Goal: Task Accomplishment & Management: Manage account settings

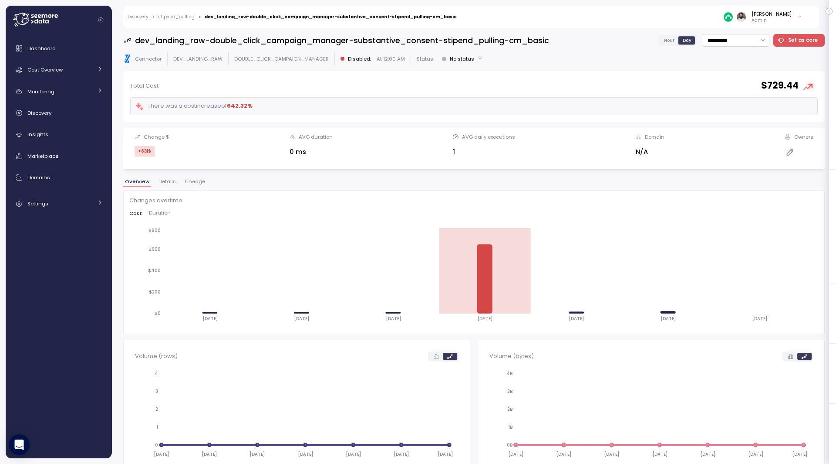
scroll to position [289, 0]
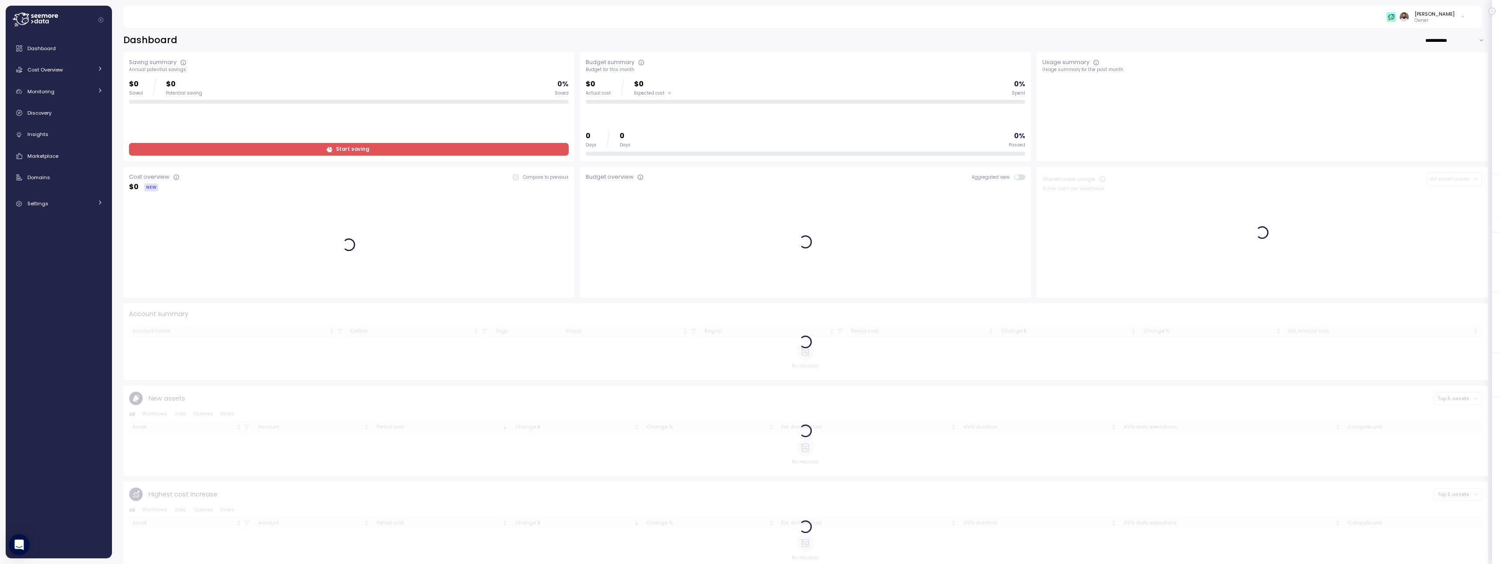
click at [1442, 16] on div "[PERSON_NAME]" at bounding box center [1434, 13] width 40 height 7
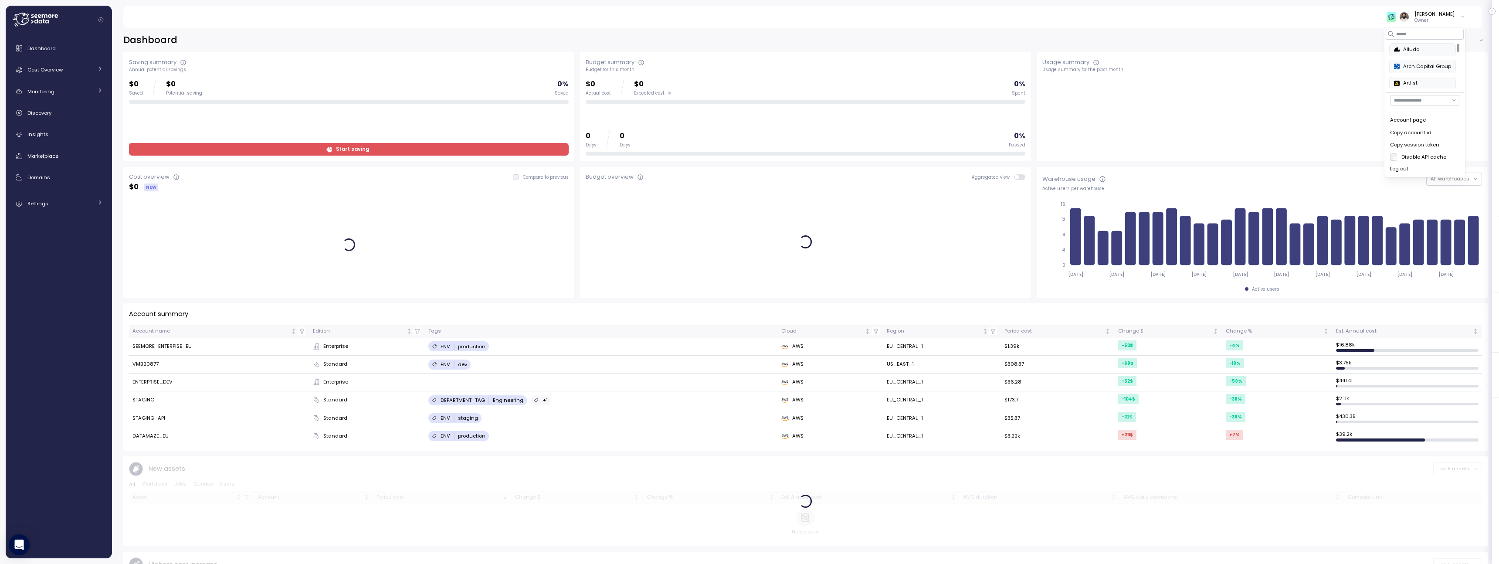
click at [1442, 16] on div "[PERSON_NAME]" at bounding box center [1434, 13] width 40 height 7
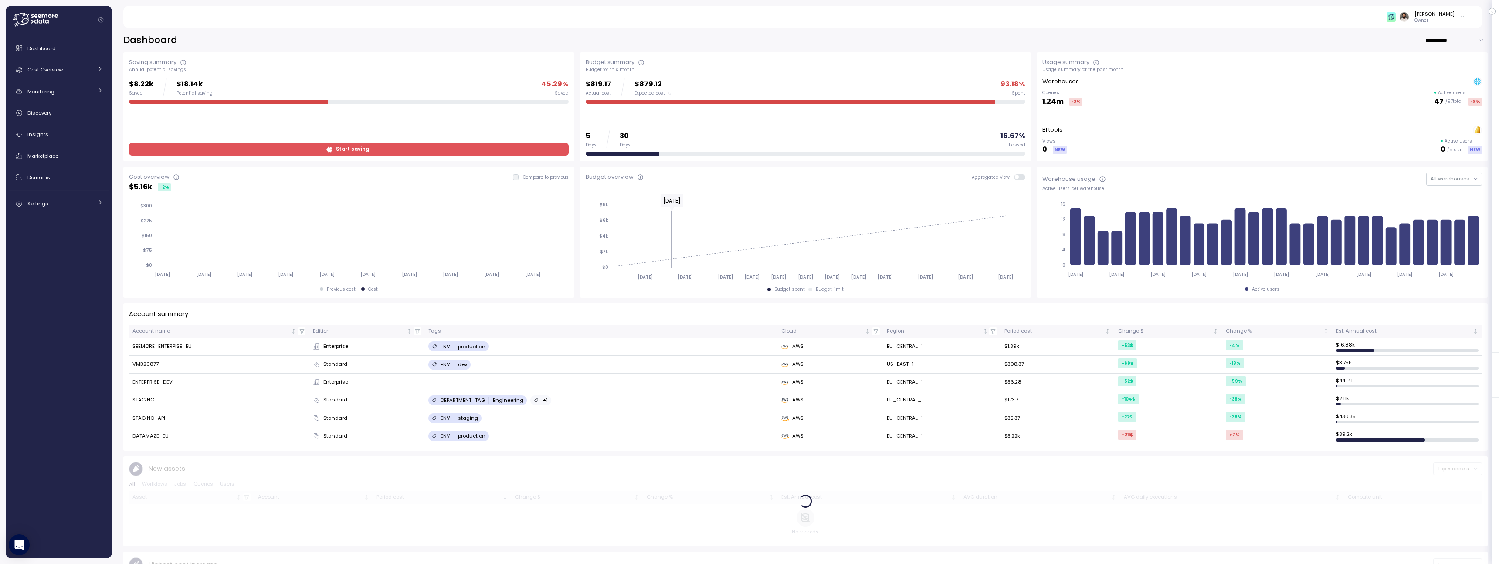
click at [1453, 17] on p "Owner" at bounding box center [1434, 20] width 40 height 6
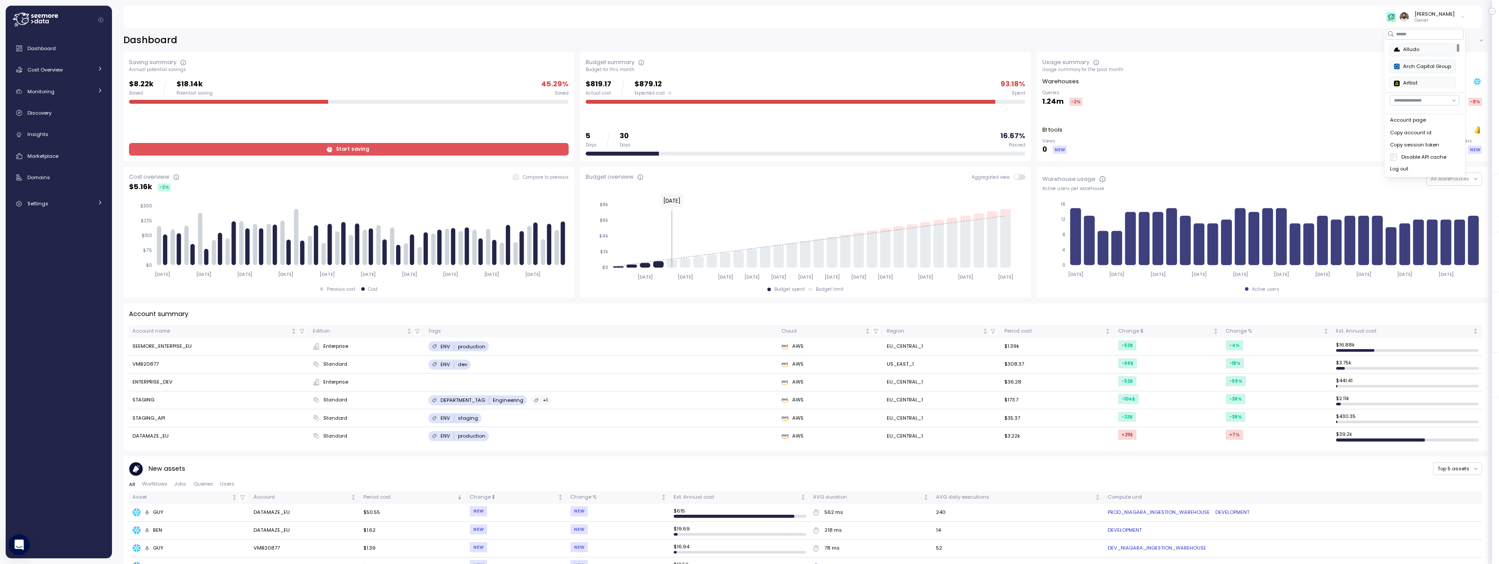
click at [1345, 30] on div "**********" at bounding box center [805, 293] width 1387 height 541
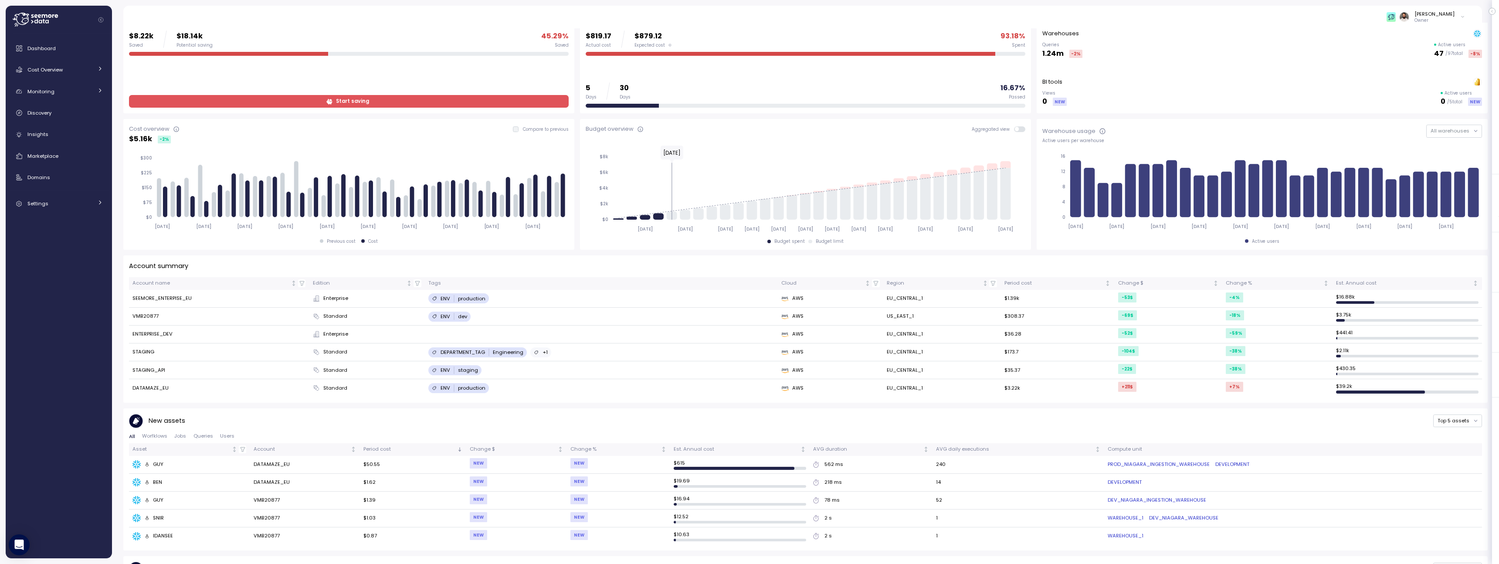
scroll to position [7, 0]
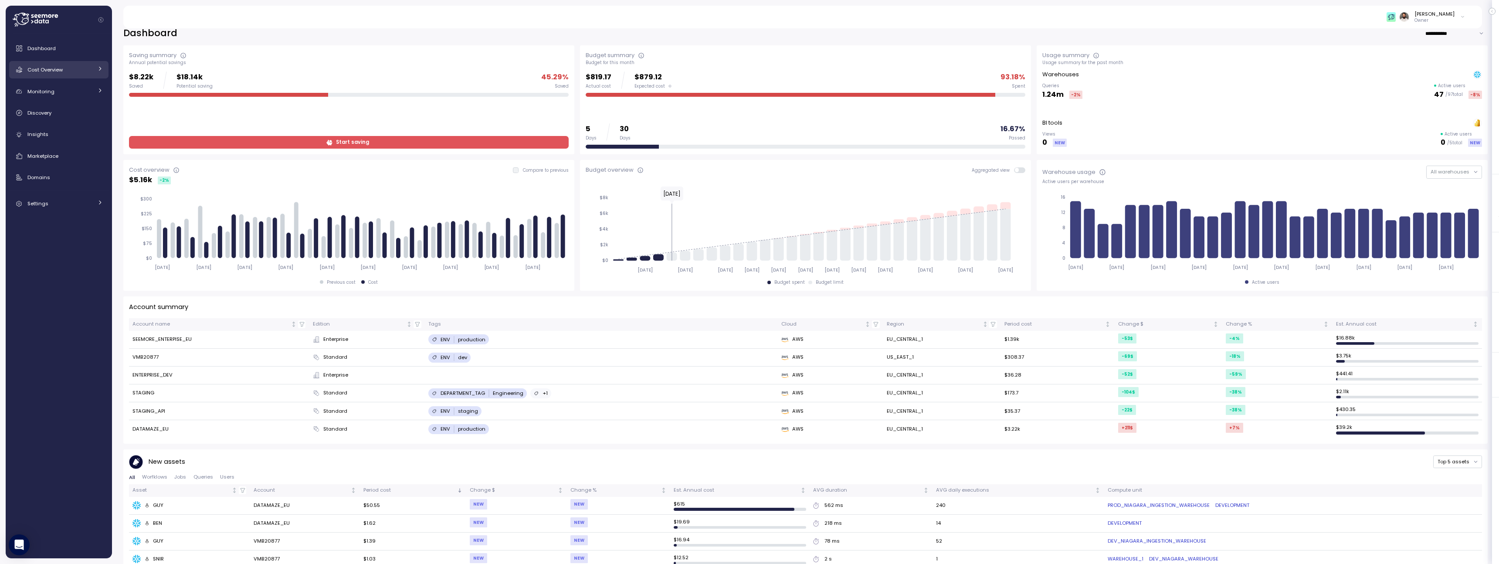
click at [67, 74] on div "Cost Overview" at bounding box center [59, 69] width 65 height 9
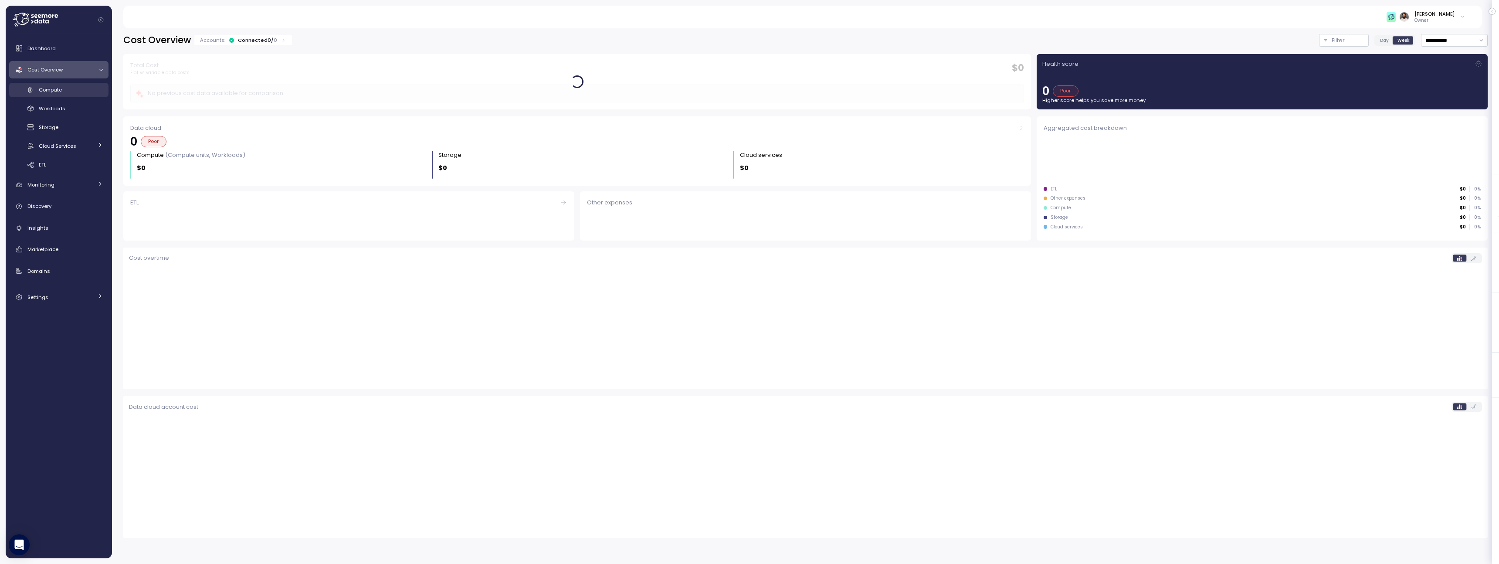
click at [64, 87] on div "Compute" at bounding box center [71, 89] width 64 height 9
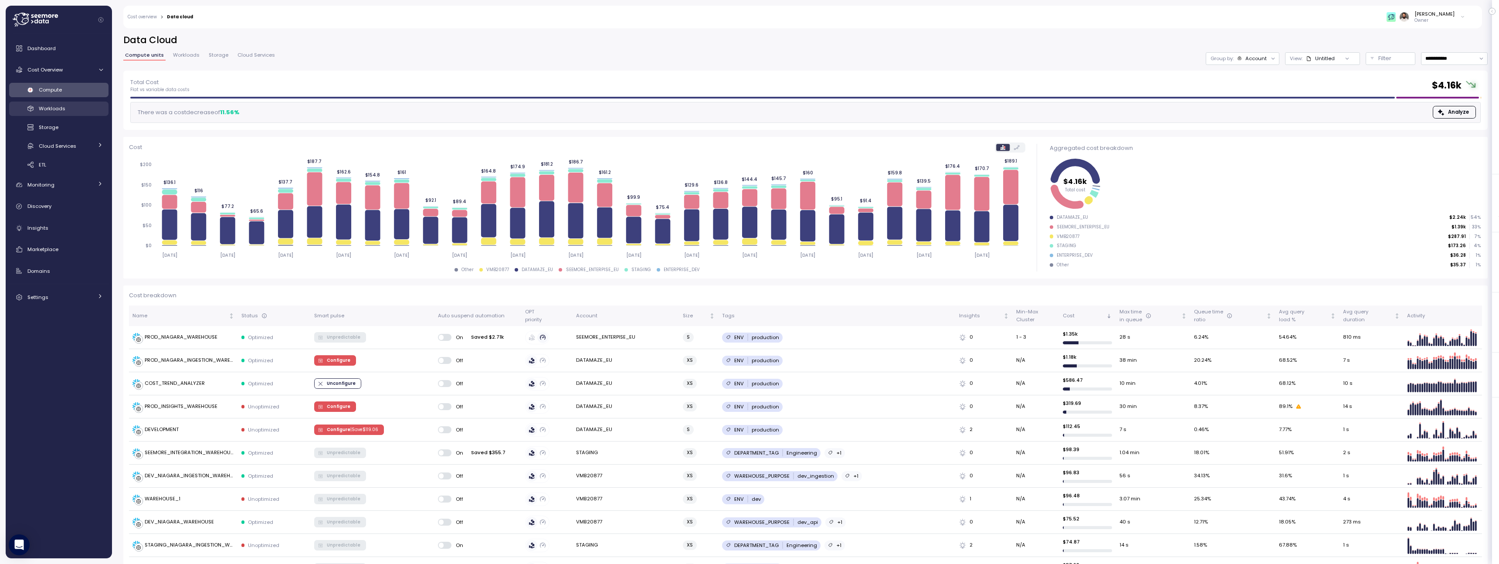
click at [73, 106] on div "Workloads" at bounding box center [71, 108] width 64 height 9
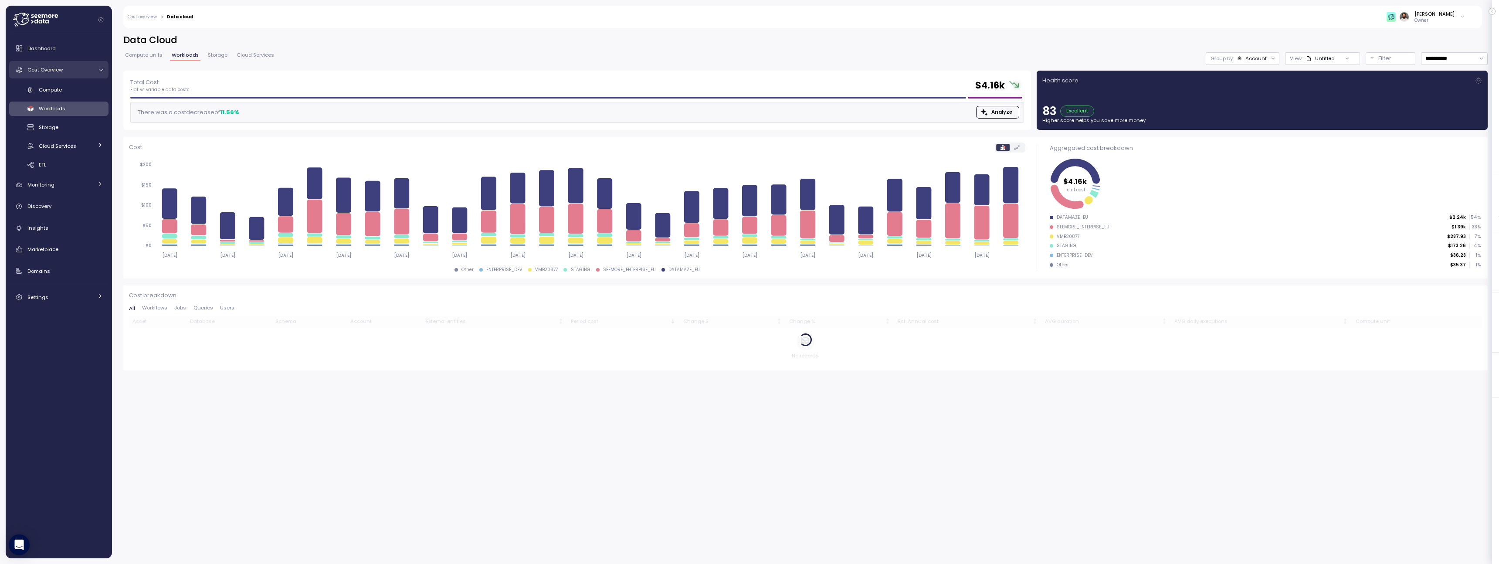
click at [76, 63] on link "Cost Overview" at bounding box center [58, 69] width 99 height 17
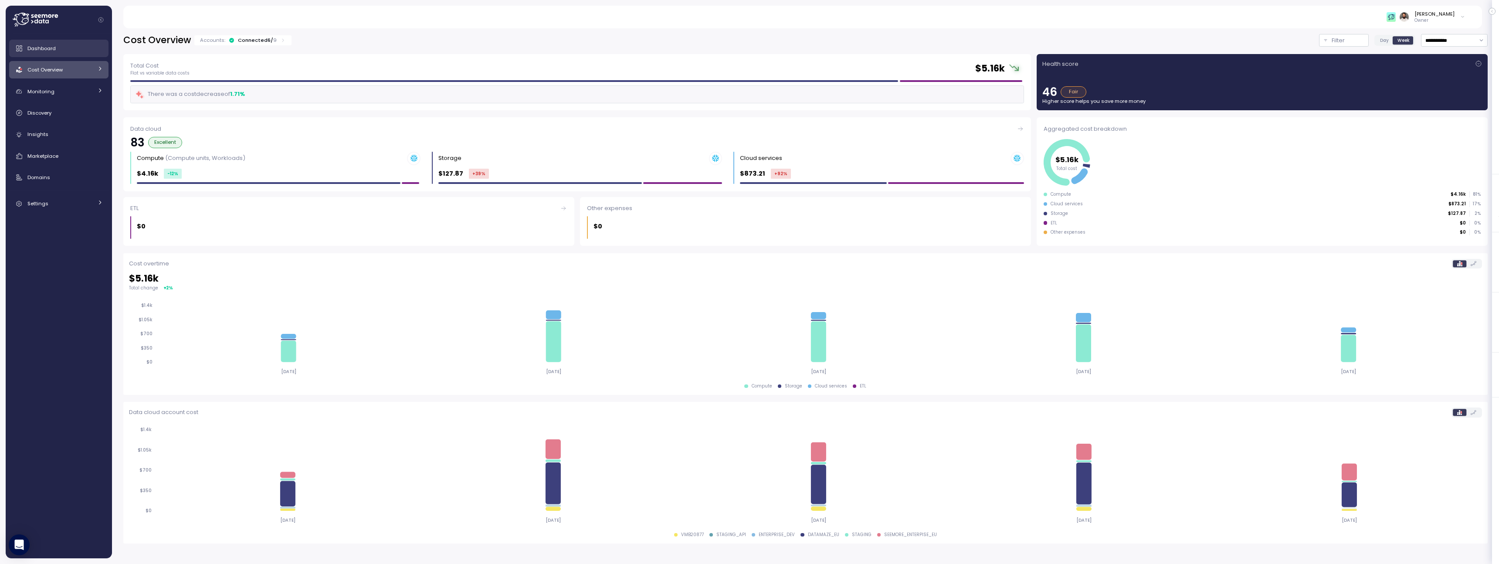
click at [78, 54] on link "Dashboard" at bounding box center [58, 48] width 99 height 17
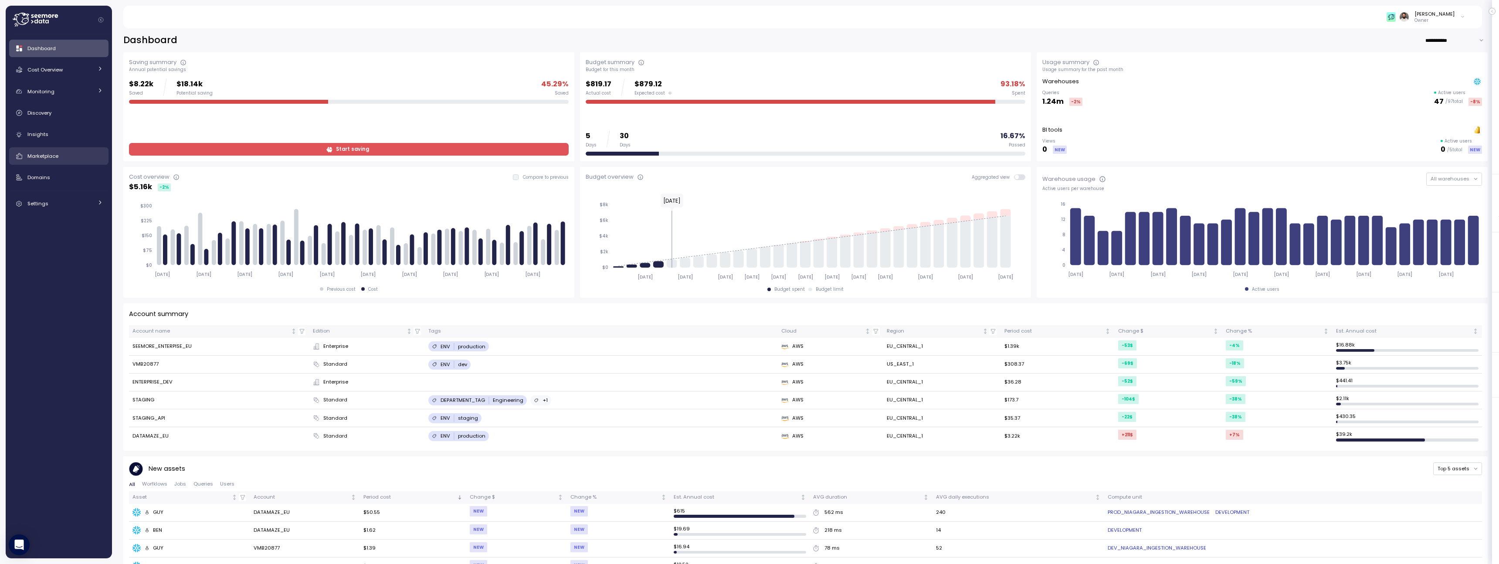
click at [64, 154] on div "Marketplace" at bounding box center [64, 156] width 75 height 9
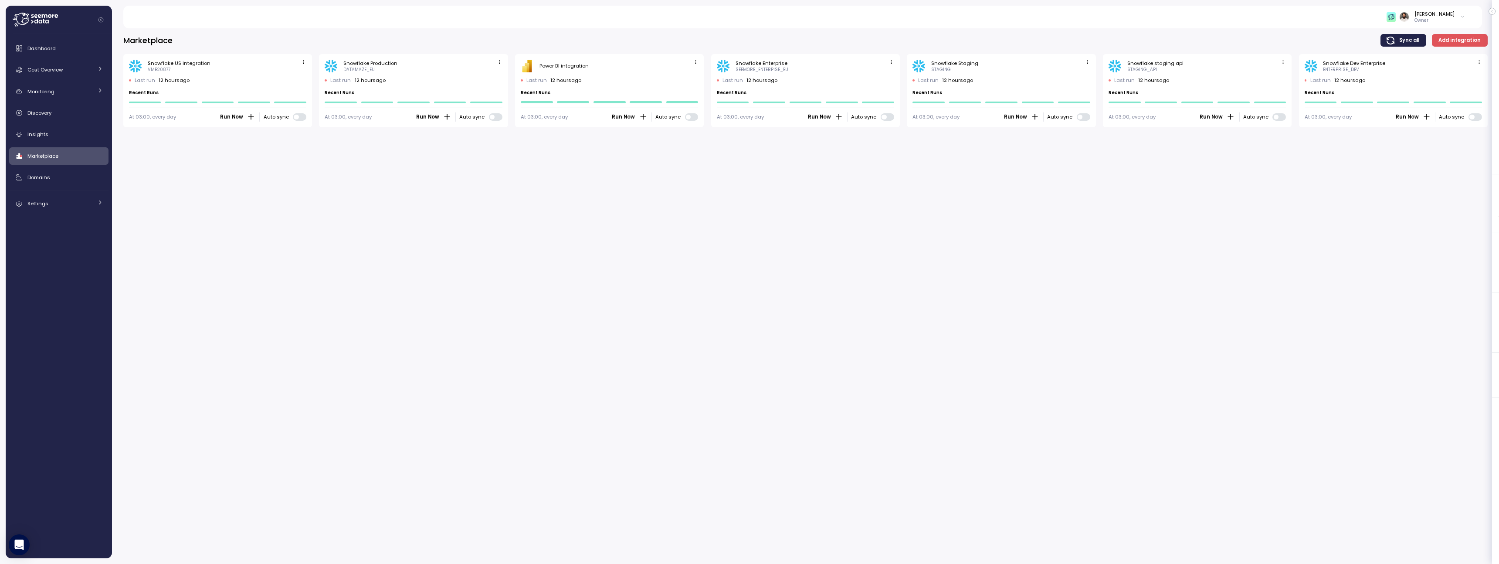
click at [78, 189] on div "Dashboard Cost Overview Compute Workloads Storage Cloud Services Clustering col…" at bounding box center [58, 126] width 99 height 173
click at [78, 203] on div "Settings" at bounding box center [59, 203] width 65 height 9
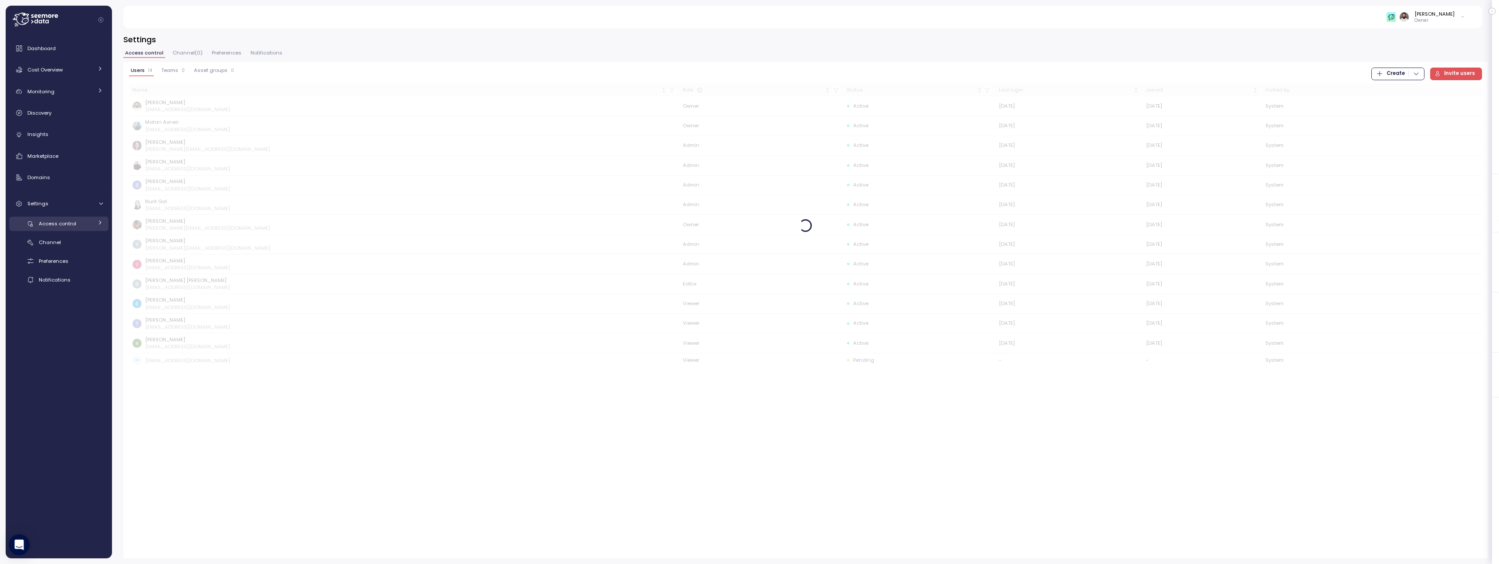
click at [84, 221] on div "Access control" at bounding box center [66, 223] width 54 height 9
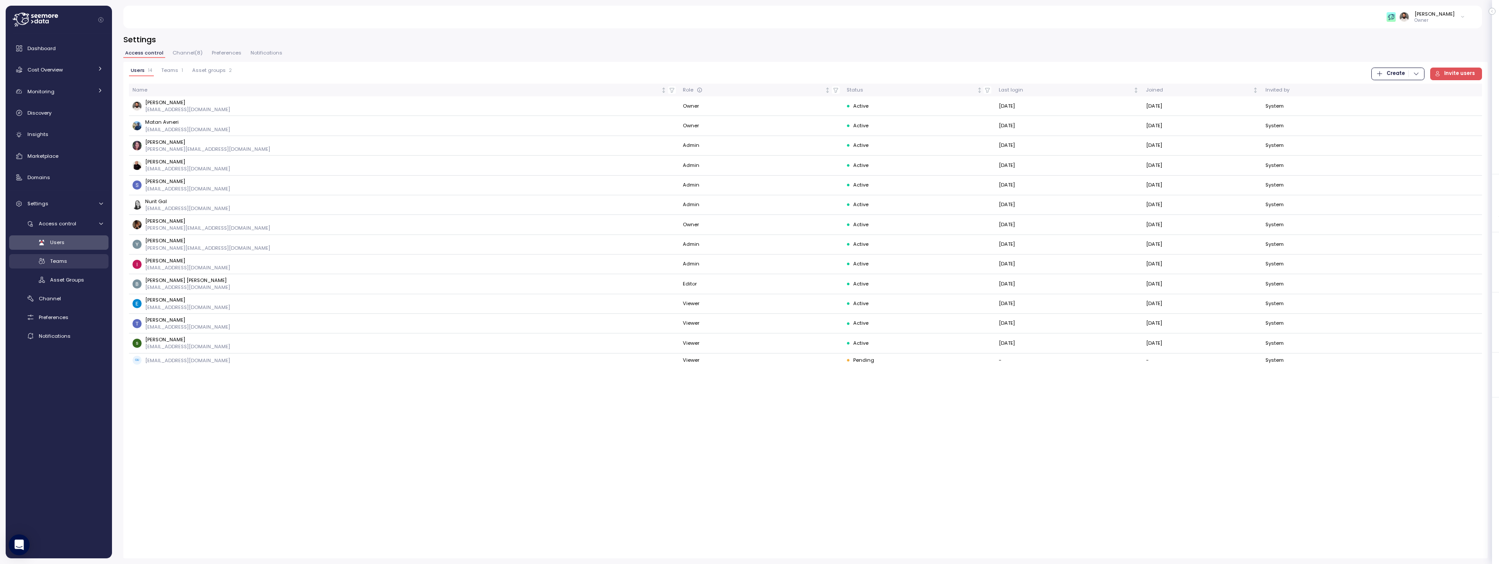
click at [78, 262] on div "Teams" at bounding box center [76, 261] width 53 height 9
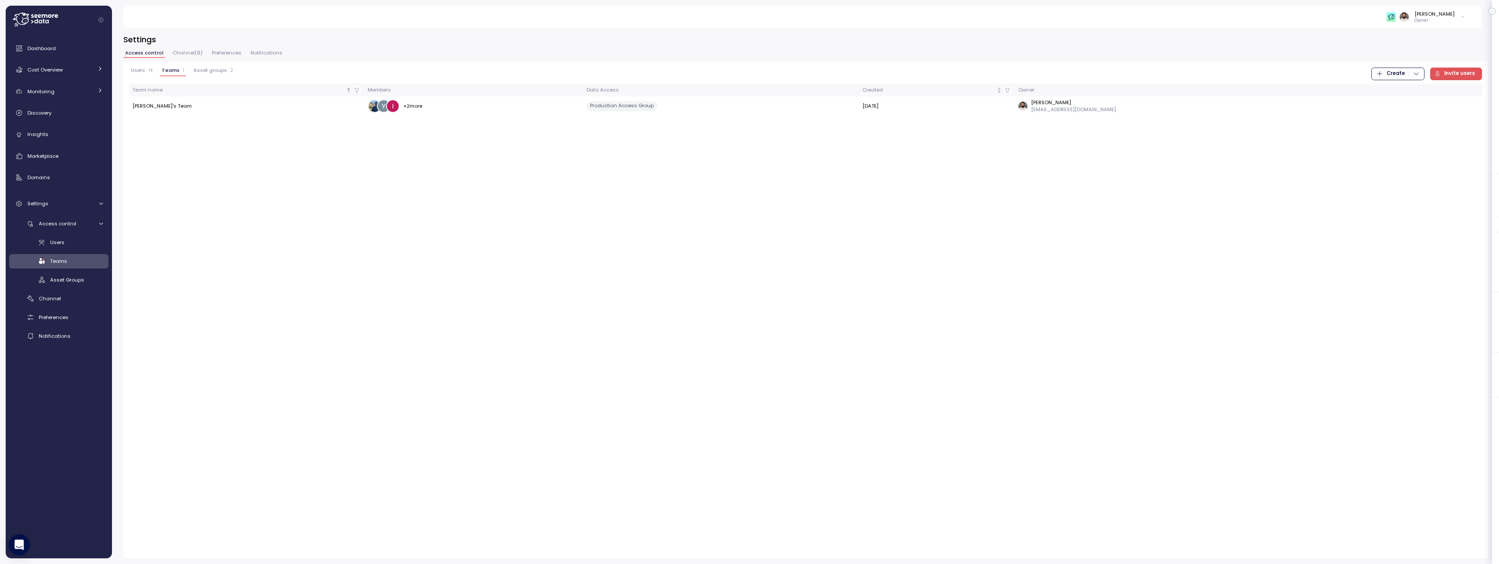
click at [78, 270] on div "Users Teams Asset Groups" at bounding box center [58, 261] width 99 height 52
click at [75, 277] on span "Asset Groups" at bounding box center [67, 279] width 34 height 7
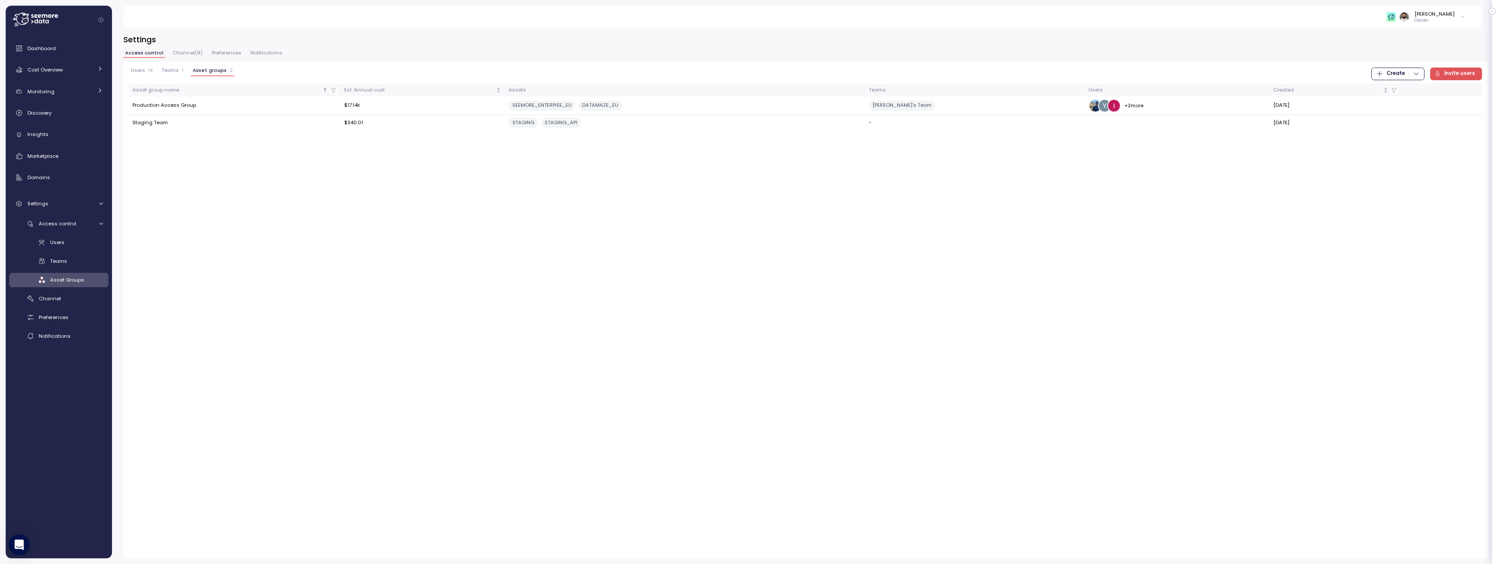
click at [142, 76] on div "Users 14 Teams 1 Asset groups 2" at bounding box center [181, 74] width 105 height 12
click at [142, 74] on button "Users 14" at bounding box center [141, 72] width 25 height 9
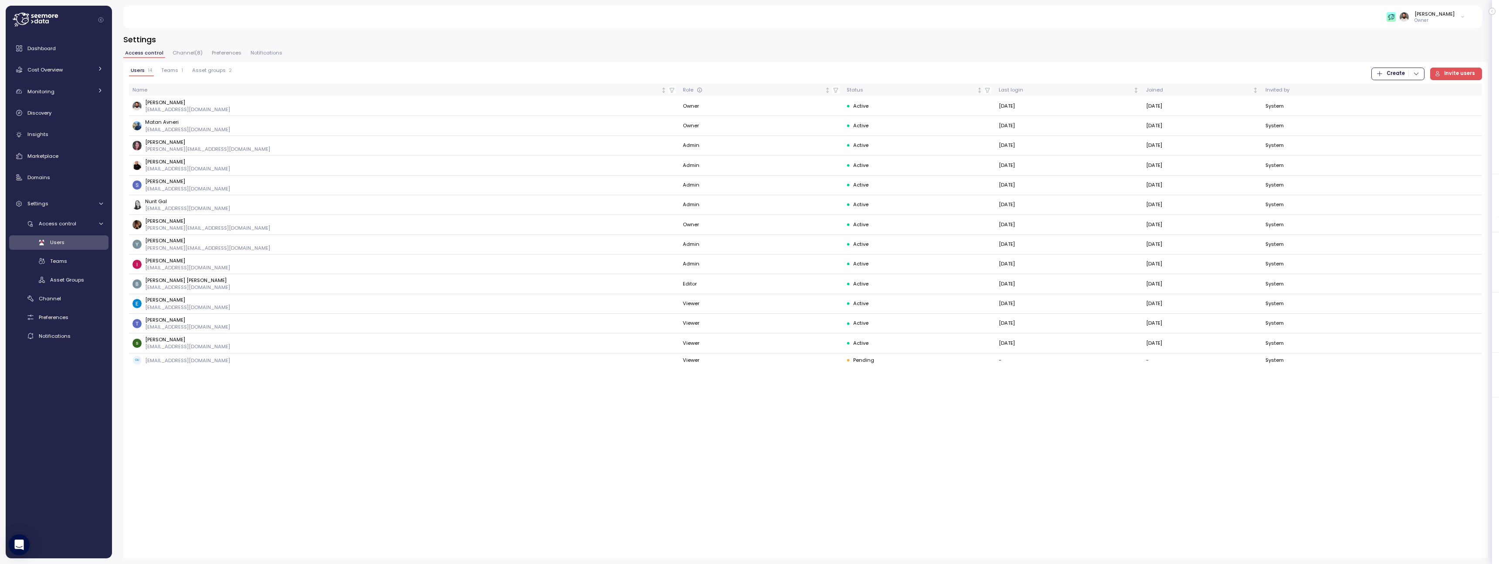
click at [198, 69] on span "Asset groups" at bounding box center [209, 70] width 34 height 5
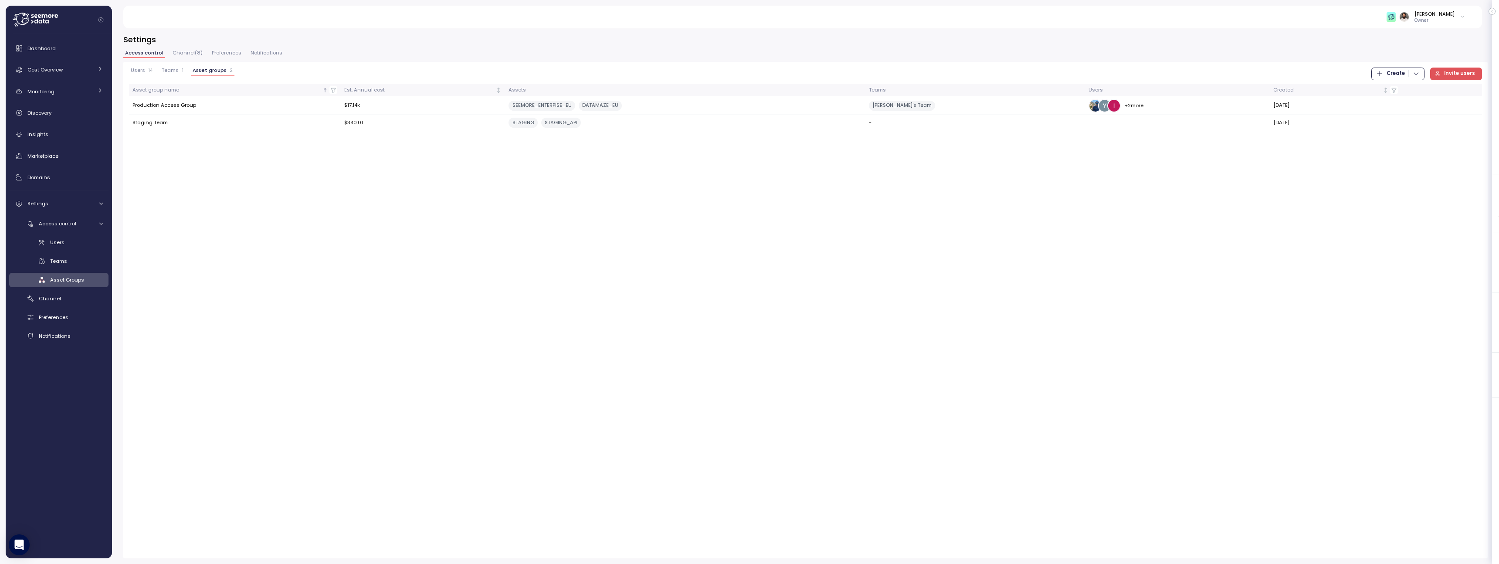
click at [1416, 74] on icon "button" at bounding box center [1415, 73] width 7 height 7
click at [1412, 103] on div "Asset Group" at bounding box center [1405, 104] width 31 height 8
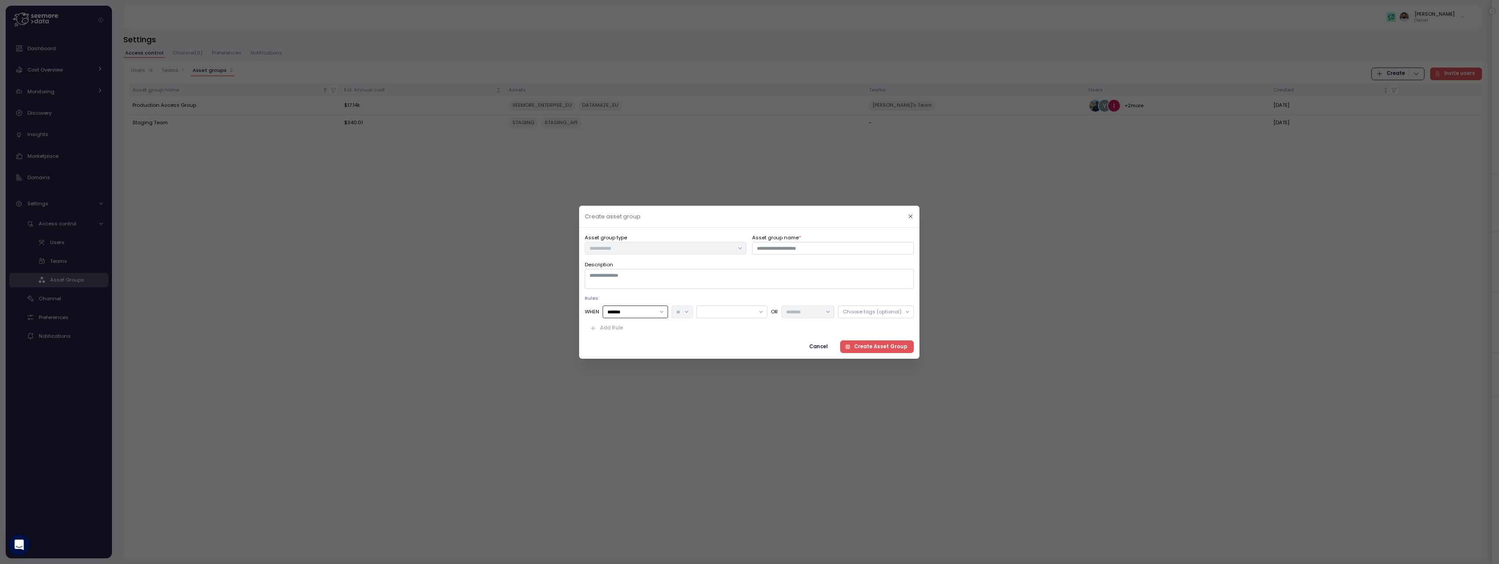
click at [643, 315] on input "*******" at bounding box center [635, 311] width 65 height 13
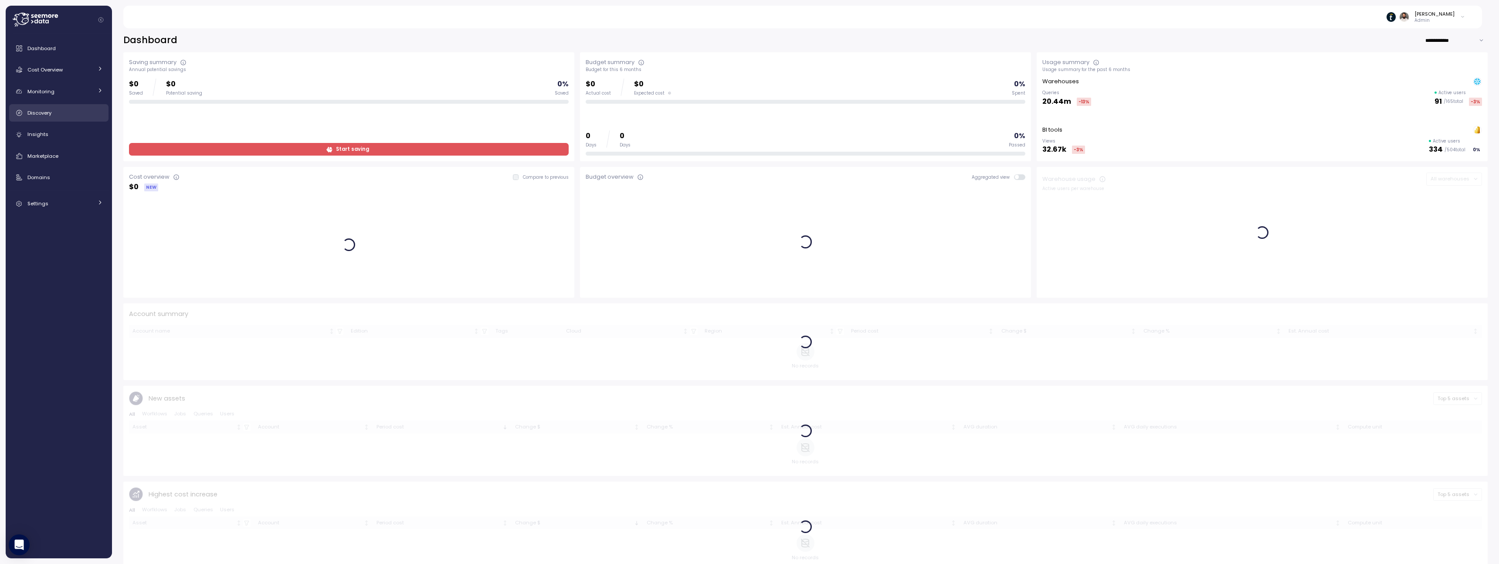
click at [62, 119] on link "Discovery" at bounding box center [58, 112] width 99 height 17
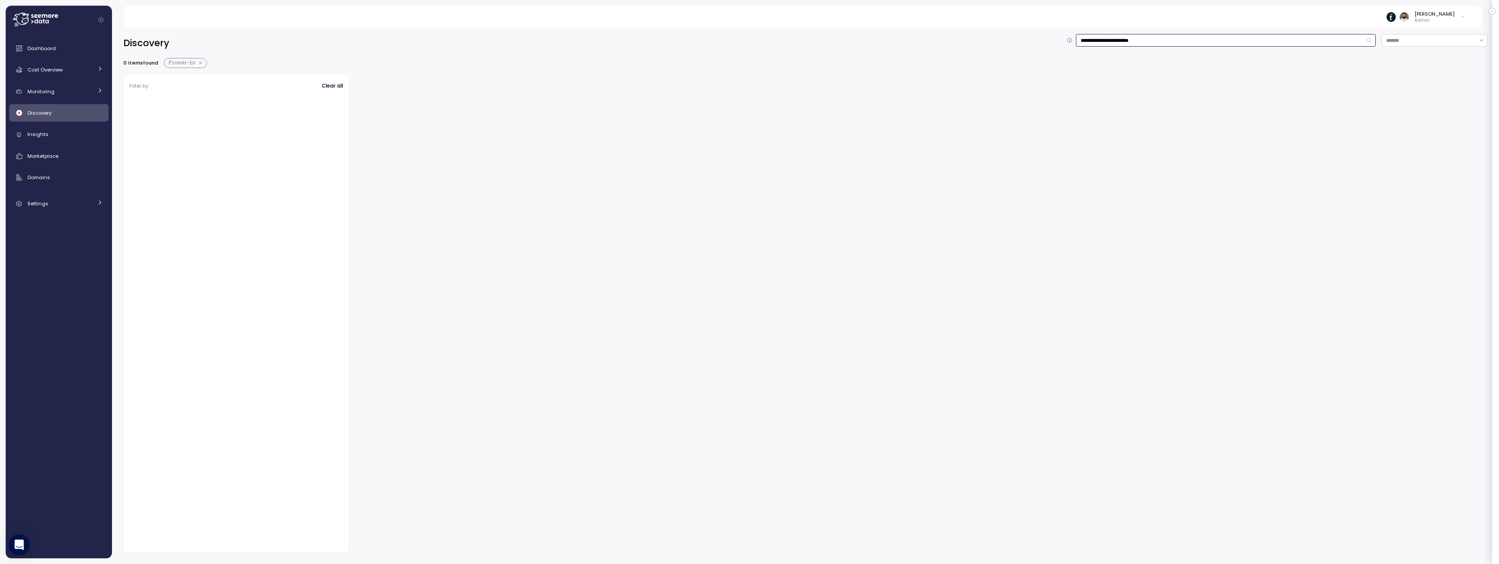
click at [1158, 41] on input "**********" at bounding box center [1226, 40] width 300 height 13
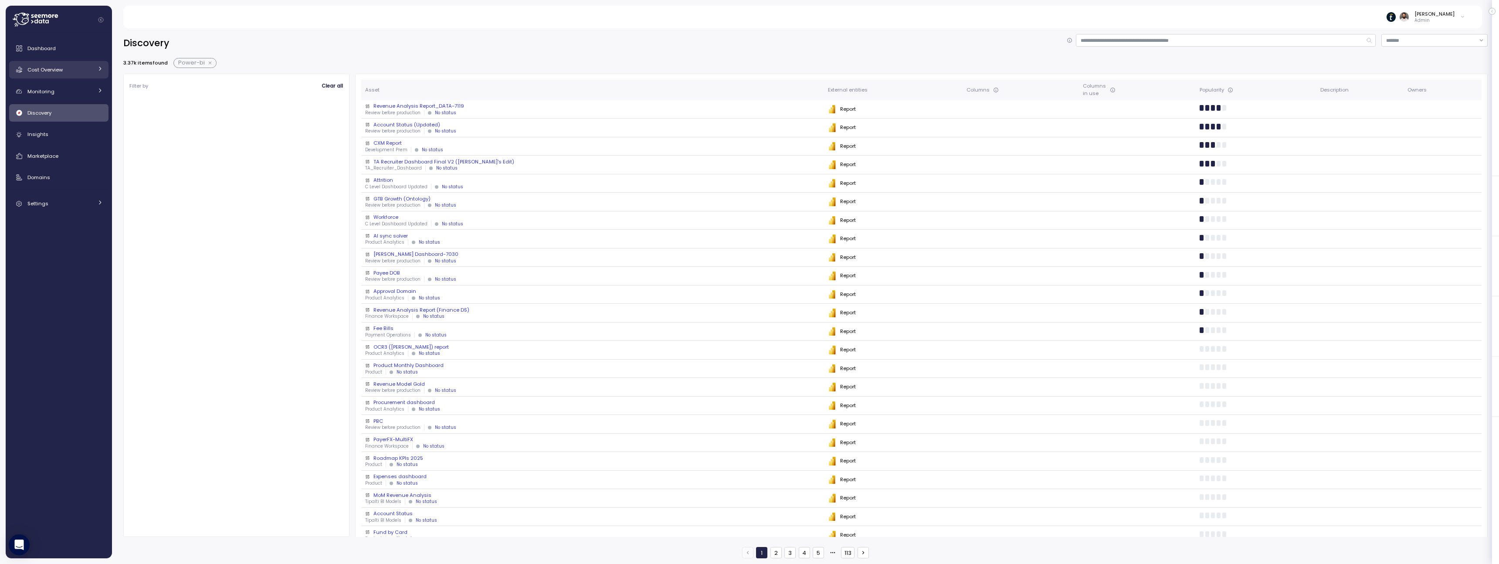
click at [74, 77] on link "Cost Overview" at bounding box center [58, 69] width 99 height 17
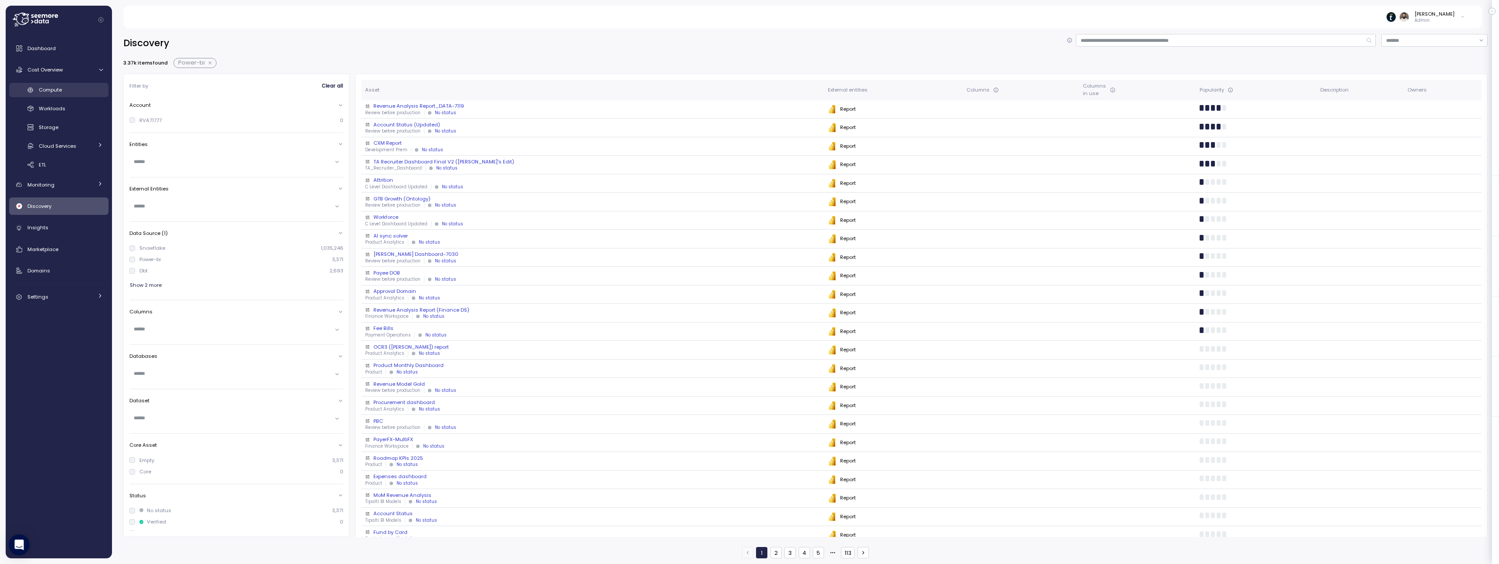
click at [74, 94] on div "Compute" at bounding box center [71, 89] width 64 height 9
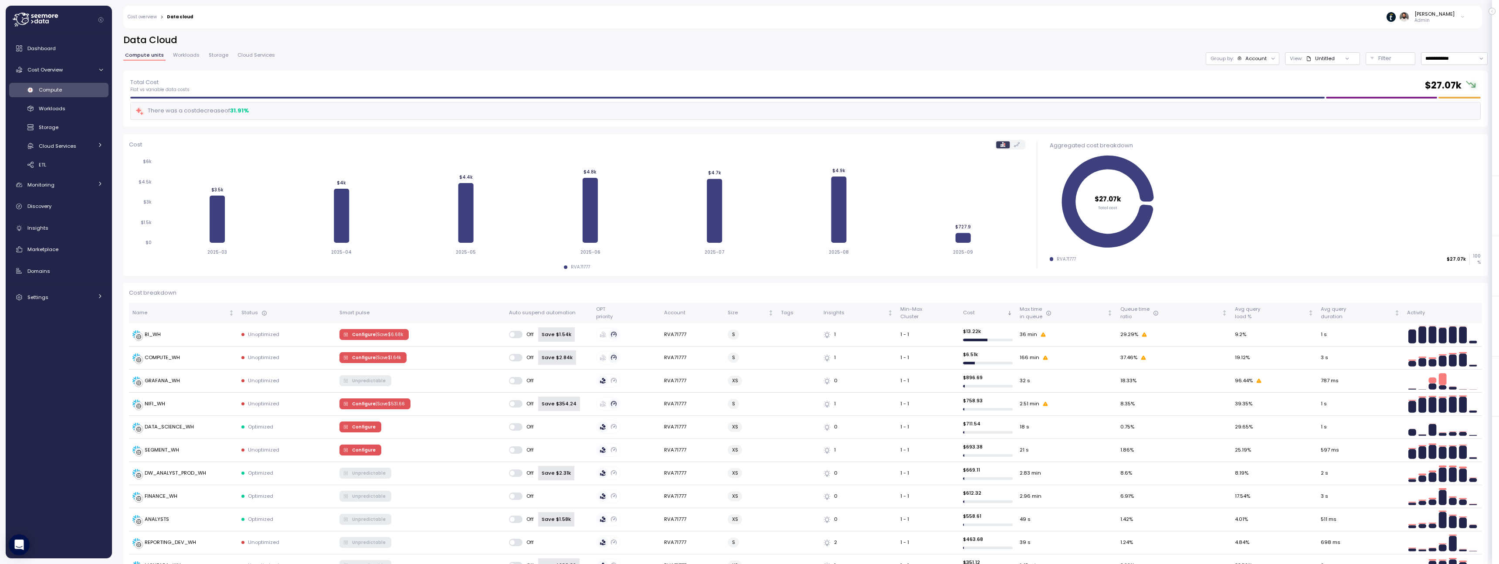
click at [1257, 57] on div "Account" at bounding box center [1255, 58] width 21 height 7
click at [1265, 102] on div "Compute unit" at bounding box center [1242, 107] width 52 height 10
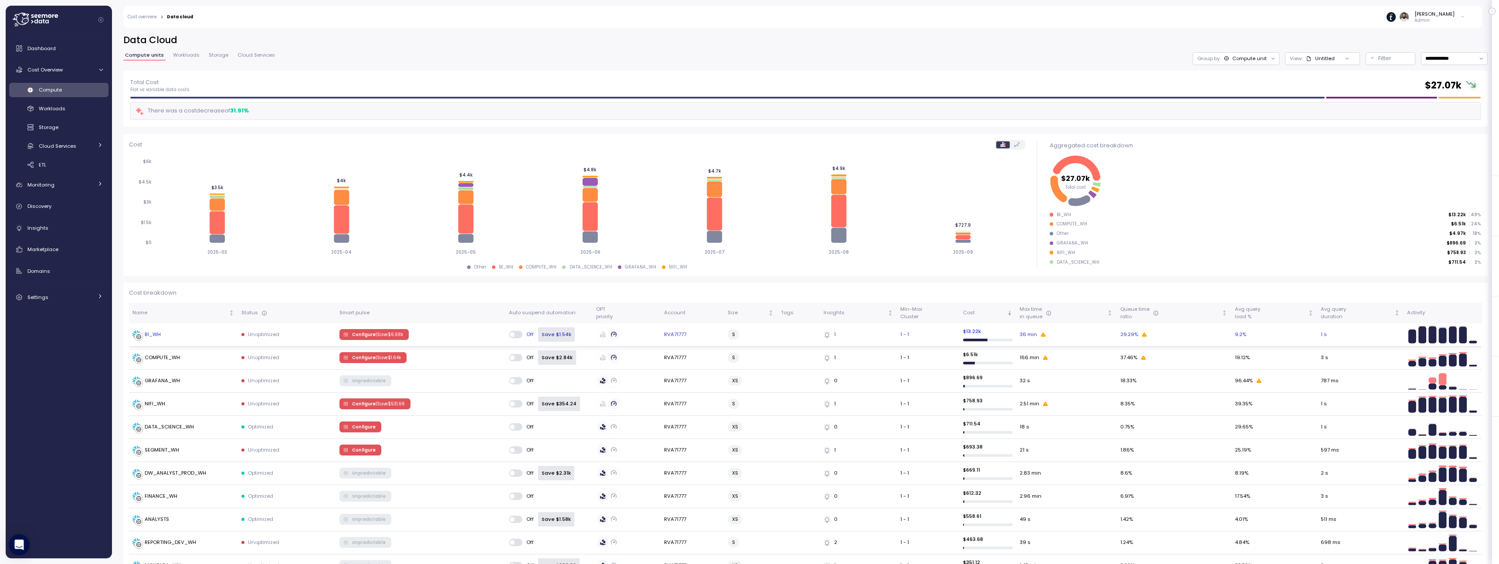
click at [390, 331] on span "Configure | Save $ 6.68k" at bounding box center [377, 334] width 51 height 10
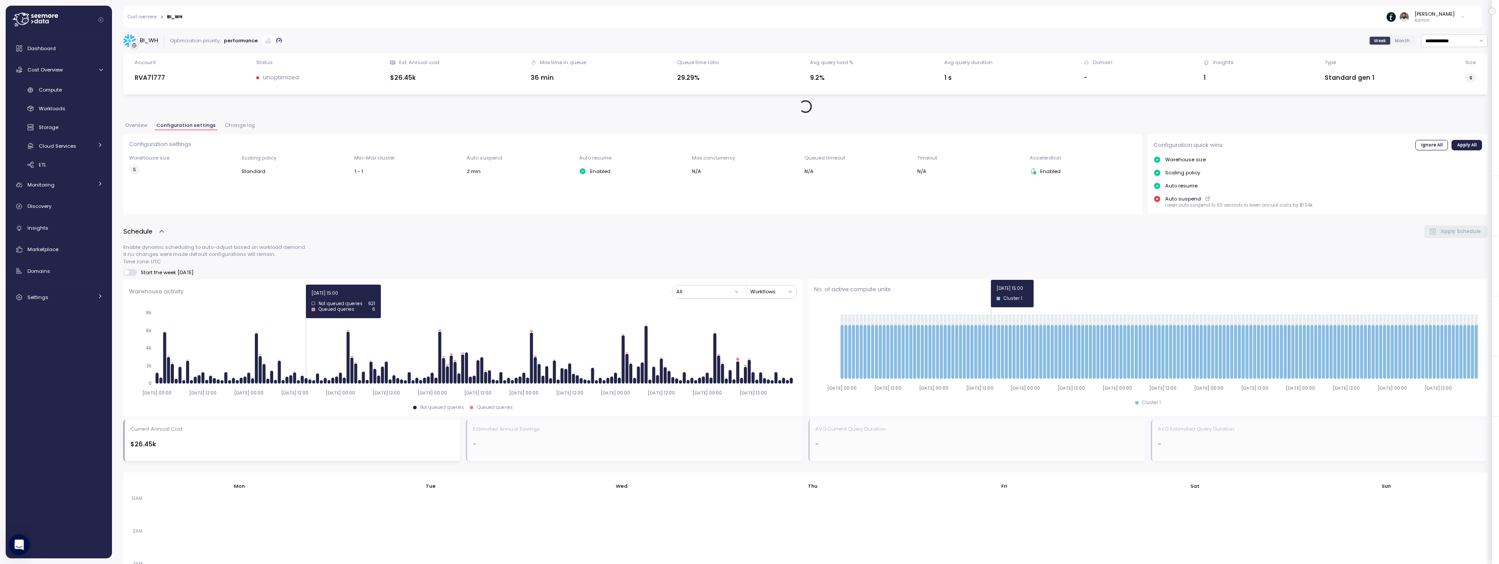
scroll to position [333, 0]
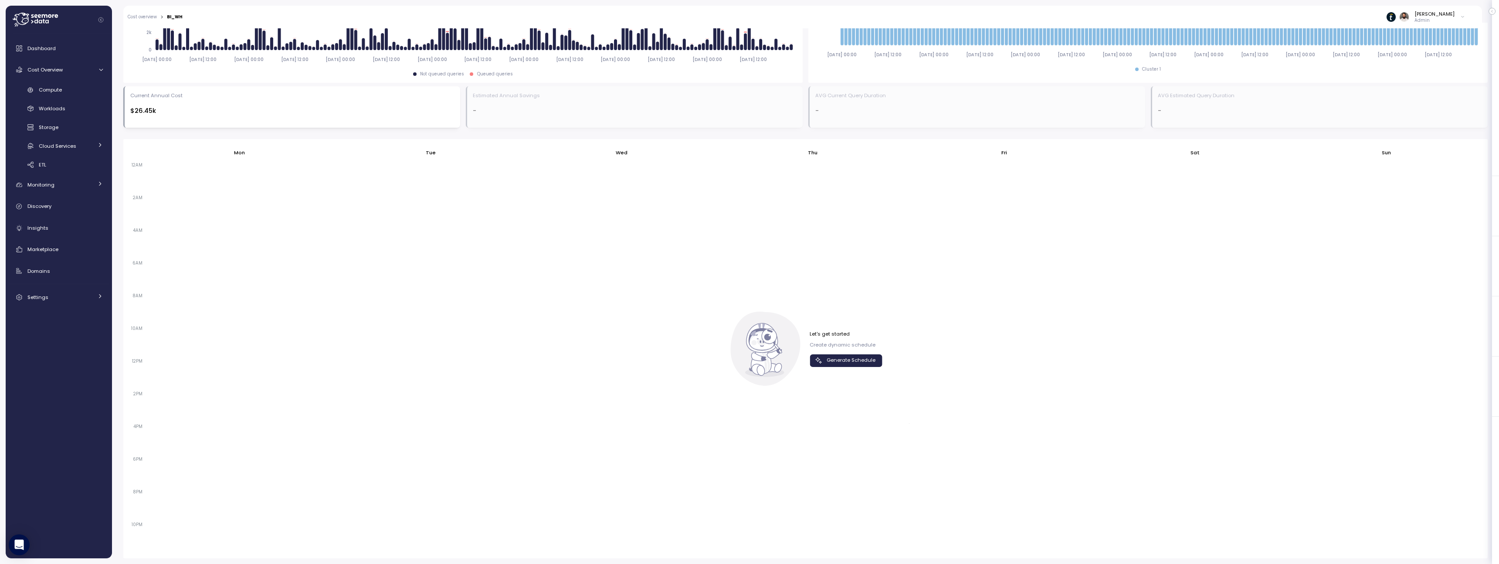
click at [830, 366] on button "Generate Schedule" at bounding box center [845, 360] width 73 height 13
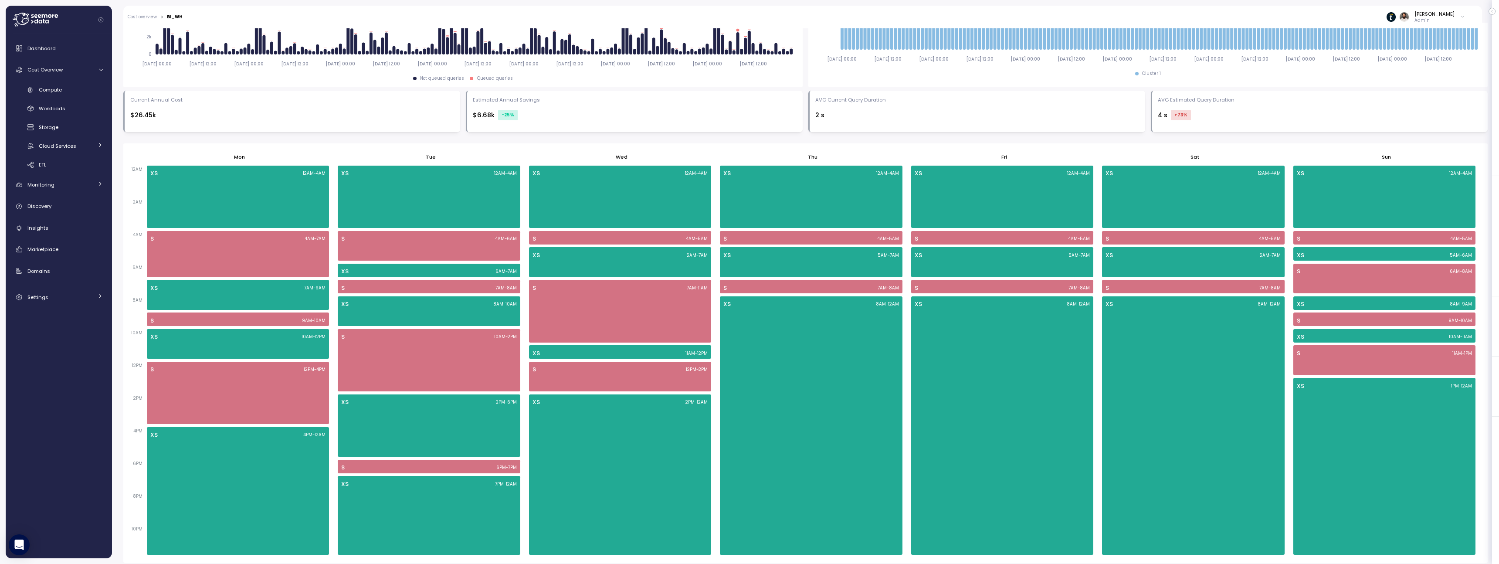
scroll to position [420, 0]
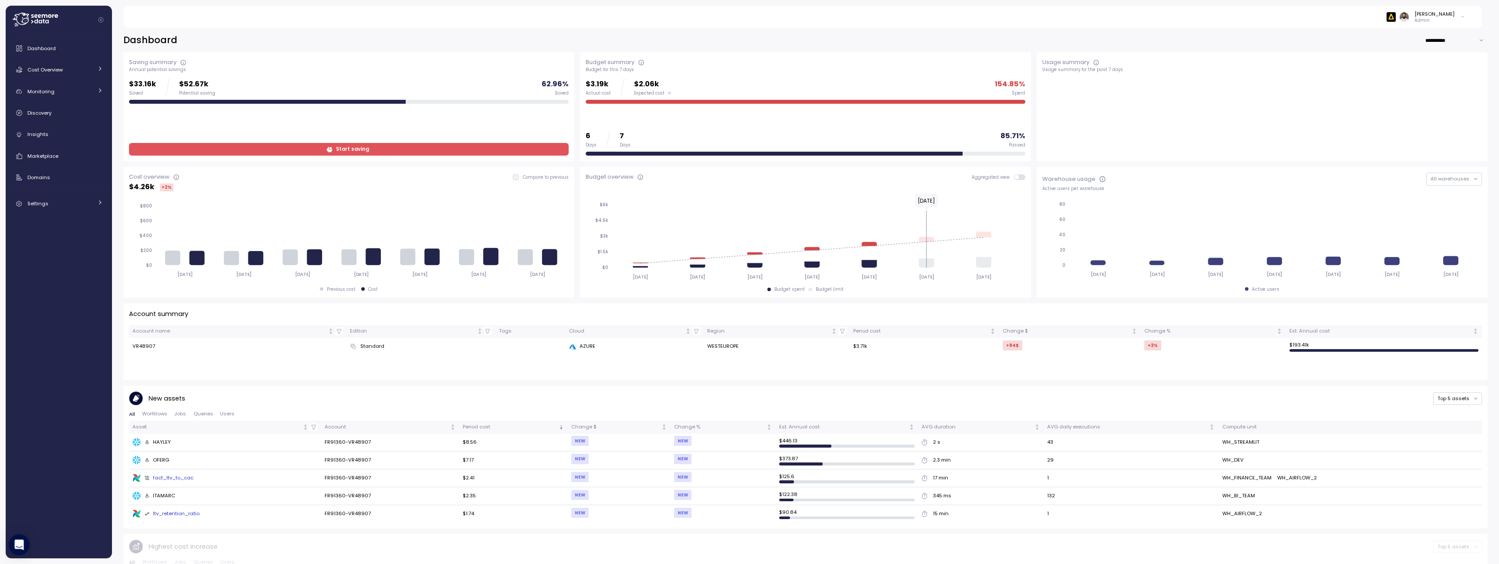
click at [85, 213] on div "Dashboard Cost Overview Compute Workloads Storage Cloud Services Clustering col…" at bounding box center [58, 296] width 99 height 513
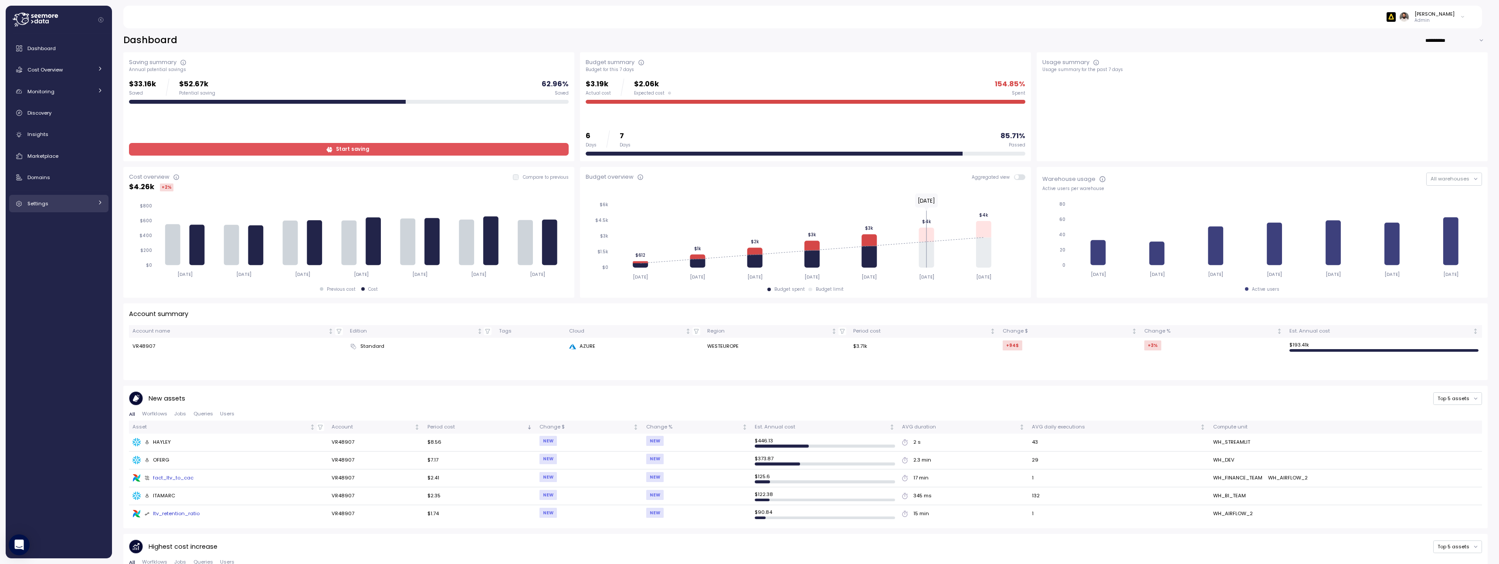
click at [85, 204] on div "Settings" at bounding box center [59, 203] width 65 height 9
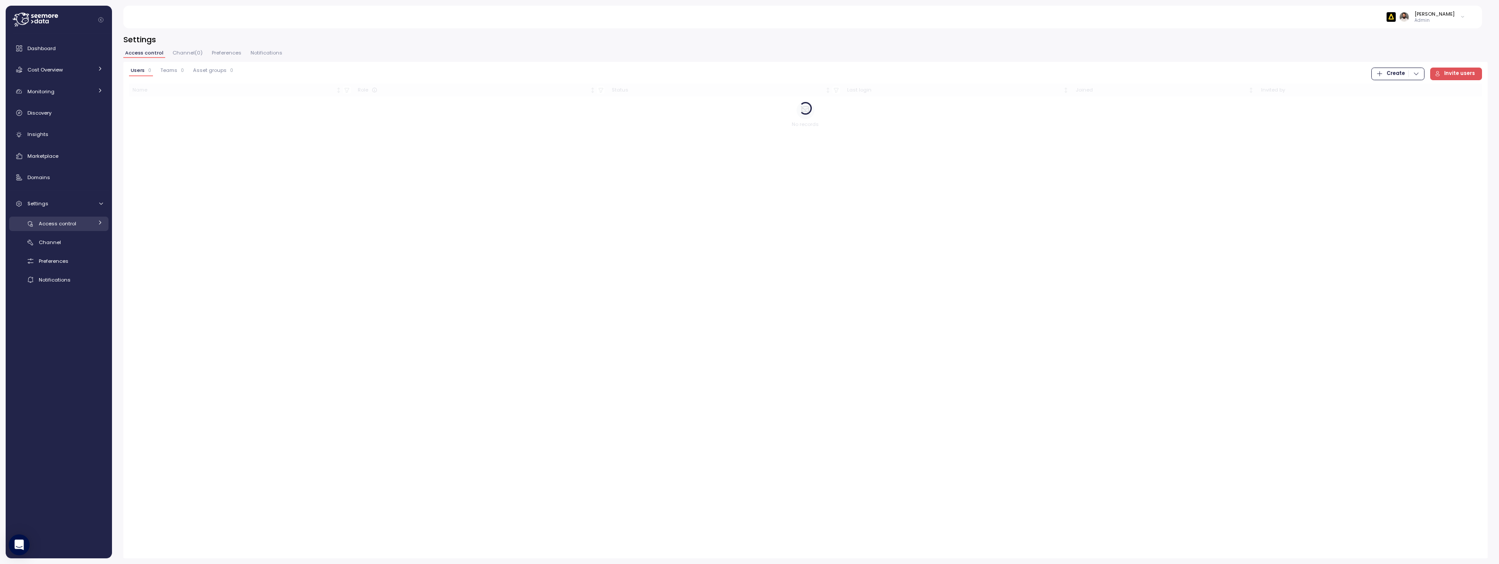
click at [86, 225] on div "Access control" at bounding box center [66, 223] width 54 height 9
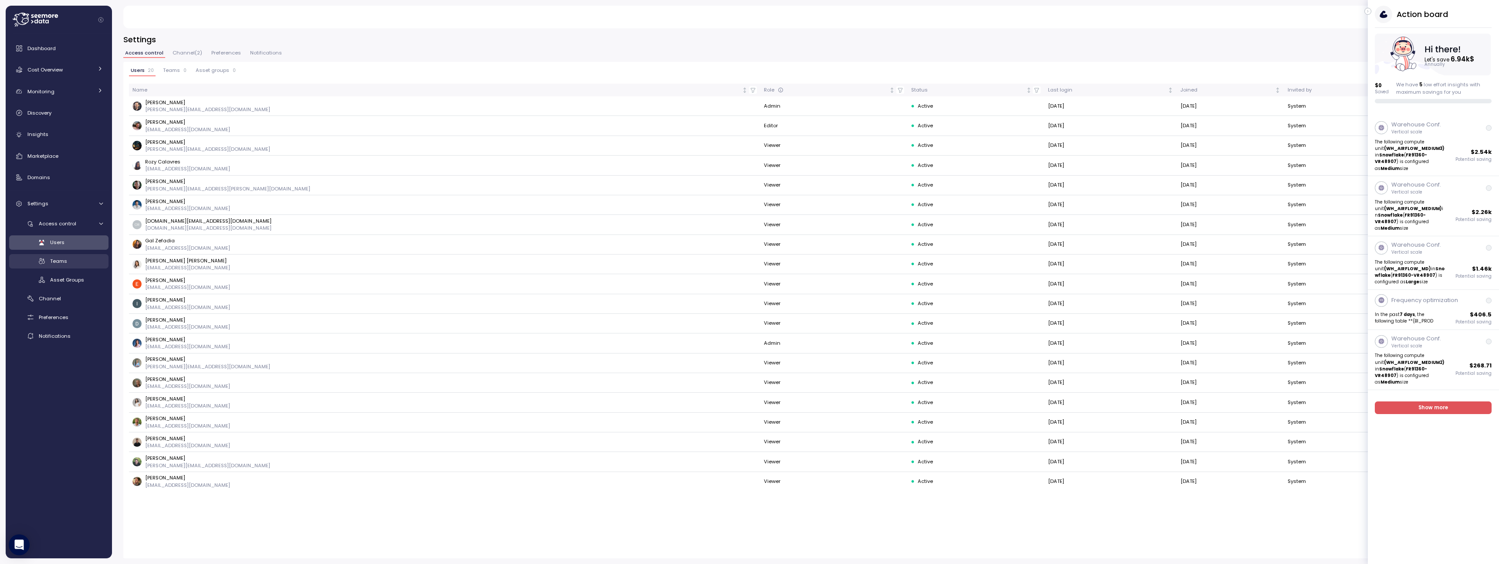
click at [76, 260] on div "Teams" at bounding box center [76, 261] width 53 height 9
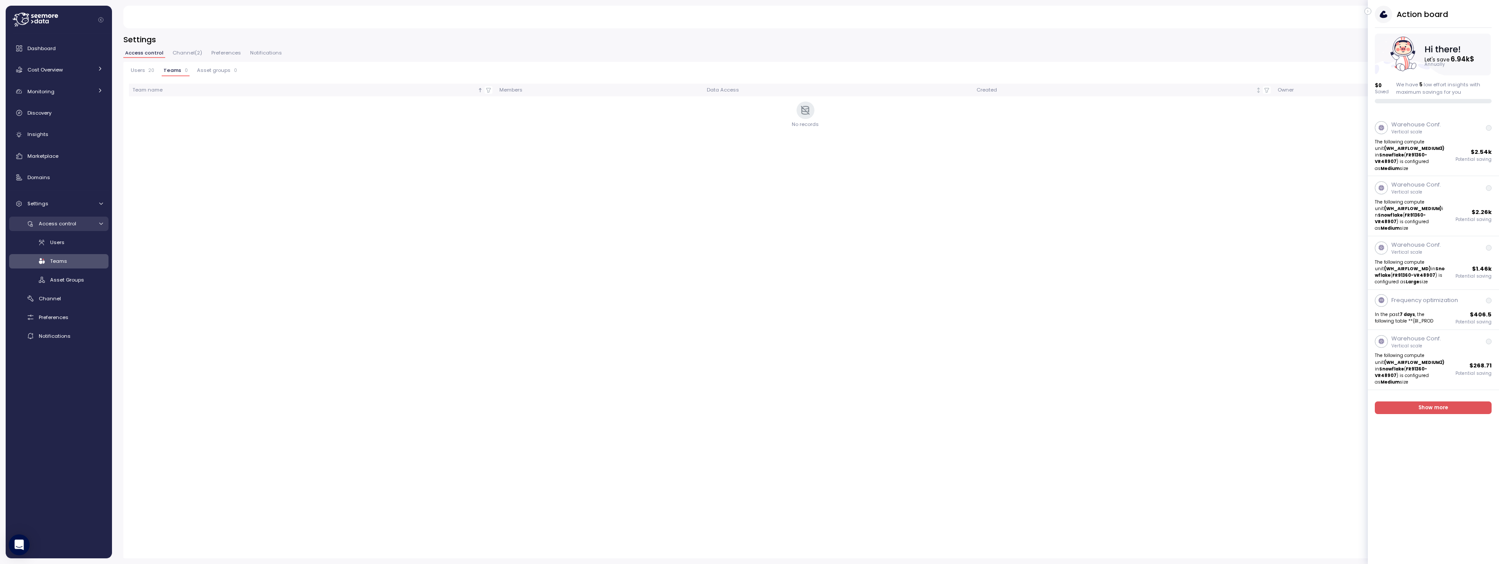
click at [69, 220] on span "Access control" at bounding box center [57, 223] width 37 height 7
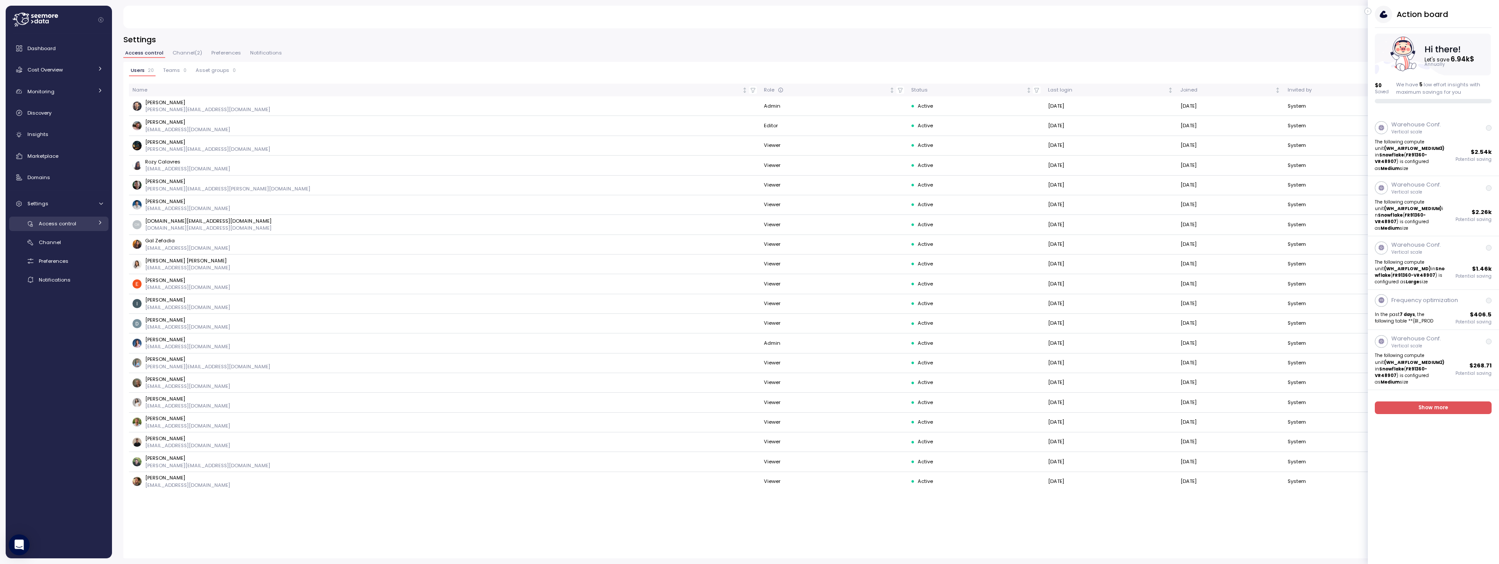
click at [69, 220] on span "Access control" at bounding box center [57, 223] width 37 height 7
click at [68, 198] on link "Settings" at bounding box center [58, 203] width 99 height 17
click at [68, 179] on div "Domains" at bounding box center [64, 177] width 75 height 9
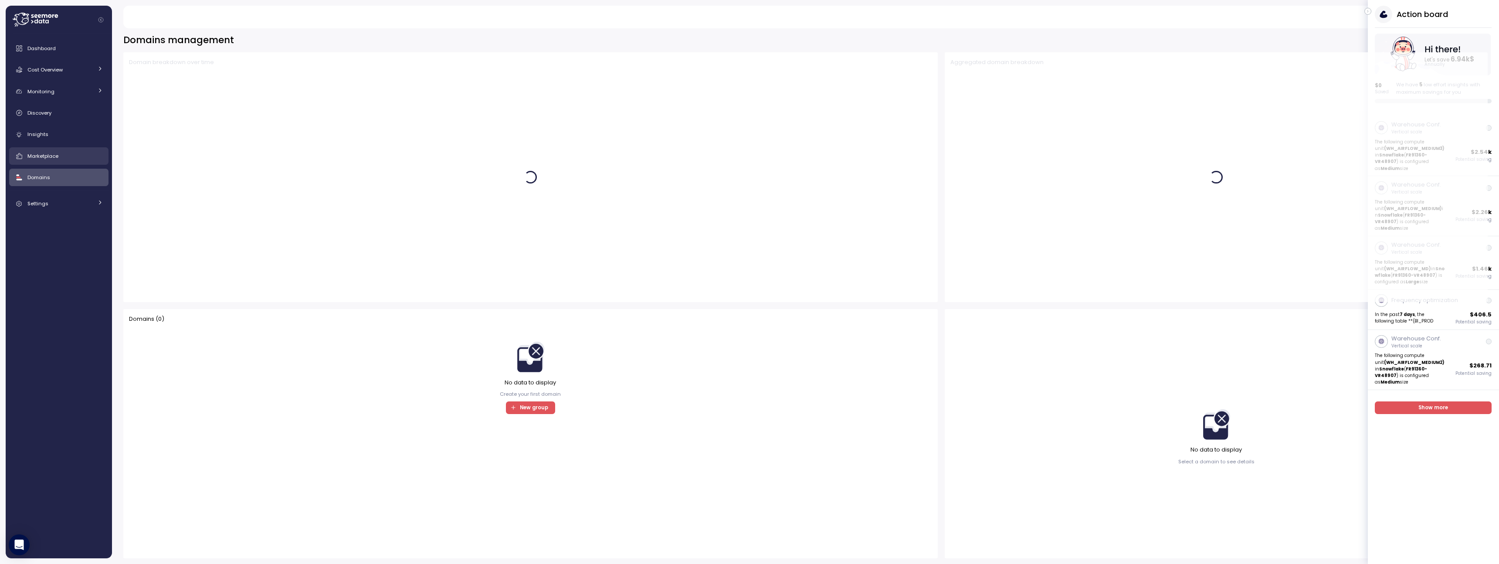
click at [66, 164] on link "Marketplace" at bounding box center [58, 155] width 99 height 17
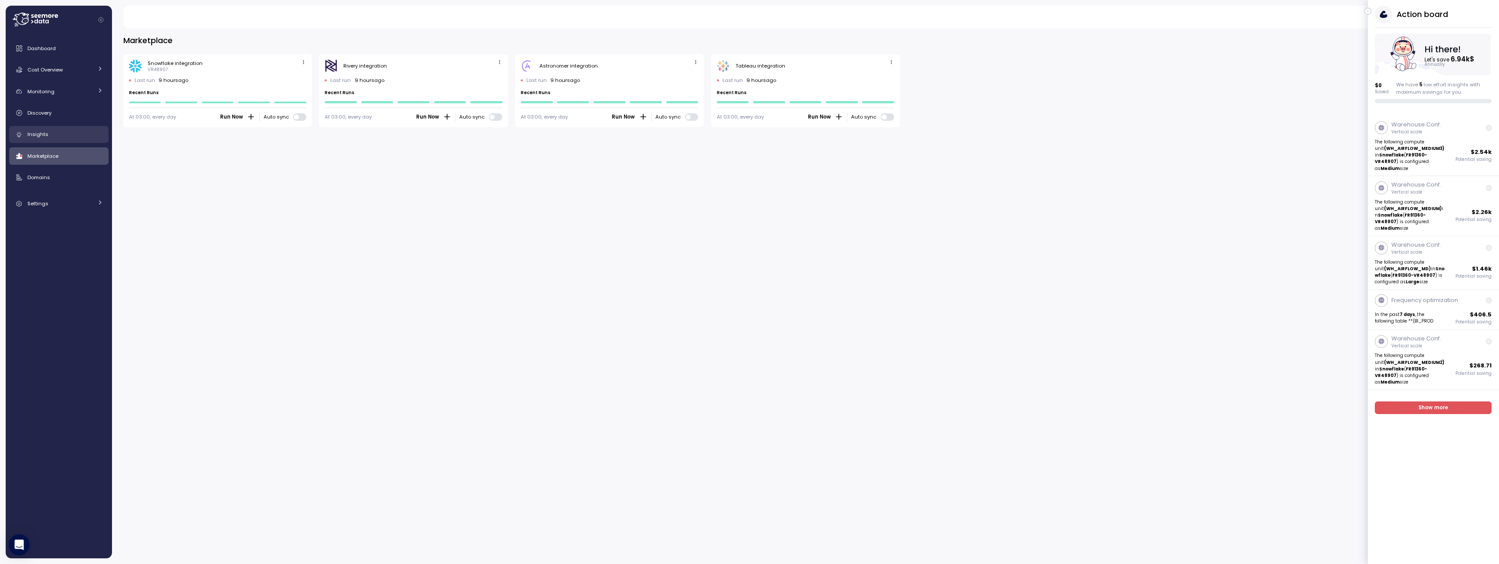
click at [58, 132] on div "Insights" at bounding box center [64, 134] width 75 height 9
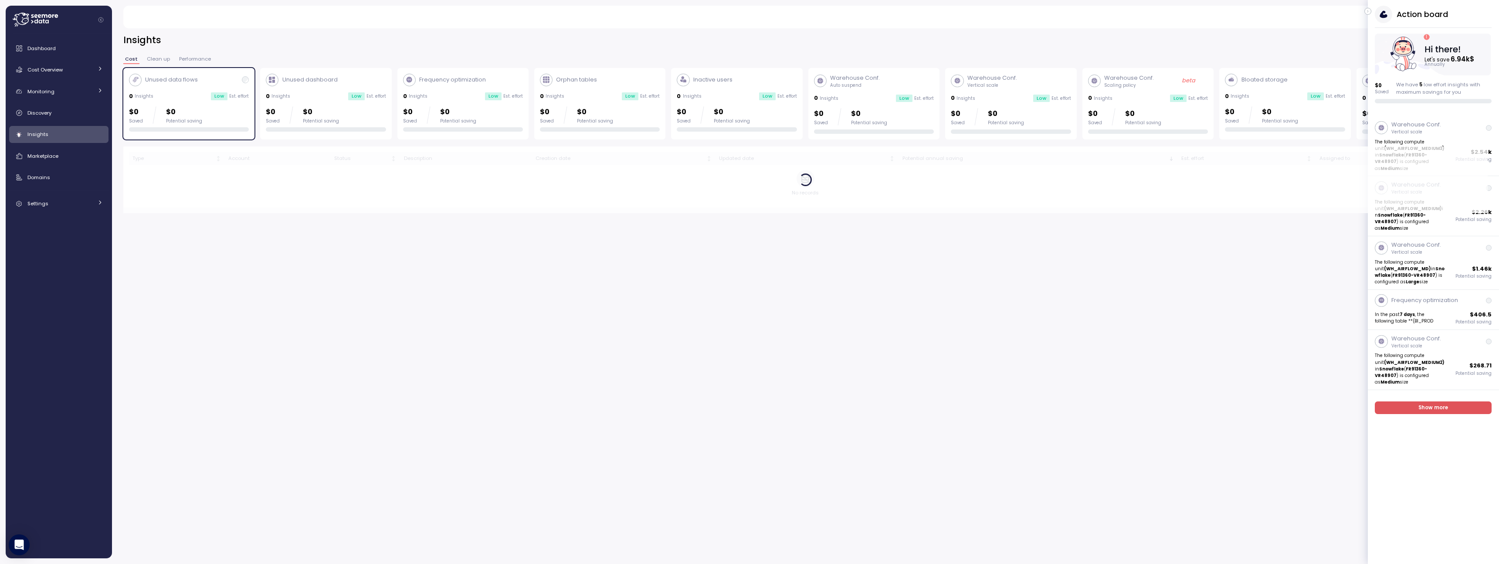
click at [234, 106] on div "$0 Saved $0 Potential saving" at bounding box center [189, 114] width 120 height 17
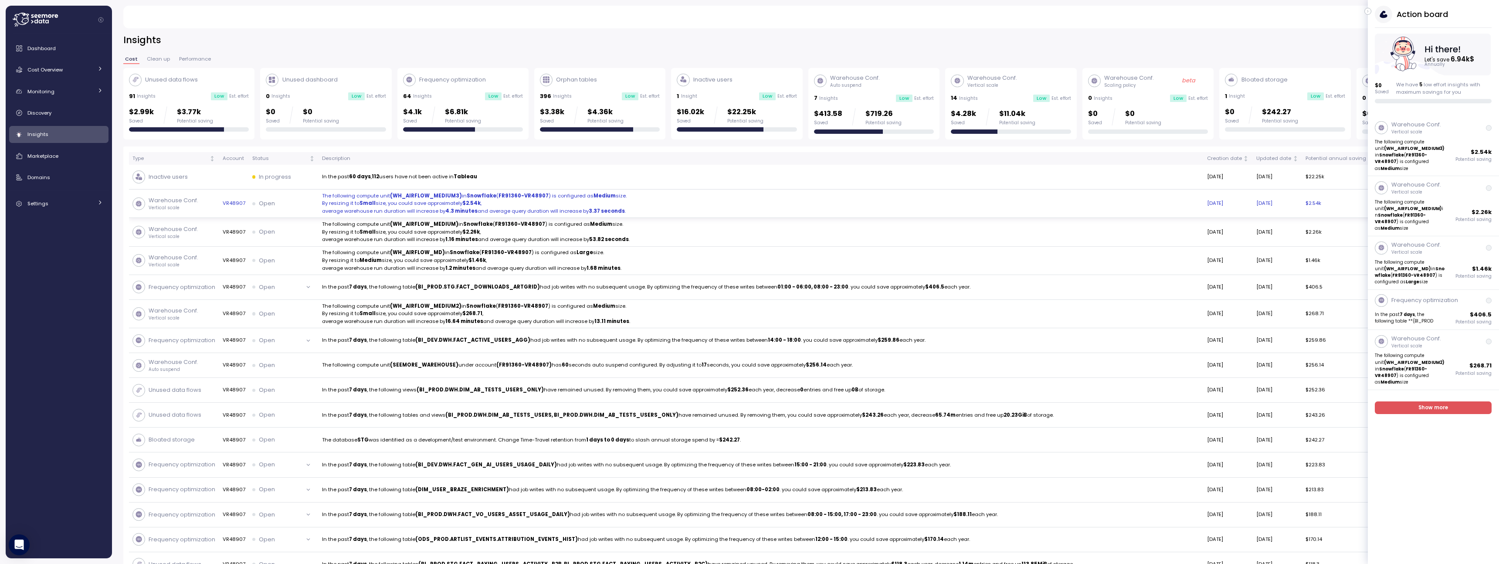
click at [369, 208] on p "average warehouse run duration will increase by 4.3 minutes and average query d…" at bounding box center [761, 211] width 878 height 8
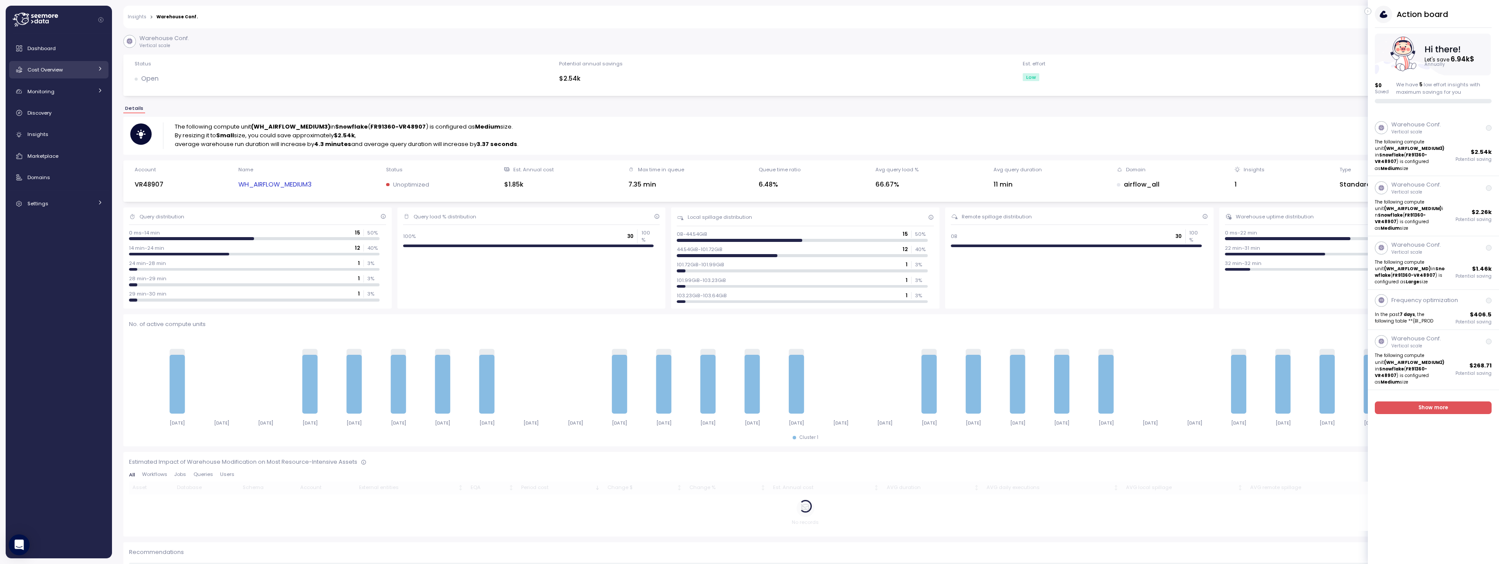
click at [85, 73] on div "Cost Overview" at bounding box center [59, 69] width 65 height 9
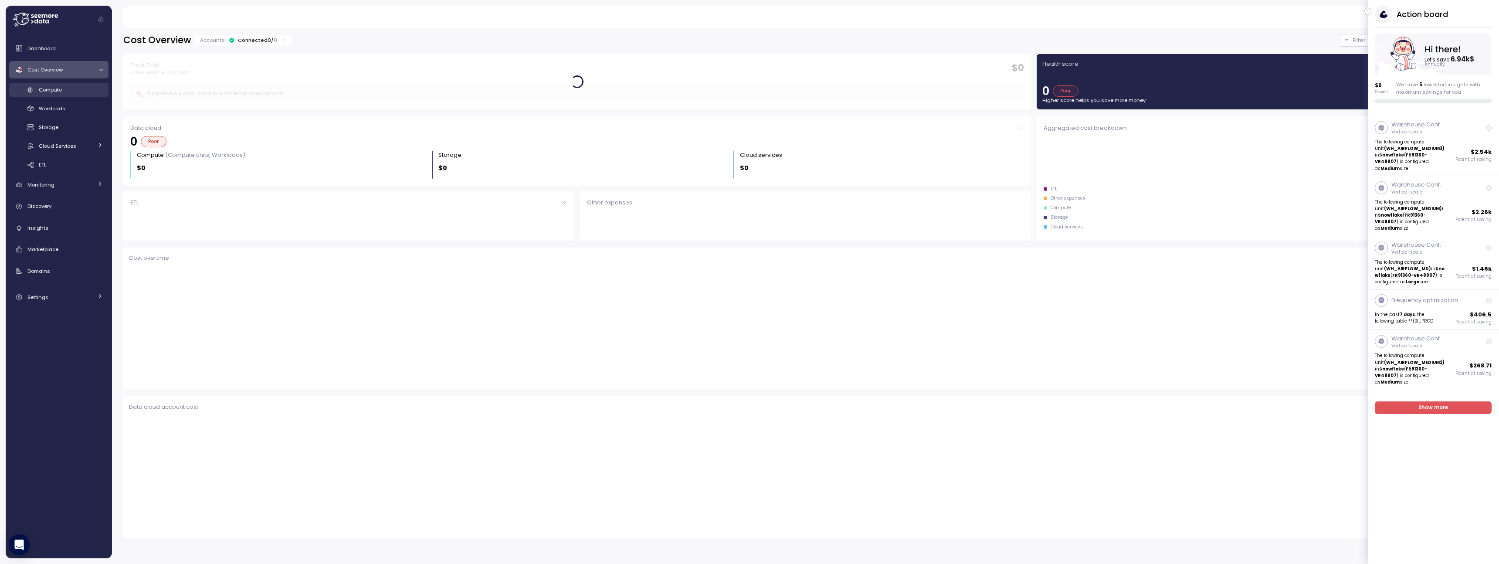
click at [80, 91] on div "Compute" at bounding box center [71, 89] width 64 height 9
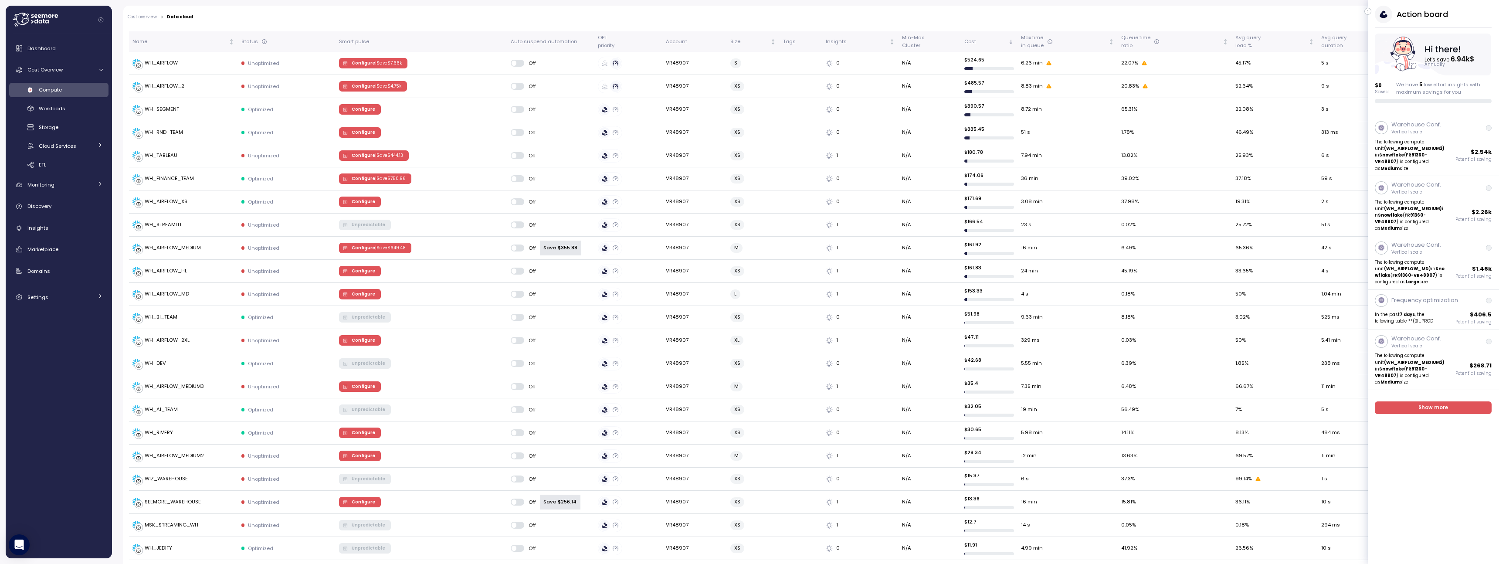
scroll to position [187, 0]
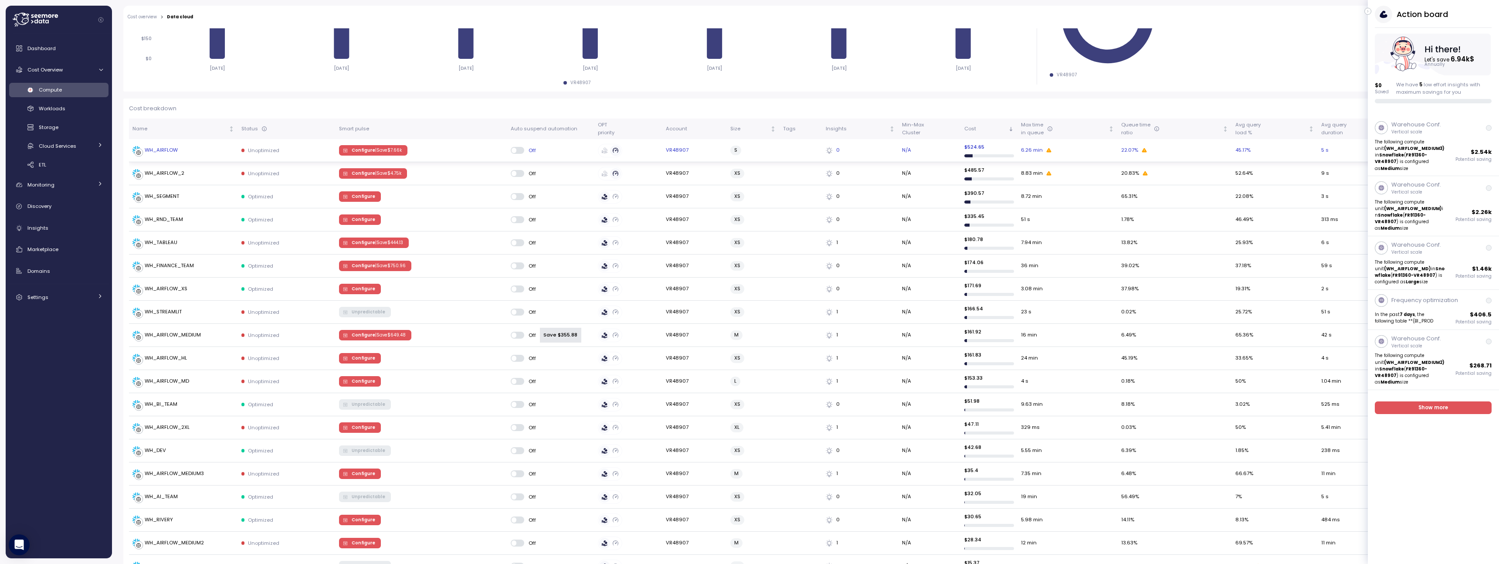
click at [391, 152] on p "| Save $ 7.66k" at bounding box center [388, 150] width 27 height 6
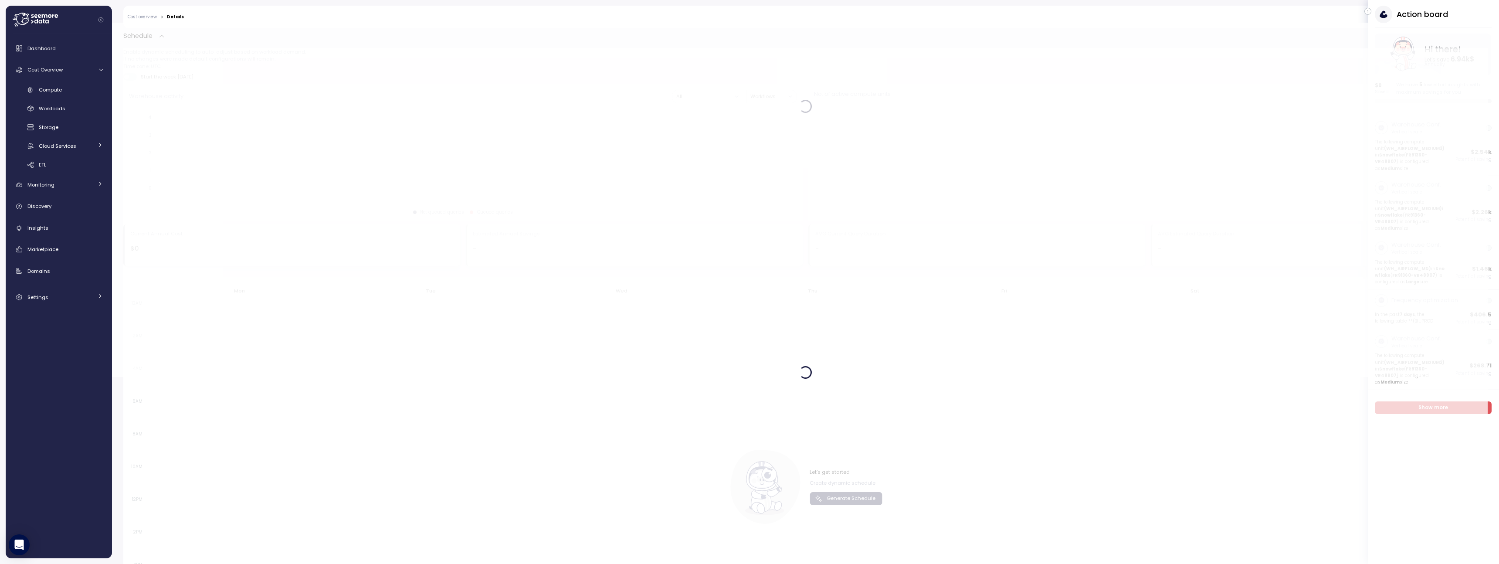
scroll to position [187, 0]
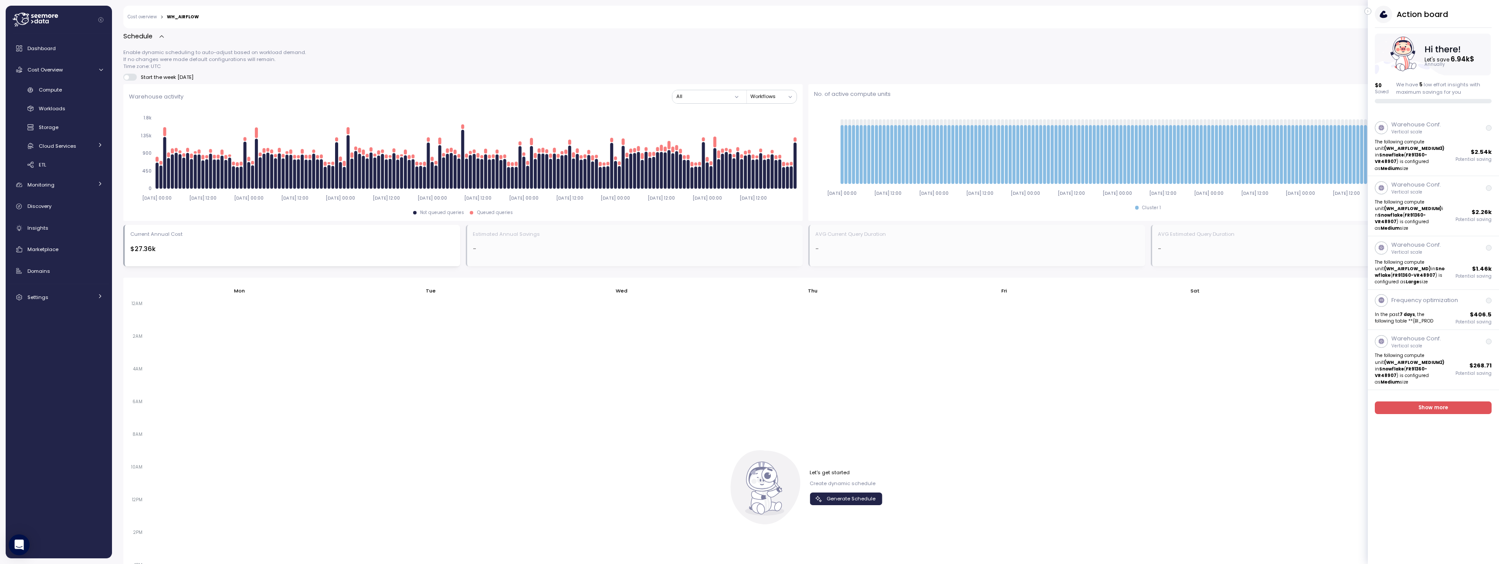
click at [1370, 10] on button "button" at bounding box center [1367, 11] width 7 height 7
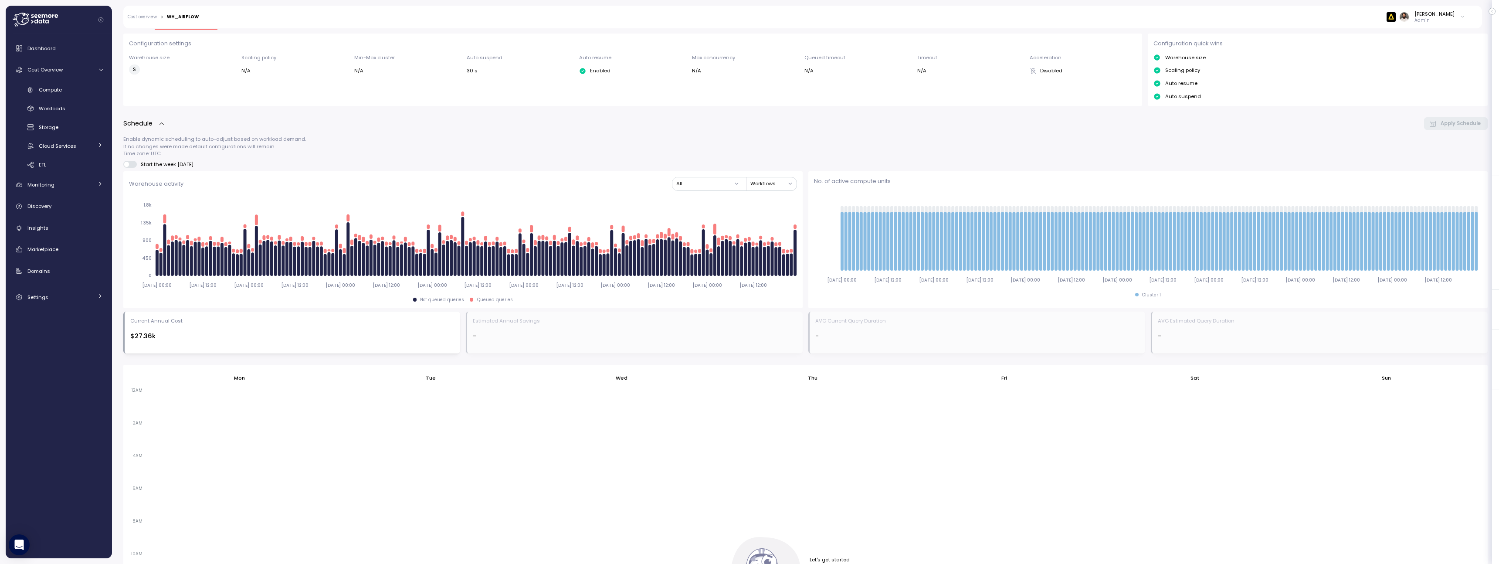
scroll to position [274, 0]
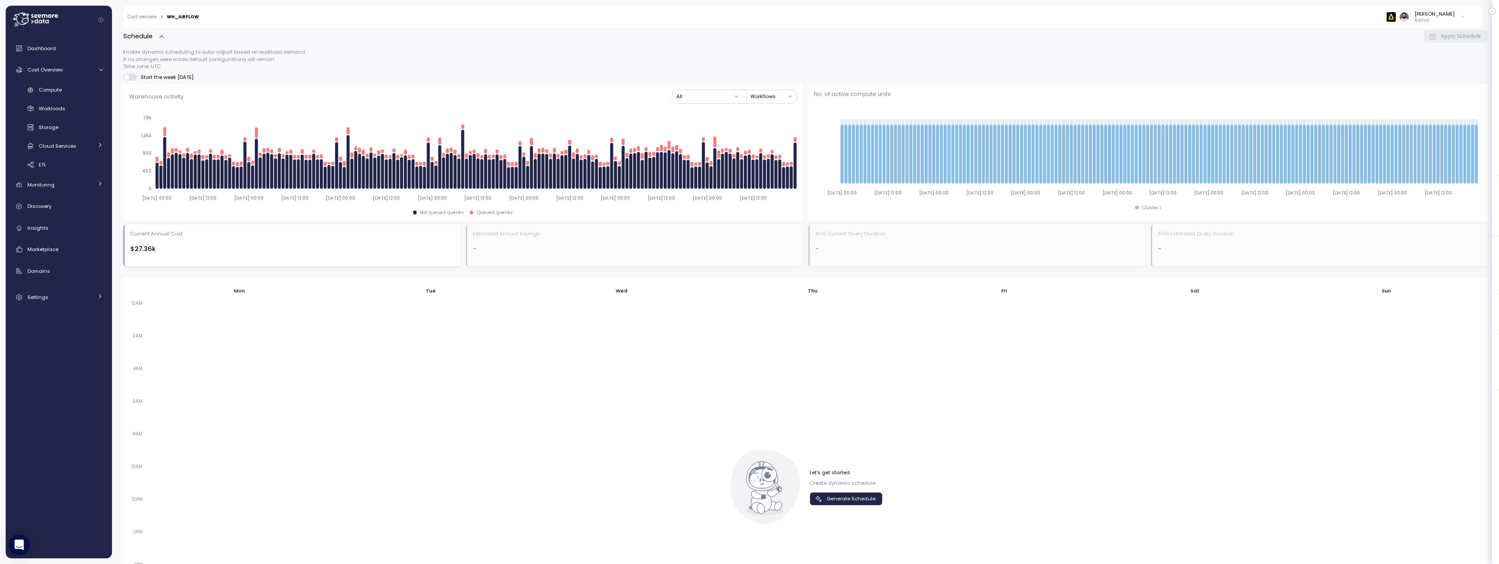
click at [850, 492] on button "Generate Schedule" at bounding box center [845, 498] width 73 height 13
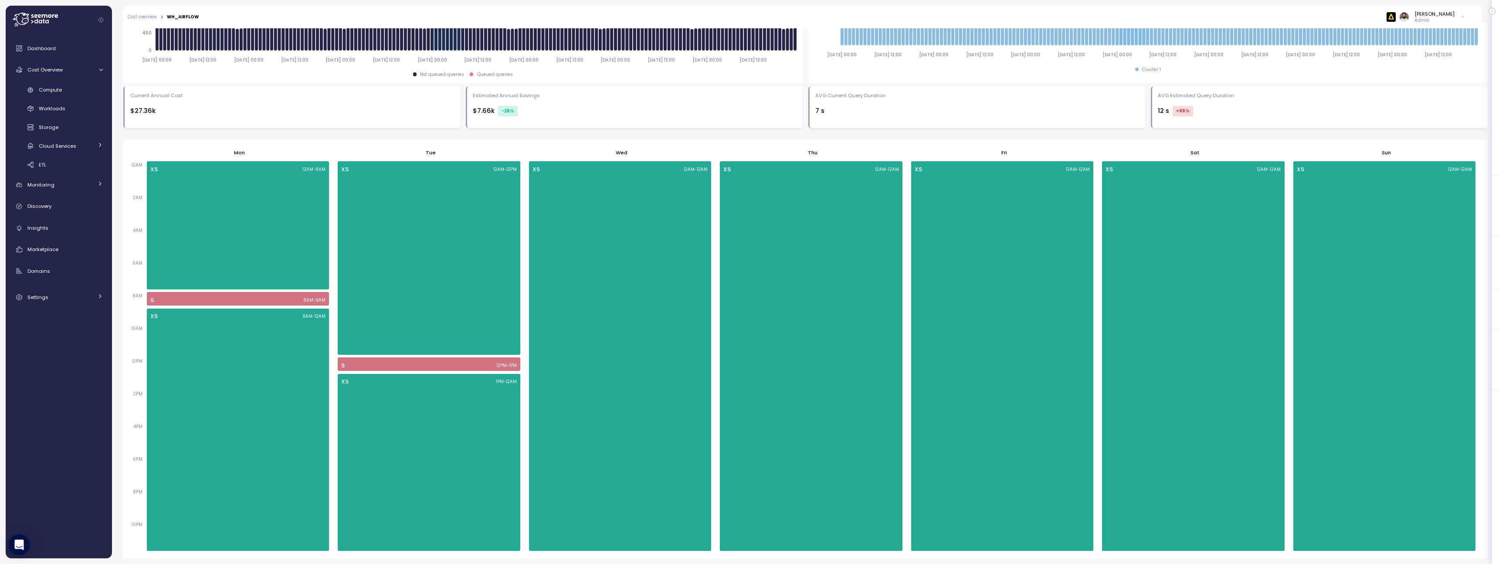
scroll to position [0, 0]
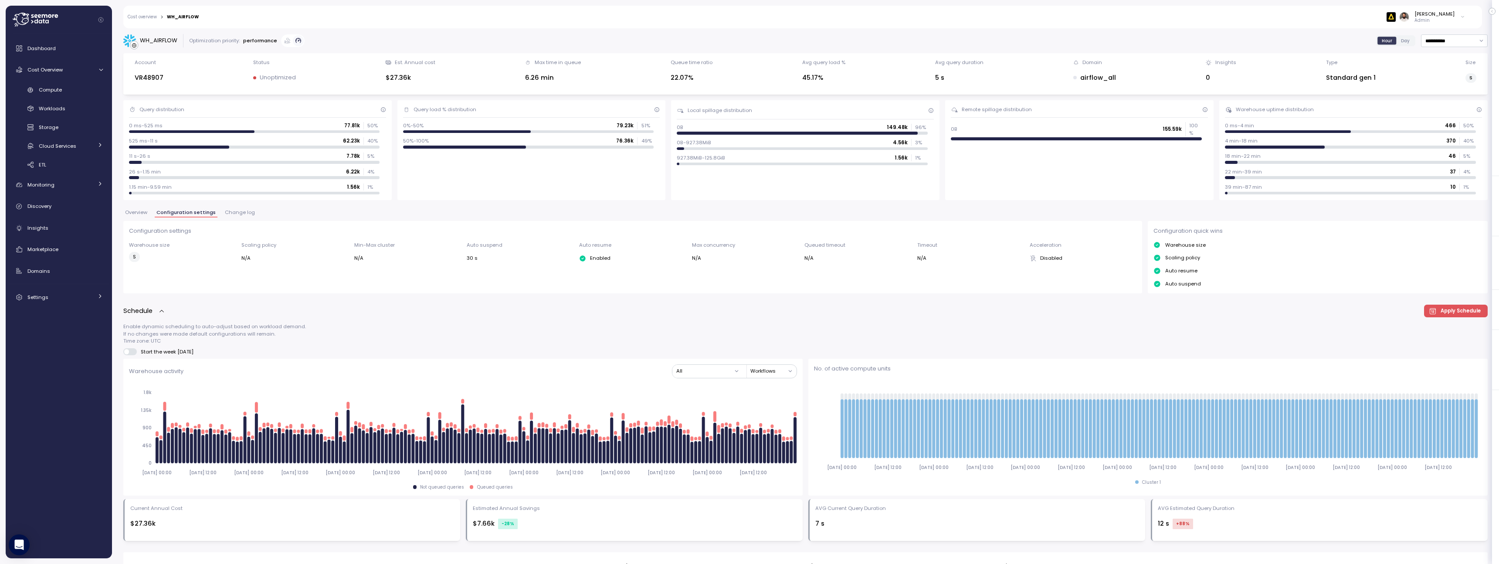
click at [238, 211] on span "Change log" at bounding box center [240, 212] width 30 height 5
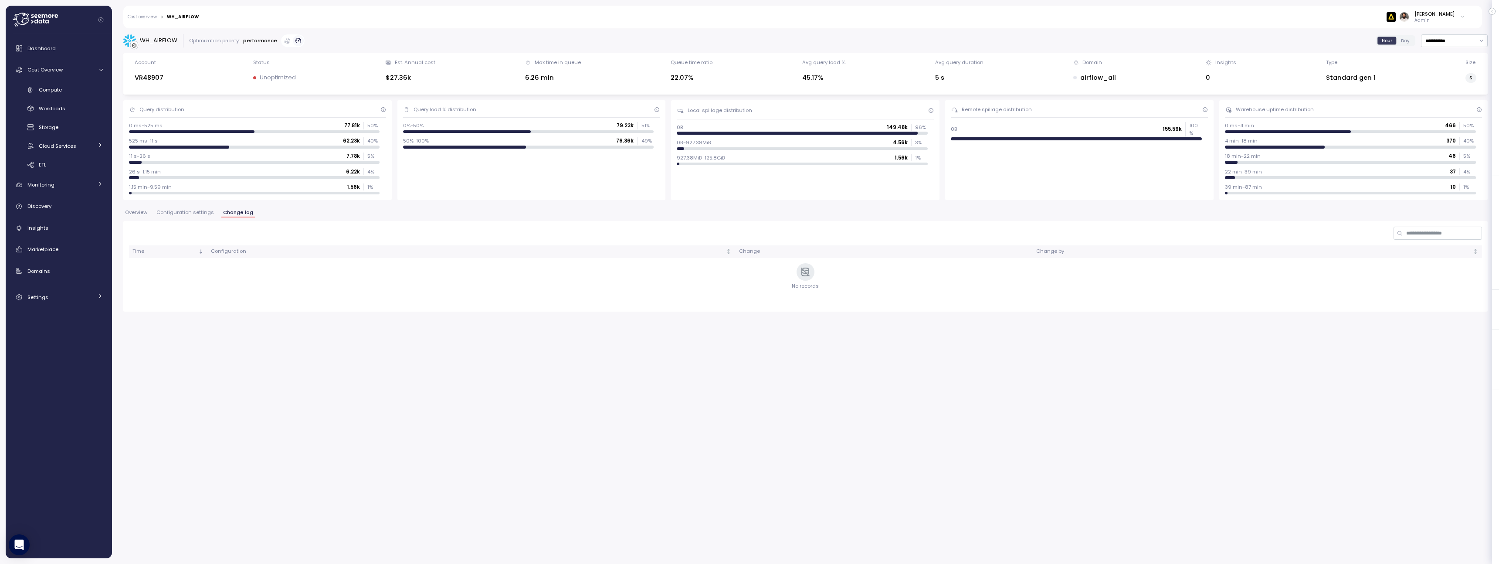
click at [150, 9] on div "Cost overview > WH_AIRFLOW Guy Biecher Admin" at bounding box center [796, 17] width 1347 height 23
click at [150, 15] on link "Cost overview" at bounding box center [142, 17] width 29 height 4
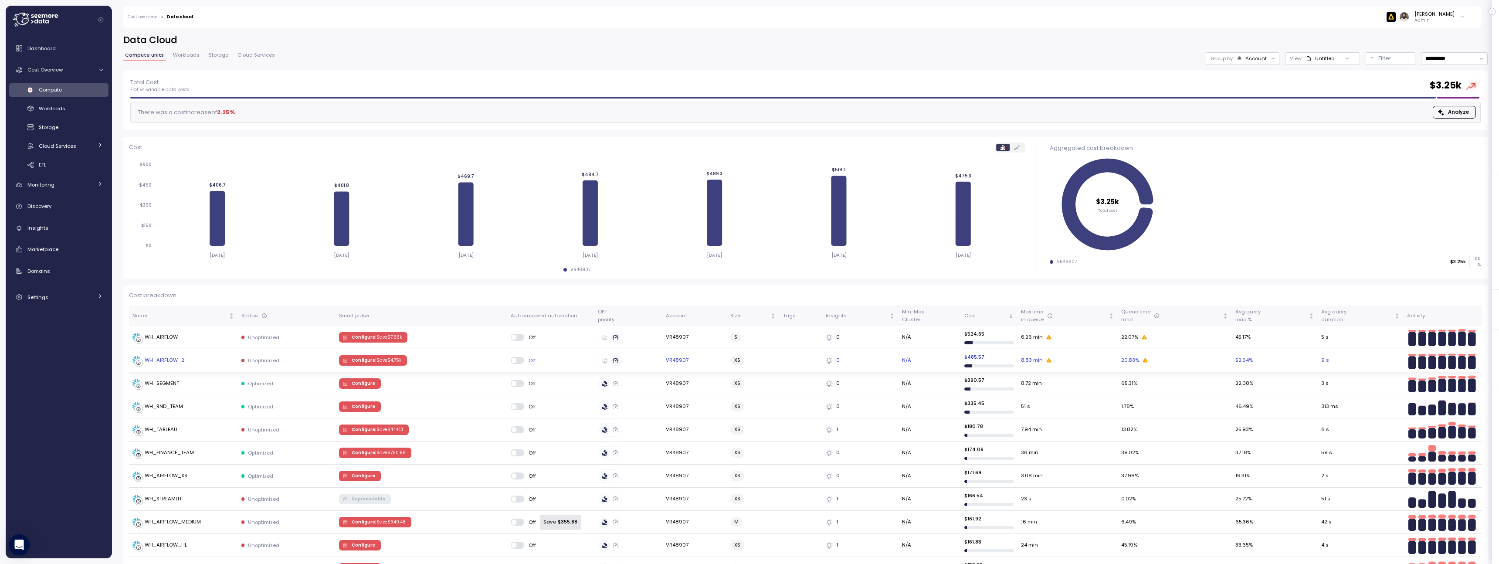
click at [357, 357] on span "Configure | Save $ 4.75k" at bounding box center [377, 361] width 50 height 10
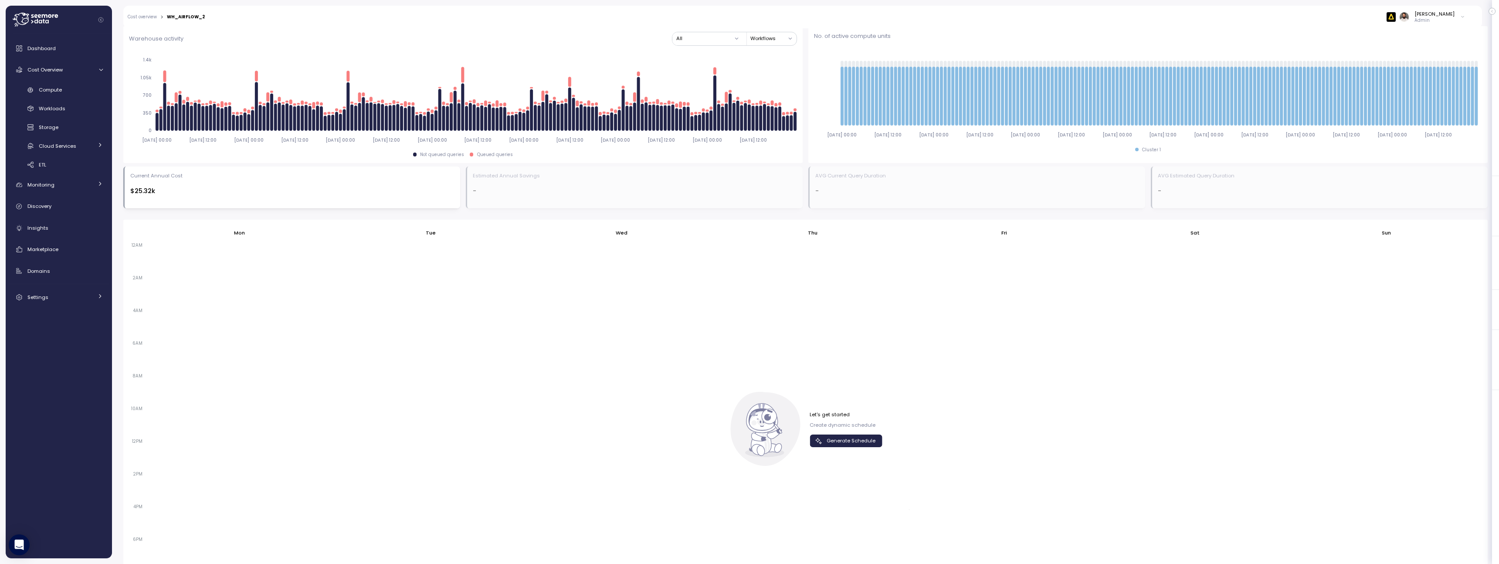
scroll to position [332, 0]
click at [820, 449] on div "Let's get started Create dynamic schedule Generate Schedule" at bounding box center [805, 430] width 154 height 74
click at [820, 441] on icon "button" at bounding box center [818, 441] width 9 height 9
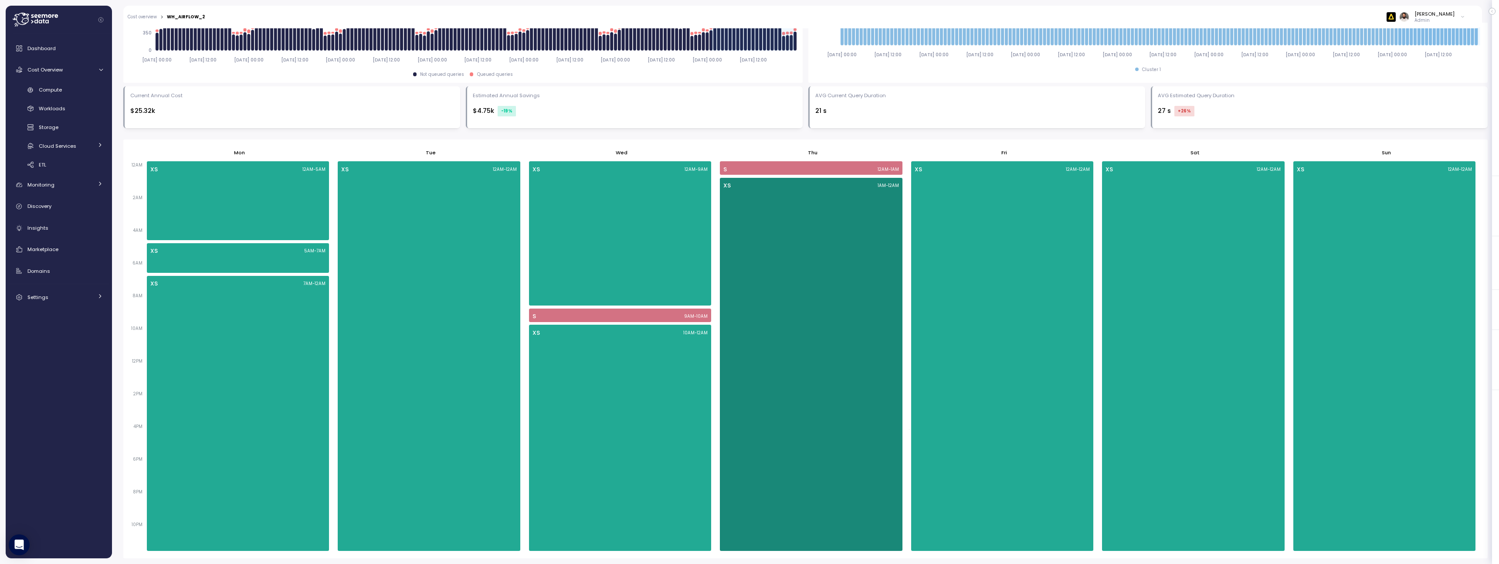
scroll to position [0, 0]
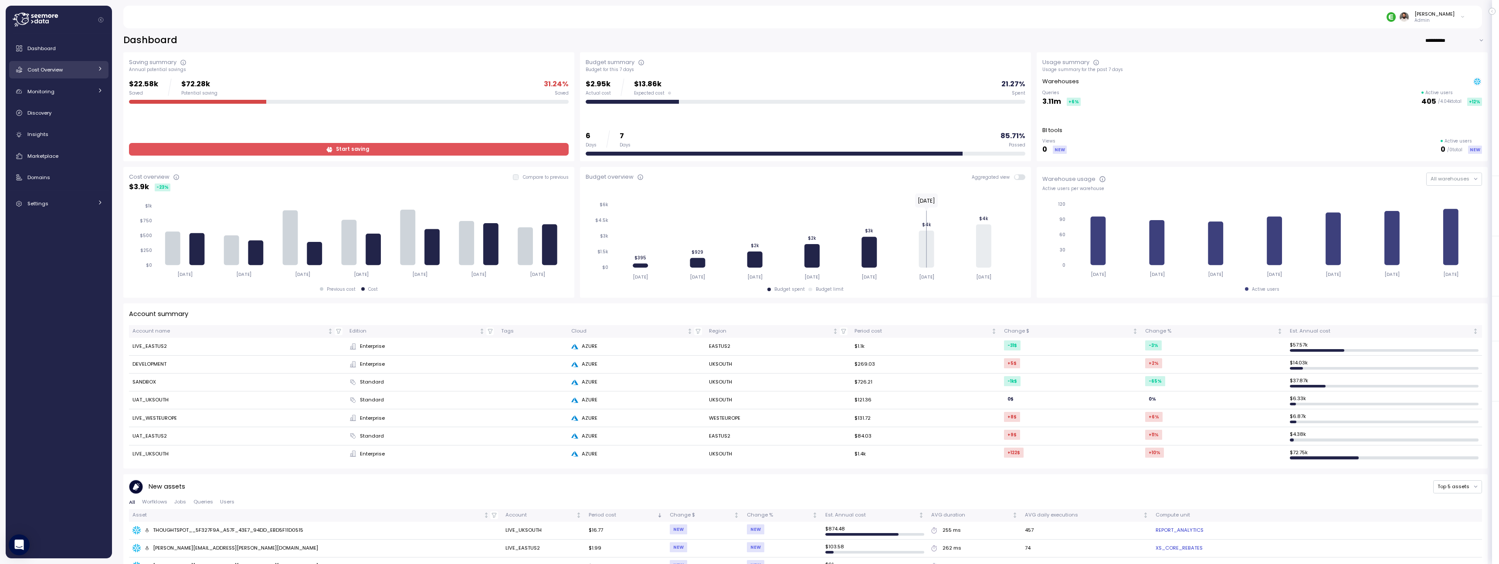
click at [53, 68] on span "Cost Overview" at bounding box center [44, 69] width 35 height 7
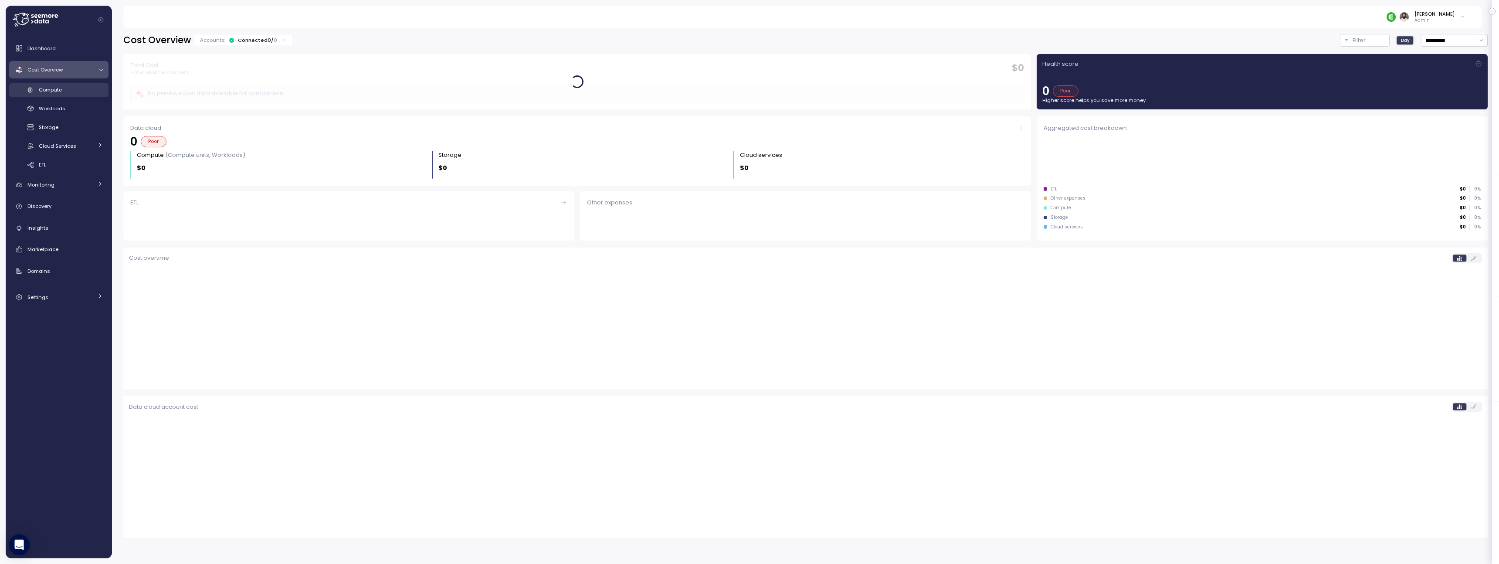
click at [58, 91] on span "Compute" at bounding box center [50, 89] width 23 height 7
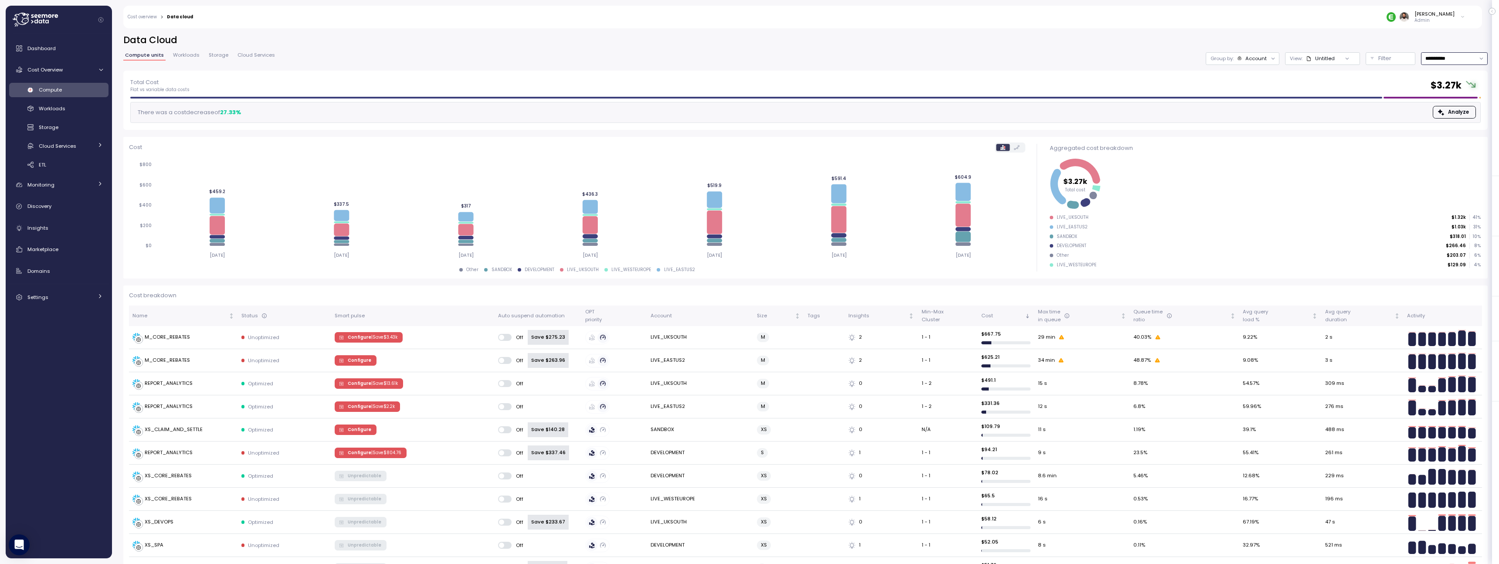
click at [1443, 58] on input "**********" at bounding box center [1454, 58] width 67 height 13
click at [1444, 110] on div "Last 14 days" at bounding box center [1450, 110] width 30 height 7
type input "**********"
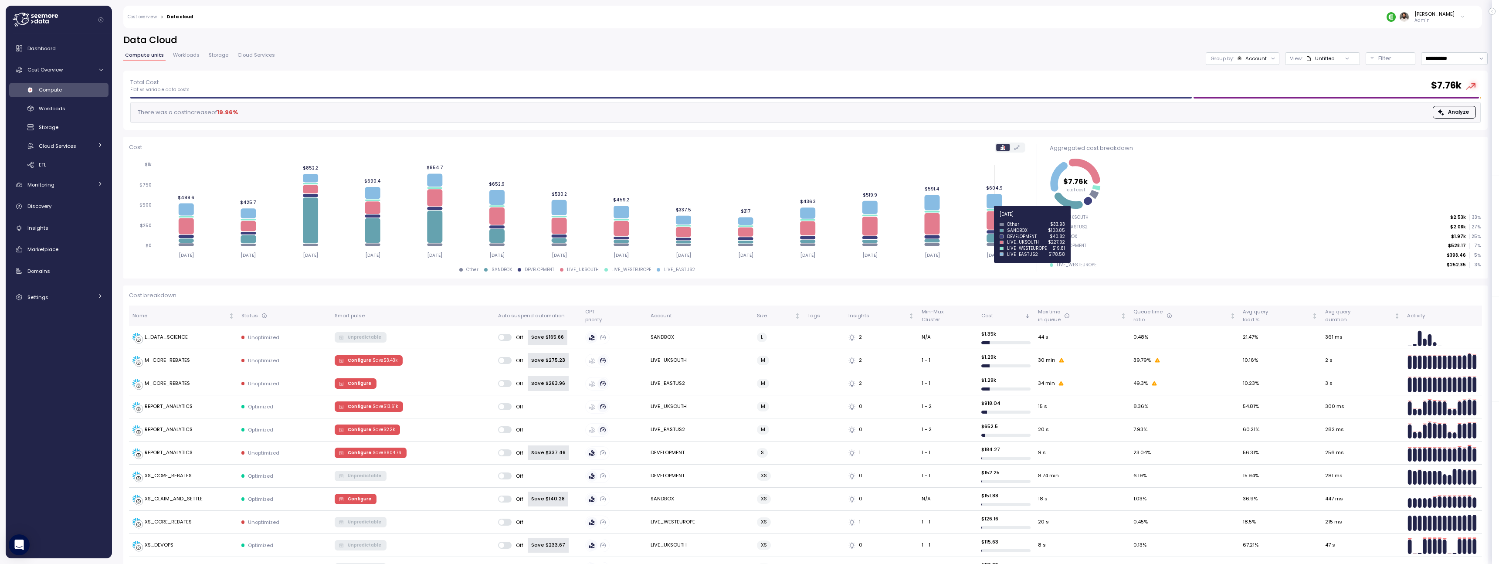
click at [991, 219] on icon at bounding box center [993, 220] width 15 height 18
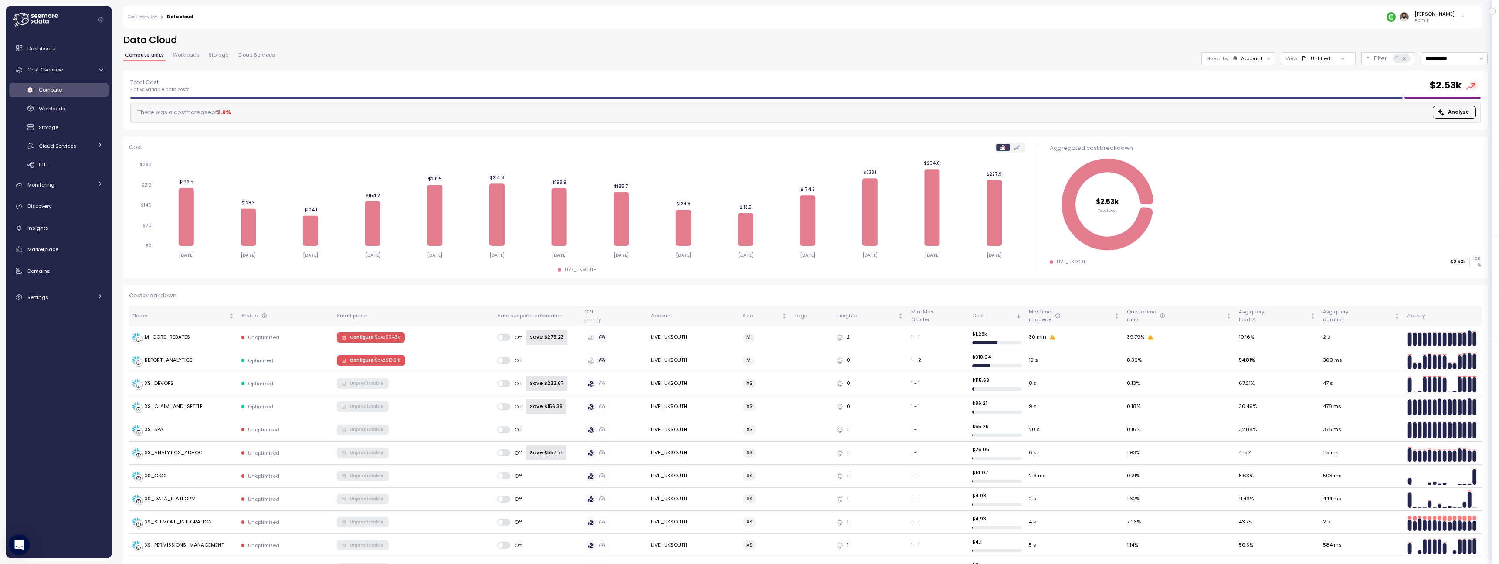
click at [1253, 55] on div "Account" at bounding box center [1251, 58] width 21 height 7
click at [1247, 103] on p "Compute unit" at bounding box center [1246, 106] width 34 height 7
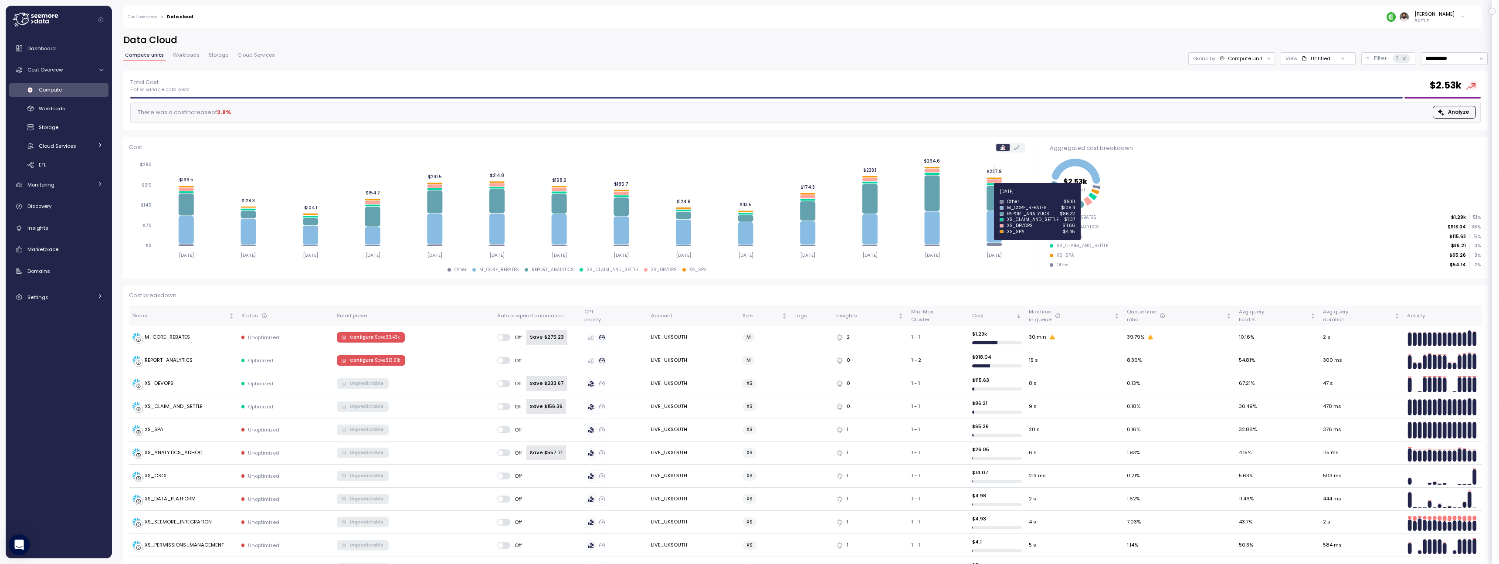
click at [992, 196] on icon at bounding box center [993, 198] width 15 height 25
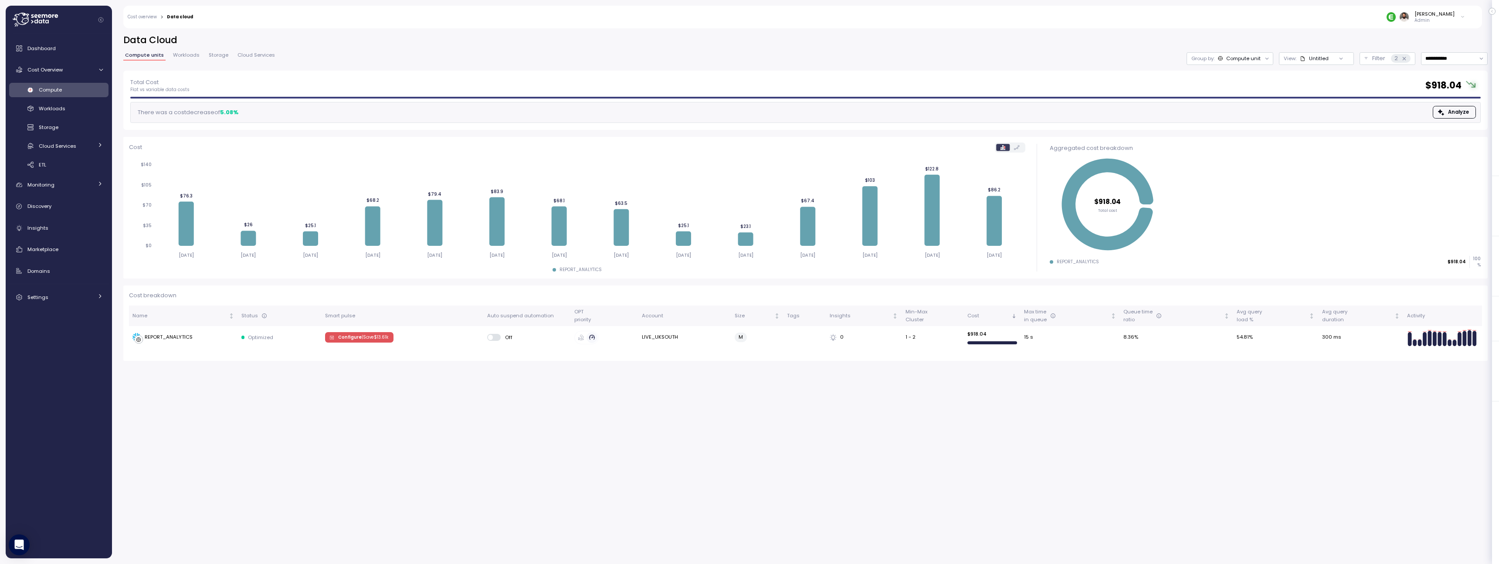
click at [1246, 55] on div "Compute unit" at bounding box center [1243, 58] width 34 height 7
click at [363, 335] on p "| Save $ 13.61k" at bounding box center [375, 337] width 27 height 6
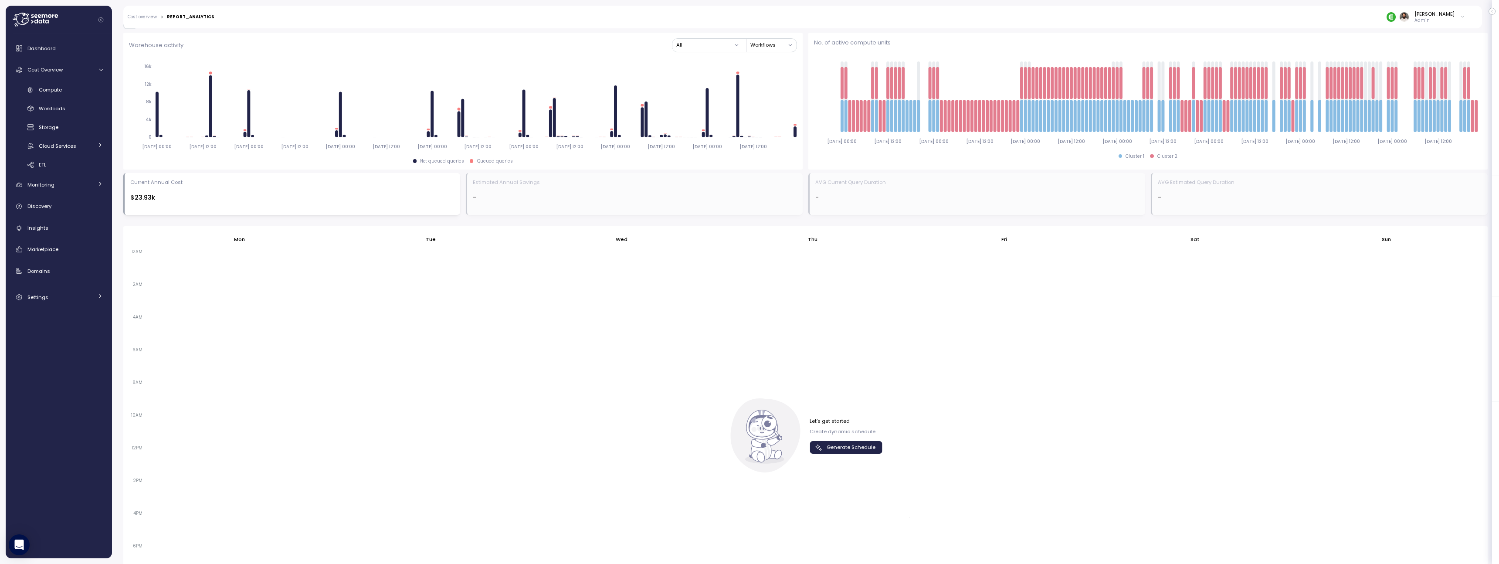
scroll to position [413, 0]
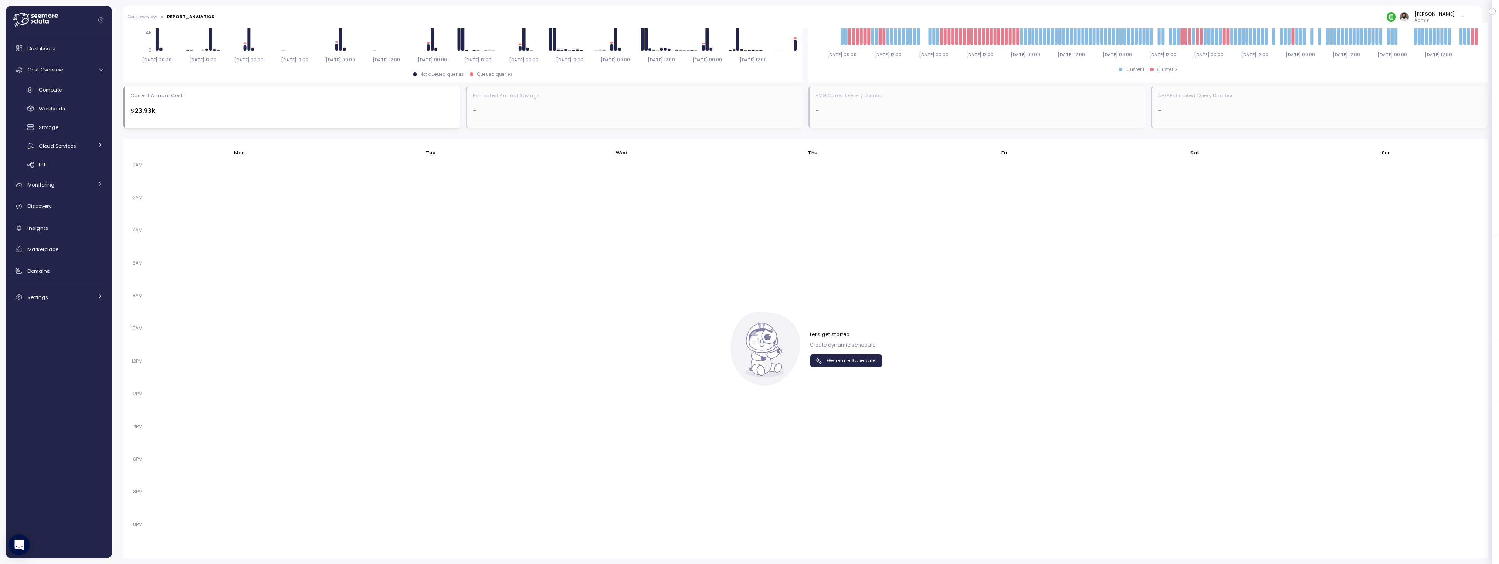
click at [830, 355] on span "Generate Schedule" at bounding box center [850, 361] width 49 height 12
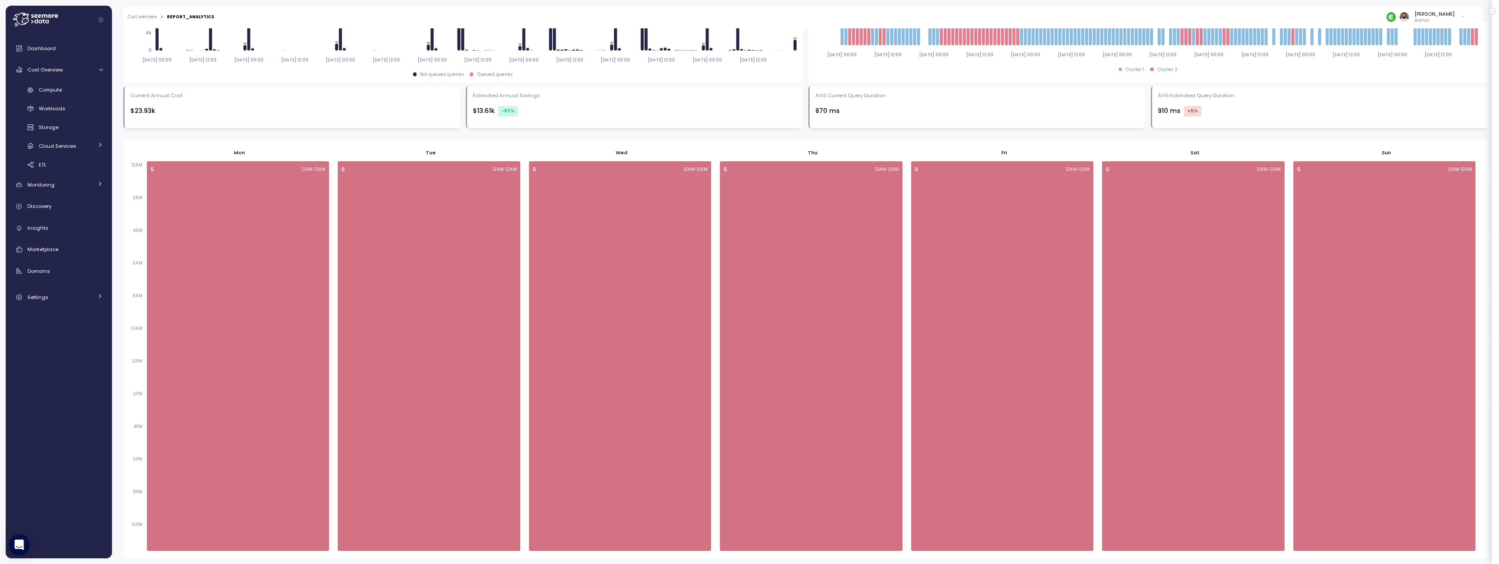
scroll to position [43, 0]
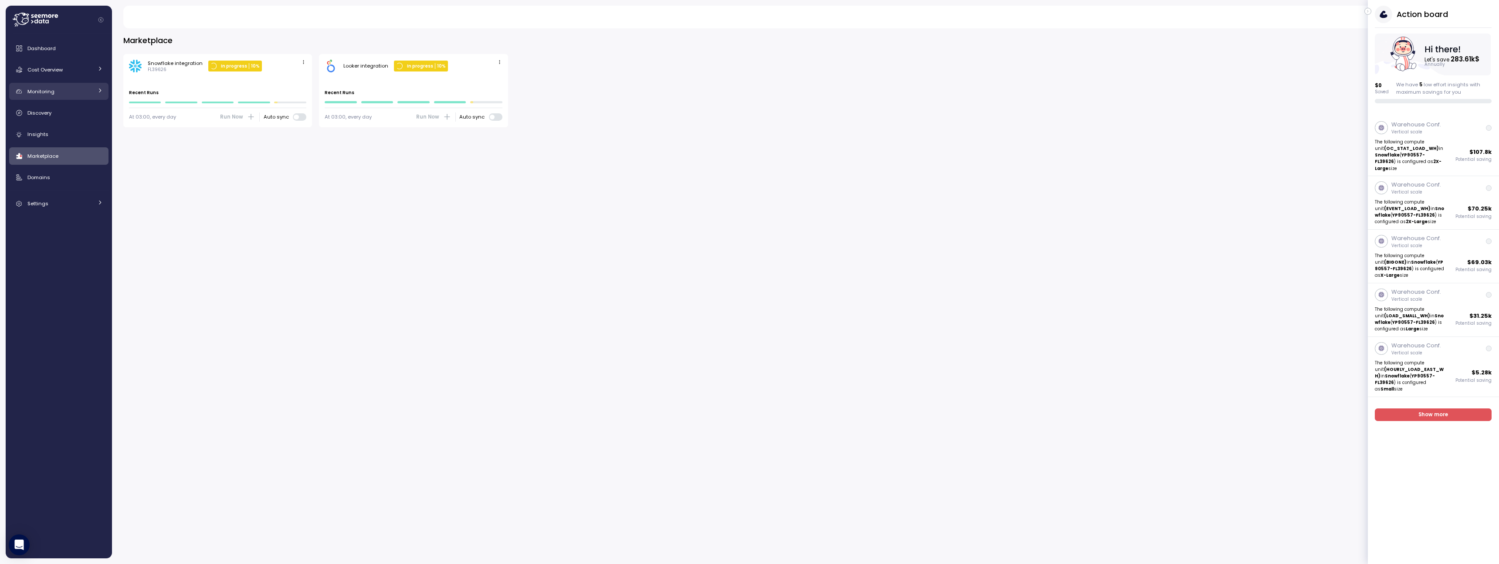
click at [96, 88] on link "Monitoring" at bounding box center [58, 91] width 99 height 17
click at [91, 62] on link "Cost Overview" at bounding box center [58, 69] width 99 height 17
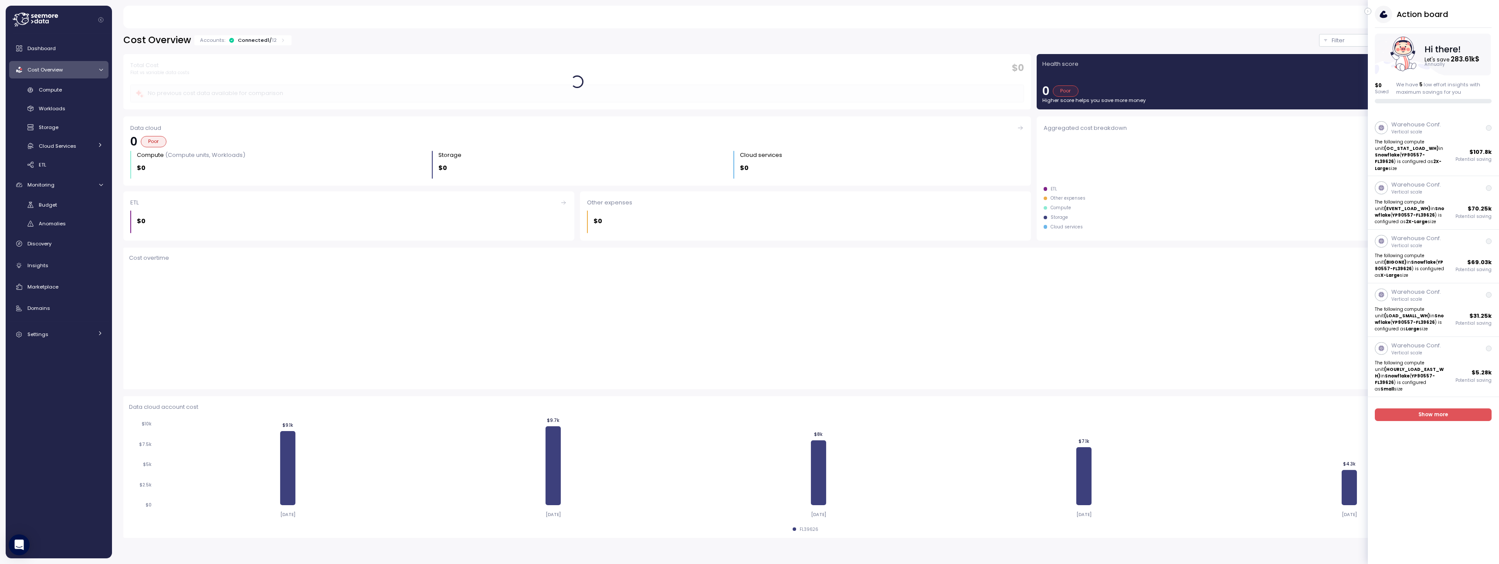
click at [264, 40] on div "Connected 1 / 12" at bounding box center [257, 40] width 39 height 7
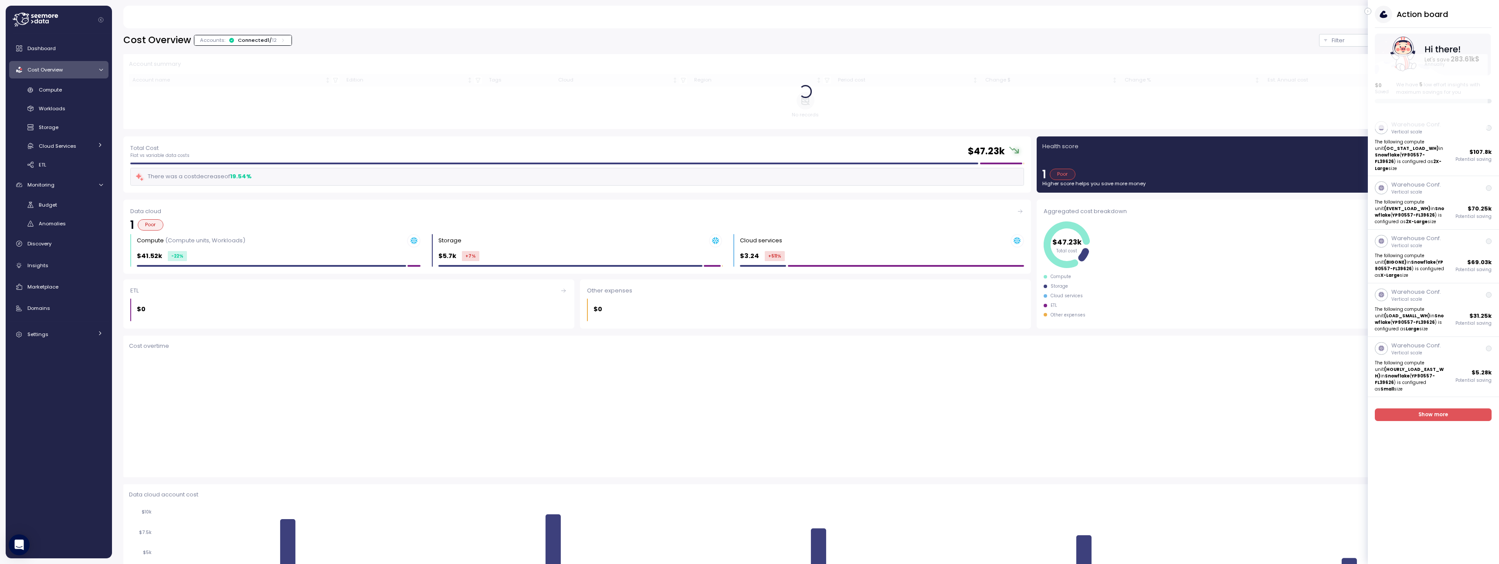
click at [264, 40] on div "Connected 1 / 12" at bounding box center [257, 40] width 39 height 7
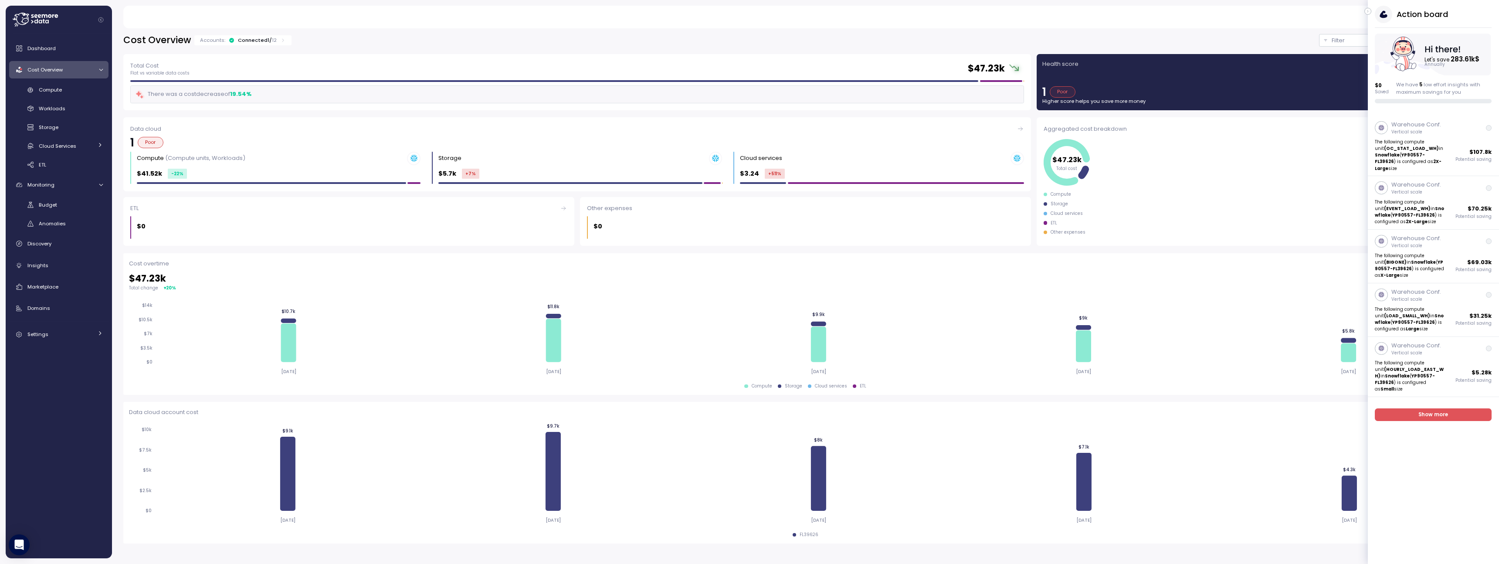
click at [1375, 12] on icon at bounding box center [1383, 14] width 17 height 17
click at [1367, 11] on icon "button" at bounding box center [1367, 11] width 1 height 2
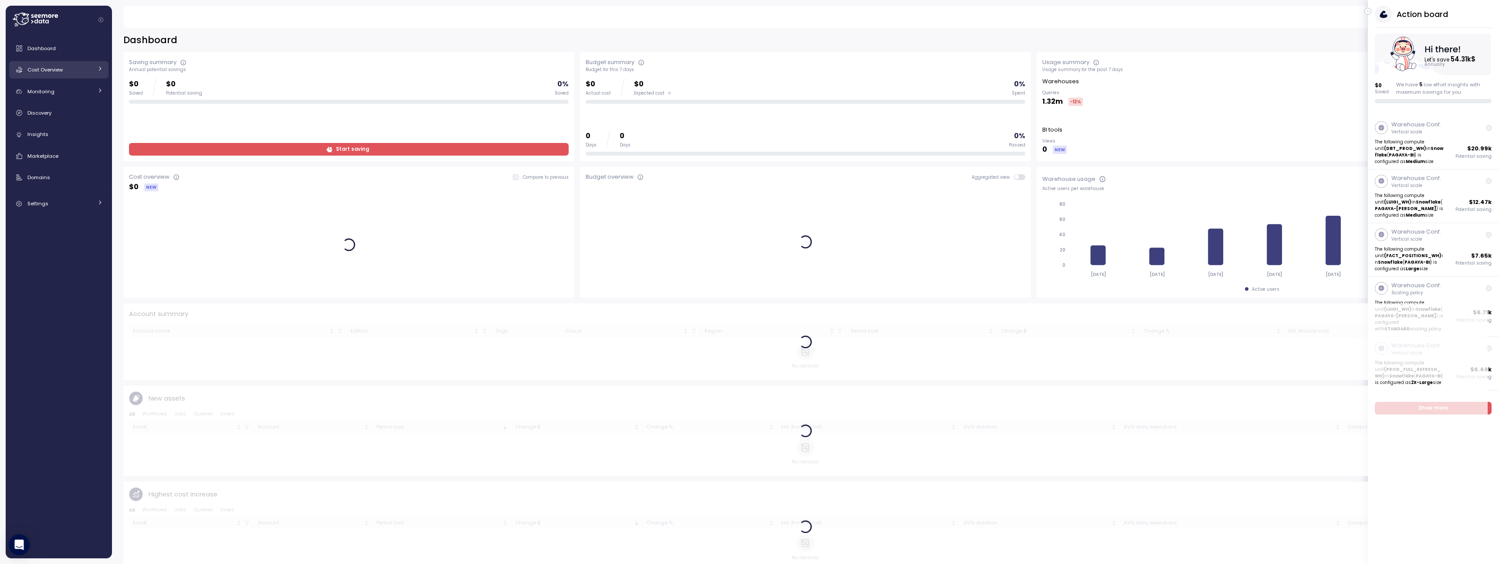
click at [84, 74] on link "Cost Overview" at bounding box center [58, 69] width 99 height 17
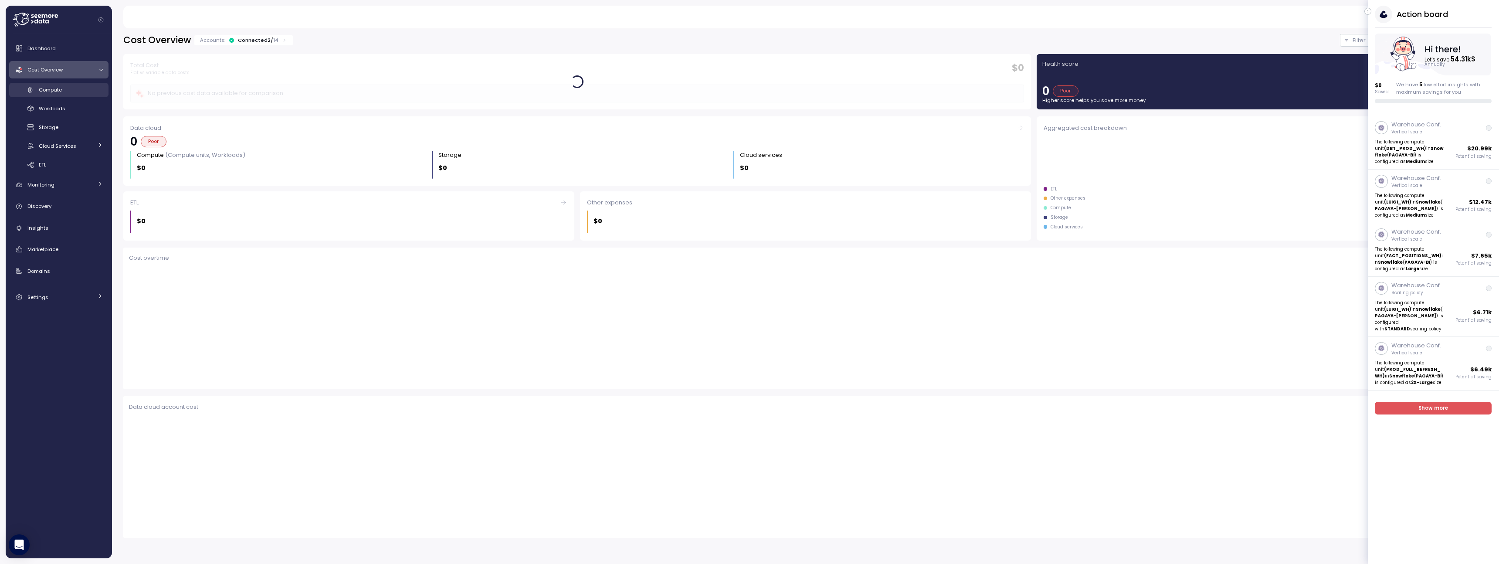
click at [87, 92] on div "Compute" at bounding box center [71, 89] width 64 height 9
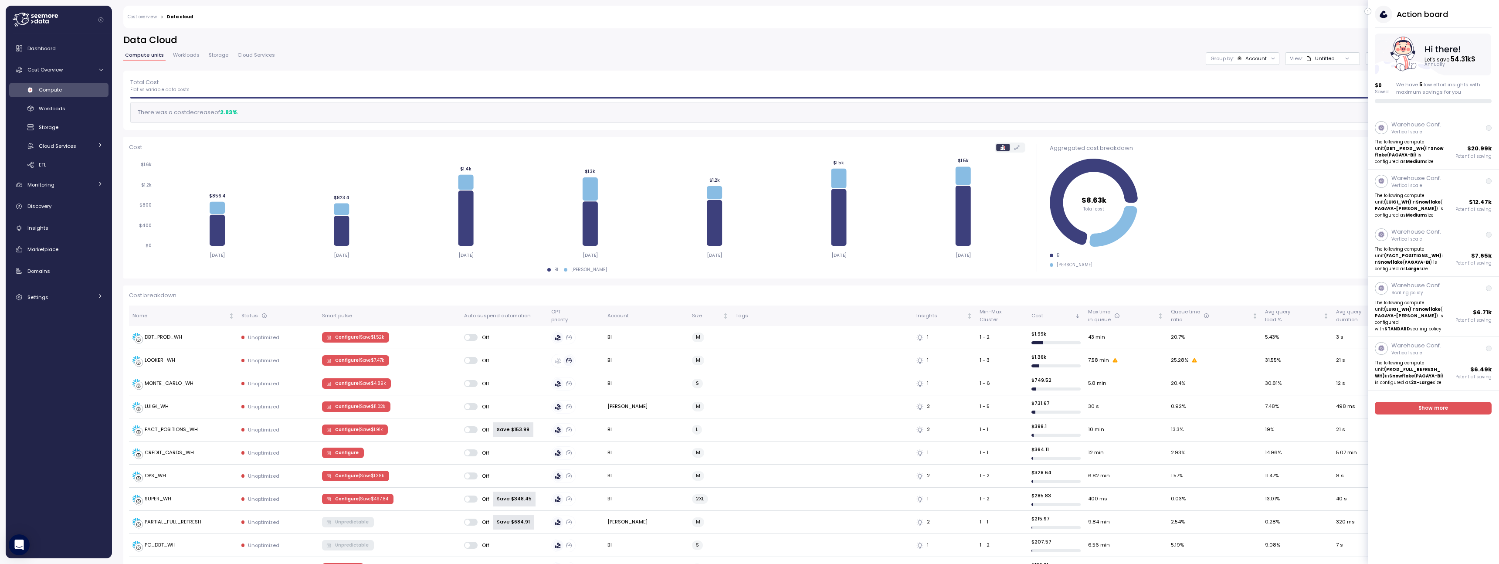
click at [1449, 408] on div "Warehouse Conf. Vertical scale The following compute unit (DBT_PROD_WH) in Snow…" at bounding box center [1433, 265] width 131 height 312
click at [1449, 406] on span "Show more" at bounding box center [1433, 408] width 103 height 12
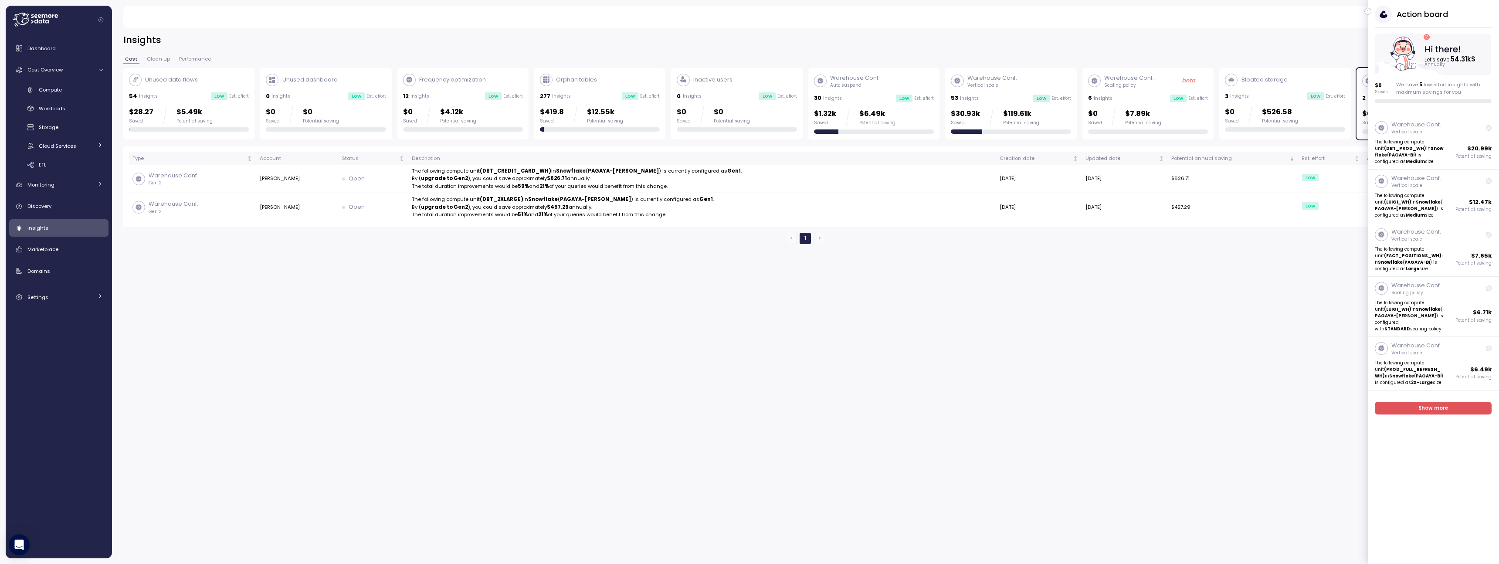
click at [1371, 11] on button "button" at bounding box center [1367, 11] width 7 height 7
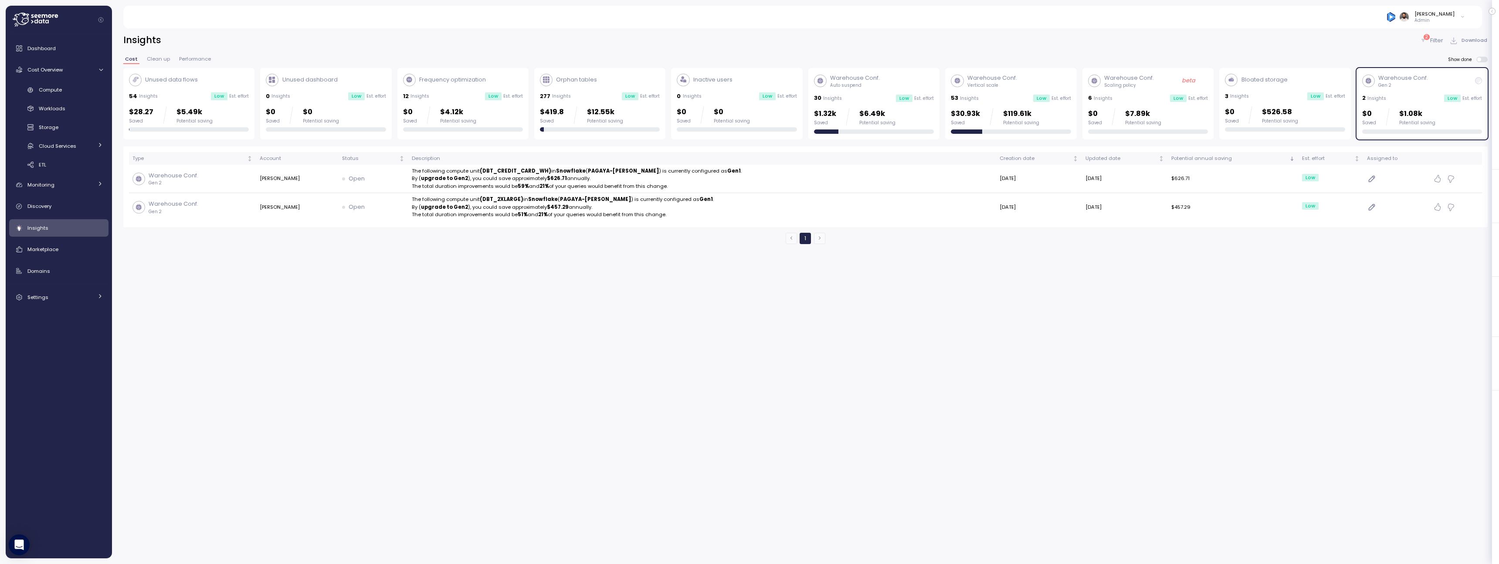
click at [75, 224] on div "Insights" at bounding box center [64, 227] width 75 height 9
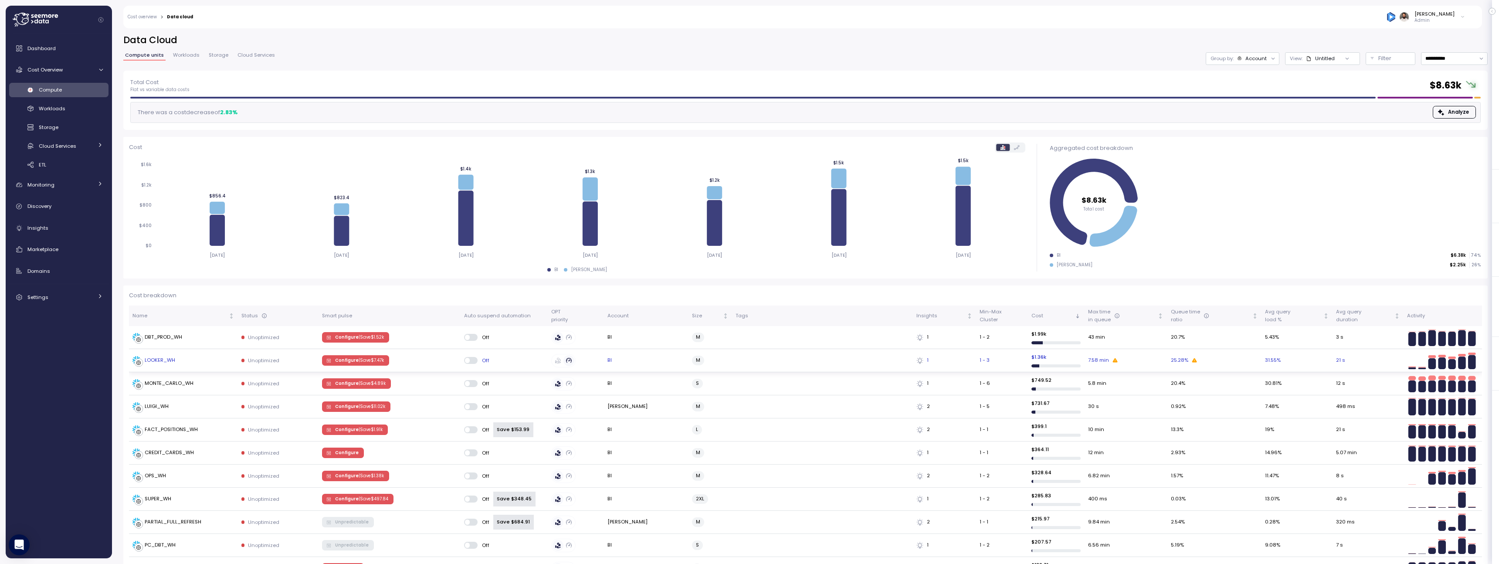
click at [359, 362] on p "| Save $ 7.47k" at bounding box center [371, 360] width 25 height 6
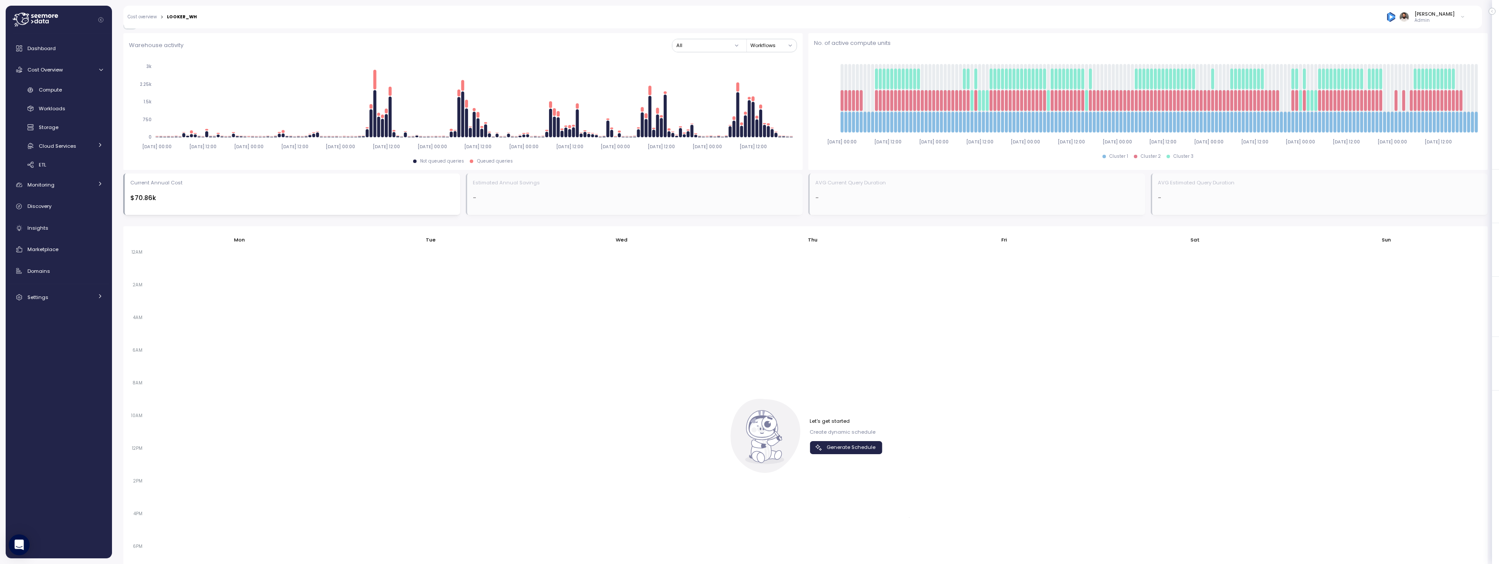
scroll to position [420, 0]
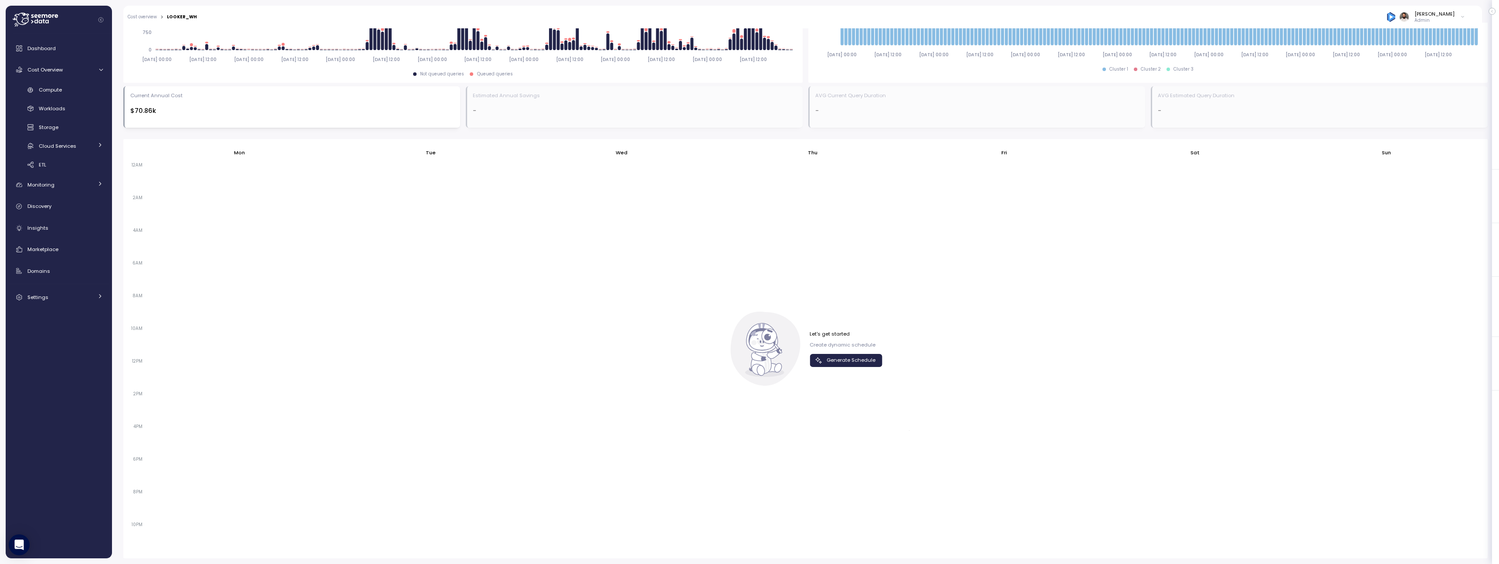
click at [839, 355] on span "Generate Schedule" at bounding box center [850, 360] width 49 height 12
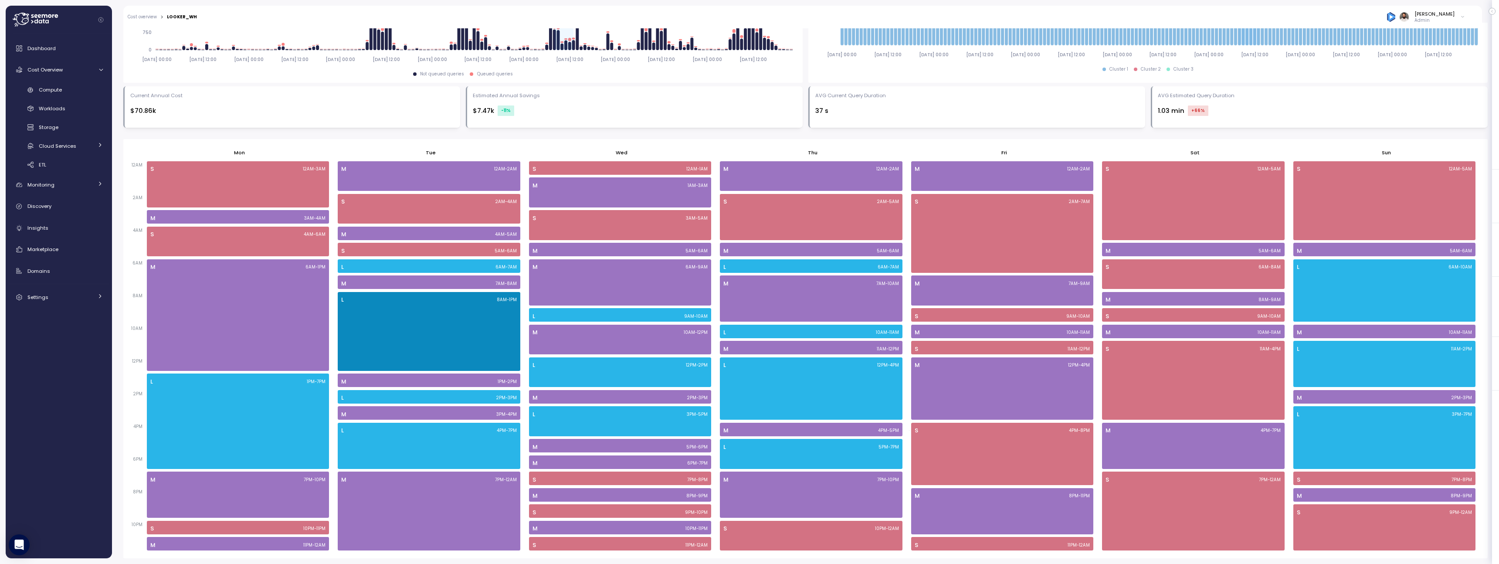
scroll to position [0, 0]
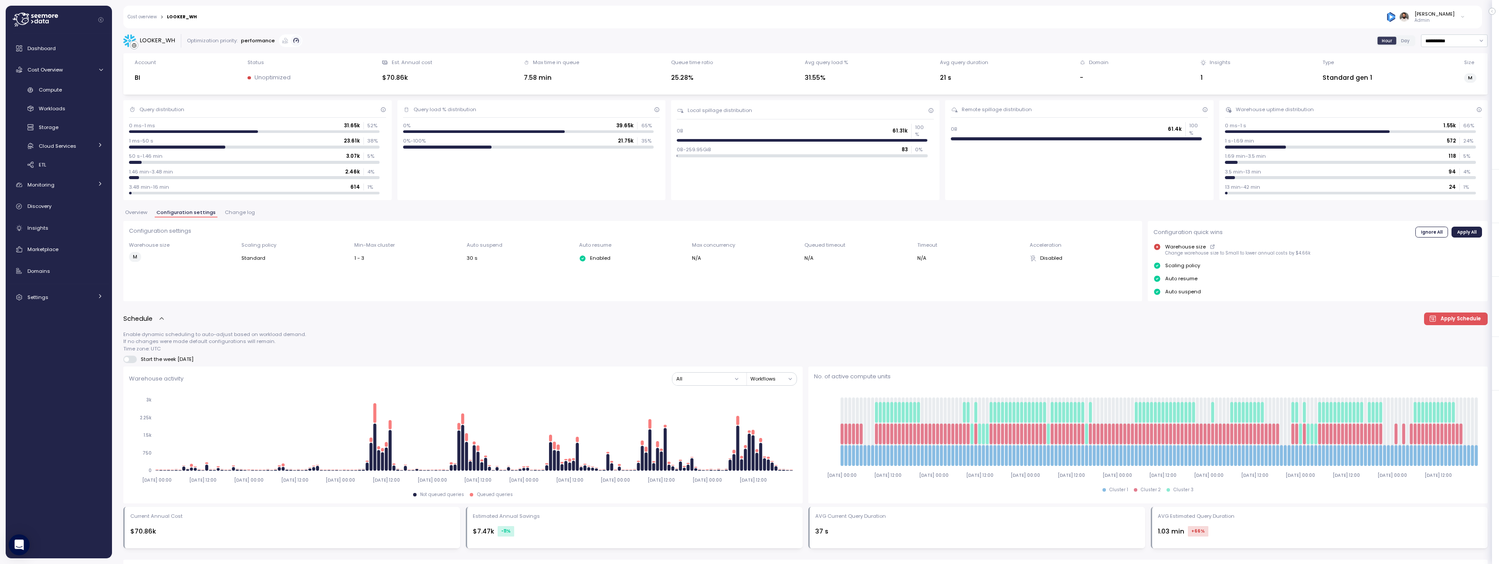
click at [243, 219] on div "Overview Configuration settings Change log" at bounding box center [805, 215] width 1364 height 11
click at [242, 216] on button "Change log" at bounding box center [240, 213] width 34 height 7
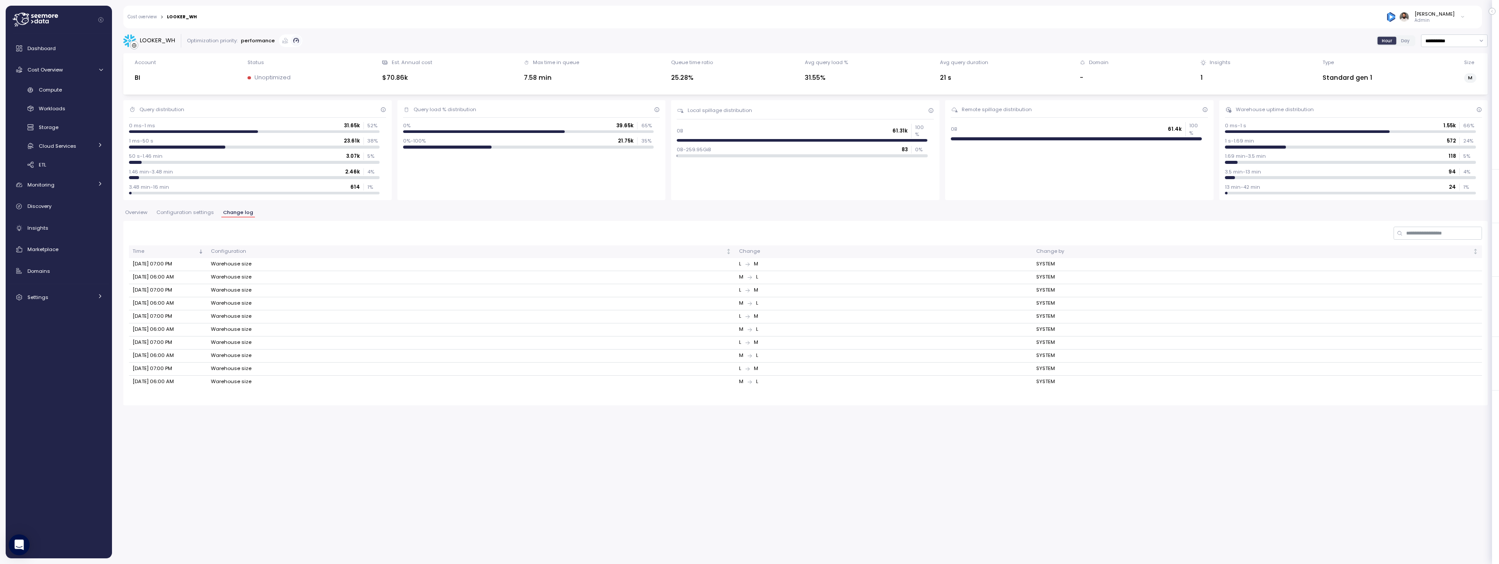
click at [187, 211] on span "Configuration settings" at bounding box center [185, 212] width 58 height 5
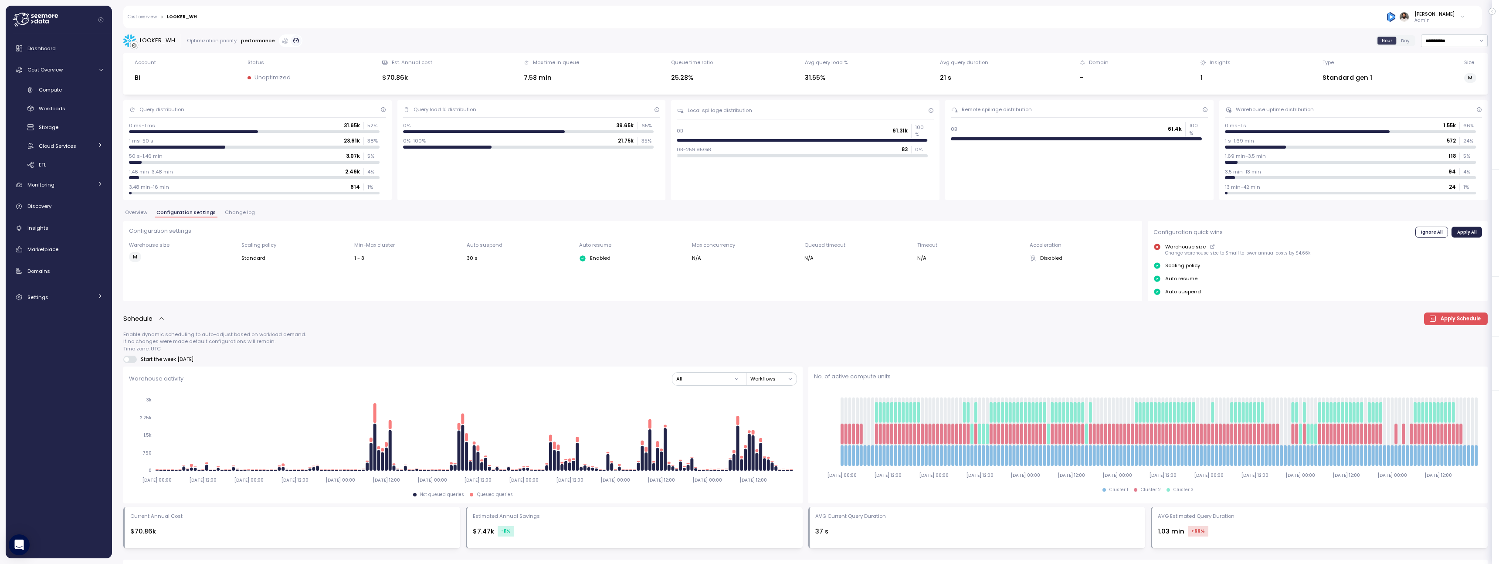
scroll to position [420, 0]
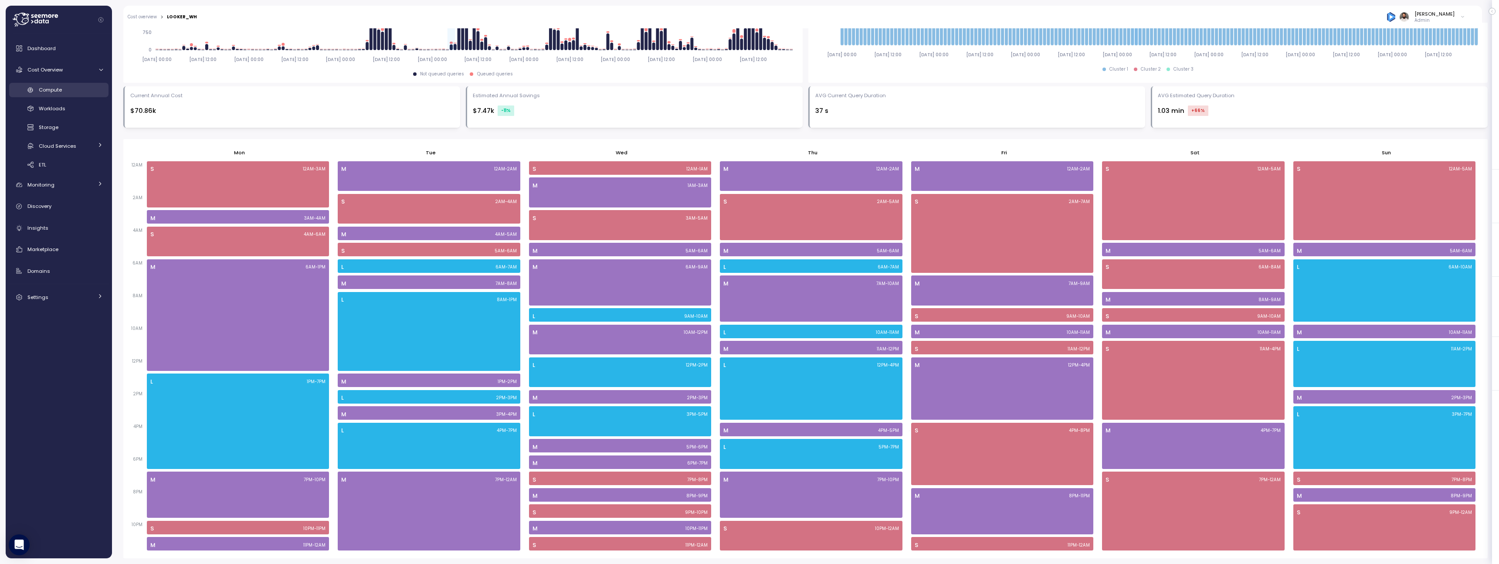
click at [75, 94] on link "Compute" at bounding box center [58, 90] width 99 height 14
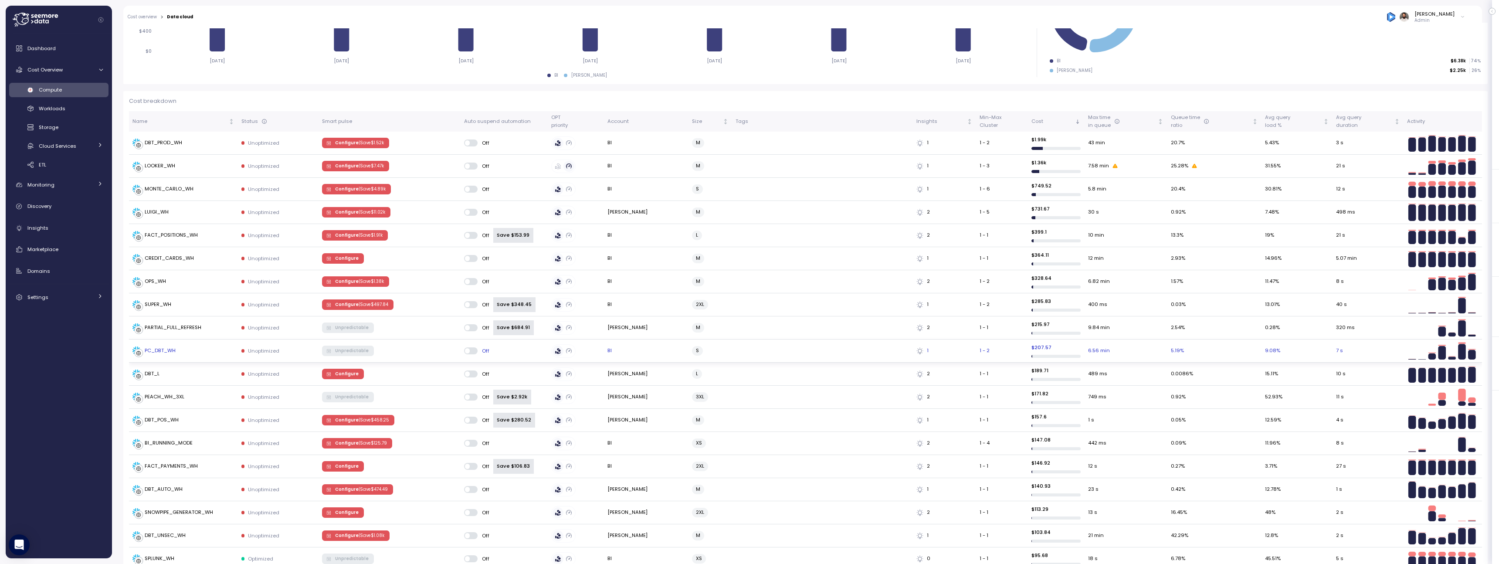
scroll to position [76, 0]
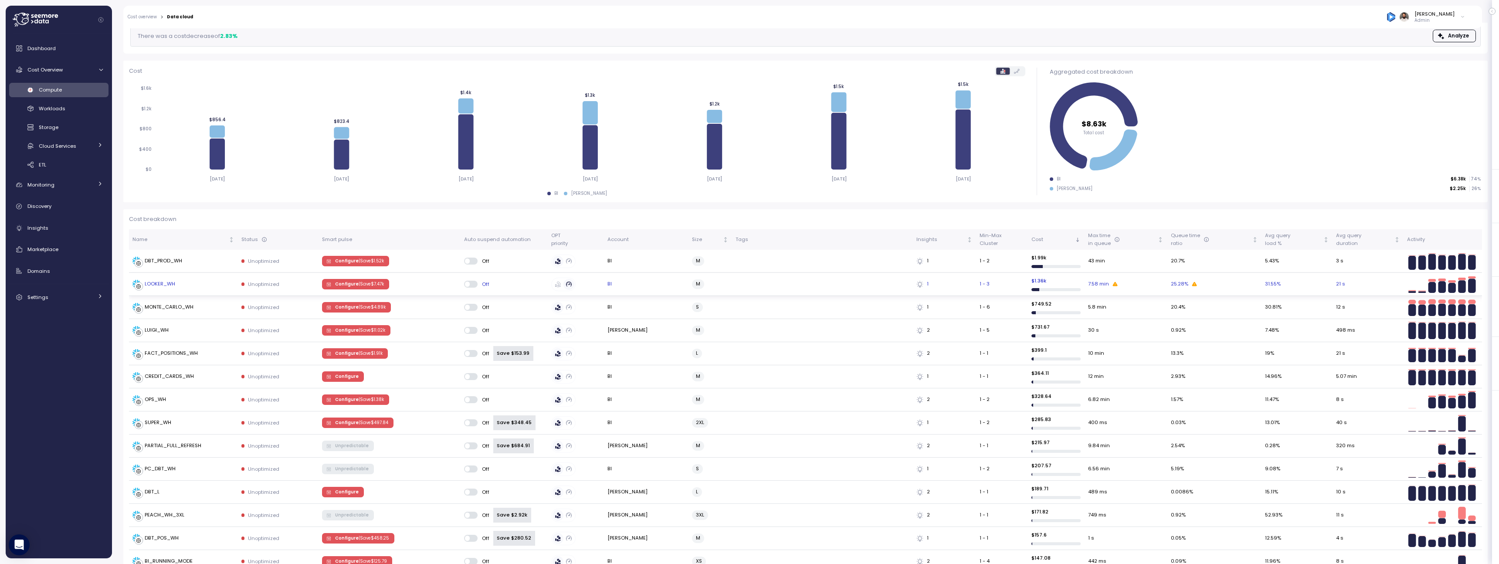
click at [359, 284] on span "Configure | Save $ 7.47k" at bounding box center [359, 284] width 49 height 10
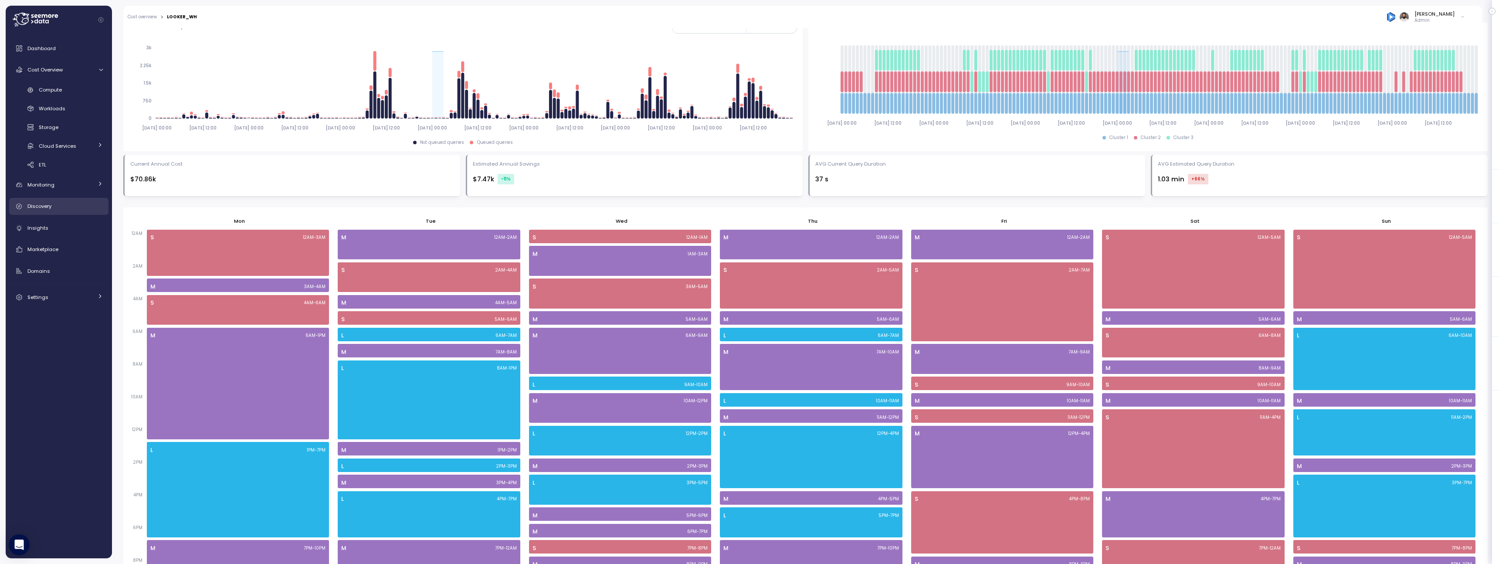
scroll to position [254, 0]
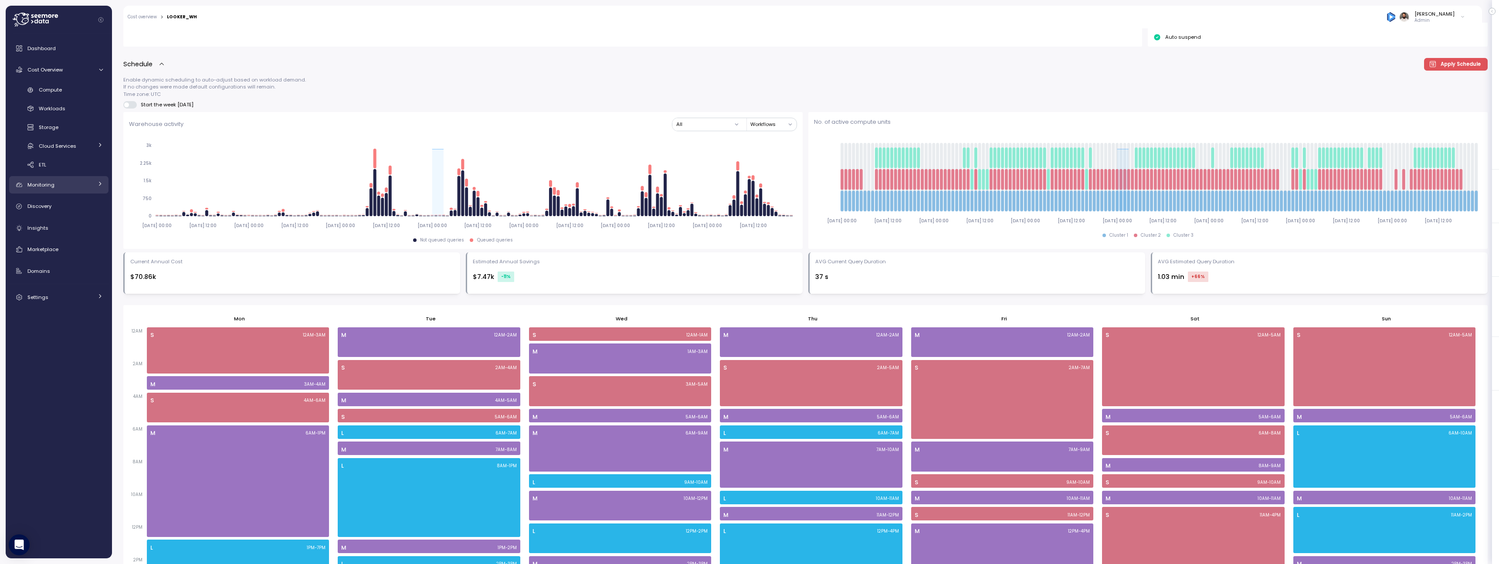
click at [55, 189] on link "Monitoring" at bounding box center [58, 184] width 99 height 17
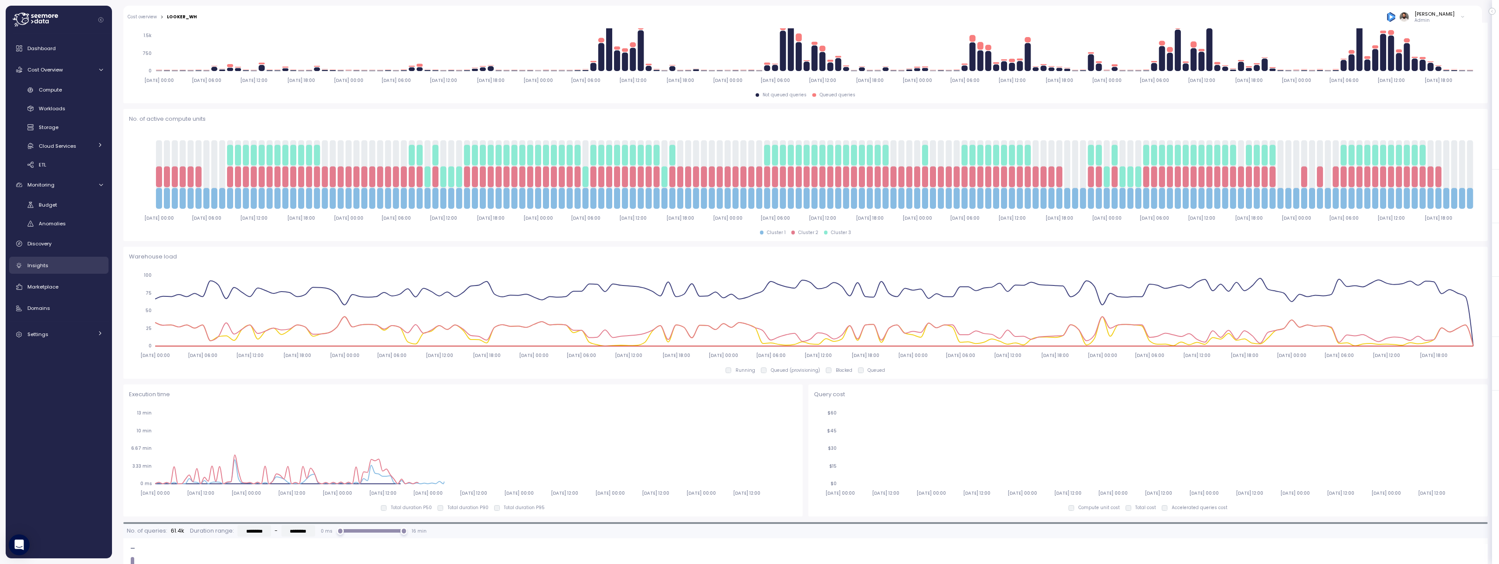
click at [65, 263] on div "Insights" at bounding box center [64, 265] width 75 height 9
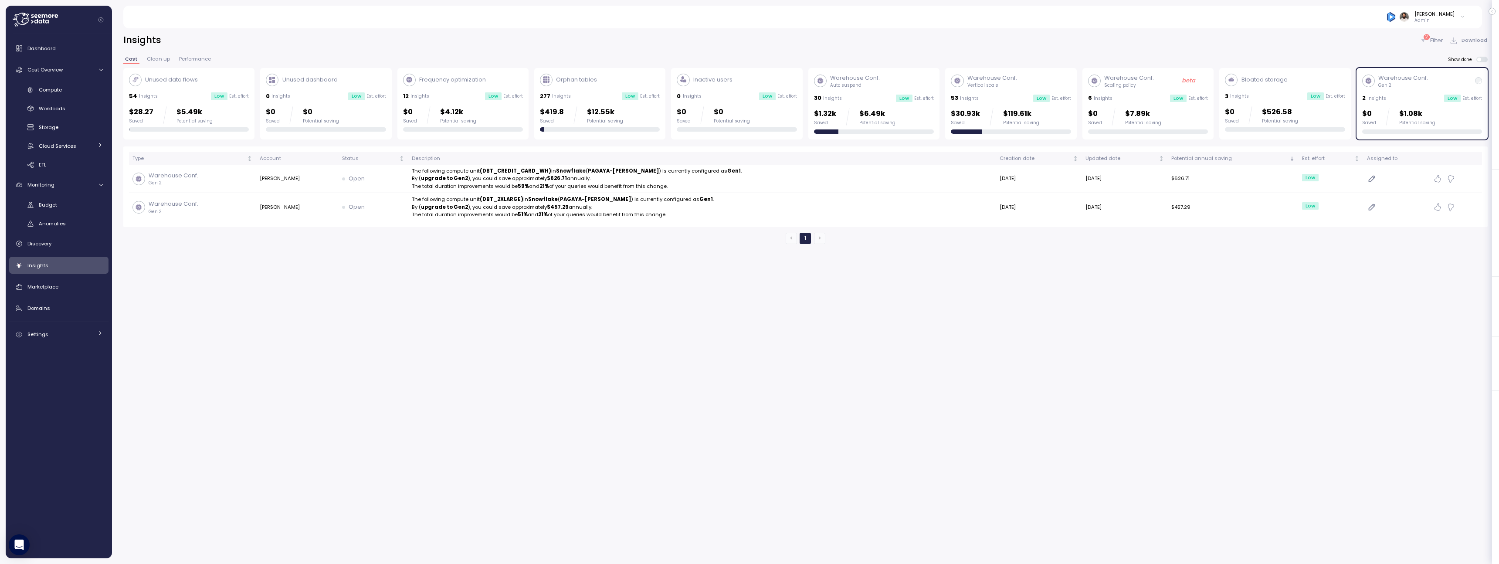
click at [288, 107] on div "$0 Saved $0 Potential saving" at bounding box center [302, 114] width 73 height 17
click at [375, 87] on div "Unused dashboard 0 Insights Low Est. effort $0 Saved $0 Potential saving" at bounding box center [326, 103] width 120 height 58
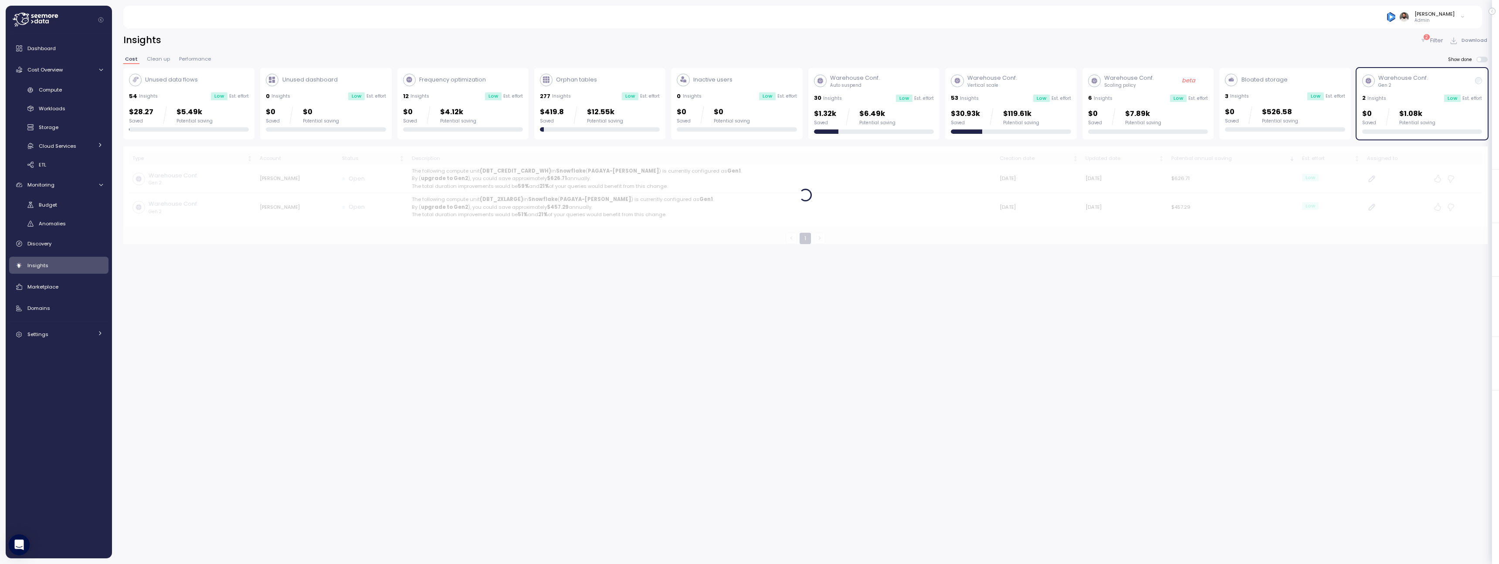
click at [80, 318] on div "Dashboard Cost Overview Compute Workloads Storage Cloud Services Clustering col…" at bounding box center [58, 191] width 99 height 303
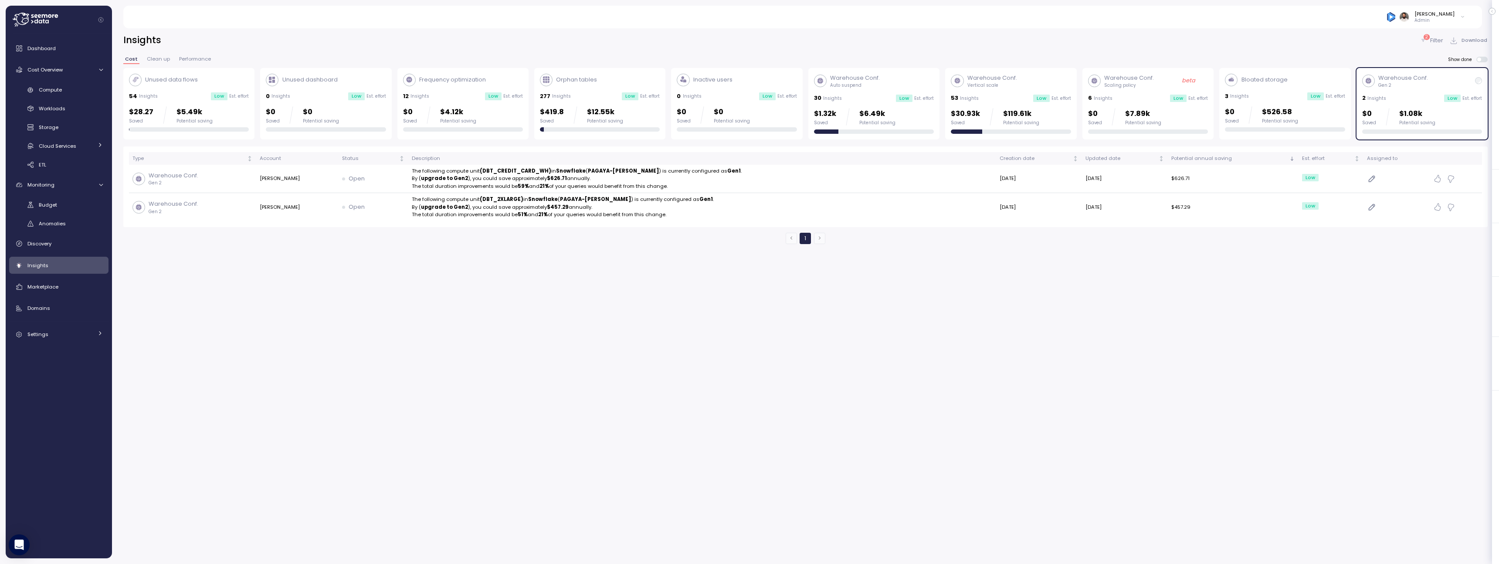
click at [79, 322] on div "Dashboard Cost Overview Compute Workloads Storage Cloud Services Clustering col…" at bounding box center [58, 191] width 99 height 303
click at [78, 329] on link "Settings" at bounding box center [58, 334] width 99 height 17
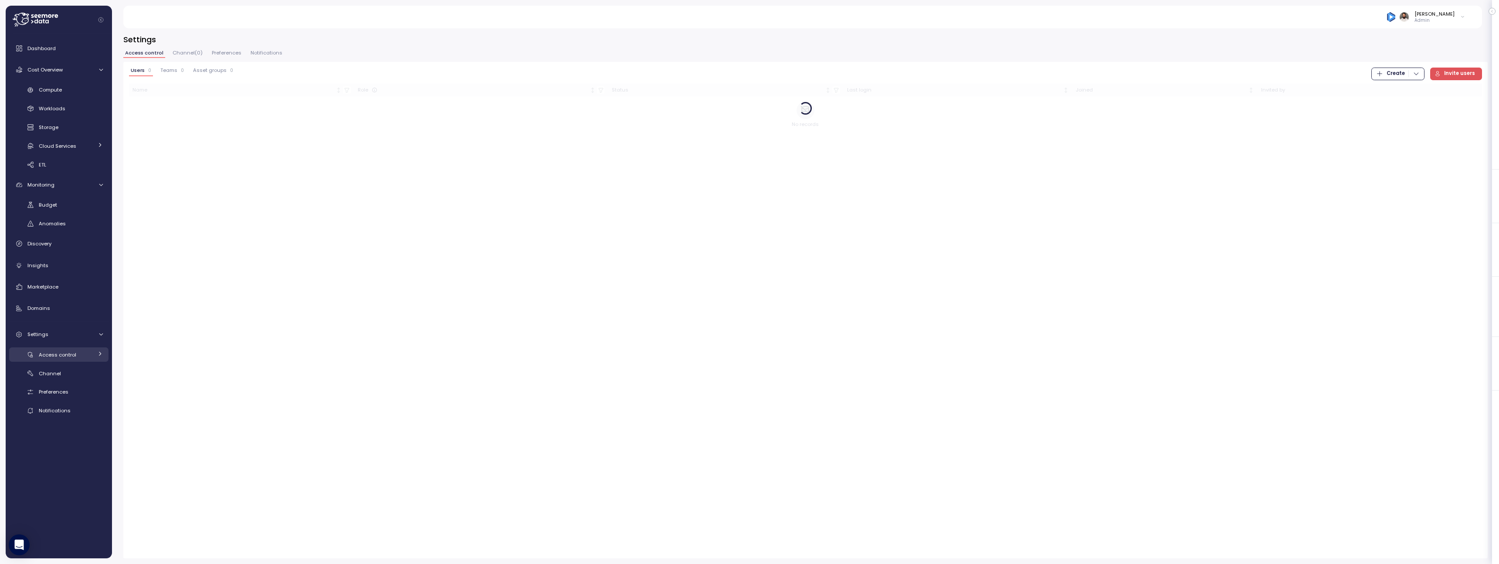
click at [75, 358] on div "Access control" at bounding box center [66, 354] width 54 height 9
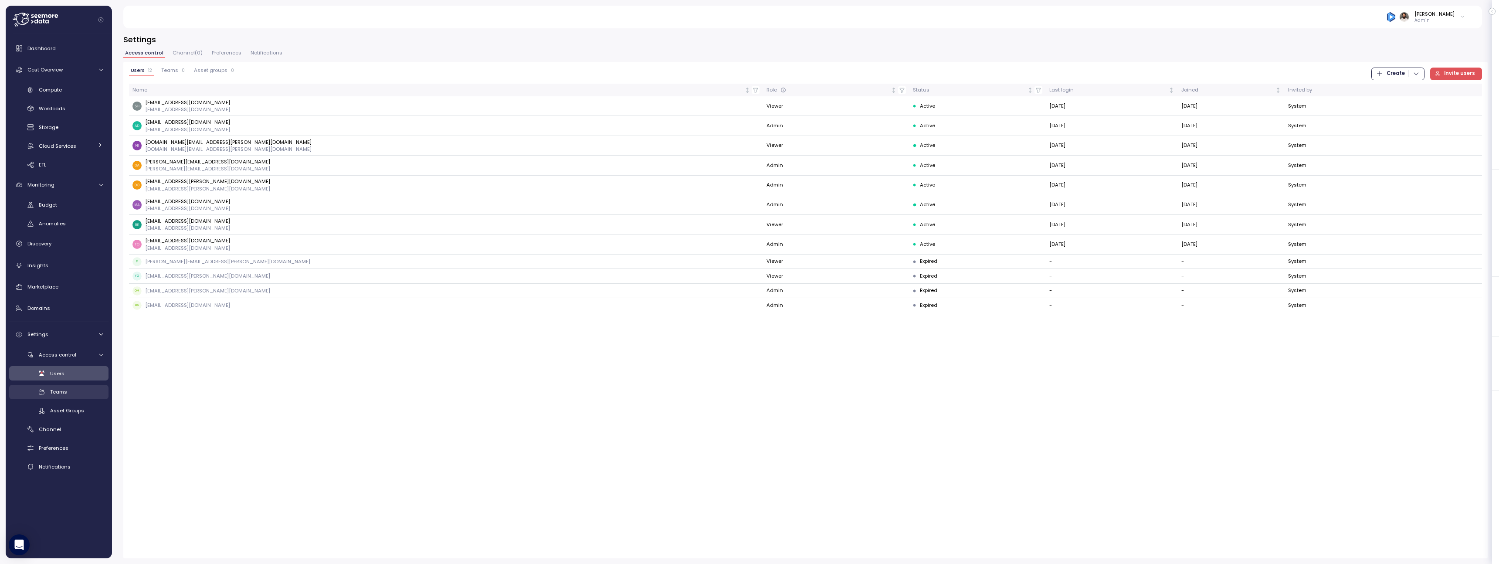
click at [77, 385] on link "Teams" at bounding box center [58, 392] width 99 height 14
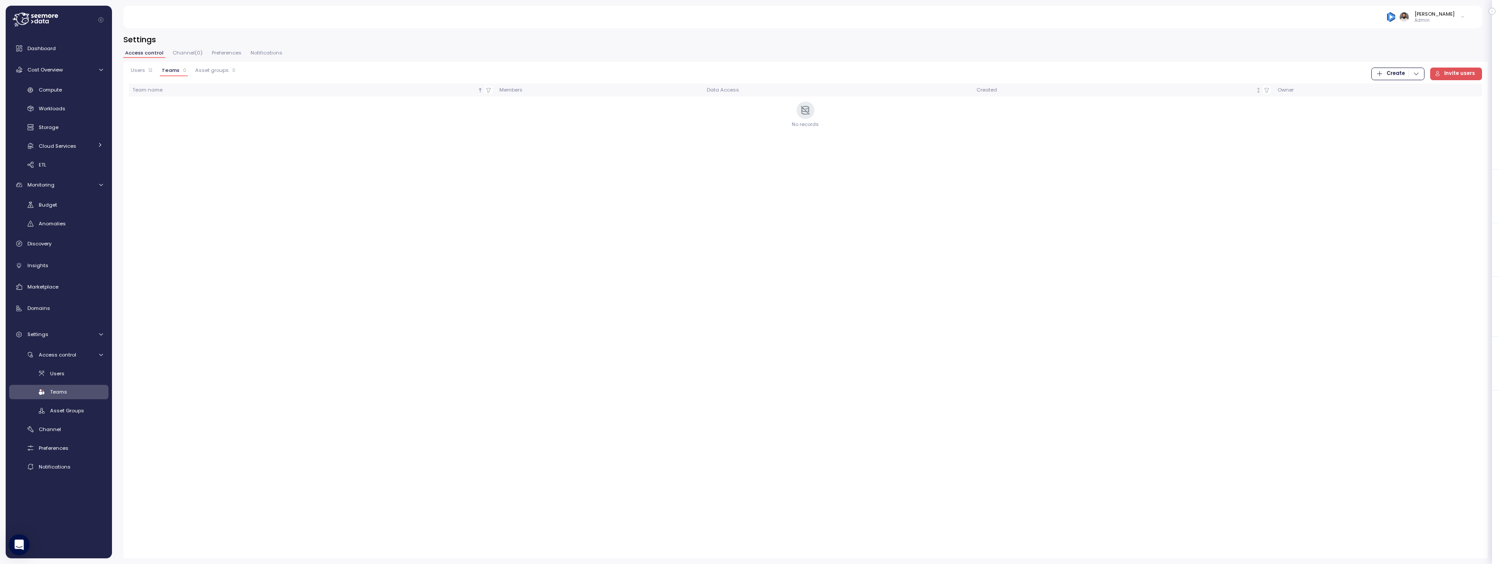
click at [180, 52] on span "Channel ( 0 )" at bounding box center [188, 53] width 30 height 5
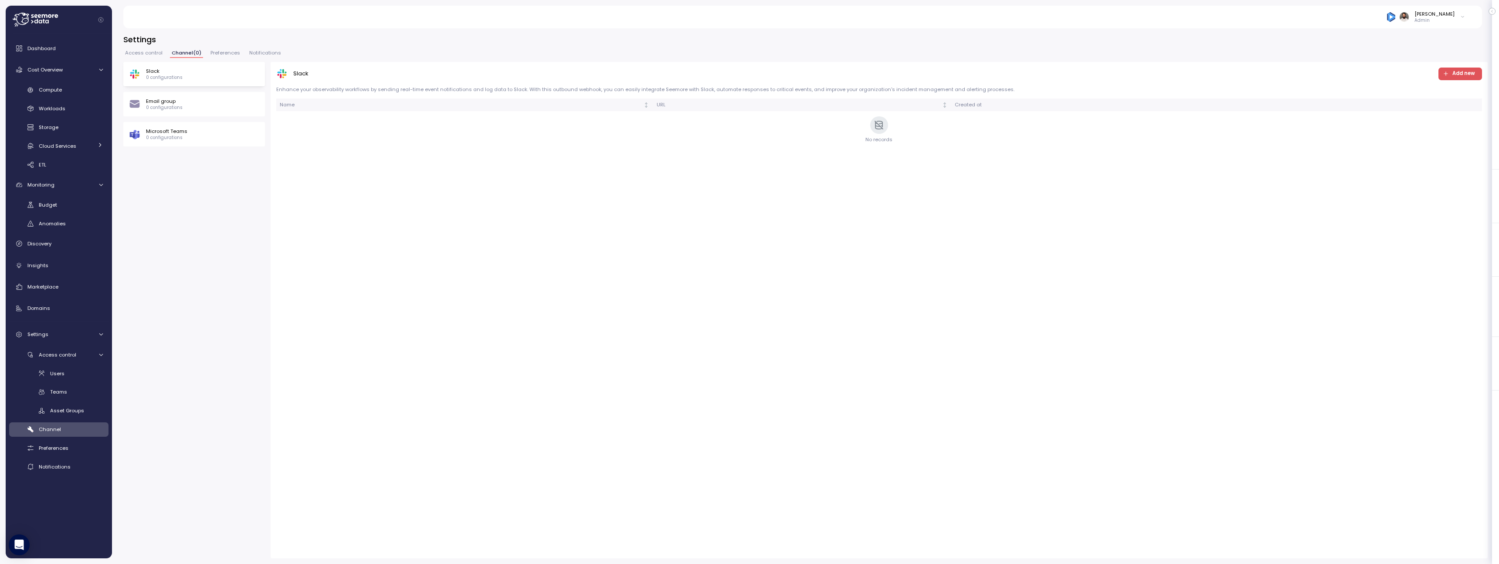
click at [152, 52] on span "Access control" at bounding box center [143, 53] width 37 height 5
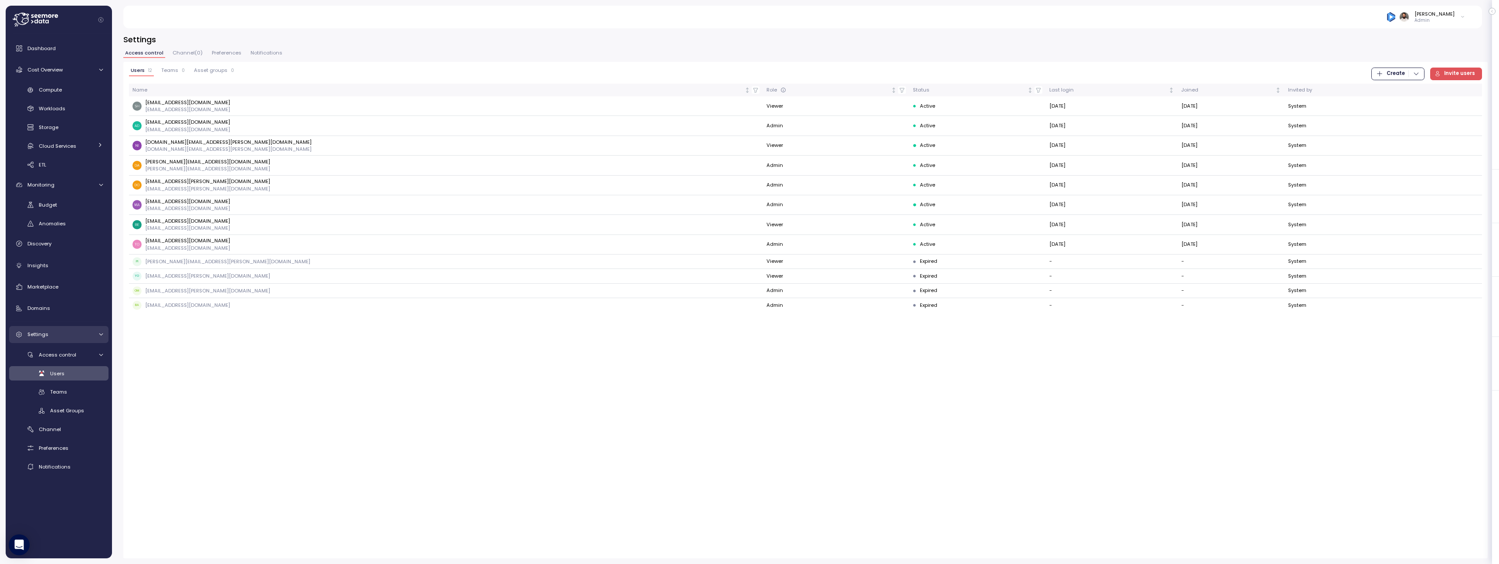
click at [91, 336] on div "Settings" at bounding box center [59, 334] width 65 height 9
click at [65, 93] on div "Compute" at bounding box center [71, 89] width 64 height 9
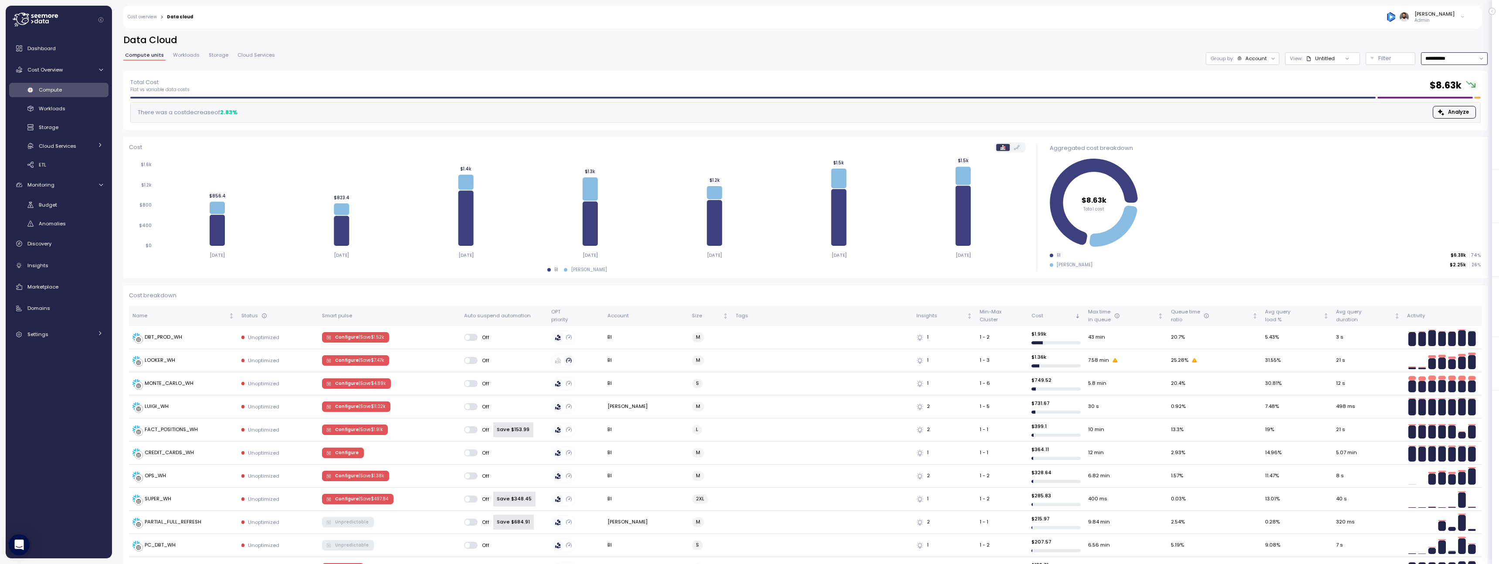
click at [1463, 60] on input "**********" at bounding box center [1454, 58] width 67 height 13
click at [55, 112] on div "Workloads" at bounding box center [71, 108] width 64 height 9
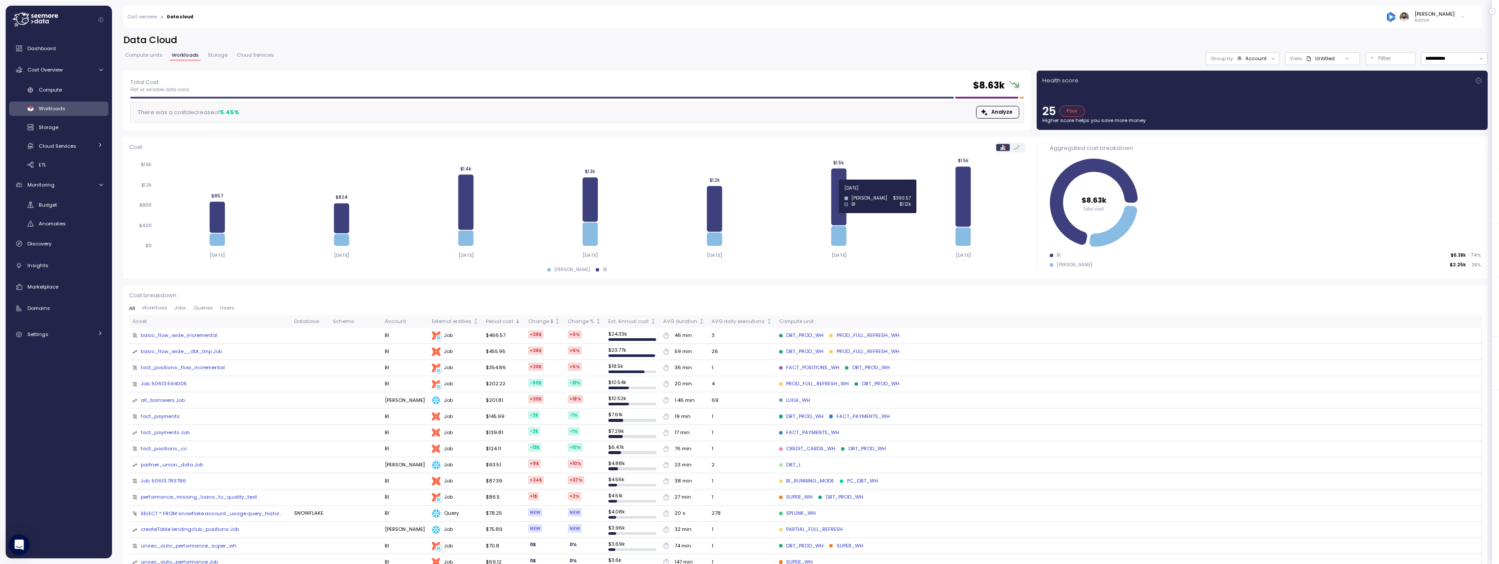
click at [840, 193] on icon at bounding box center [838, 196] width 15 height 57
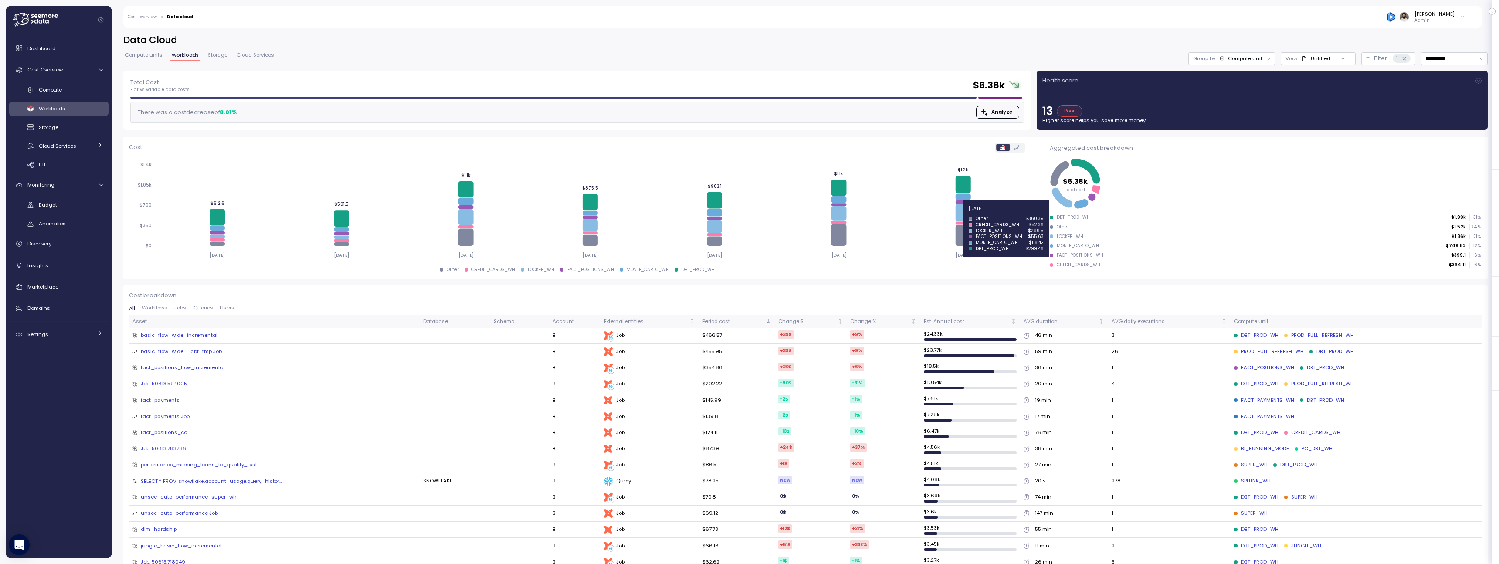
click at [961, 213] on icon at bounding box center [962, 212] width 15 height 17
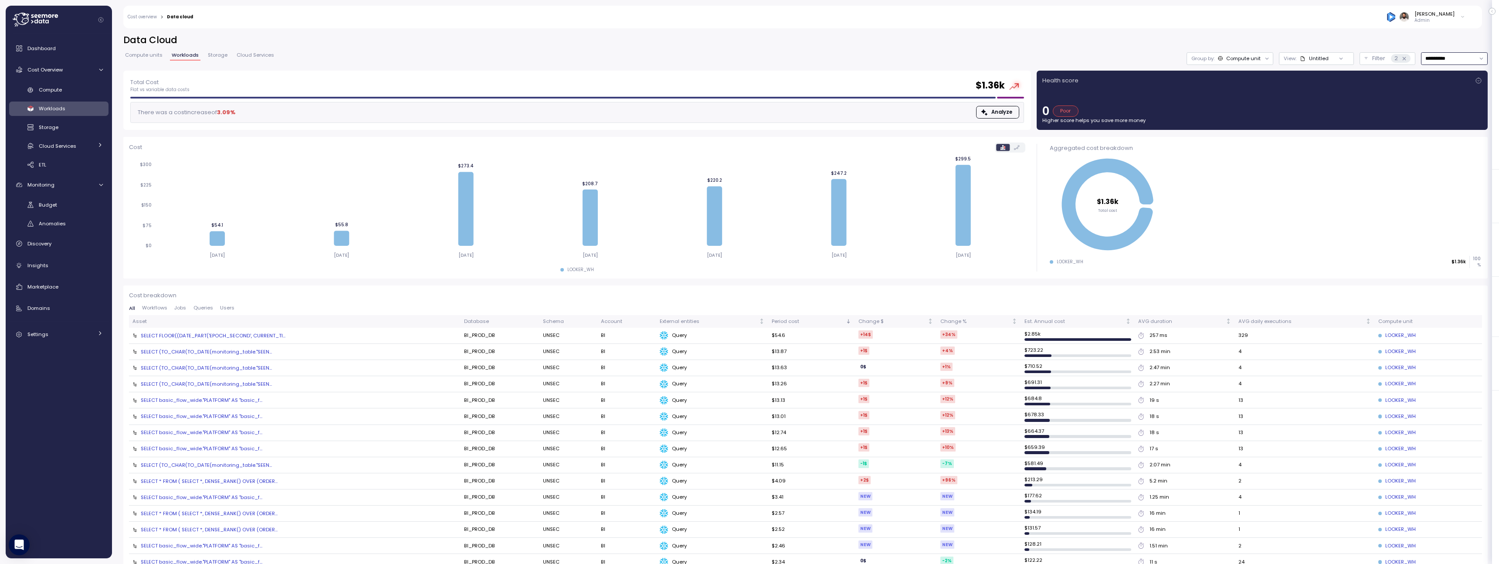
click at [1453, 62] on input "**********" at bounding box center [1454, 58] width 67 height 13
click at [1443, 112] on div "Last 14 days" at bounding box center [1450, 110] width 30 height 7
type input "**********"
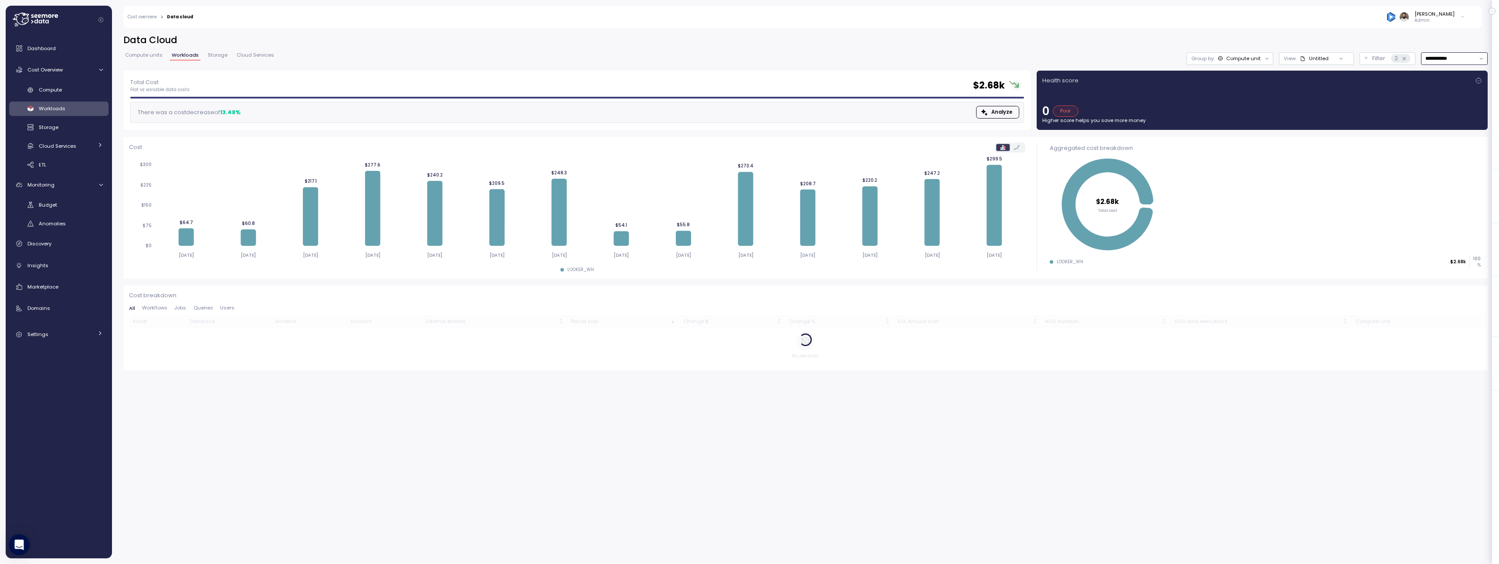
click at [1239, 61] on div "Compute unit" at bounding box center [1243, 58] width 34 height 7
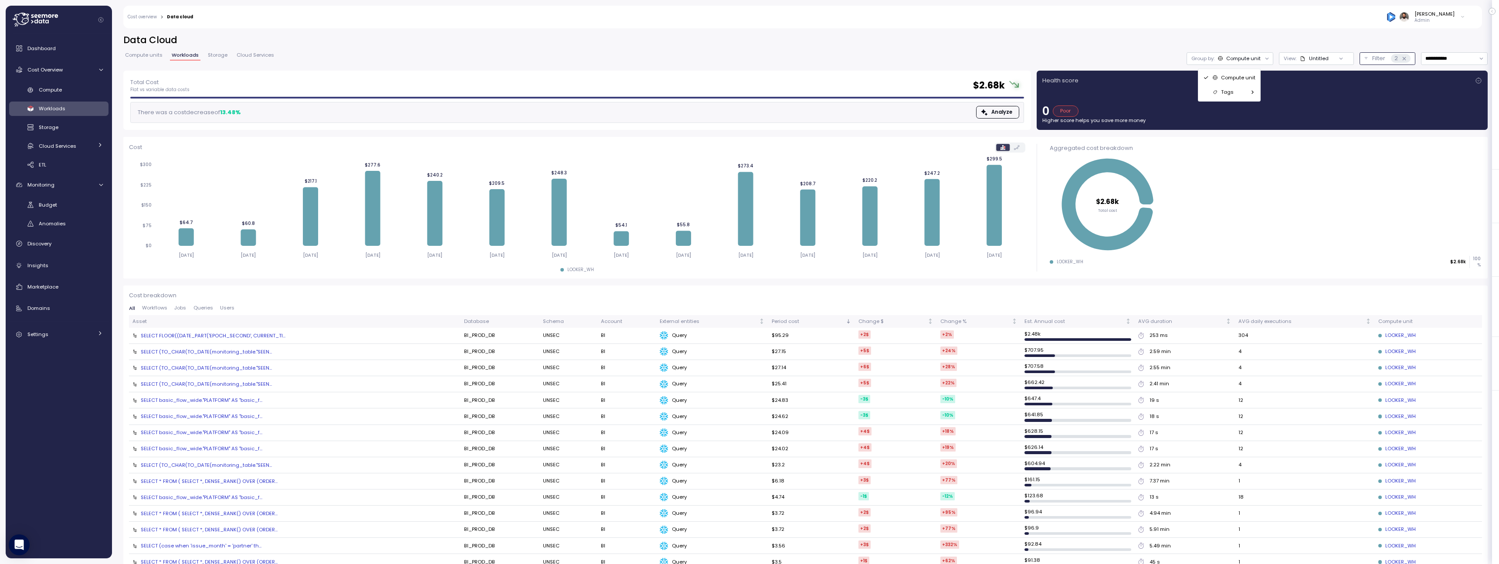
click at [1372, 61] on p "Filter" at bounding box center [1378, 58] width 13 height 9
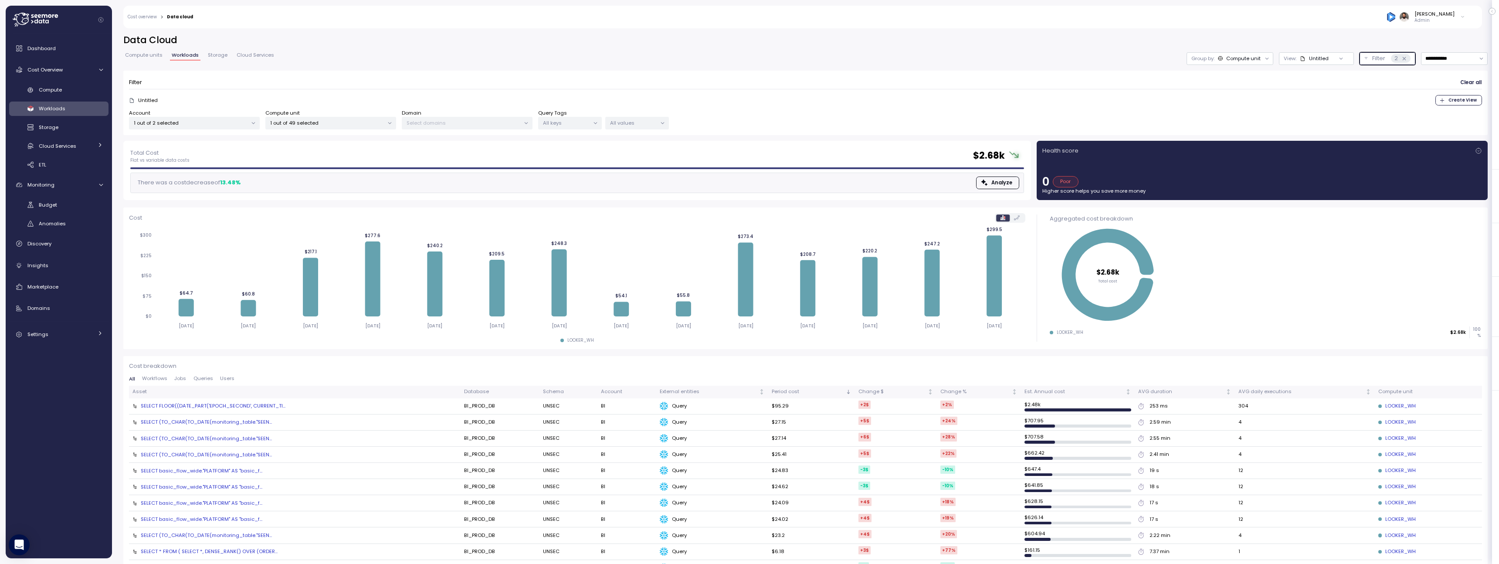
click at [1407, 59] on div "2" at bounding box center [1401, 58] width 20 height 9
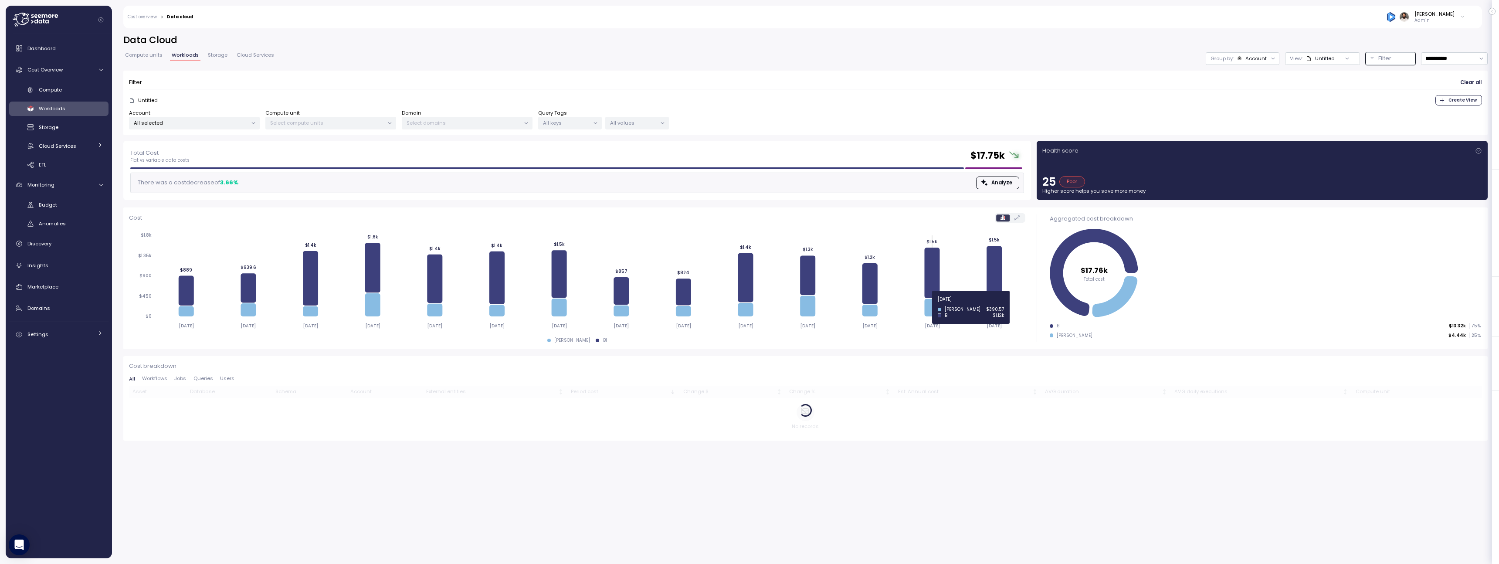
click at [935, 304] on icon at bounding box center [931, 306] width 15 height 17
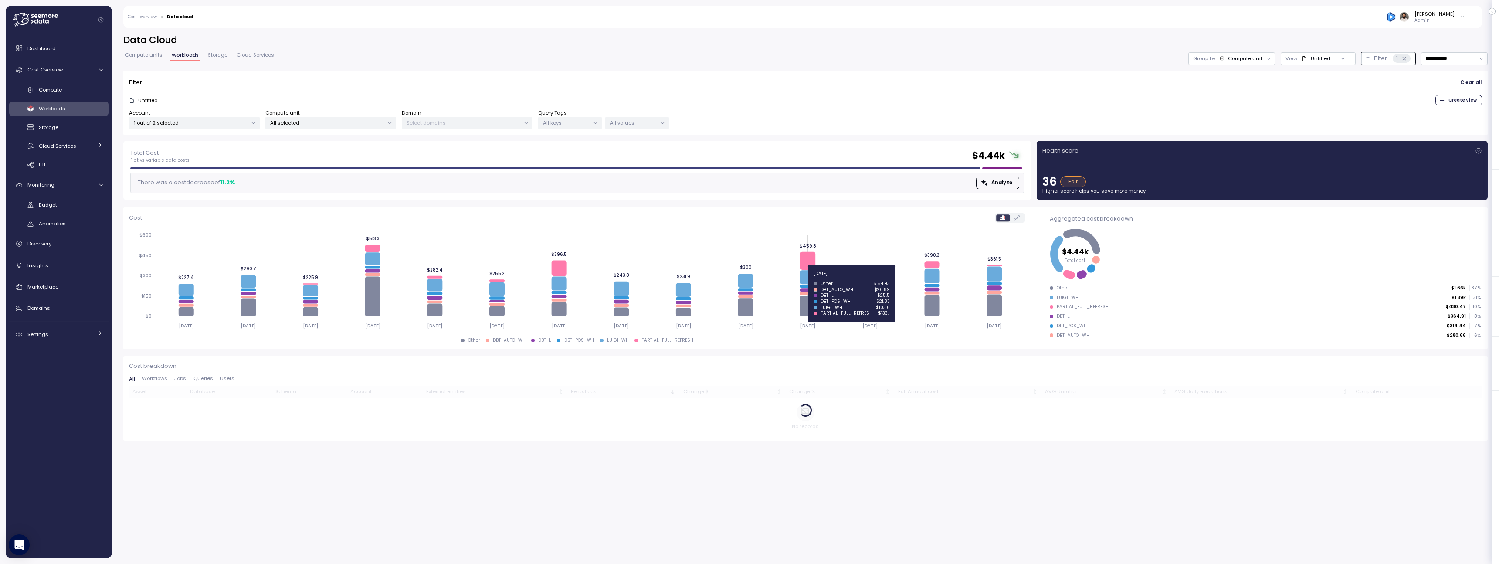
click at [810, 278] on icon at bounding box center [807, 277] width 15 height 14
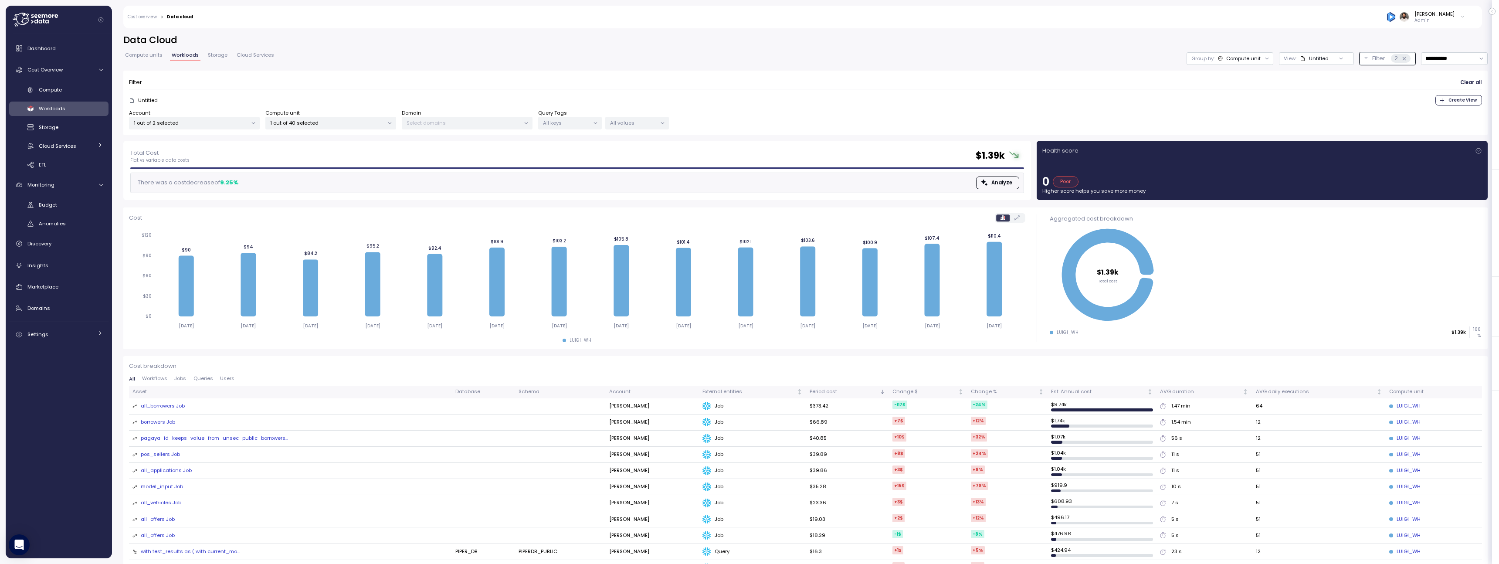
click at [173, 403] on div "all_borrowers Job" at bounding box center [163, 406] width 44 height 8
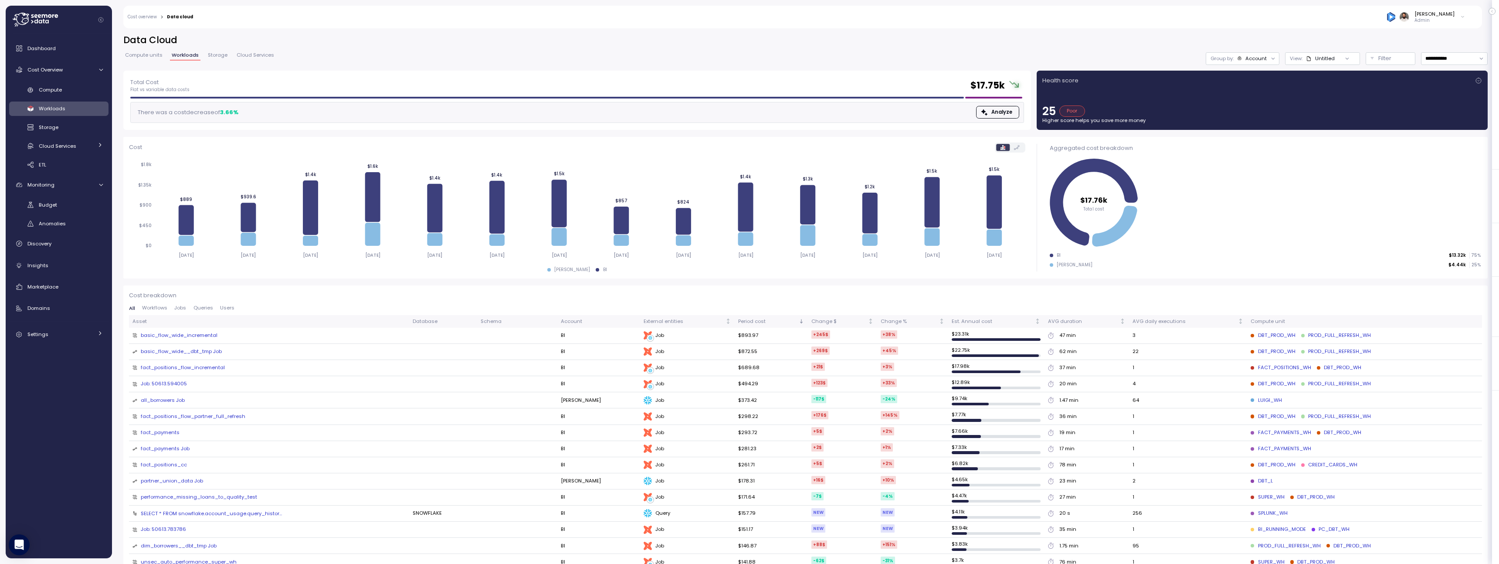
click at [162, 312] on div "All Workflows Jobs Queries Users" at bounding box center [805, 310] width 1353 height 10
click at [183, 310] on span "Jobs" at bounding box center [180, 307] width 12 height 5
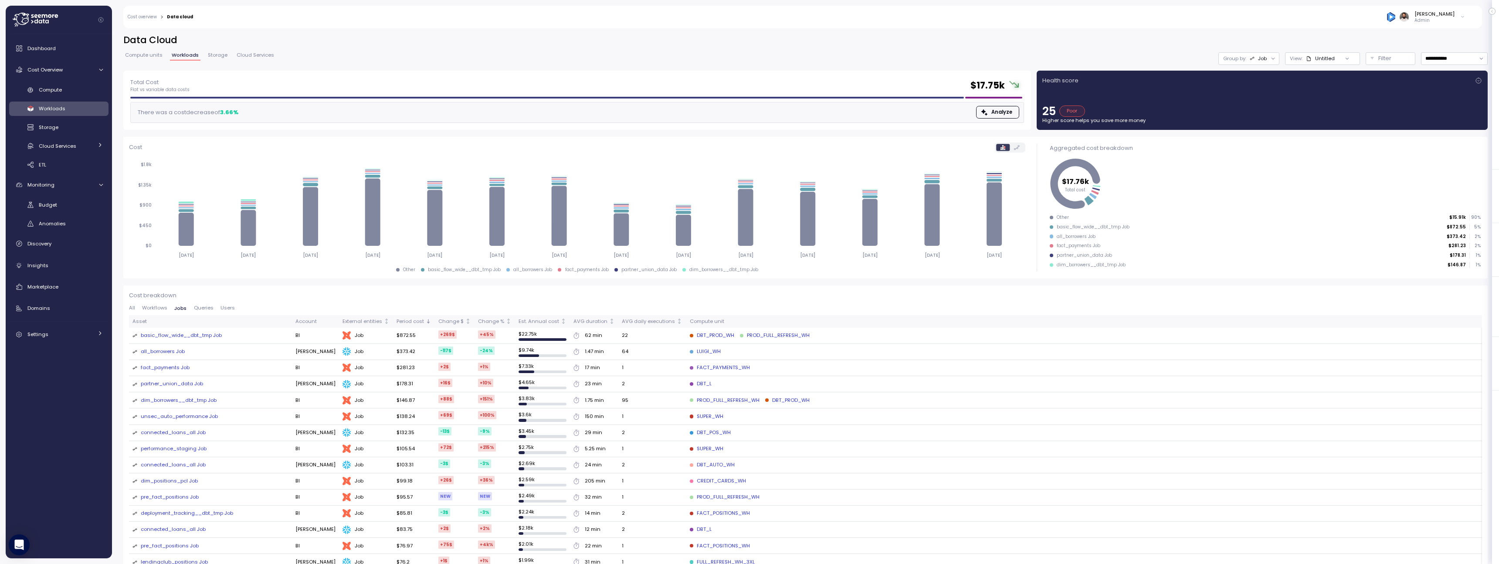
click at [192, 336] on div "basic_flow_wide__dbt_tmp Job" at bounding box center [181, 336] width 81 height 8
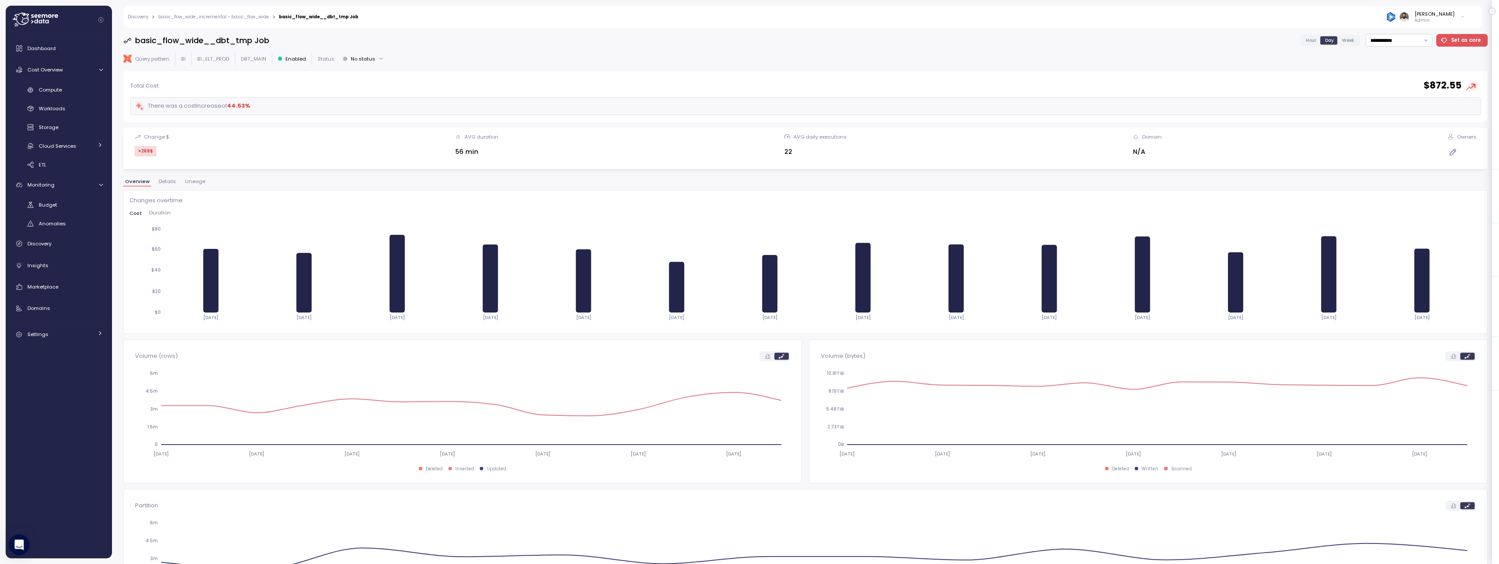
click at [192, 172] on div "**********" at bounding box center [805, 296] width 1364 height 524
click at [192, 179] on span "Lineage" at bounding box center [195, 181] width 20 height 5
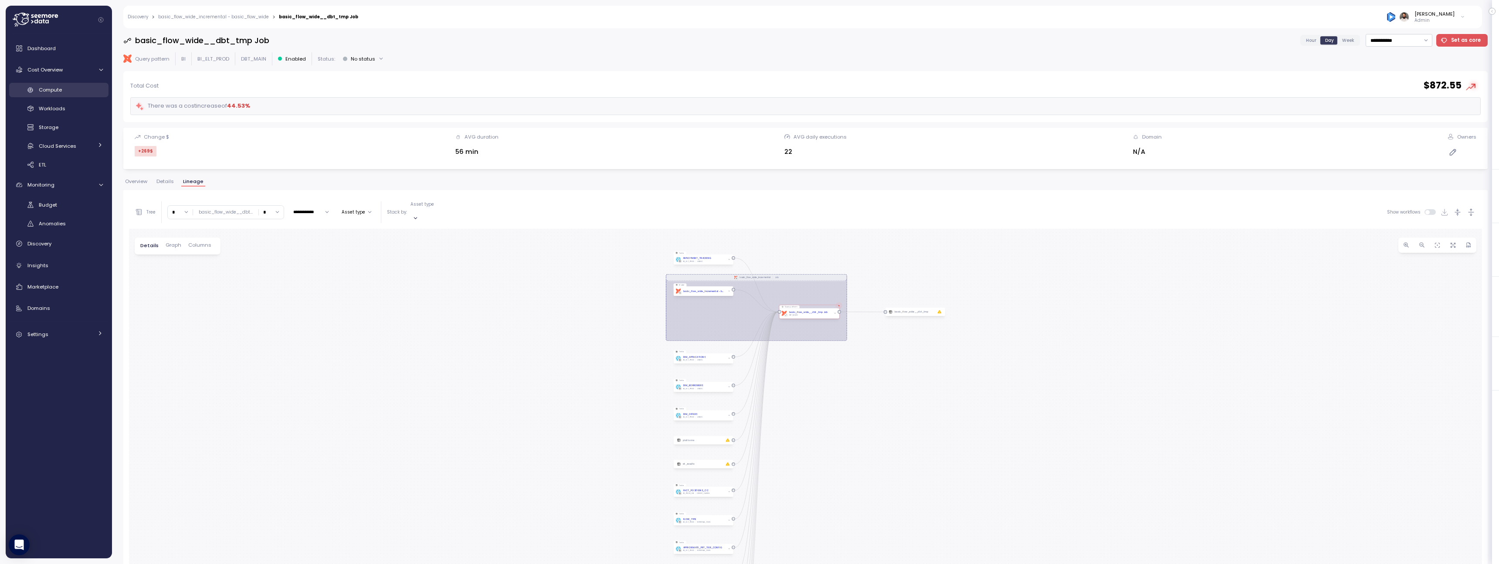
click at [73, 90] on div "Compute" at bounding box center [71, 89] width 64 height 9
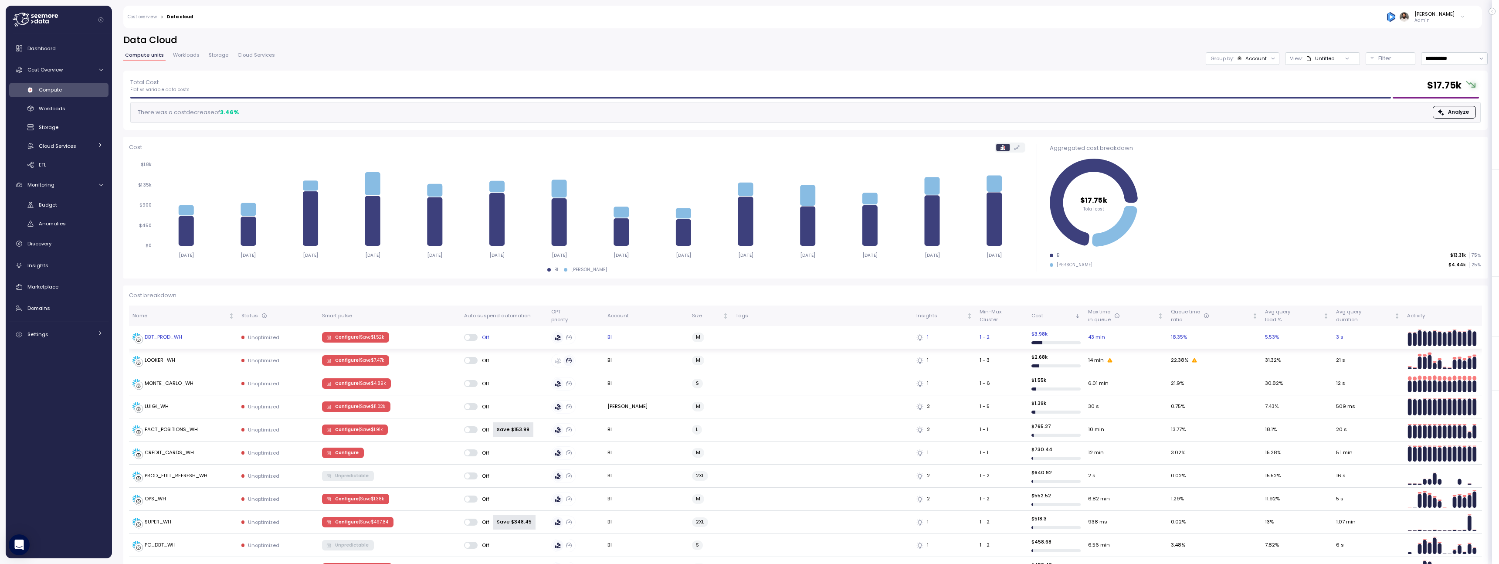
click at [188, 345] on td "DBT_PROD_WH" at bounding box center [183, 337] width 109 height 23
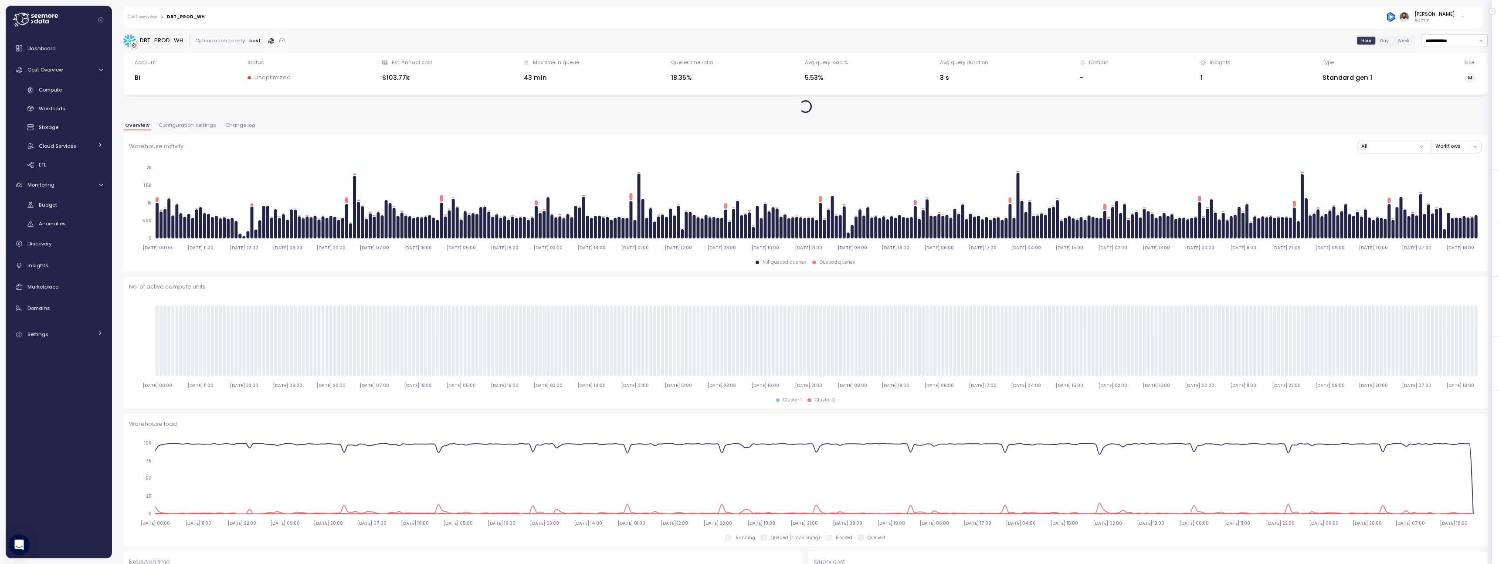
click at [229, 129] on button "Change log" at bounding box center [240, 126] width 34 height 7
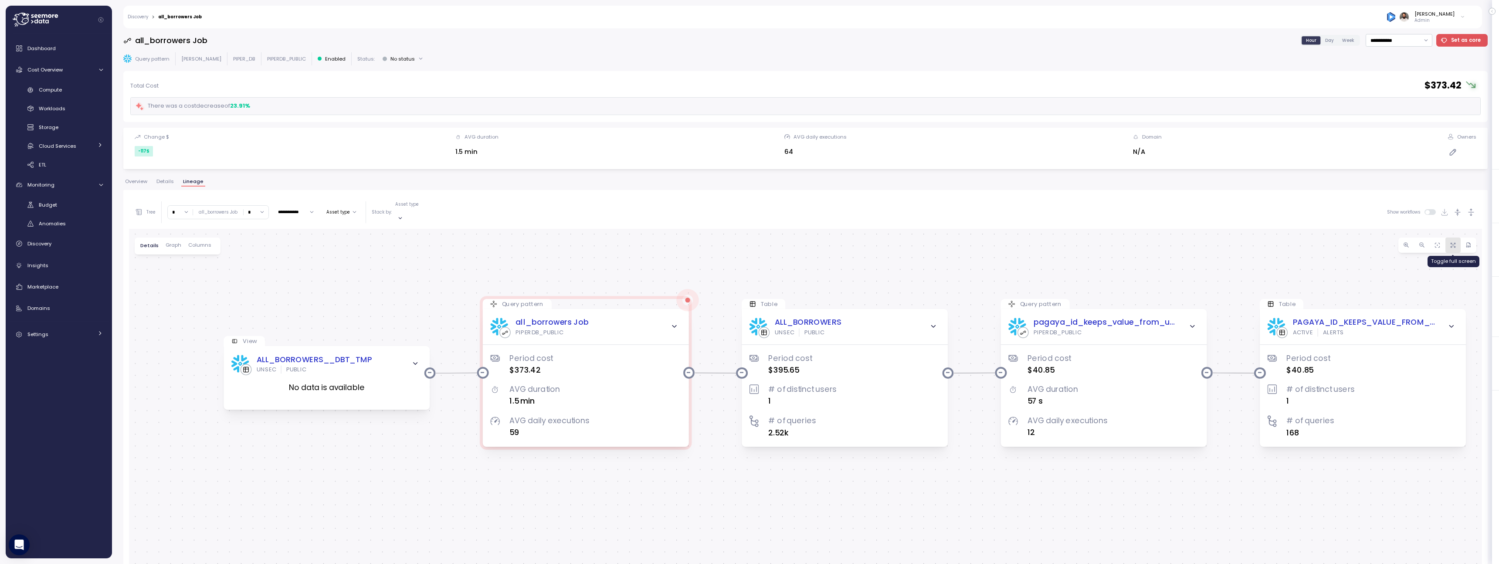
click at [1453, 243] on icon "button" at bounding box center [1454, 244] width 2 height 2
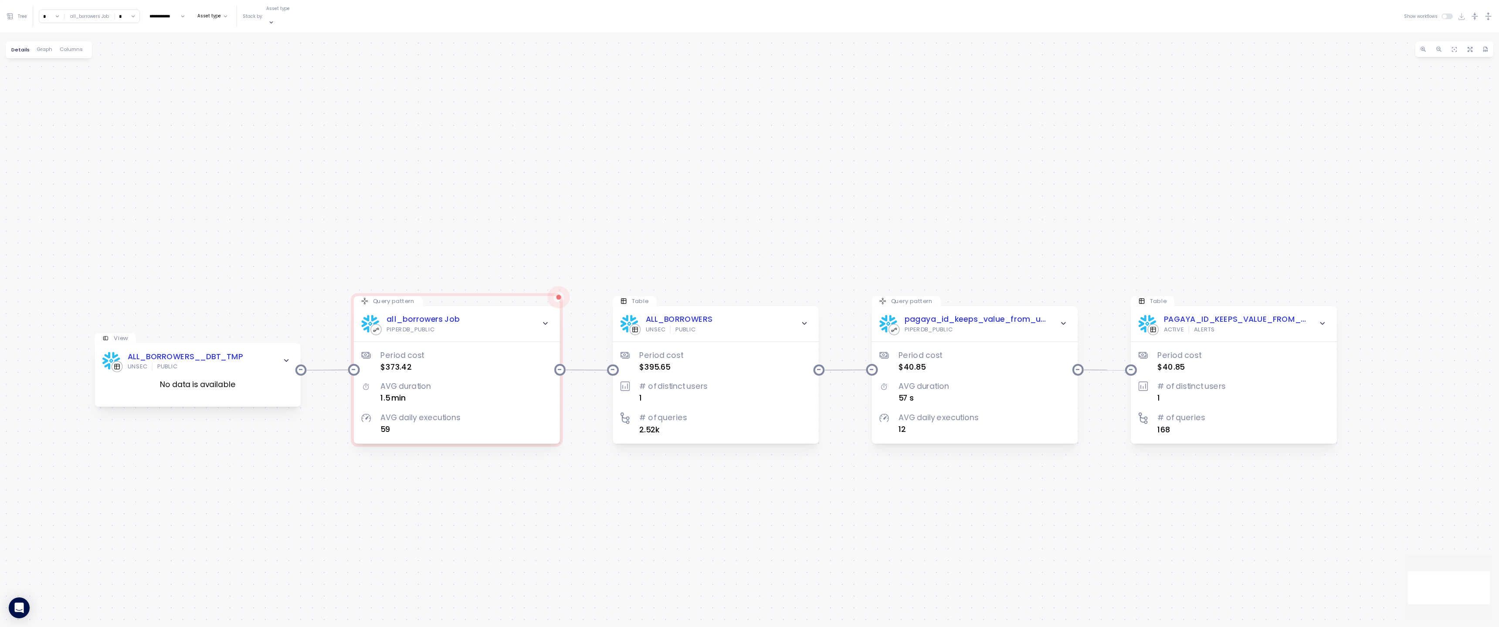
drag, startPoint x: 1113, startPoint y: 382, endPoint x: 1113, endPoint y: 570, distance: 188.2
click at [1113, 563] on div "View ALL_BORROWERS__DBT_TMP UNSEC PUBLIC No data is available Query pattern all…" at bounding box center [749, 330] width 1499 height 595
click at [271, 351] on div "ALL_BORROWERS__DBT_TMP UNSEC PUBLIC" at bounding box center [197, 361] width 191 height 20
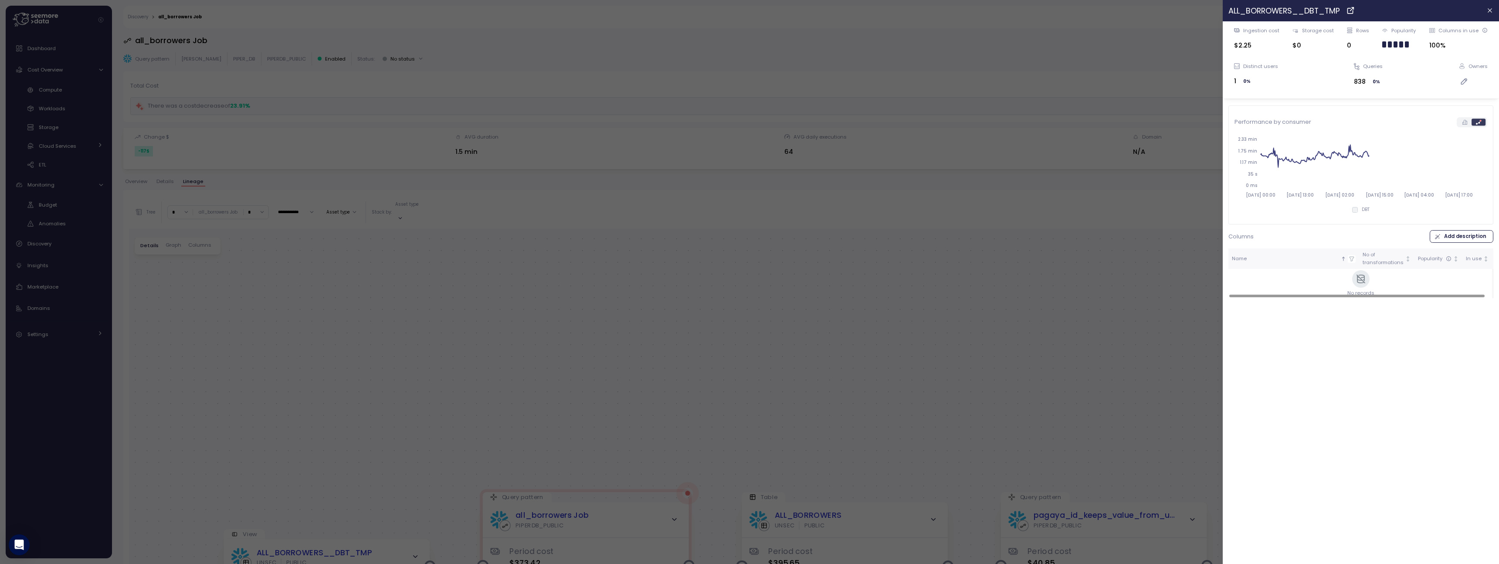
click at [456, 363] on div at bounding box center [749, 282] width 1499 height 564
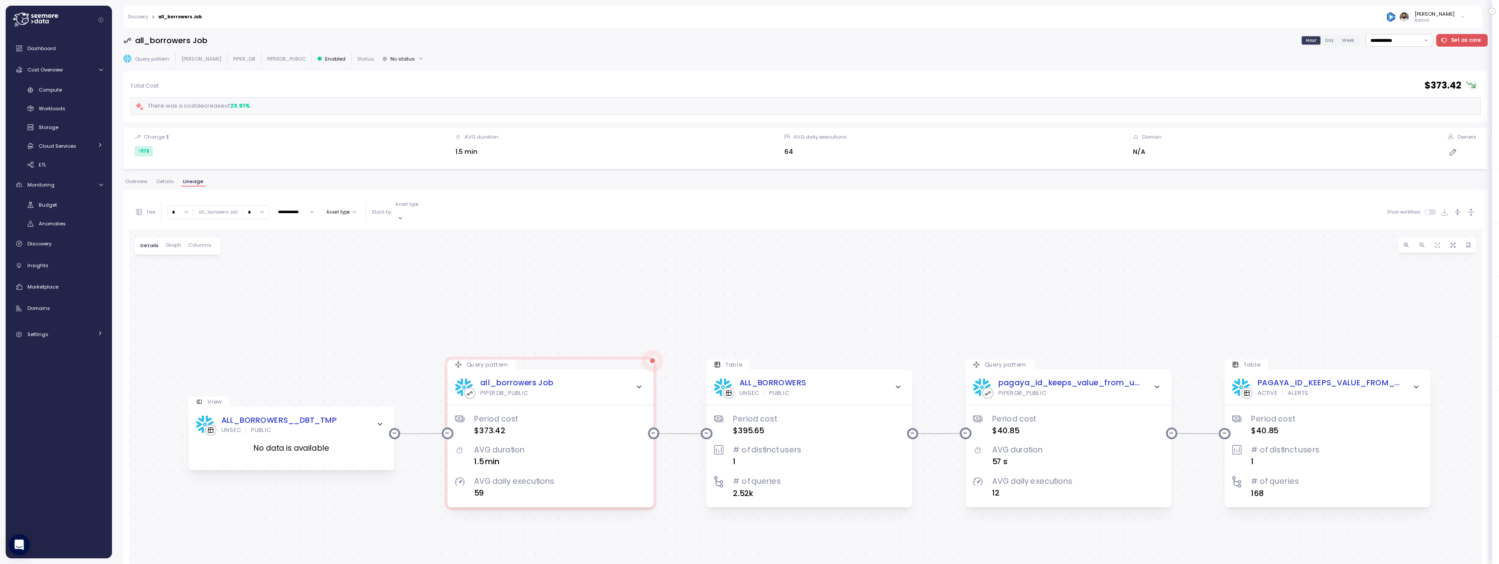
drag, startPoint x: 339, startPoint y: 391, endPoint x: 303, endPoint y: 255, distance: 141.2
click at [303, 255] on div "View ALL_BORROWERS__DBT_TMP UNSEC PUBLIC No data is available Query pattern all…" at bounding box center [805, 477] width 1353 height 497
click at [146, 18] on link "Discovery" at bounding box center [138, 17] width 20 height 4
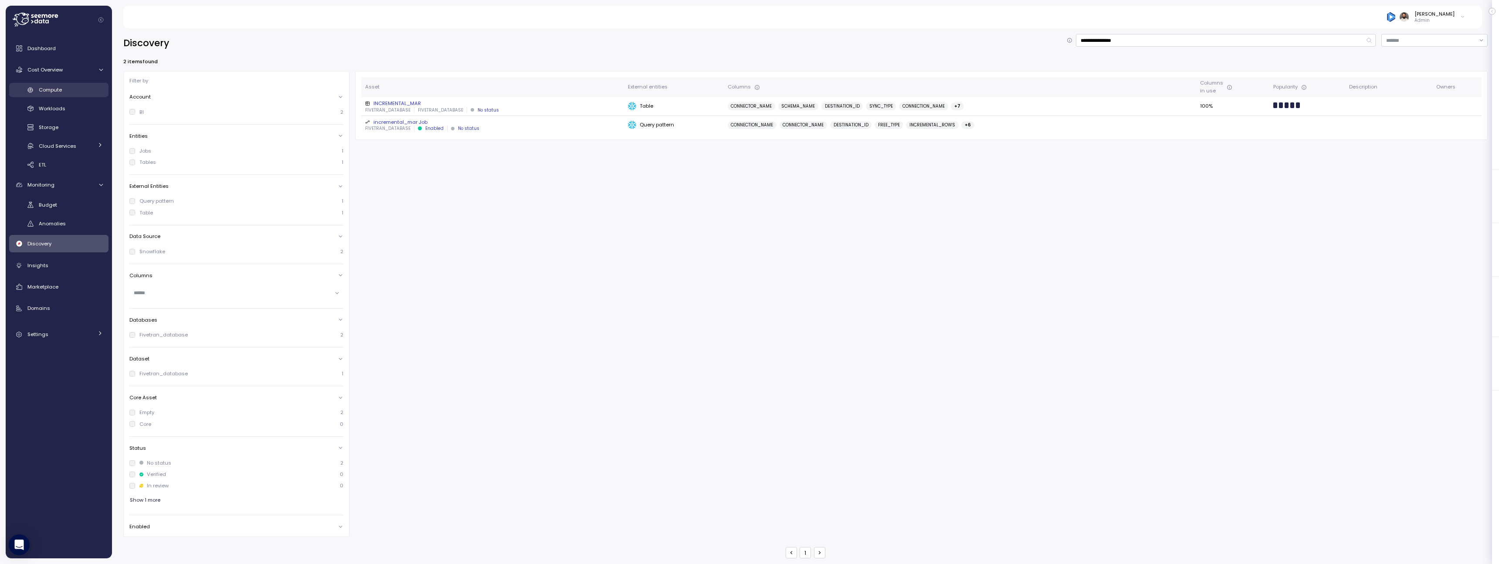
click at [81, 93] on div "Compute" at bounding box center [71, 89] width 64 height 9
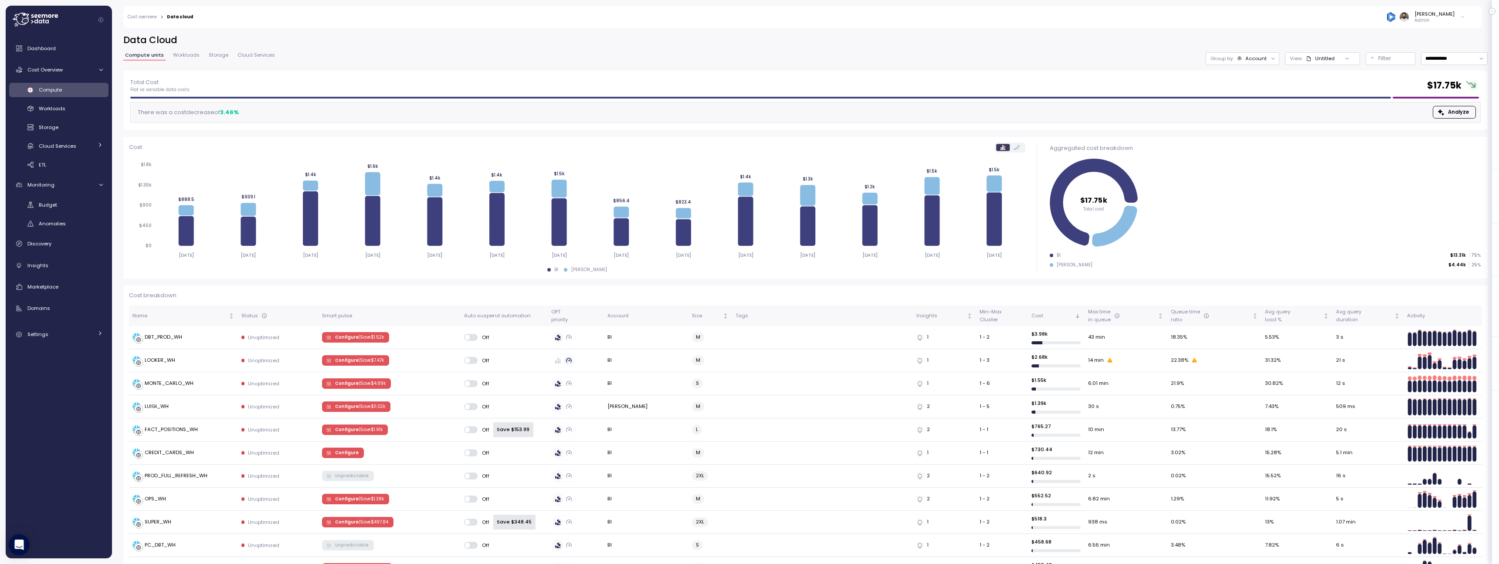
click at [1249, 56] on div "Account" at bounding box center [1255, 58] width 21 height 7
click at [1252, 110] on p "Compute unit" at bounding box center [1251, 106] width 34 height 7
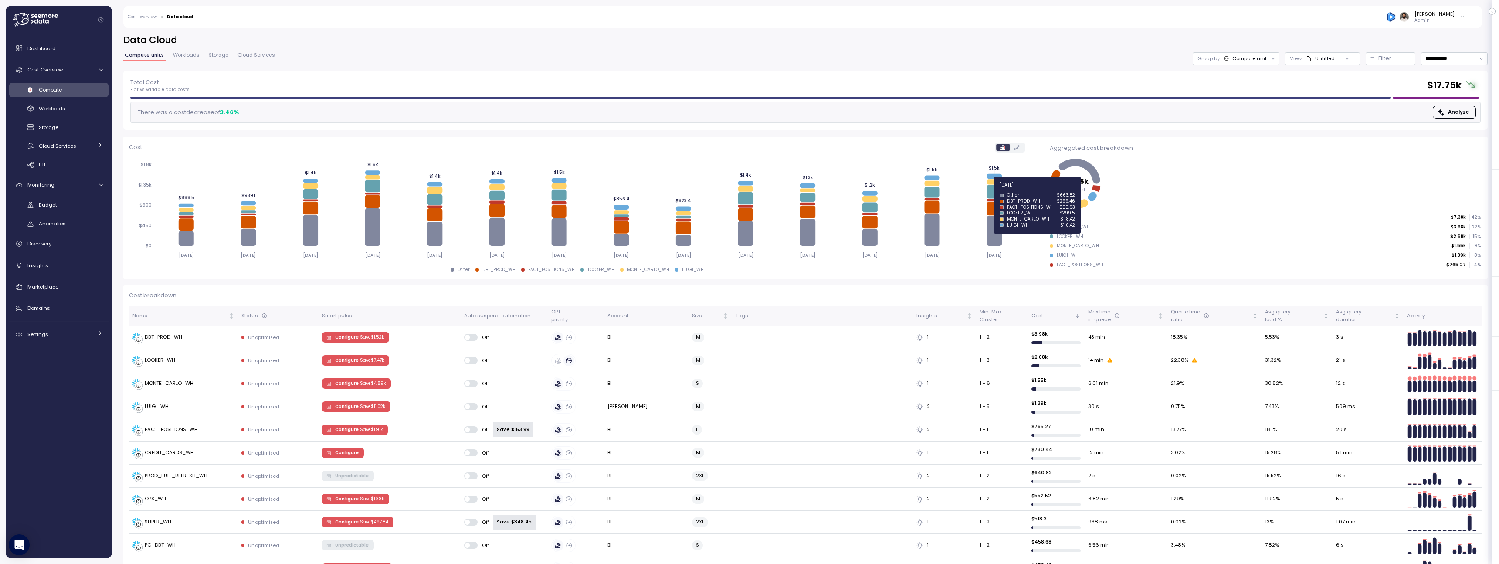
click at [994, 190] on icon at bounding box center [993, 192] width 15 height 14
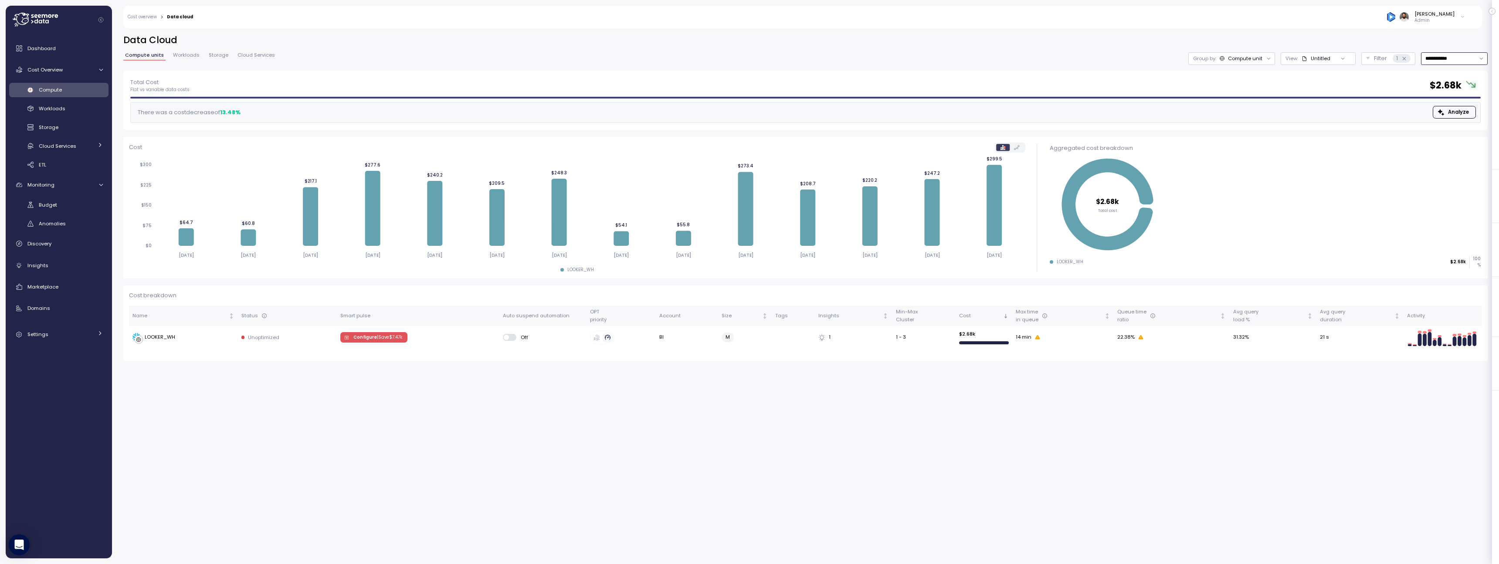
click at [1439, 59] on input "**********" at bounding box center [1454, 58] width 67 height 13
click at [1445, 117] on div "Last 30 days" at bounding box center [1454, 121] width 64 height 11
type input "**********"
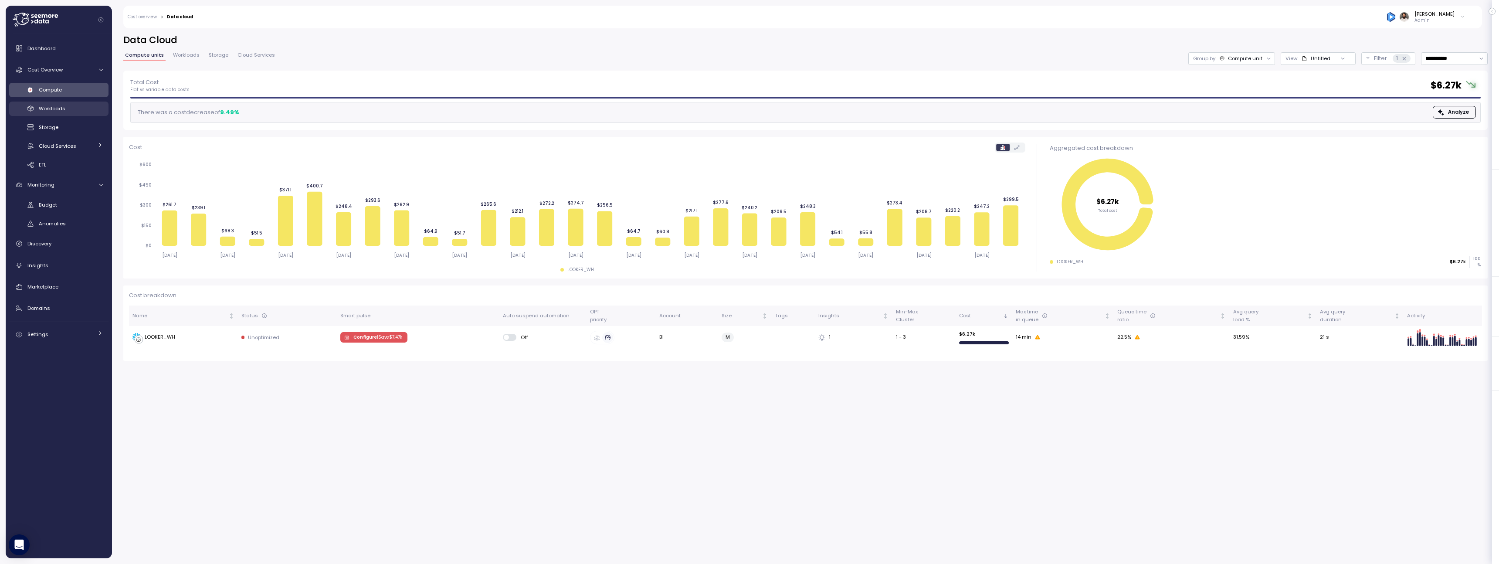
click at [74, 115] on link "Workloads" at bounding box center [58, 109] width 99 height 14
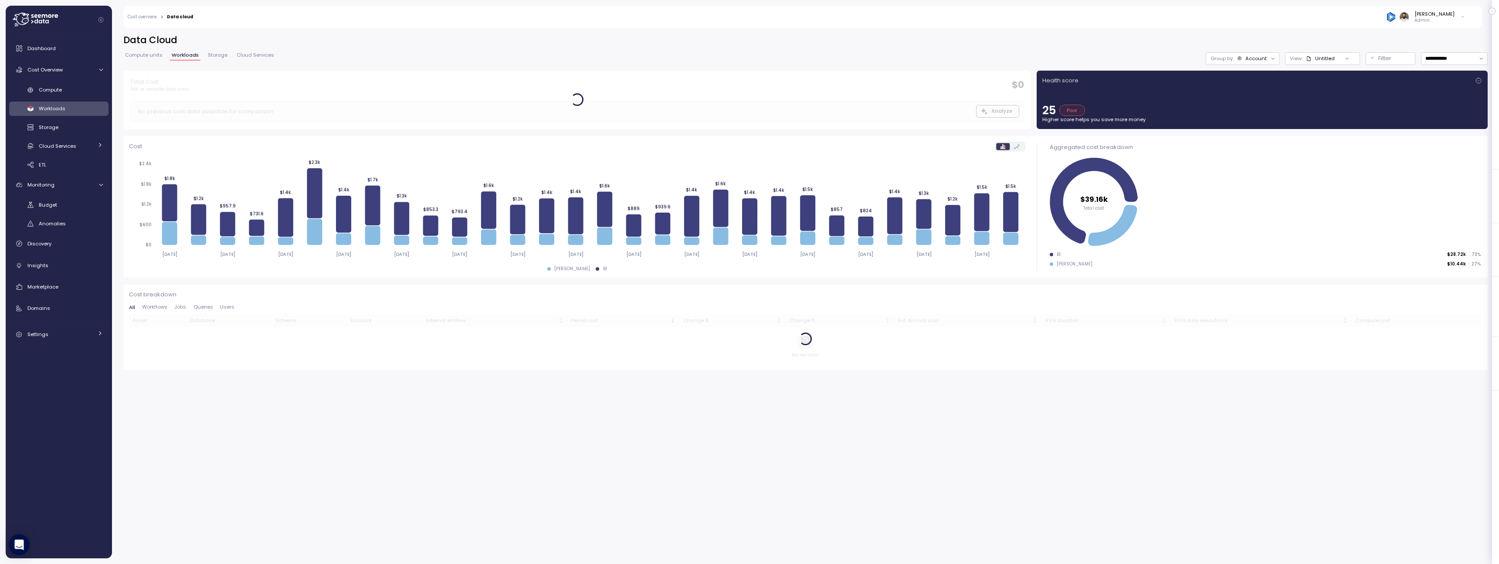
click at [1245, 60] on div "Account" at bounding box center [1252, 58] width 30 height 7
click at [1401, 58] on div "Filter" at bounding box center [1394, 58] width 32 height 9
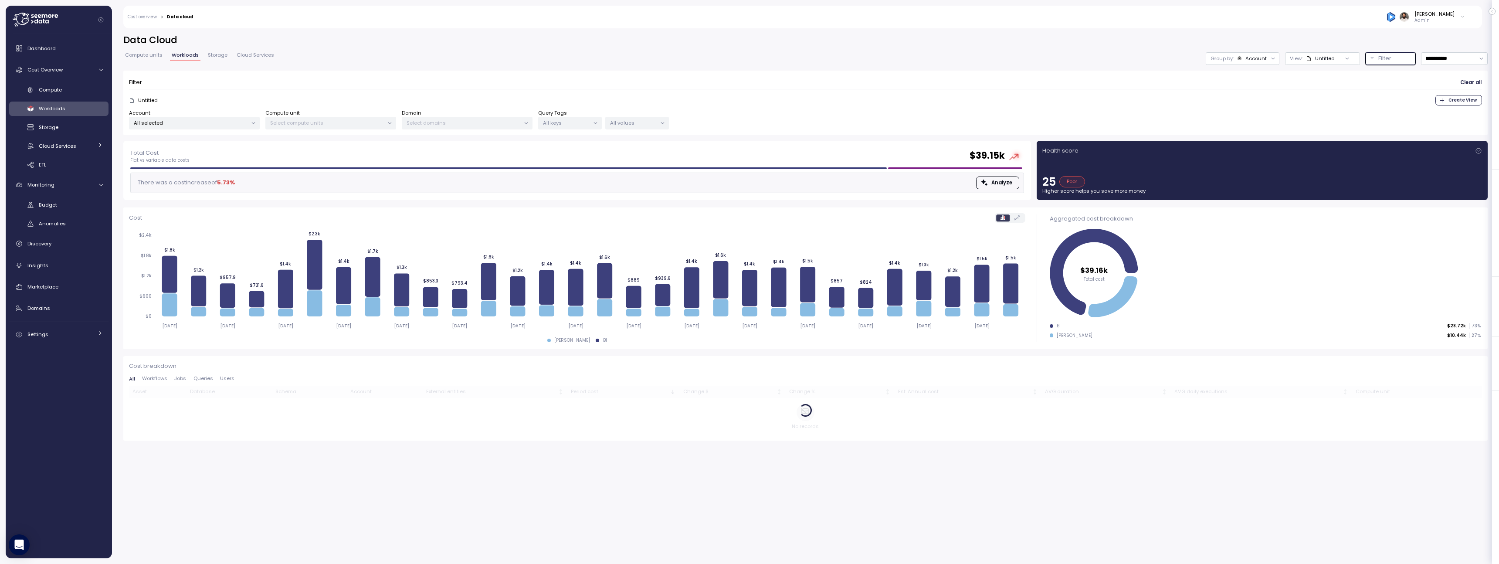
click at [298, 122] on p "Select compute units" at bounding box center [327, 122] width 114 height 7
click at [238, 123] on p "All selected" at bounding box center [191, 122] width 114 height 7
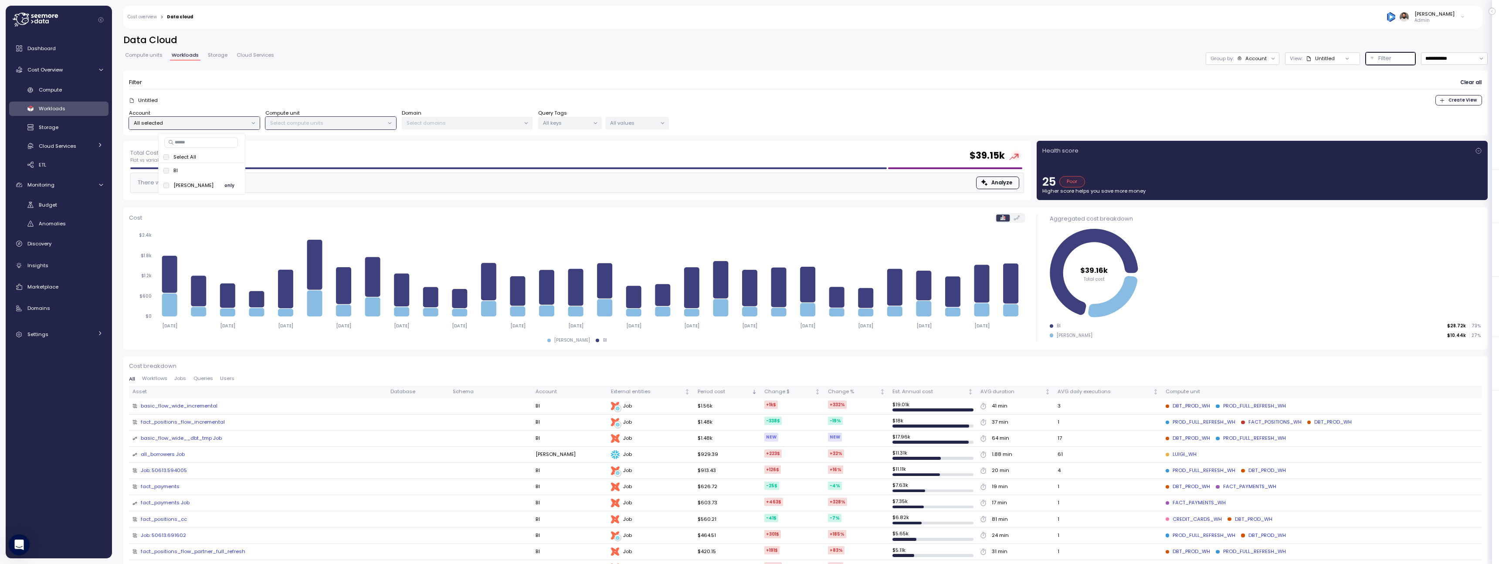
click at [224, 186] on span "only" at bounding box center [229, 185] width 10 height 10
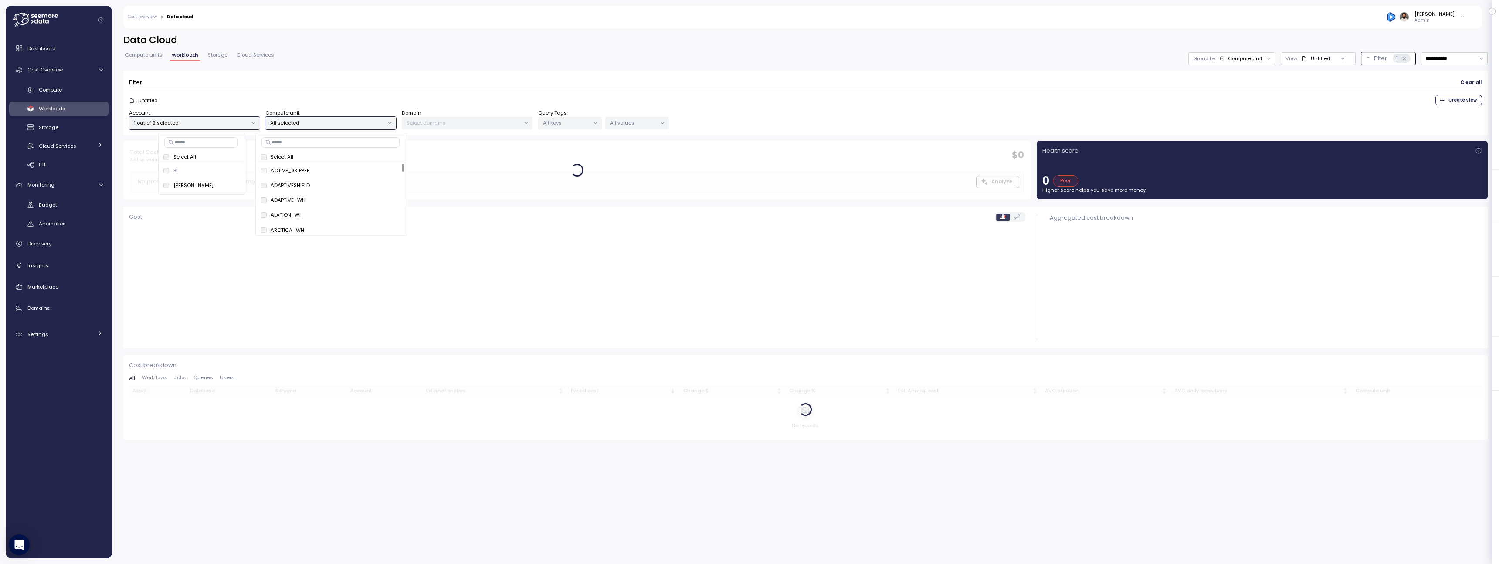
click at [571, 82] on div "Filter Clear all" at bounding box center [805, 82] width 1353 height 13
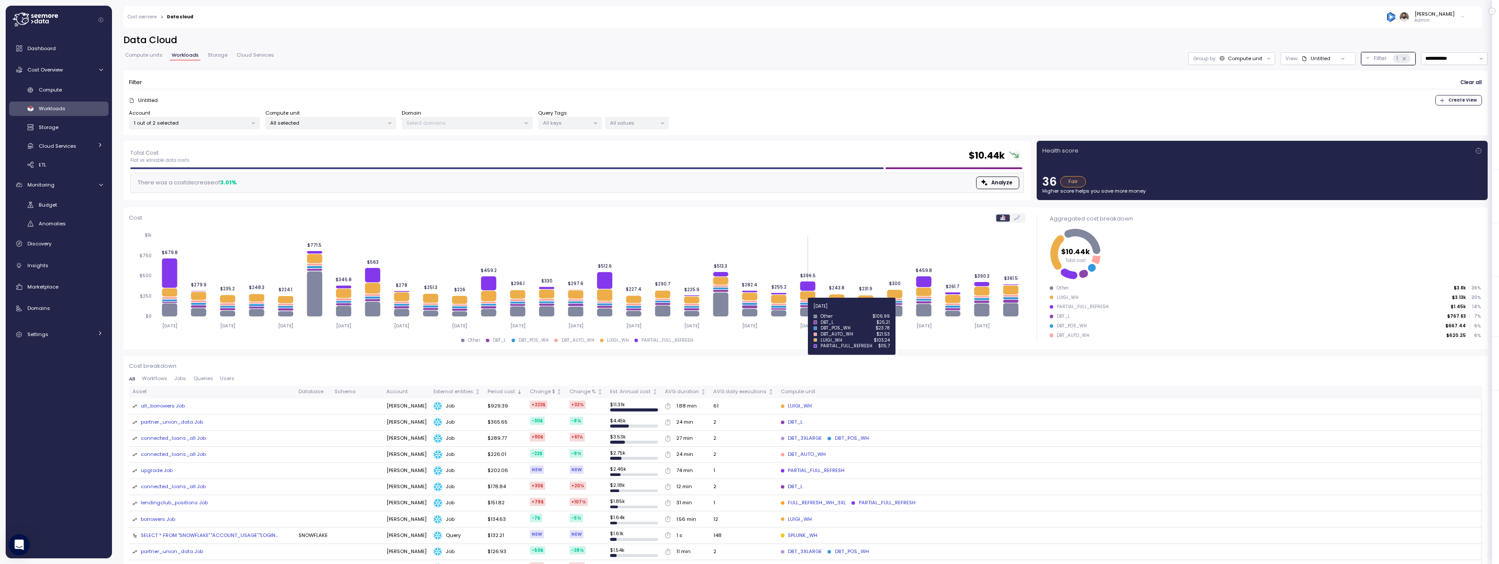
click at [807, 312] on icon at bounding box center [807, 312] width 15 height 9
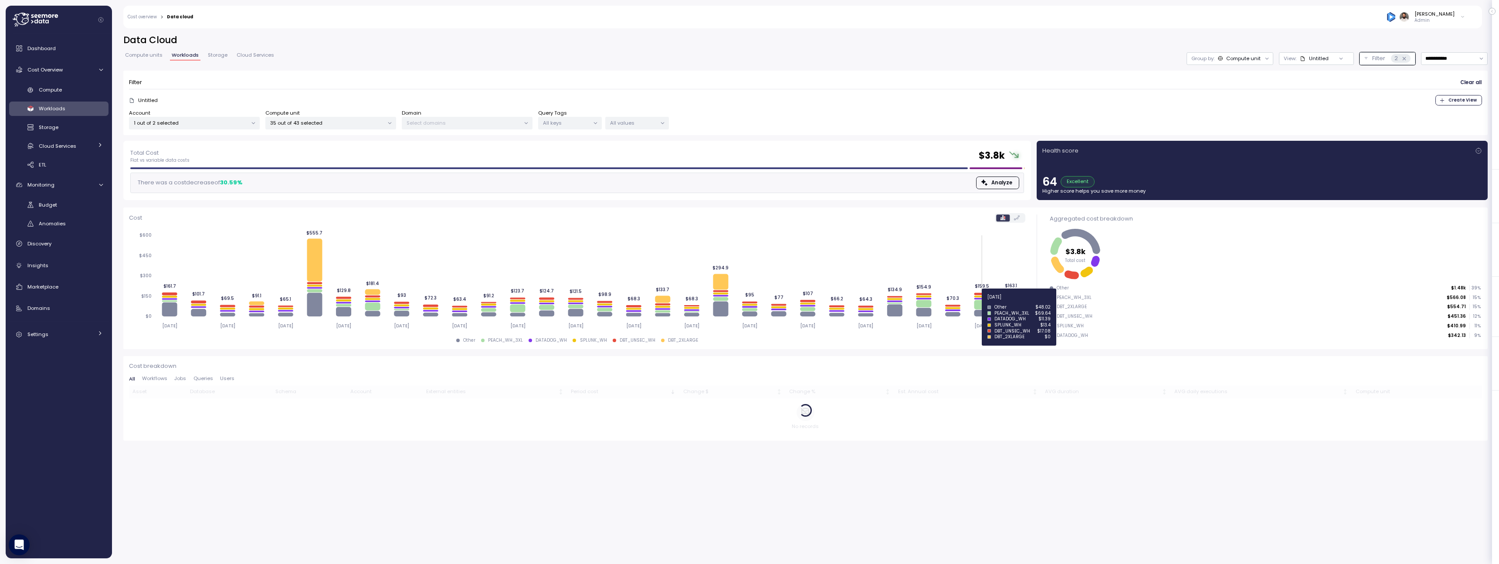
click at [985, 302] on icon at bounding box center [981, 305] width 15 height 10
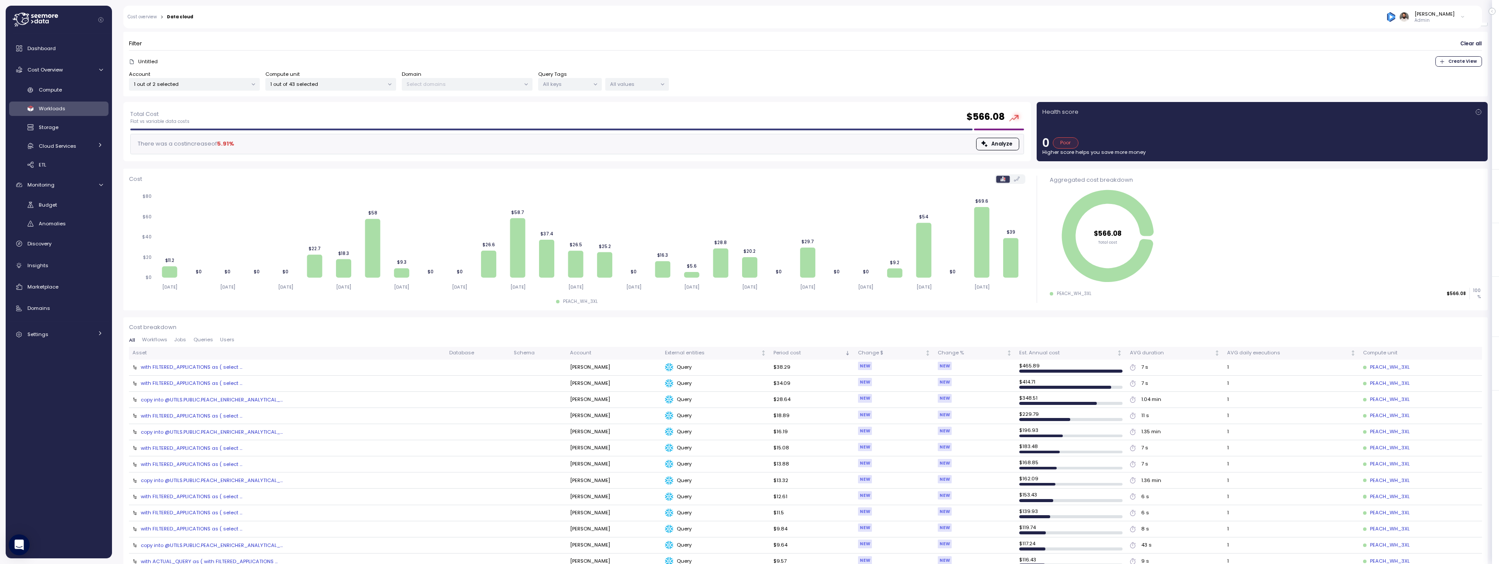
scroll to position [41, 0]
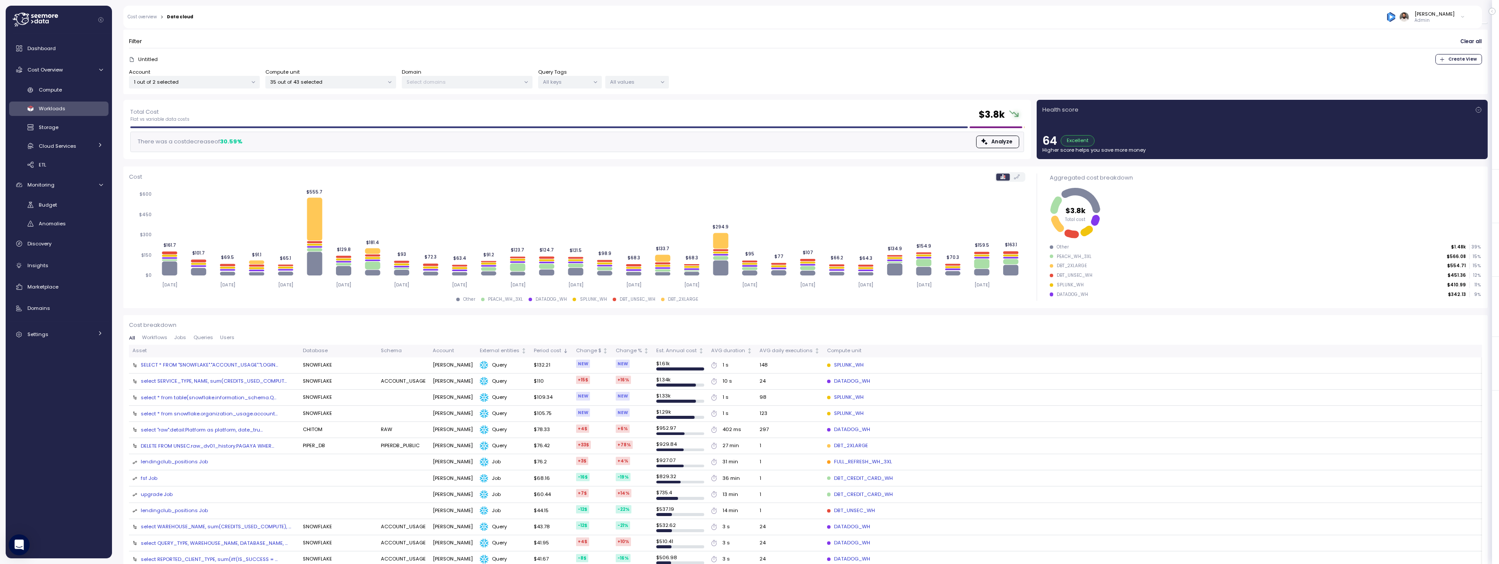
click at [247, 363] on div "SELECT * FROM "SNOWFLAKE"."ACCOUNT_USAGE"."LOGIN..." at bounding box center [209, 364] width 137 height 7
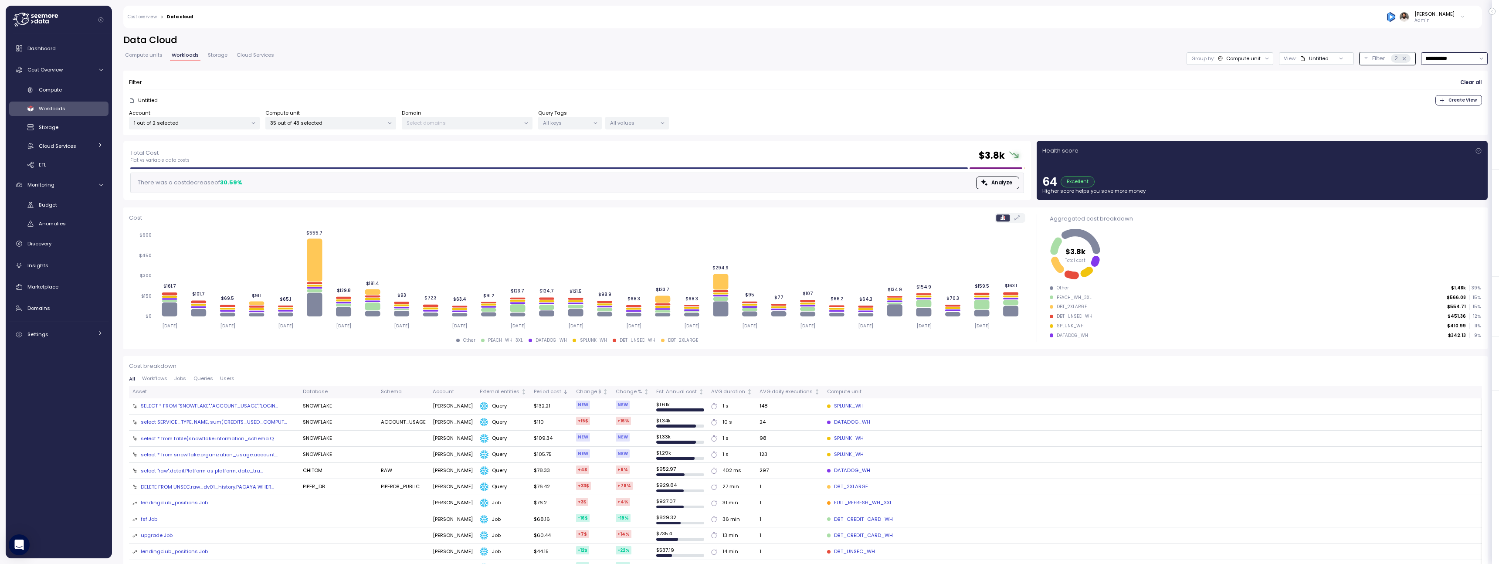
click at [1441, 54] on input "**********" at bounding box center [1454, 58] width 67 height 13
click at [1446, 101] on div "Last 7 days" at bounding box center [1449, 98] width 28 height 7
type input "**********"
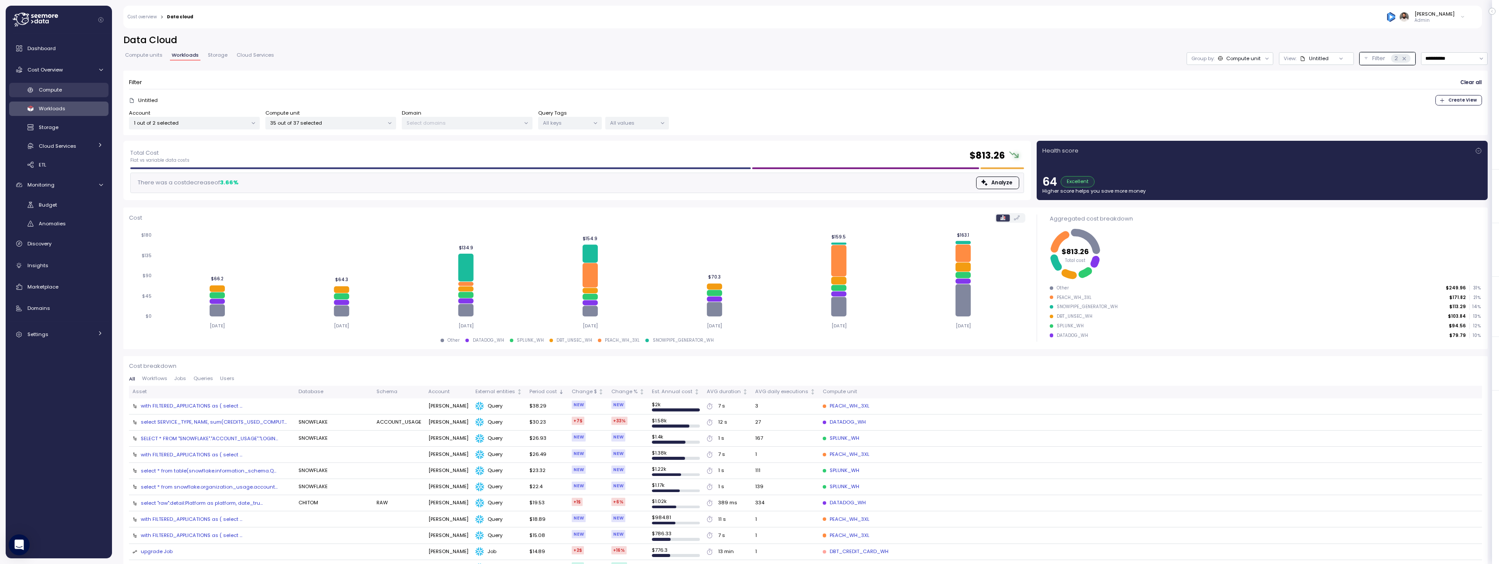
click at [53, 88] on span "Compute" at bounding box center [50, 89] width 23 height 7
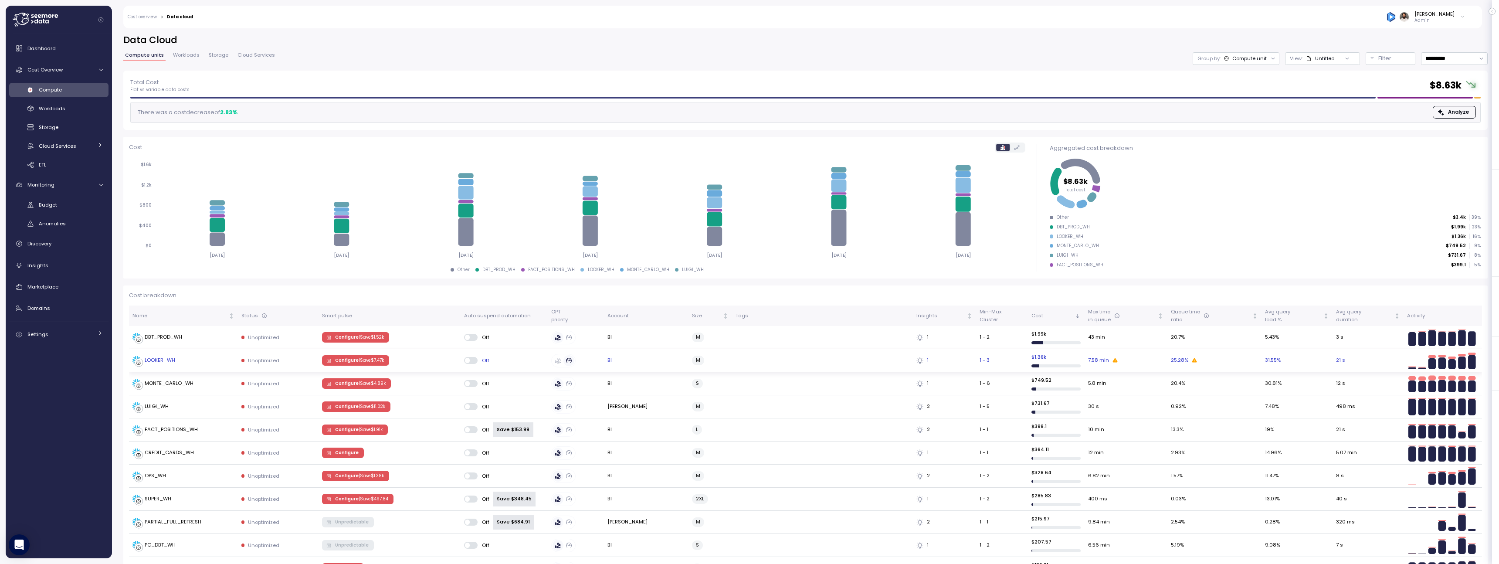
click at [362, 363] on p "| Save $ 7.47k" at bounding box center [371, 360] width 25 height 6
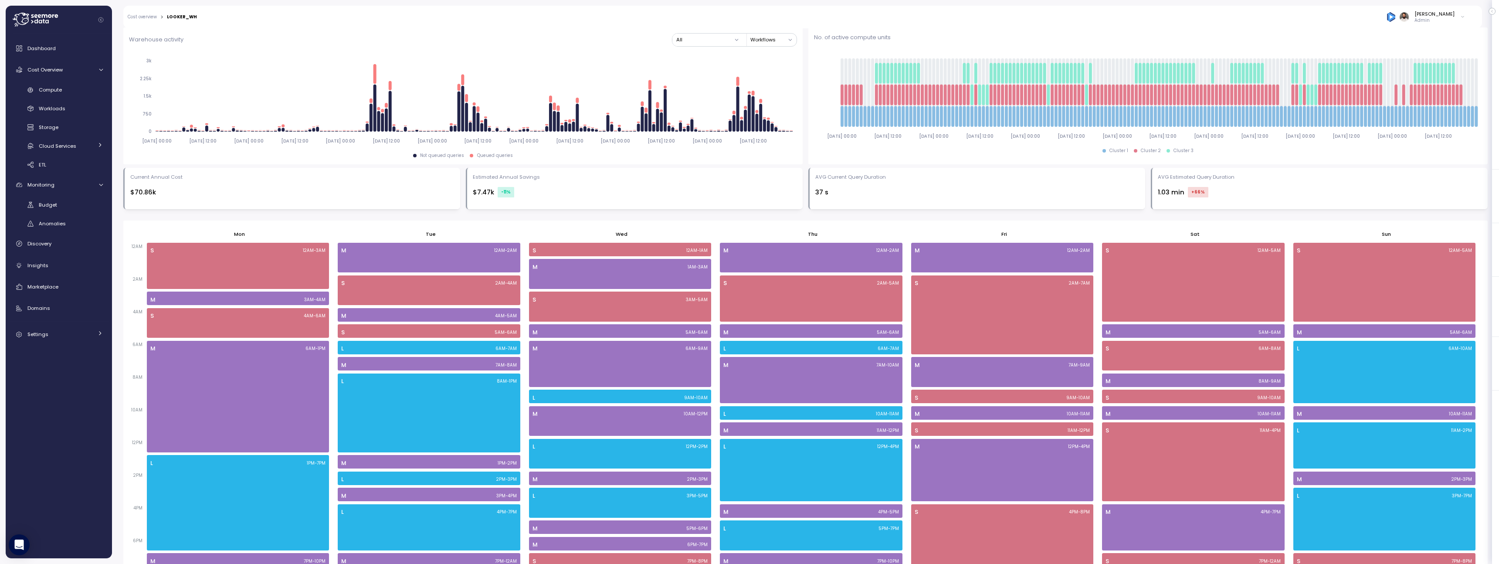
scroll to position [420, 0]
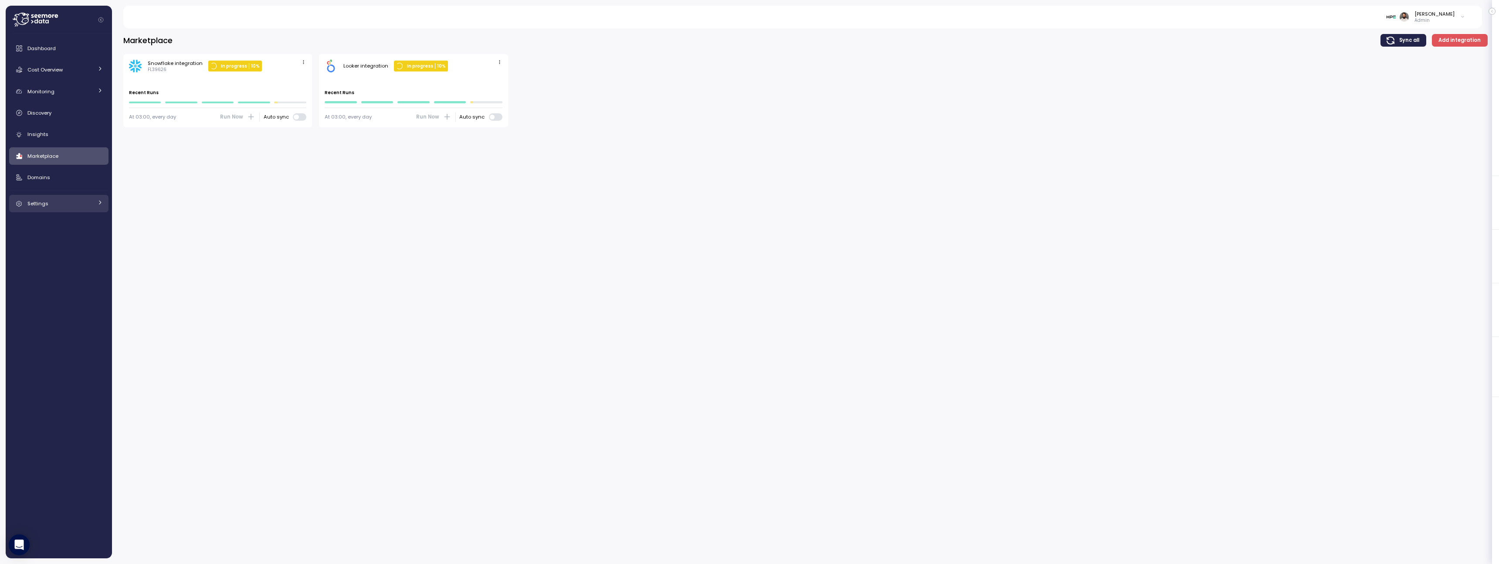
click at [47, 203] on span "Settings" at bounding box center [37, 203] width 21 height 7
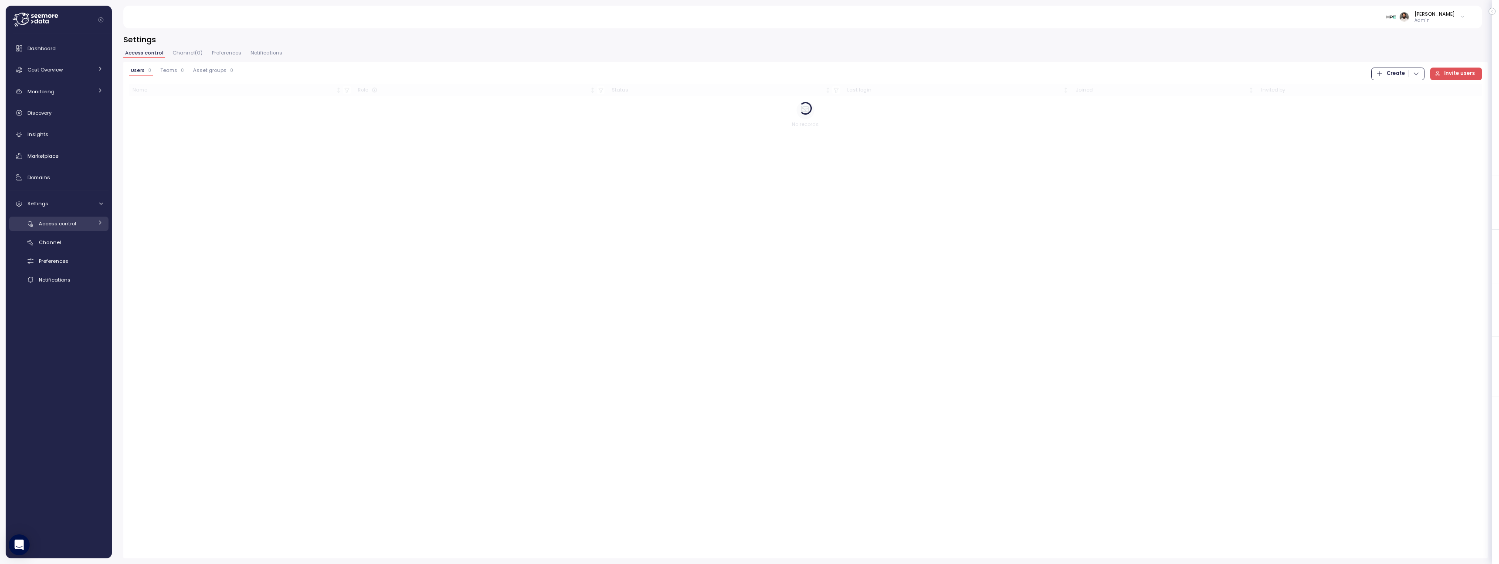
click at [69, 225] on span "Access control" at bounding box center [57, 223] width 37 height 7
click at [81, 259] on div "Teams" at bounding box center [76, 261] width 53 height 9
click at [82, 247] on link "Users" at bounding box center [58, 242] width 99 height 14
drag, startPoint x: 219, startPoint y: 104, endPoint x: 145, endPoint y: 103, distance: 74.5
click at [144, 103] on div "grayzman@juniper.net grayzman@juniper.net" at bounding box center [352, 106] width 441 height 14
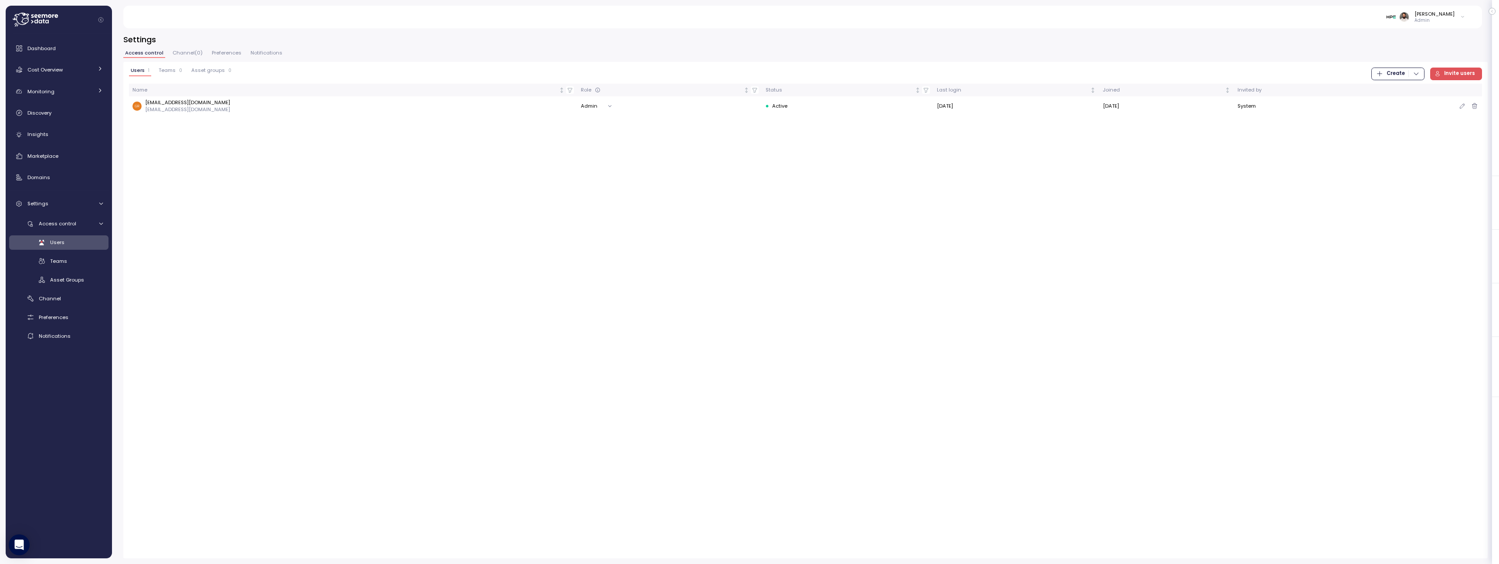
click at [157, 110] on p "grayzman@juniper.net" at bounding box center [187, 109] width 85 height 7
click at [86, 261] on div "Teams" at bounding box center [76, 261] width 53 height 9
click at [92, 243] on div "Users" at bounding box center [76, 242] width 53 height 9
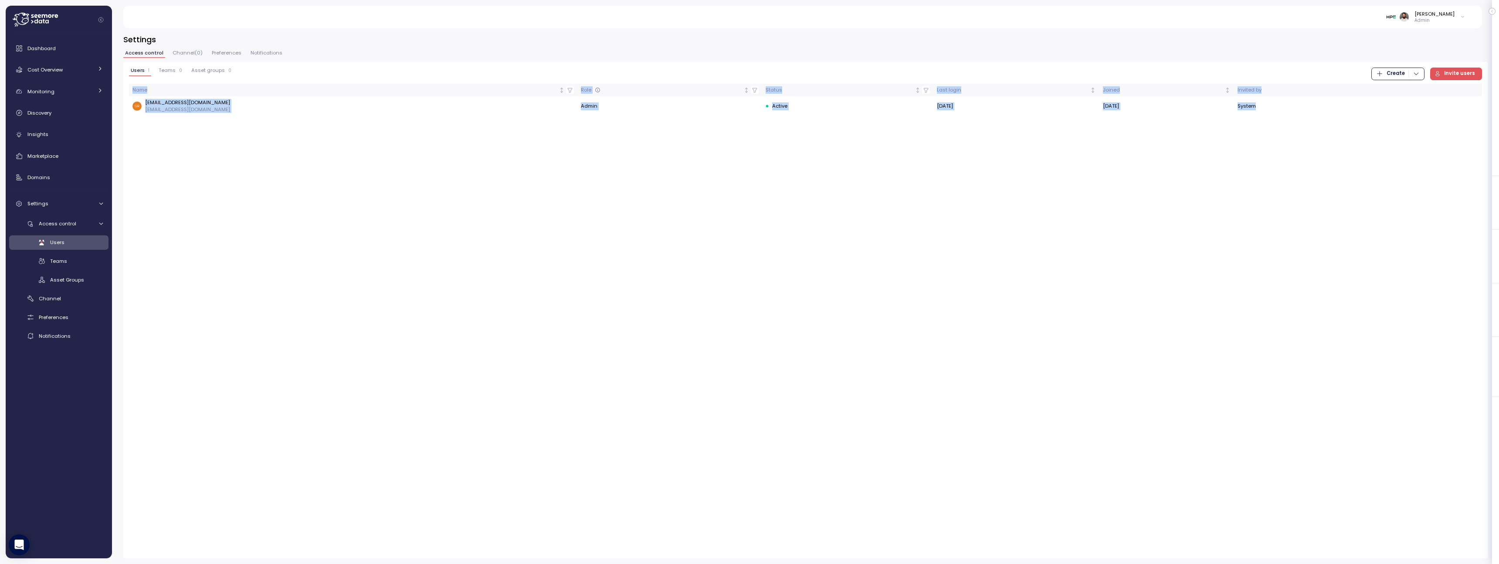
click at [173, 78] on div "Users 1 Teams 0 Asset groups 0" at bounding box center [181, 74] width 104 height 12
click at [173, 69] on span "Teams" at bounding box center [167, 70] width 17 height 5
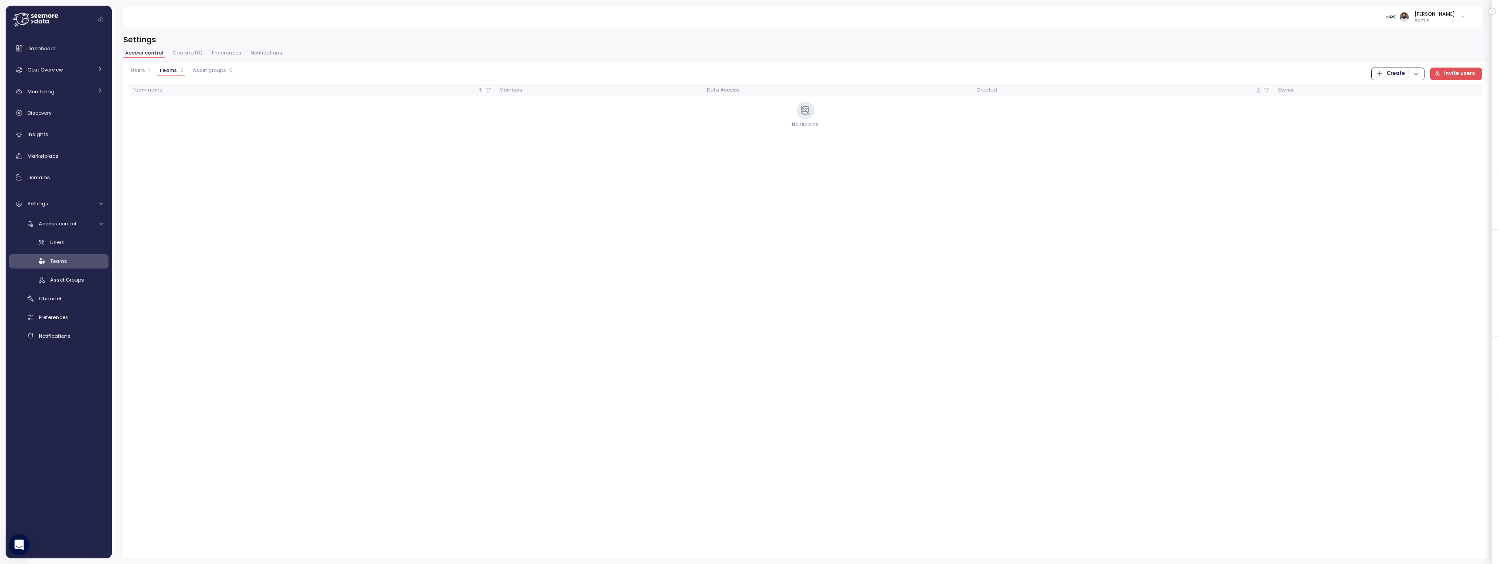
click at [198, 54] on span "Channel ( 0 )" at bounding box center [188, 53] width 30 height 5
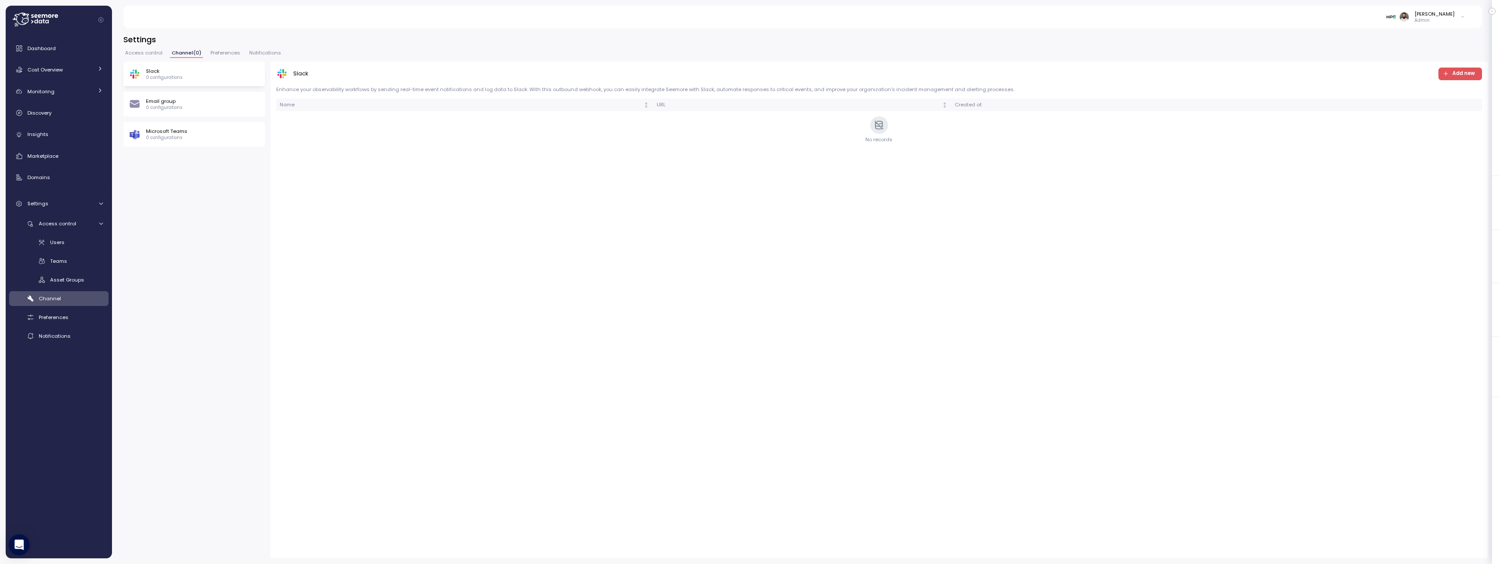
click at [227, 48] on div "Settings Access control Channel ( 0 ) Preferences Notifications Slack 0 configu…" at bounding box center [805, 296] width 1364 height 524
click at [267, 56] on button "Notifications" at bounding box center [264, 54] width 35 height 7
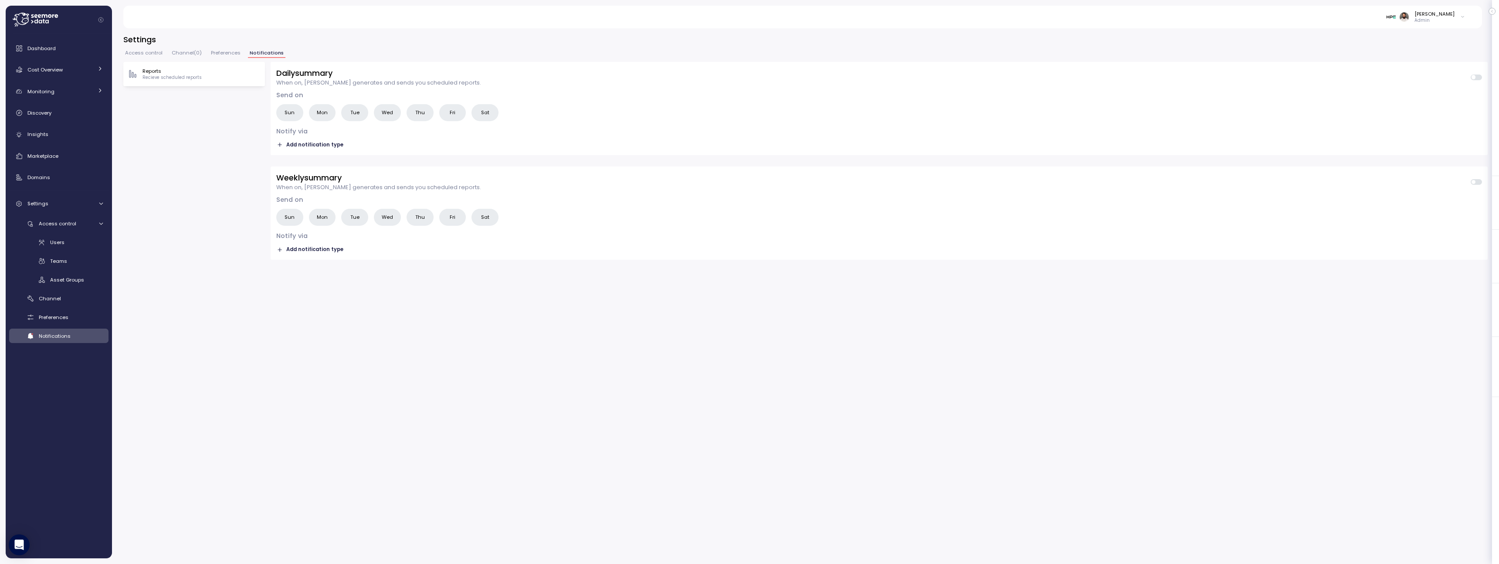
click at [205, 57] on div "Access control Channel ( 0 ) Preferences Notifications" at bounding box center [805, 56] width 1364 height 11
click at [170, 55] on button "Channel ( 0 )" at bounding box center [187, 54] width 34 height 7
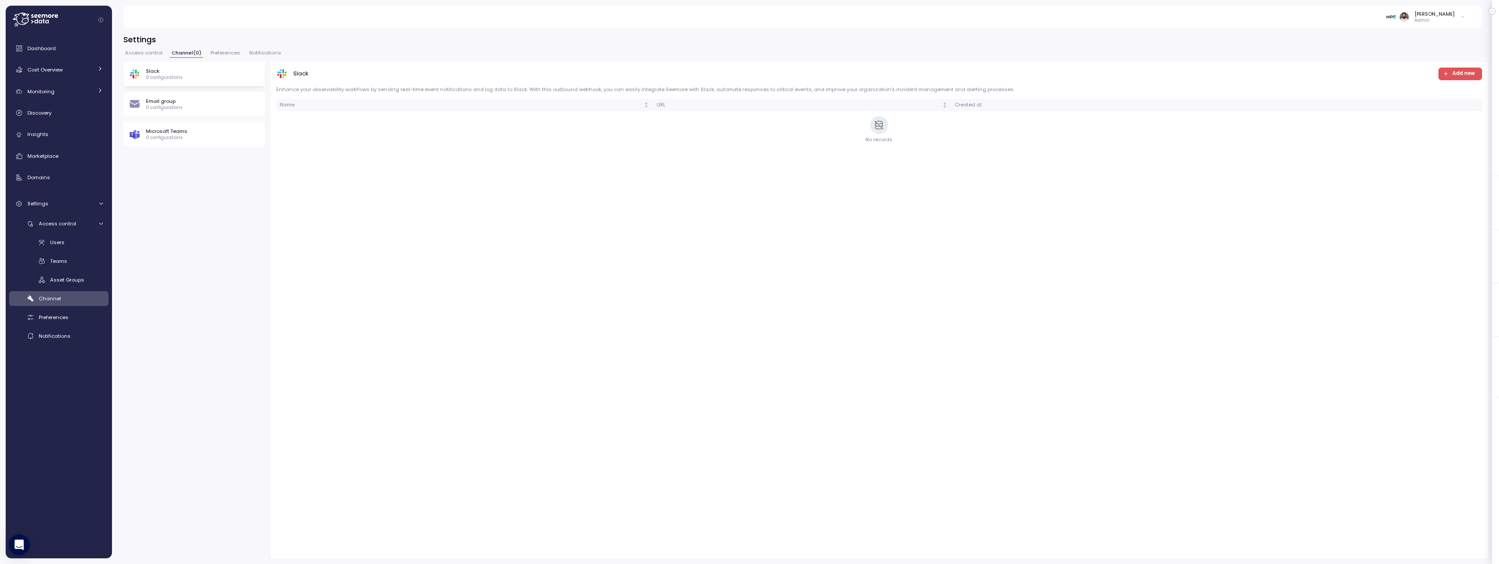
click at [142, 55] on span "Access control" at bounding box center [143, 53] width 37 height 5
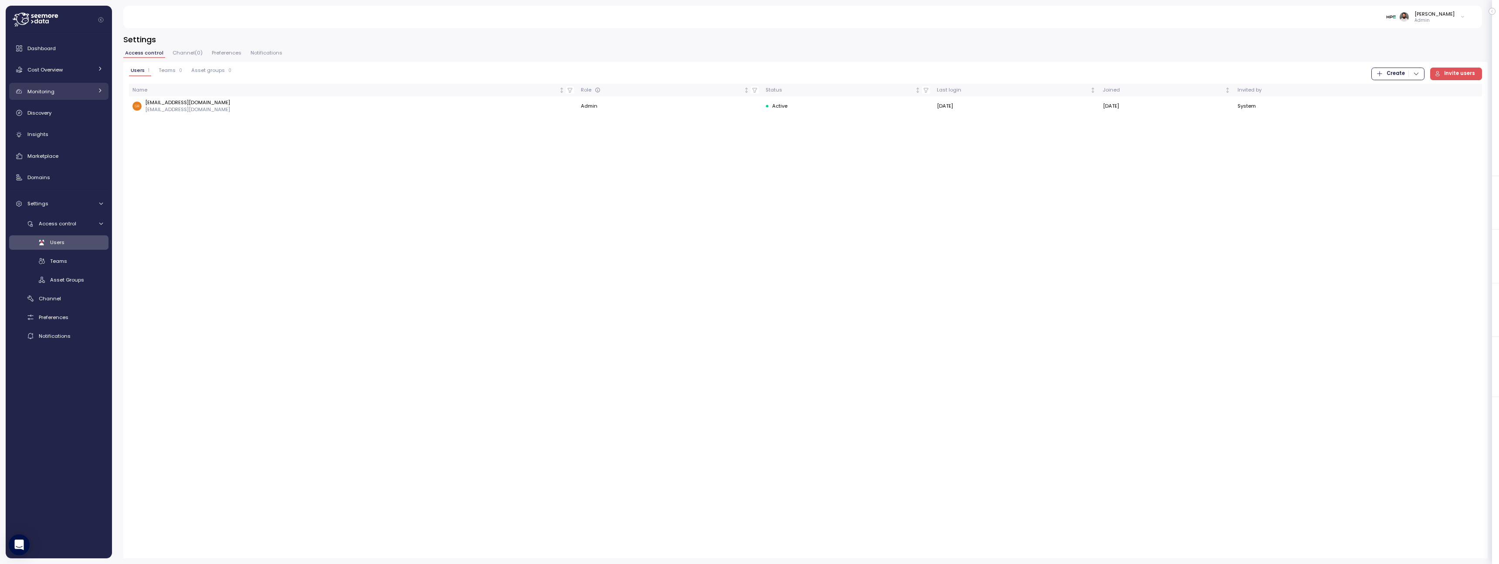
click at [55, 96] on link "Monitoring" at bounding box center [58, 91] width 99 height 17
click at [69, 71] on div "Cost Overview" at bounding box center [59, 69] width 65 height 9
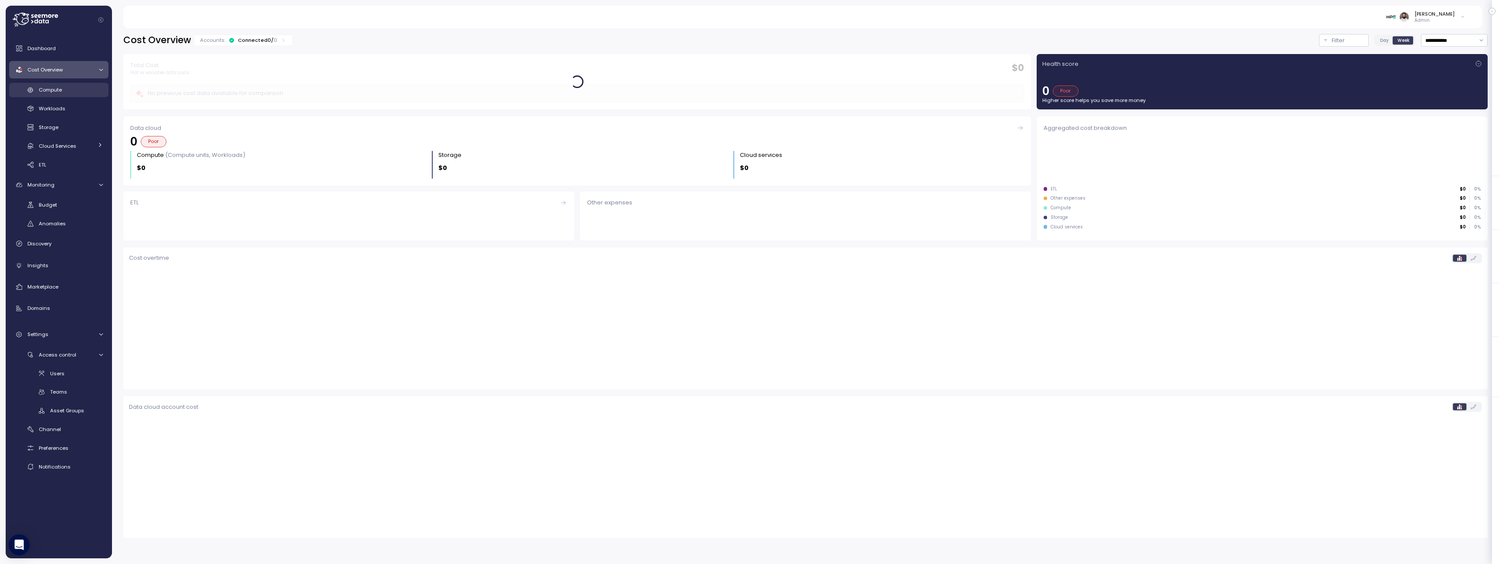
click at [74, 92] on div "Compute" at bounding box center [71, 89] width 64 height 9
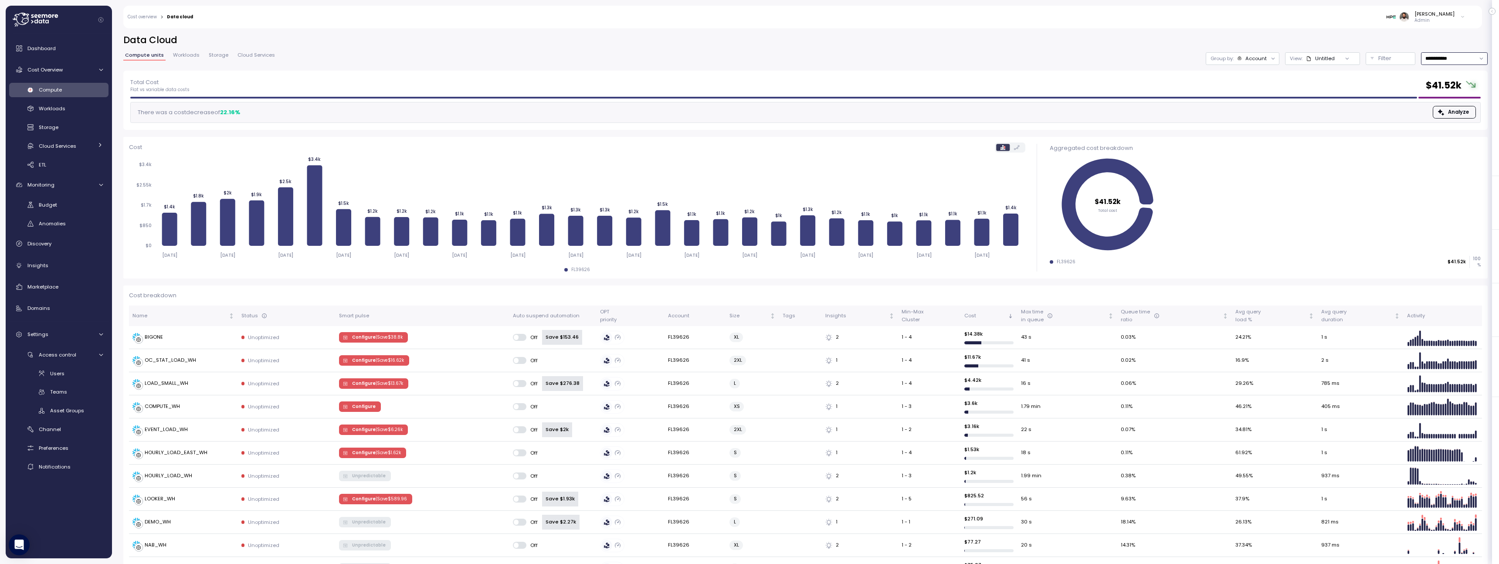
click at [1439, 58] on input "**********" at bounding box center [1454, 58] width 67 height 13
click at [71, 83] on link "Compute" at bounding box center [58, 90] width 99 height 14
click at [69, 89] on div "Compute" at bounding box center [71, 89] width 64 height 9
click at [369, 363] on span "Configure | Save $ 16.62k" at bounding box center [378, 361] width 52 height 10
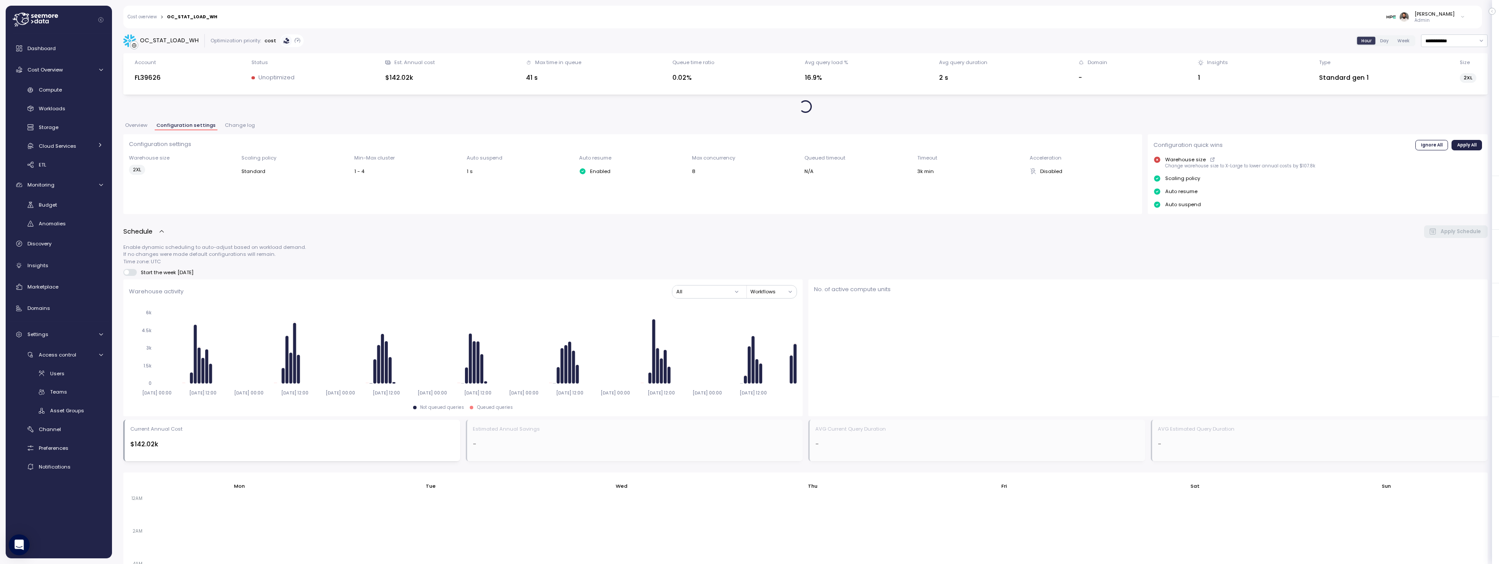
scroll to position [333, 0]
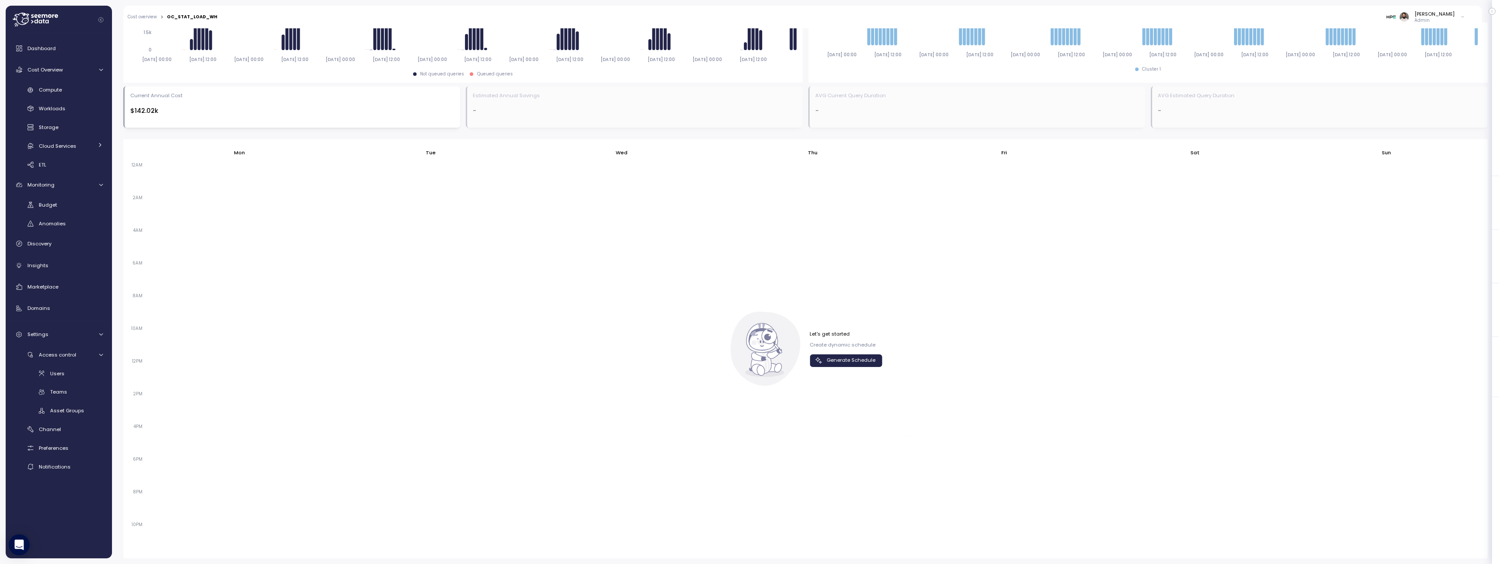
click at [833, 360] on span "Generate Schedule" at bounding box center [850, 361] width 49 height 12
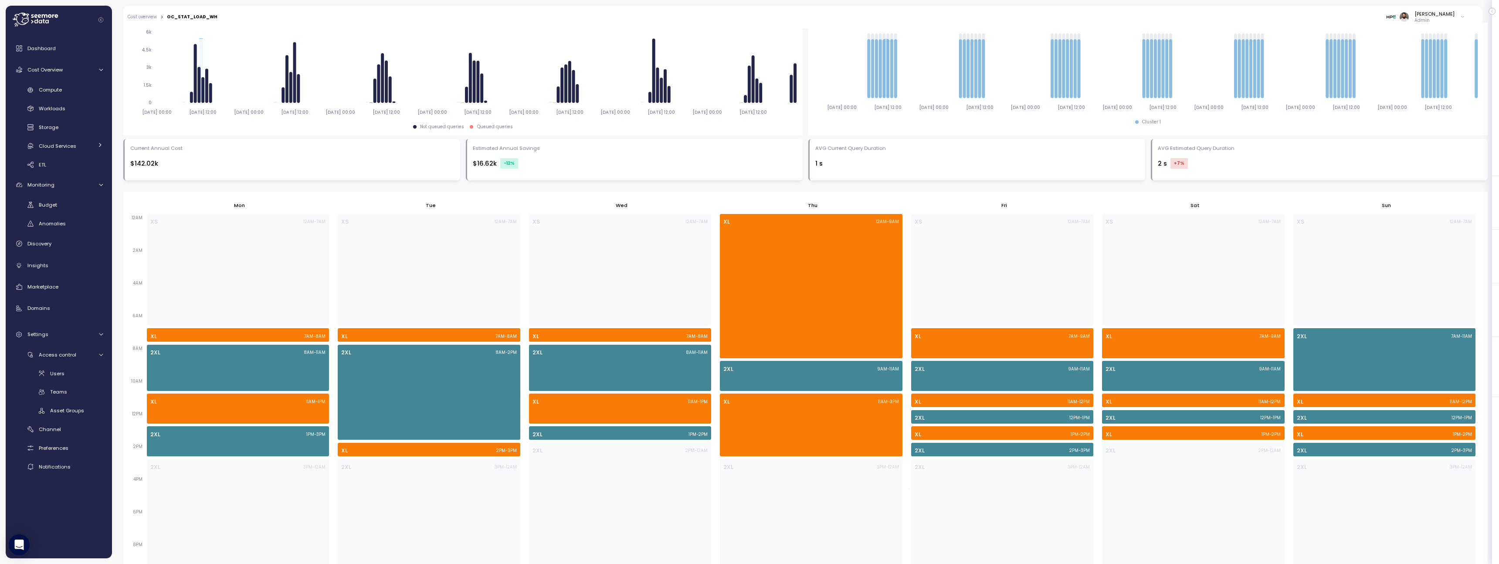
scroll to position [0, 0]
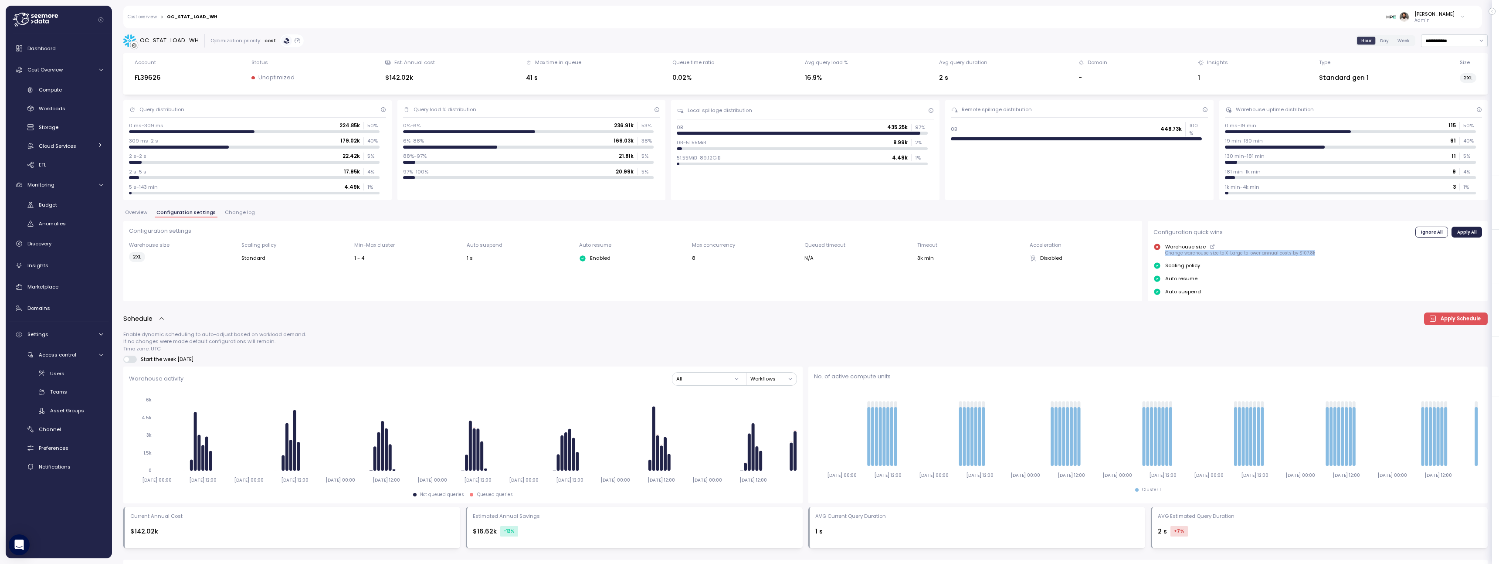
drag, startPoint x: 1361, startPoint y: 247, endPoint x: 1178, endPoint y: 258, distance: 183.3
click at [1178, 258] on div "Warehouse size Change warehouse size to X-Large to lower annual costs by $107.8…" at bounding box center [1317, 269] width 328 height 52
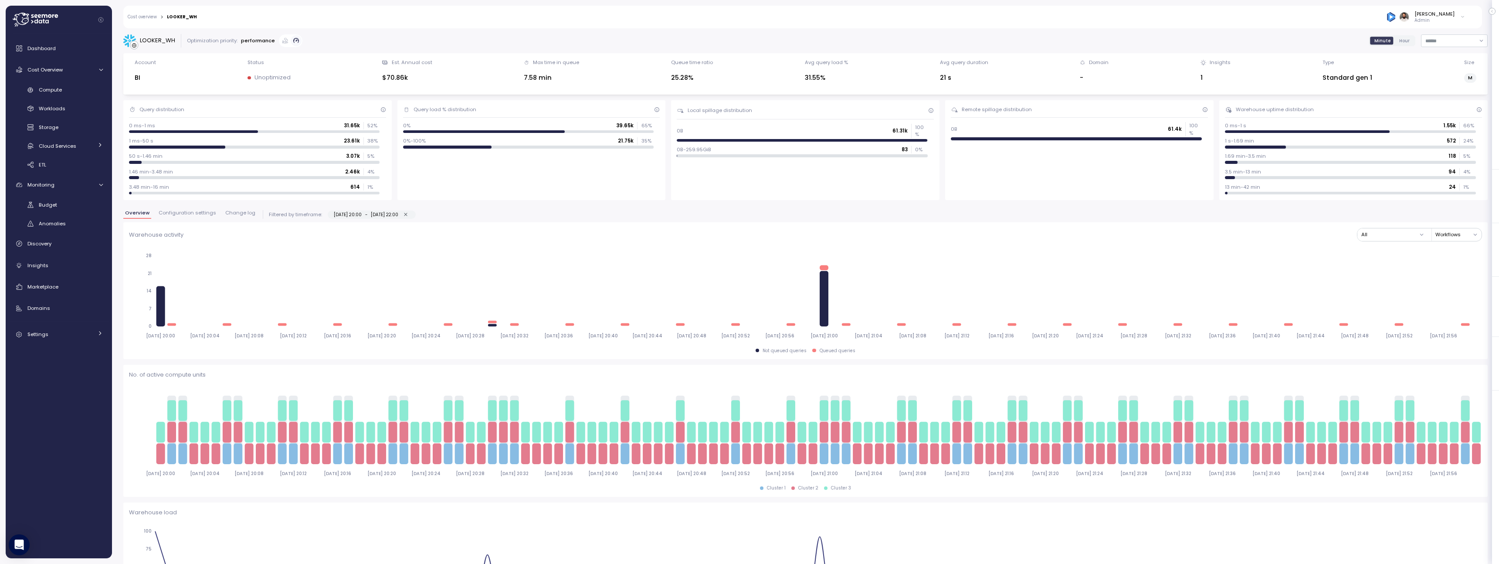
scroll to position [179, 0]
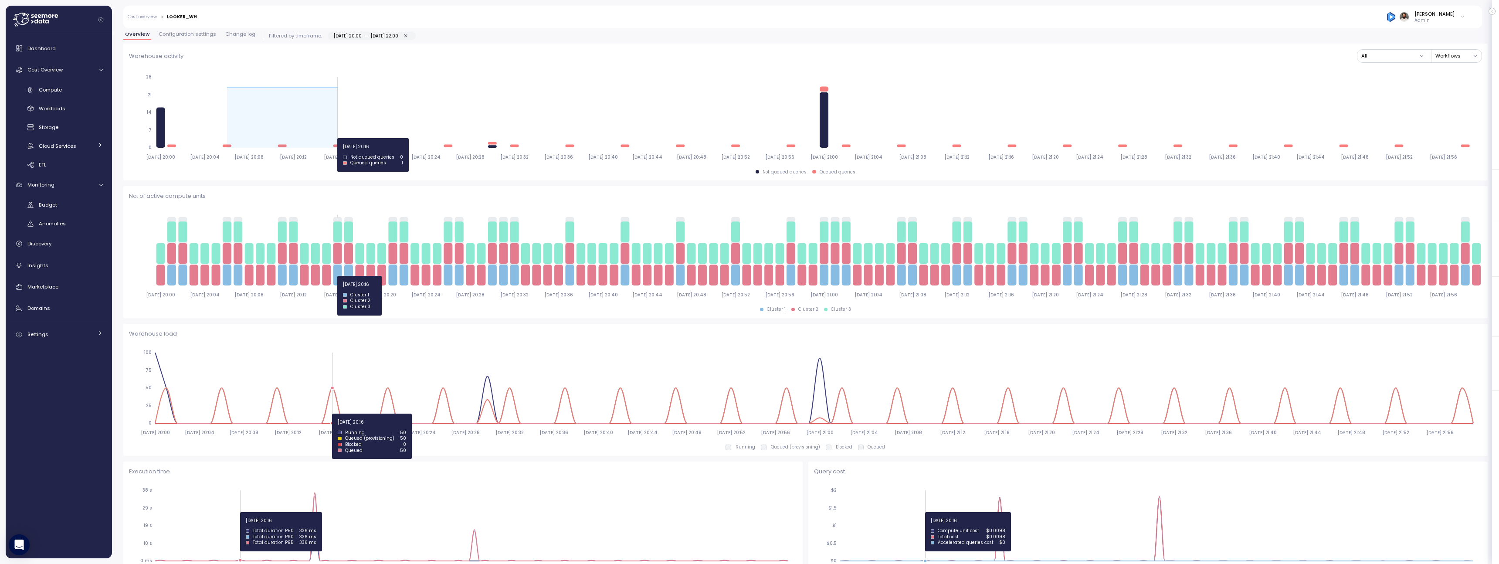
drag, startPoint x: 324, startPoint y: 138, endPoint x: 342, endPoint y: 138, distance: 17.9
click at [342, 138] on icon "[DATE] 20:00 [DATE] 20:04 [DATE] 20:08 [DATE] 20:12 [DATE] 20:16 [DATE] 20:20 […" at bounding box center [805, 116] width 1353 height 97
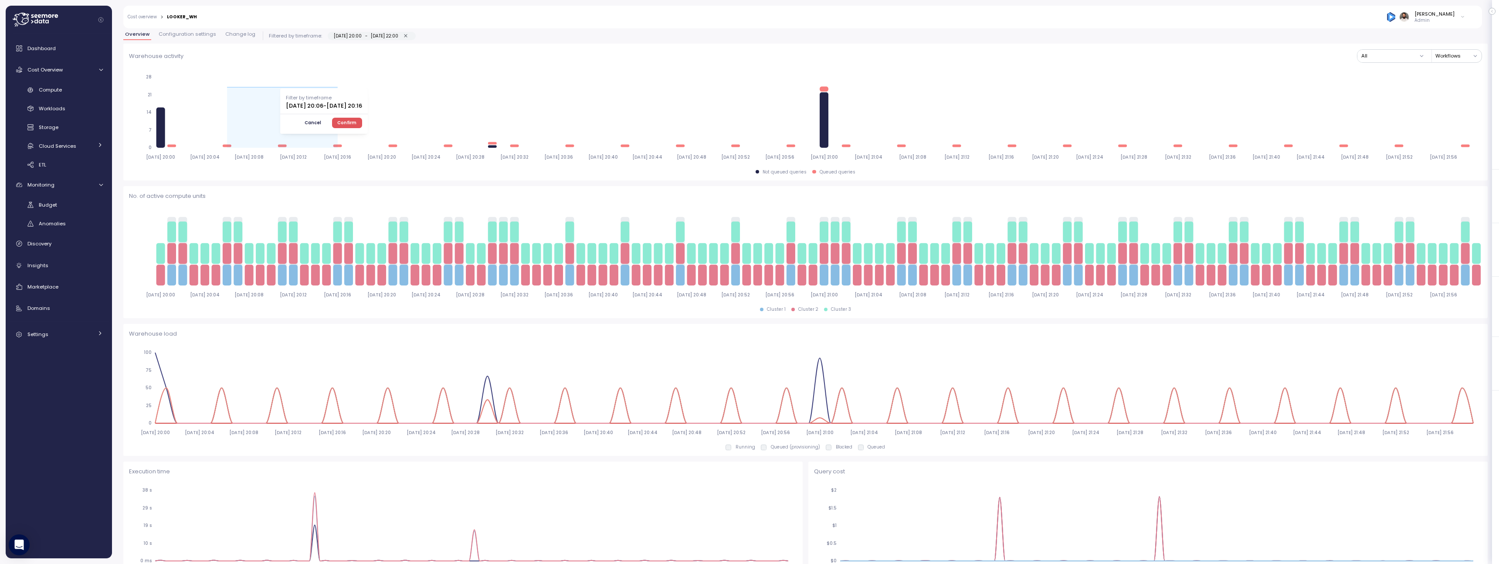
click at [321, 124] on span "Cancel" at bounding box center [313, 123] width 17 height 10
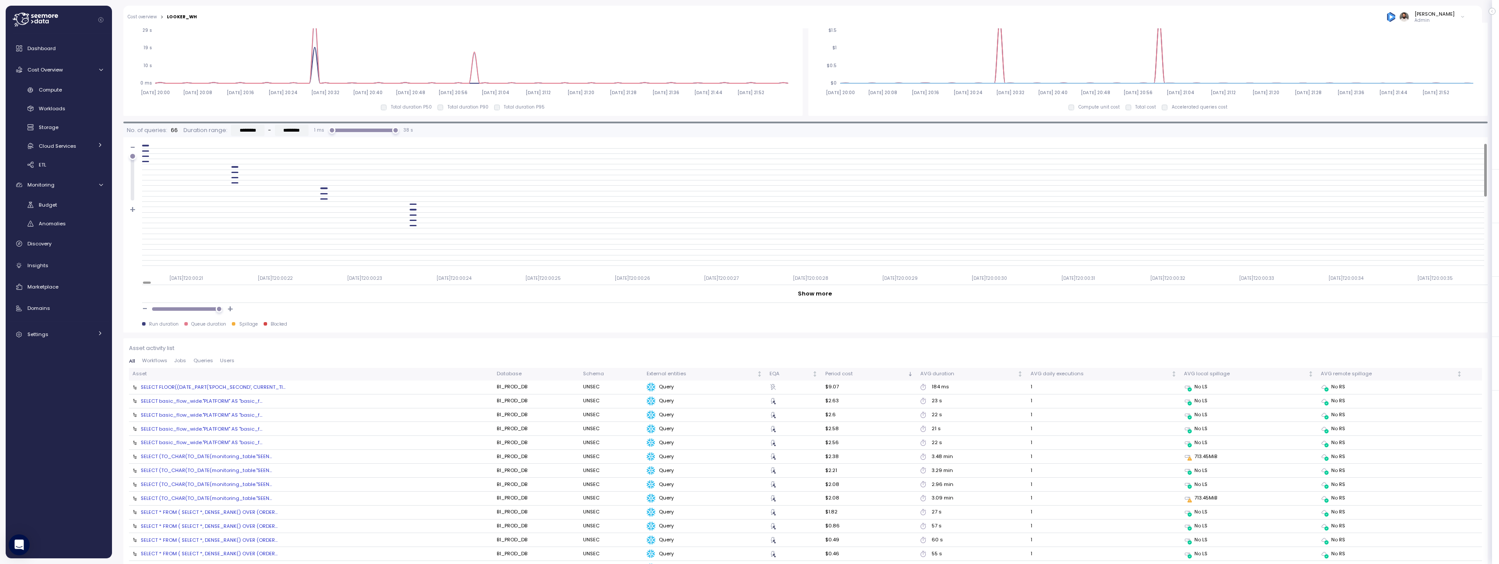
scroll to position [654, 0]
drag, startPoint x: 216, startPoint y: 312, endPoint x: 211, endPoint y: 312, distance: 4.8
click at [211, 312] on div at bounding box center [211, 311] width 7 height 7
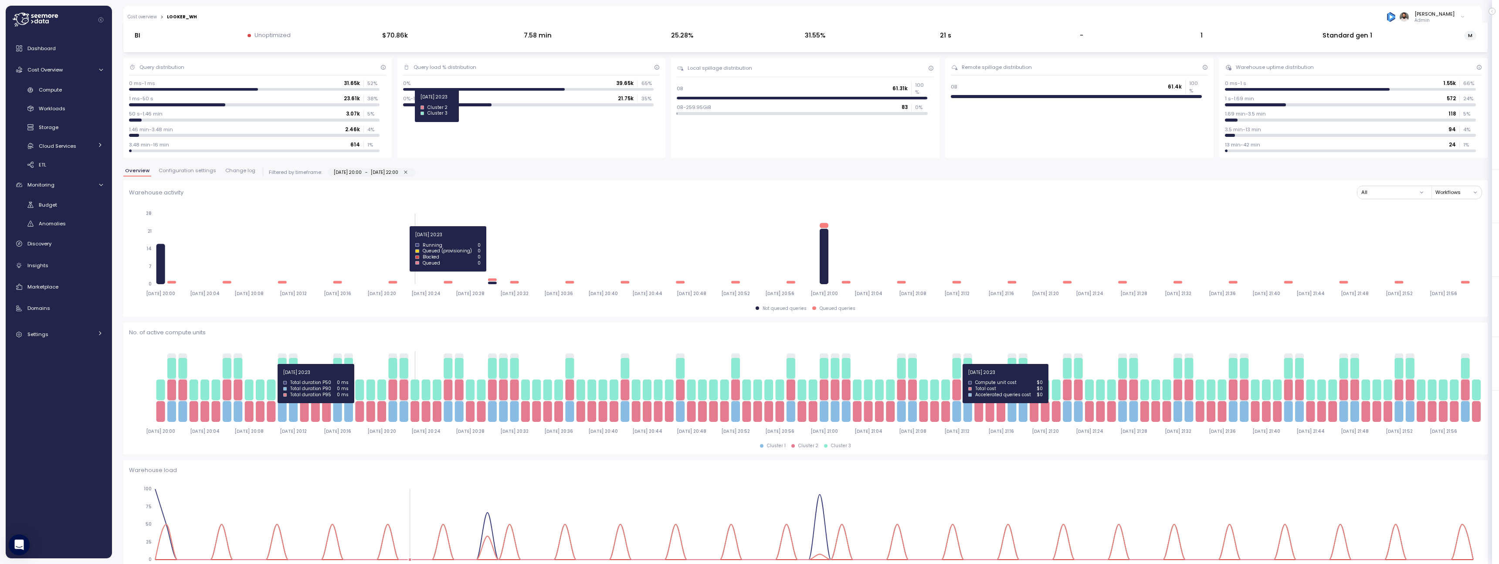
scroll to position [30, 0]
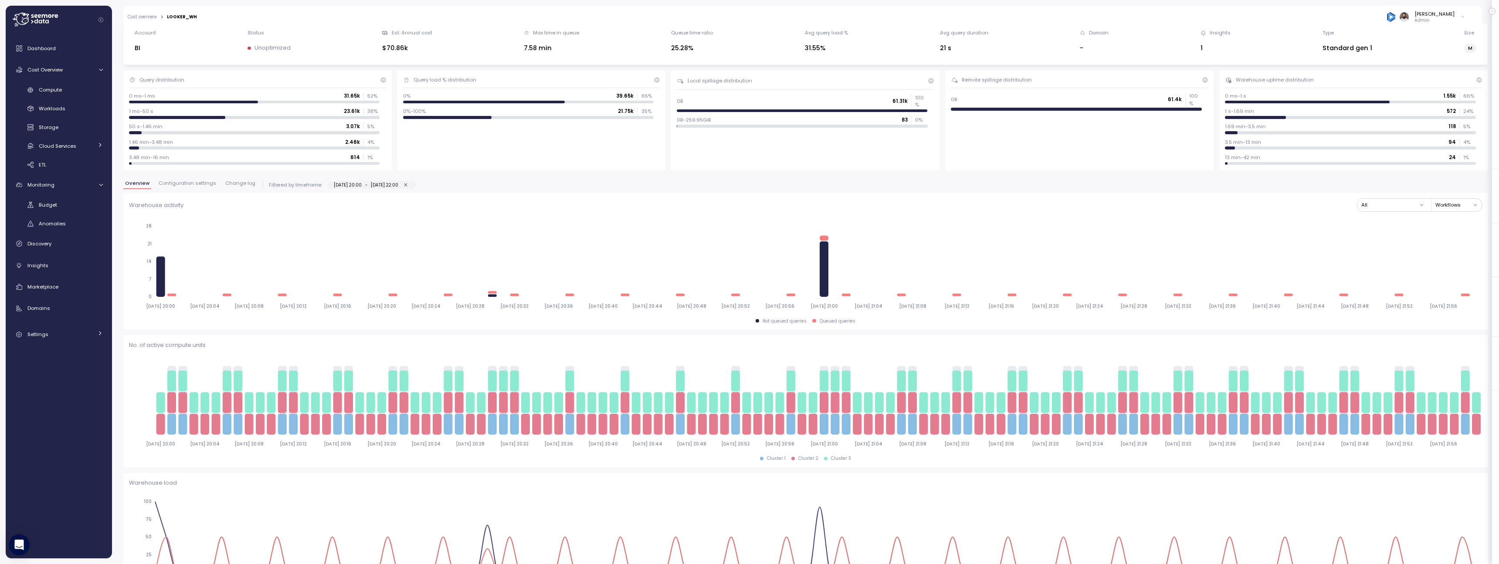
click at [410, 183] on button "[DATE] 20:00 - [DATE] 22:00" at bounding box center [406, 185] width 8 height 8
type input "**********"
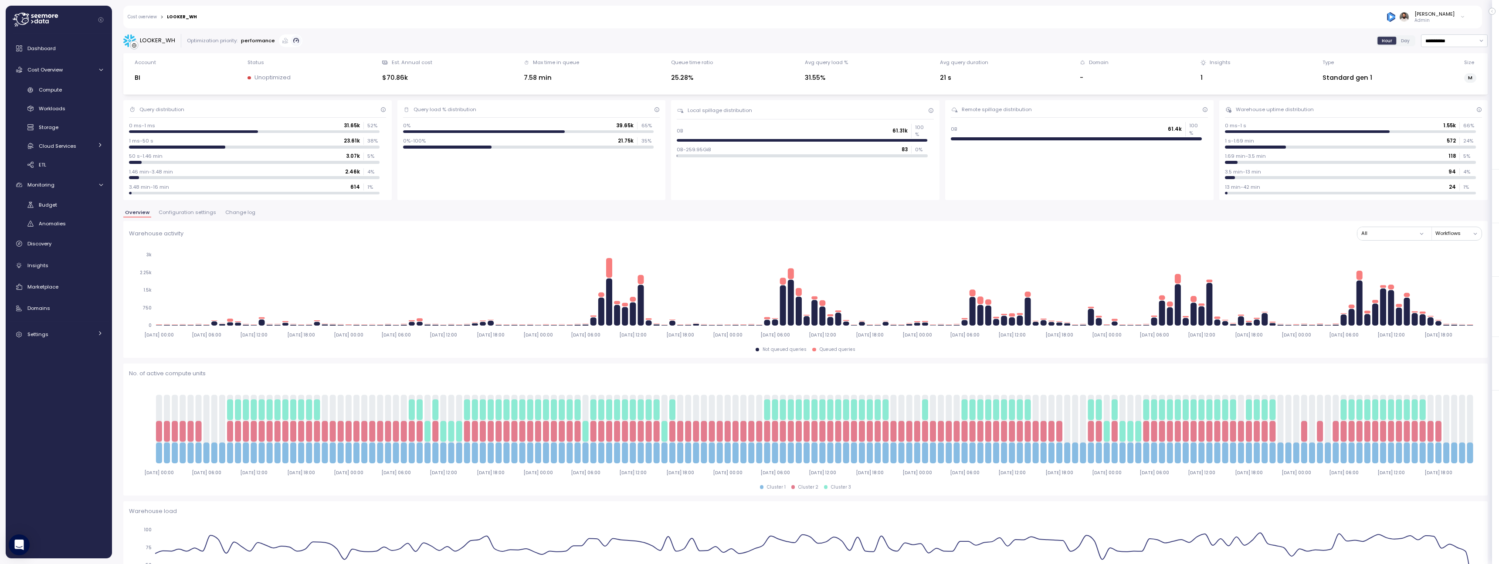
click at [203, 211] on span "Configuration settings" at bounding box center [188, 212] width 58 height 5
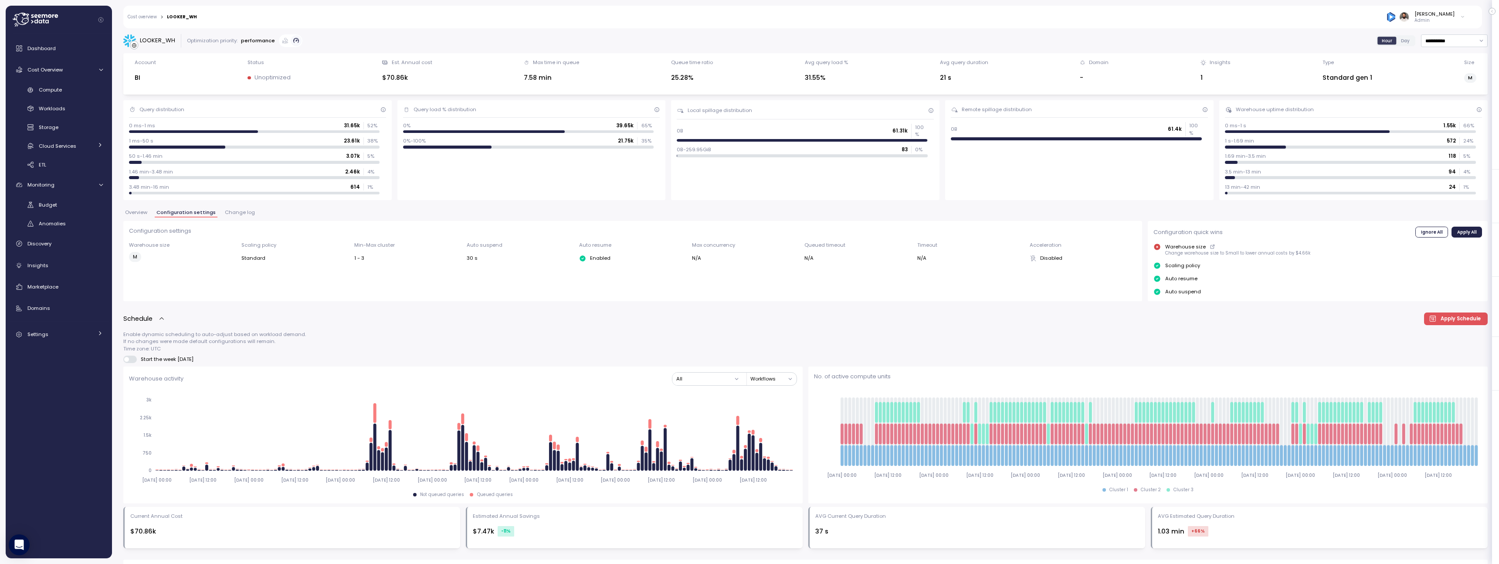
click at [236, 216] on button "Change log" at bounding box center [240, 213] width 34 height 7
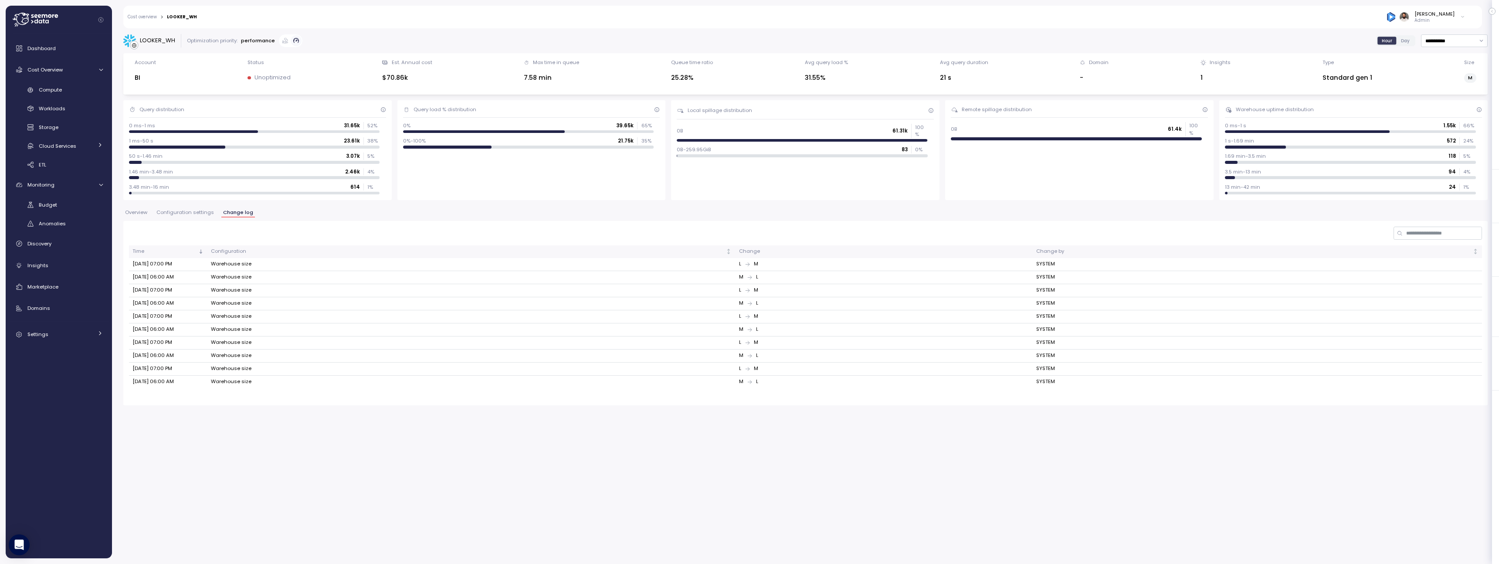
click at [191, 213] on span "Configuration settings" at bounding box center [185, 212] width 58 height 5
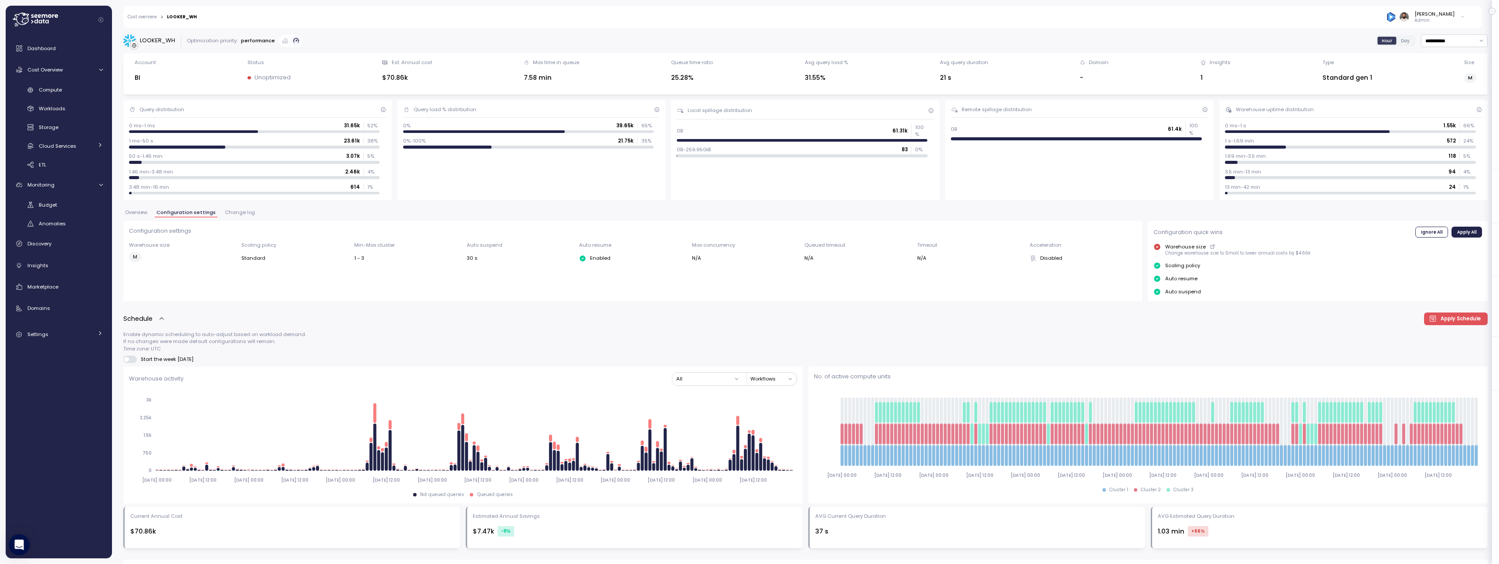
click at [239, 212] on span "Change log" at bounding box center [240, 212] width 30 height 5
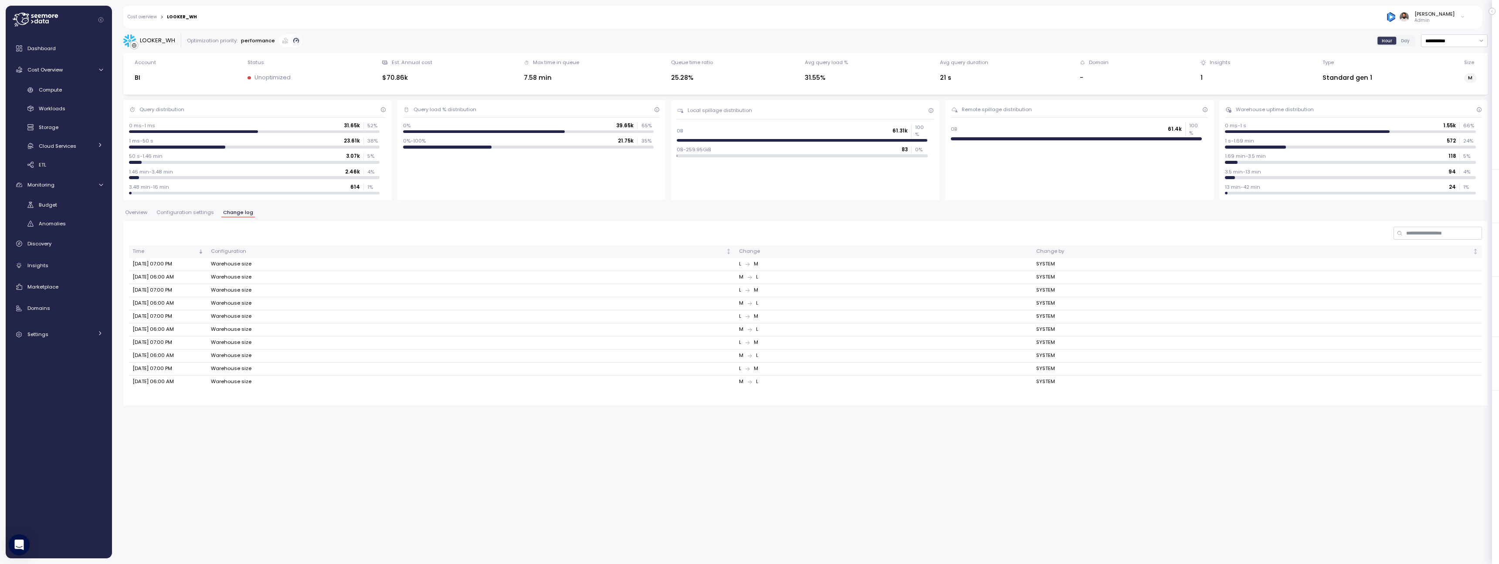
click at [196, 210] on span "Configuration settings" at bounding box center [185, 212] width 58 height 5
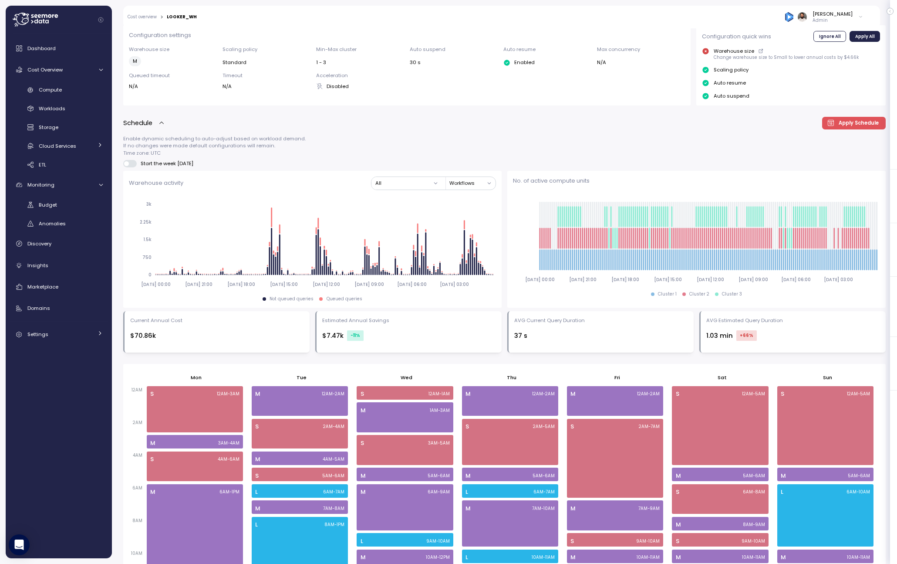
scroll to position [61, 0]
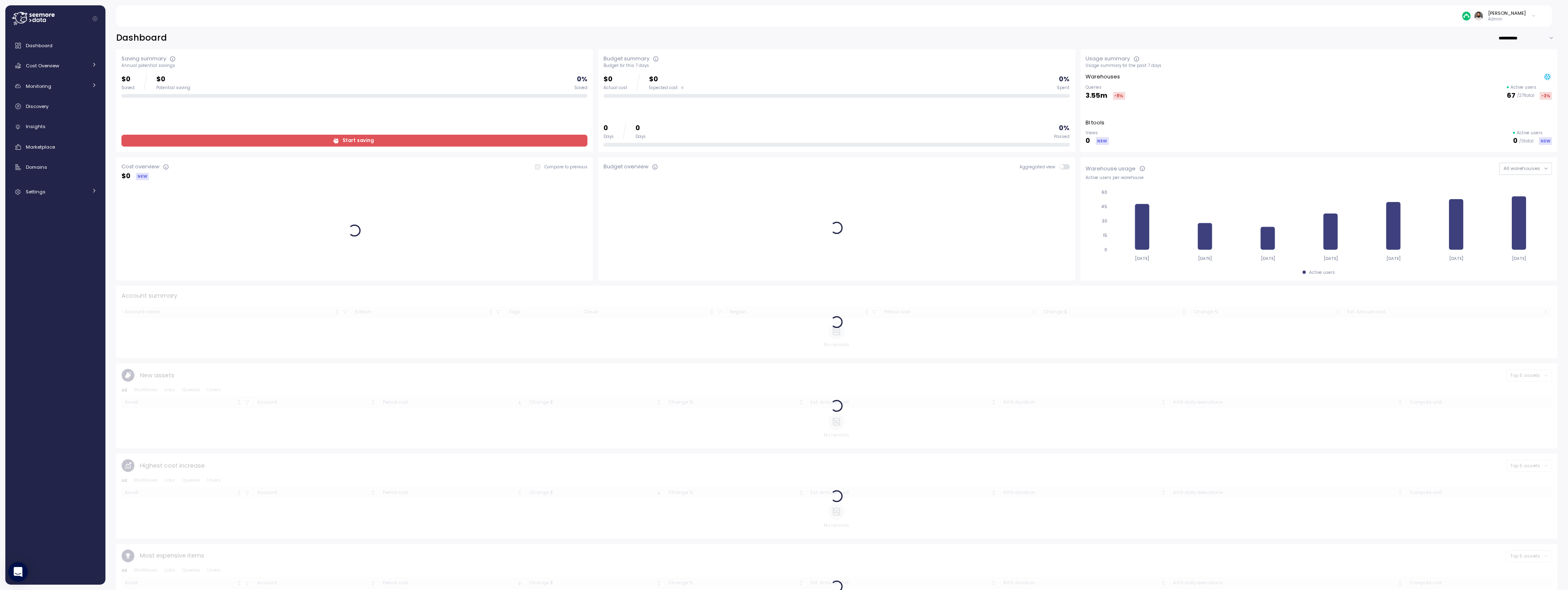
click at [1516, 28] on div "**********" at bounding box center [836, 305] width 1463 height 568
click at [1516, 39] on input "**********" at bounding box center [1528, 38] width 59 height 12
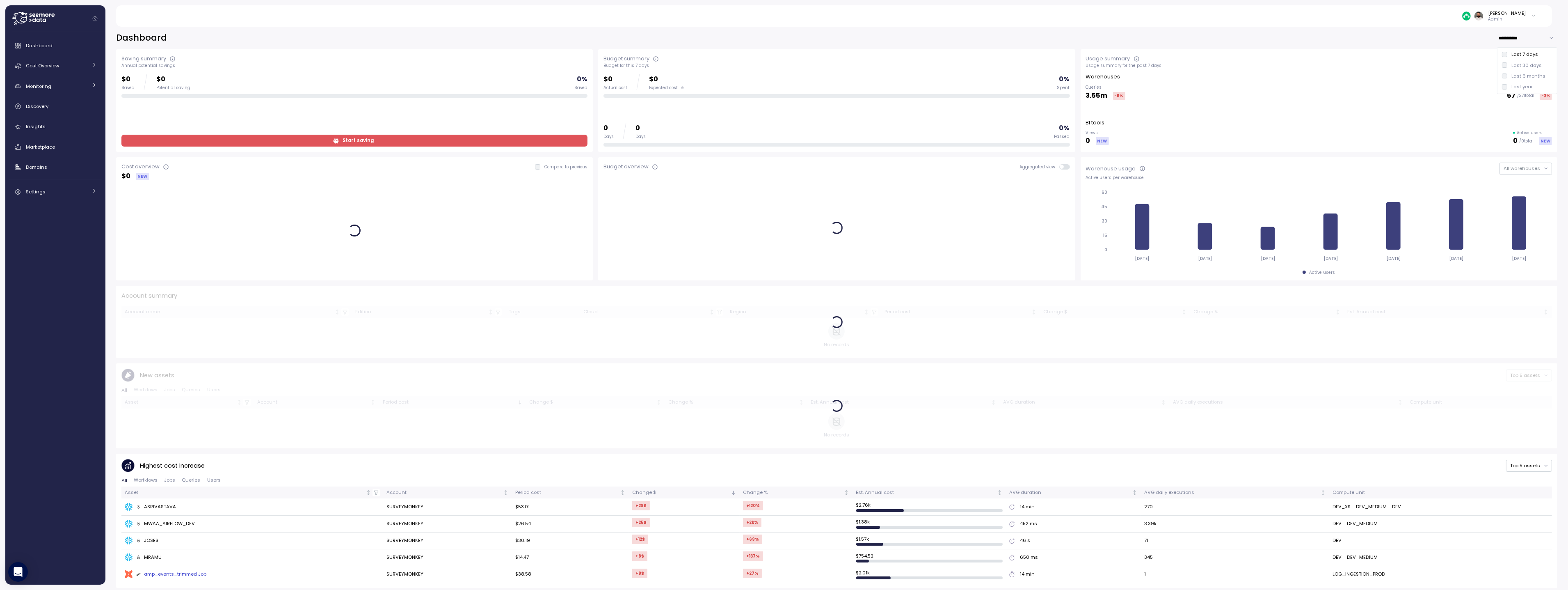
click at [1515, 68] on div "Last 30 days" at bounding box center [1527, 65] width 30 height 7
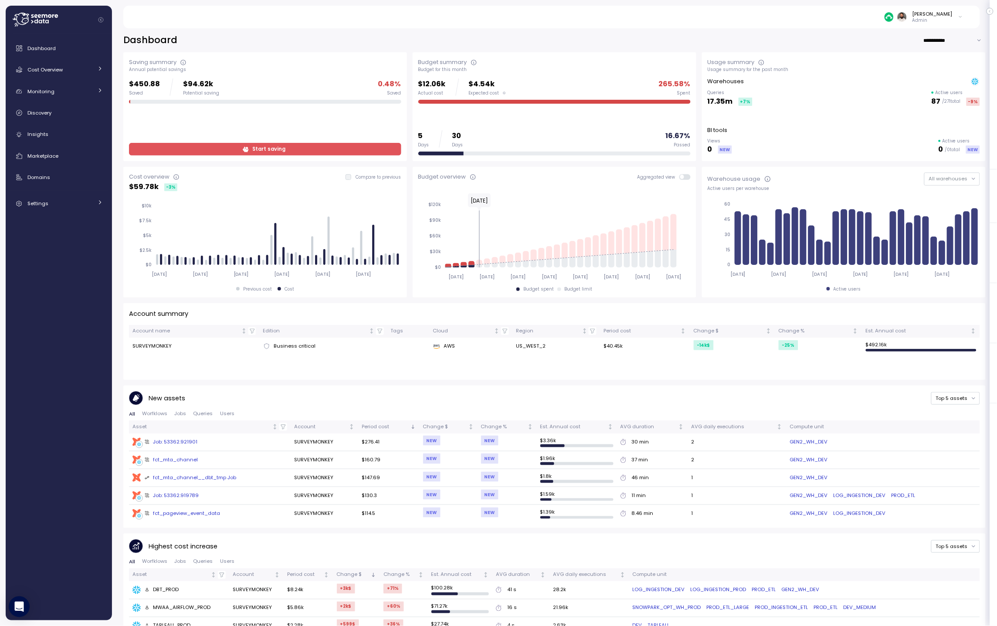
click at [941, 38] on input "**********" at bounding box center [954, 40] width 63 height 13
click at [944, 59] on div "Last 7 days" at bounding box center [951, 57] width 28 height 7
type input "**********"
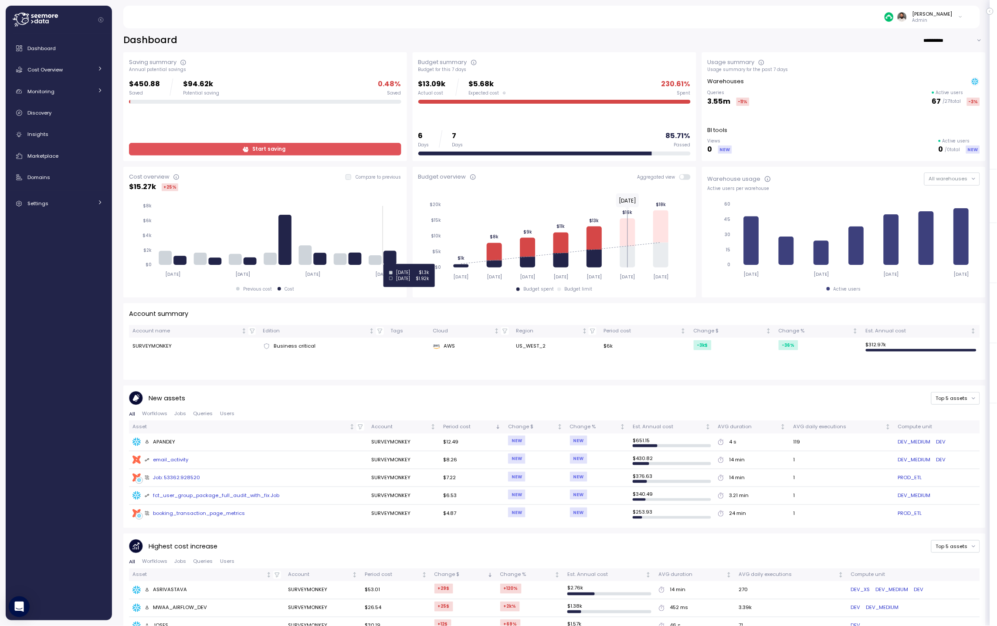
click at [391, 264] on icon at bounding box center [390, 258] width 13 height 14
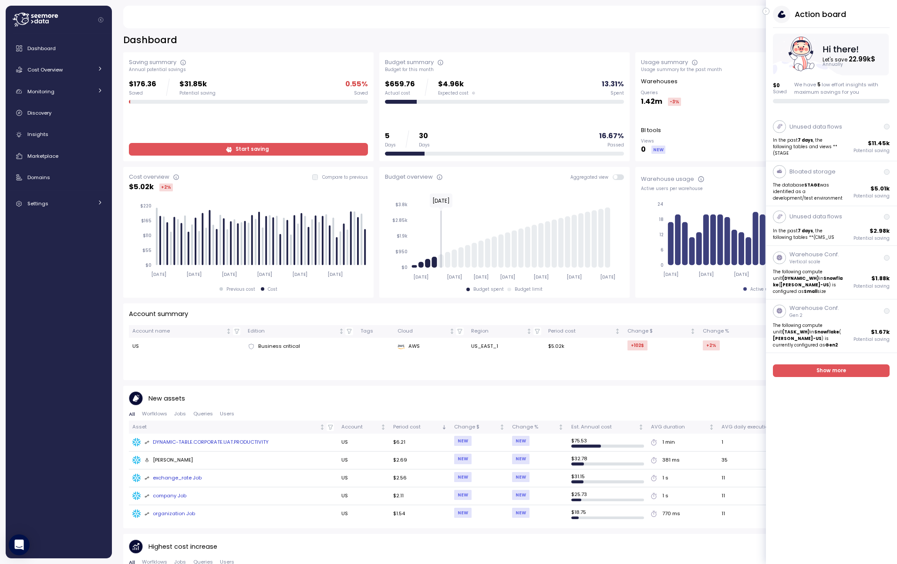
click at [767, 10] on icon "button" at bounding box center [767, 11] width 4 height 10
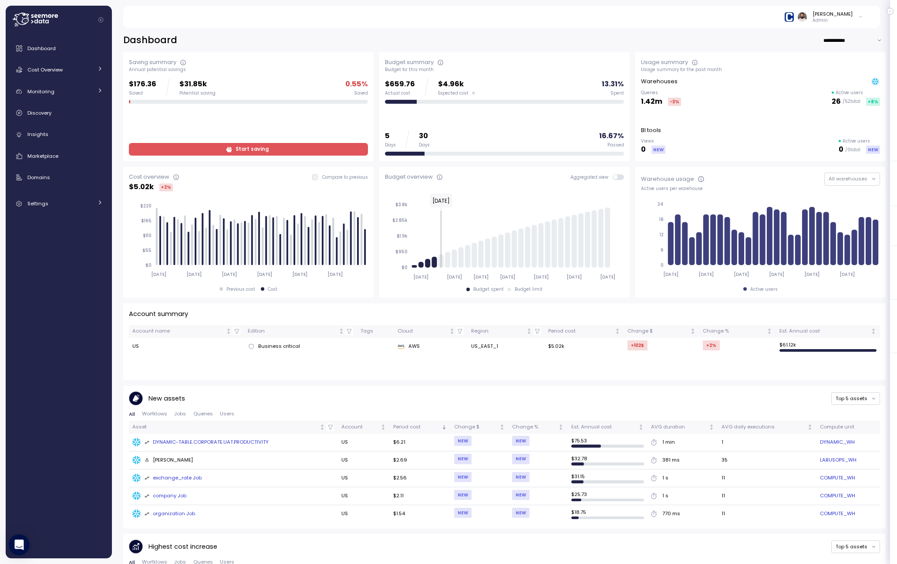
click at [858, 48] on div "**********" at bounding box center [504, 429] width 763 height 790
click at [858, 40] on input "**********" at bounding box center [854, 40] width 63 height 13
click at [857, 60] on div "Last 7 days" at bounding box center [852, 57] width 28 height 7
type input "**********"
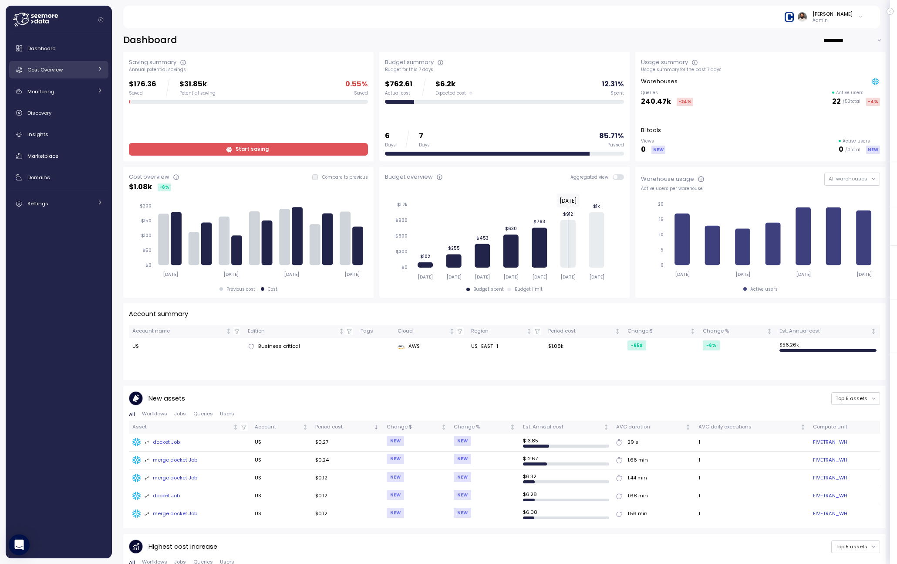
click at [79, 74] on link "Cost Overview" at bounding box center [58, 69] width 99 height 17
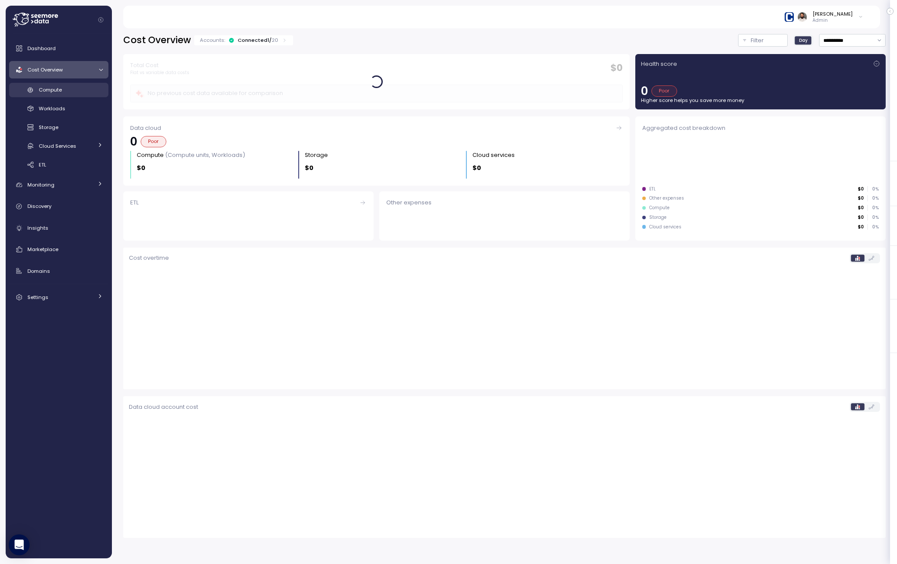
click at [83, 86] on div "Compute" at bounding box center [71, 89] width 64 height 9
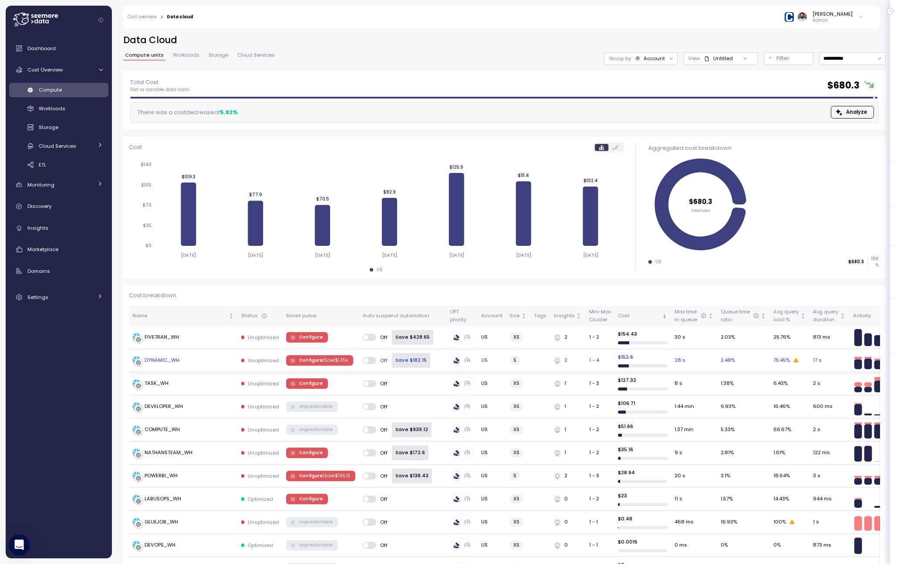
click at [323, 360] on p "| Save $ 1.35k" at bounding box center [335, 360] width 25 height 6
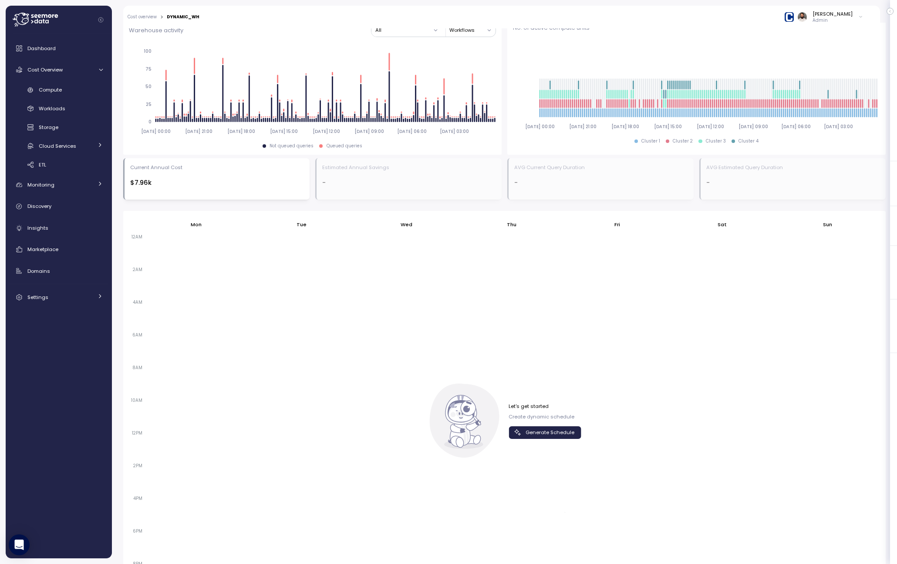
scroll to position [426, 0]
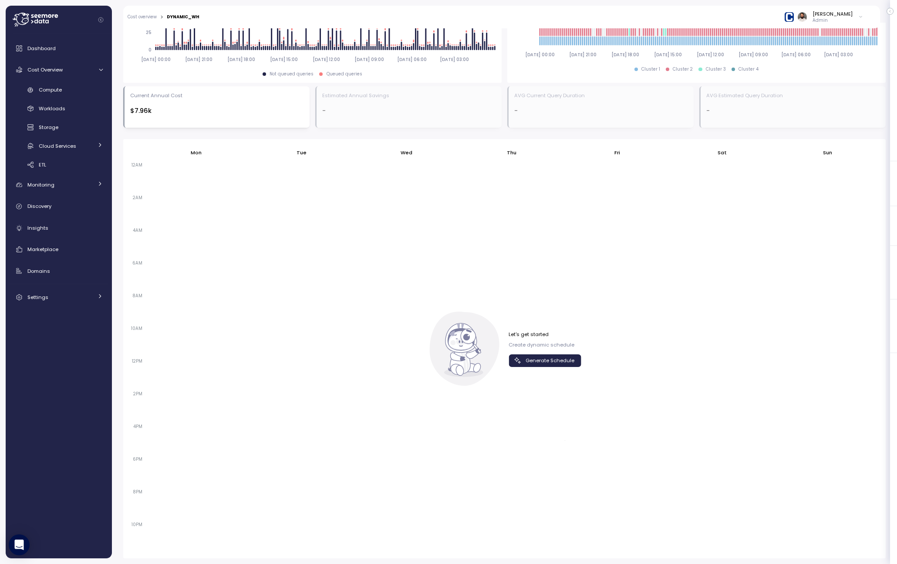
click at [525, 359] on span "Generate Schedule" at bounding box center [544, 361] width 61 height 12
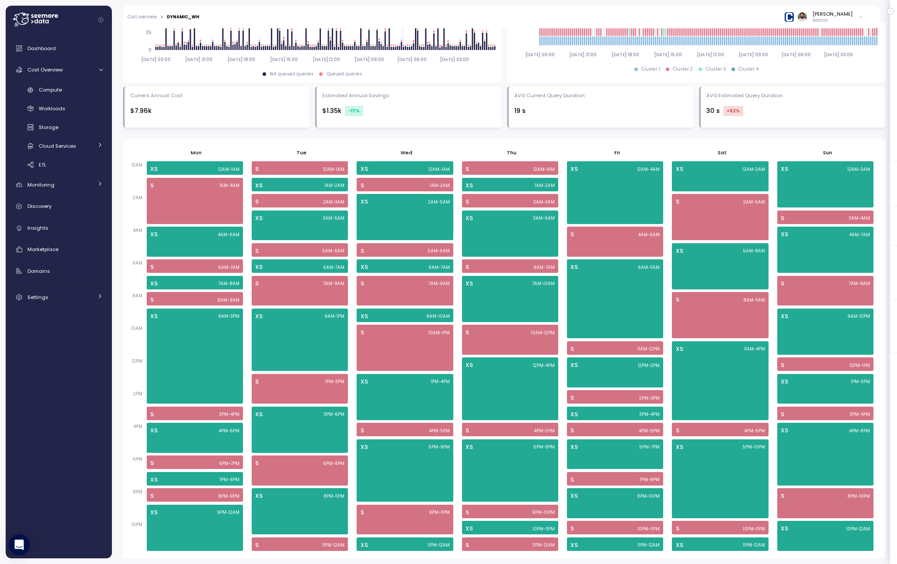
scroll to position [386, 0]
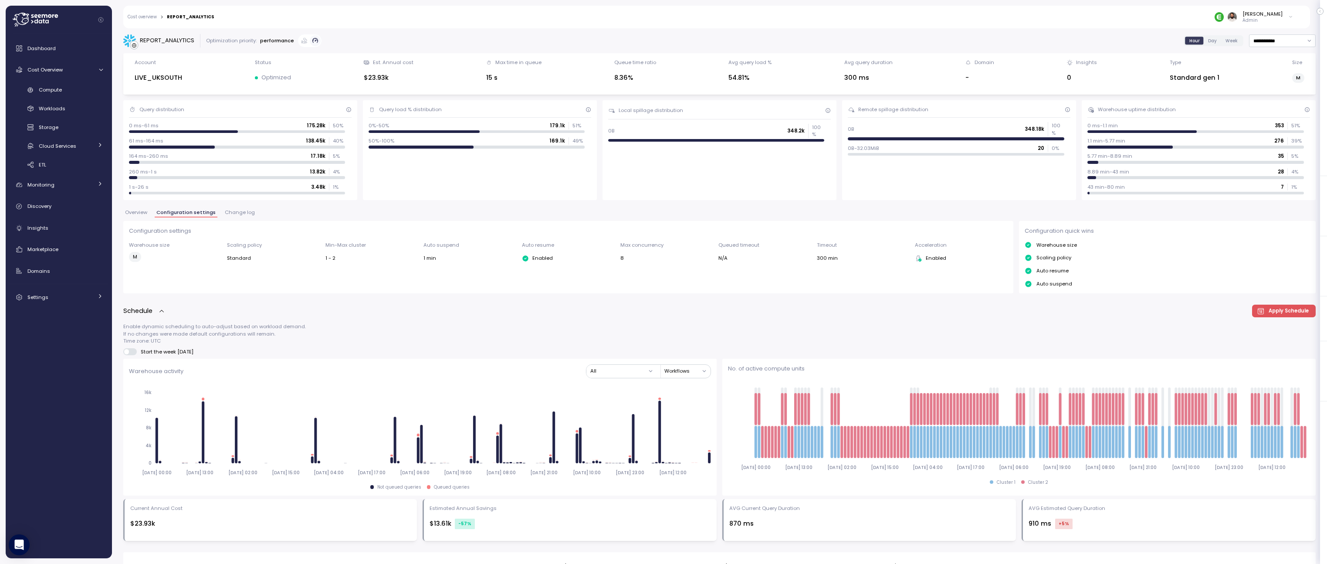
scroll to position [43, 0]
